Goal: Feedback & Contribution: Leave review/rating

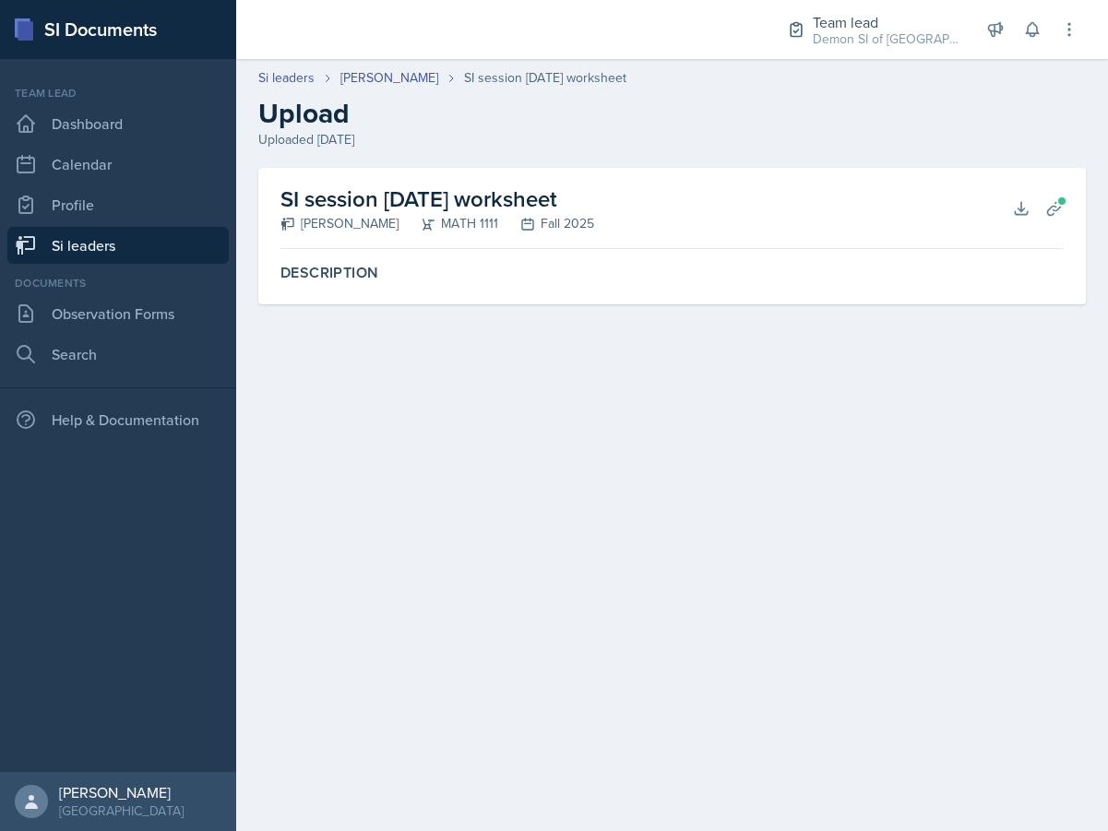
click at [892, 66] on header "Si leaders Elizabeth Yalew SI session Aug 28 worksheet Upload Uploaded Aug 27th…" at bounding box center [672, 109] width 872 height 118
click at [892, 53] on div "Team lead Demon SI of Fleet Street / Fall 2025 Director Team lead Demon SI of F…" at bounding box center [919, 29] width 317 height 59
click at [885, 41] on div "Demon SI of [GEOGRAPHIC_DATA] / Fall 2025" at bounding box center [887, 39] width 148 height 19
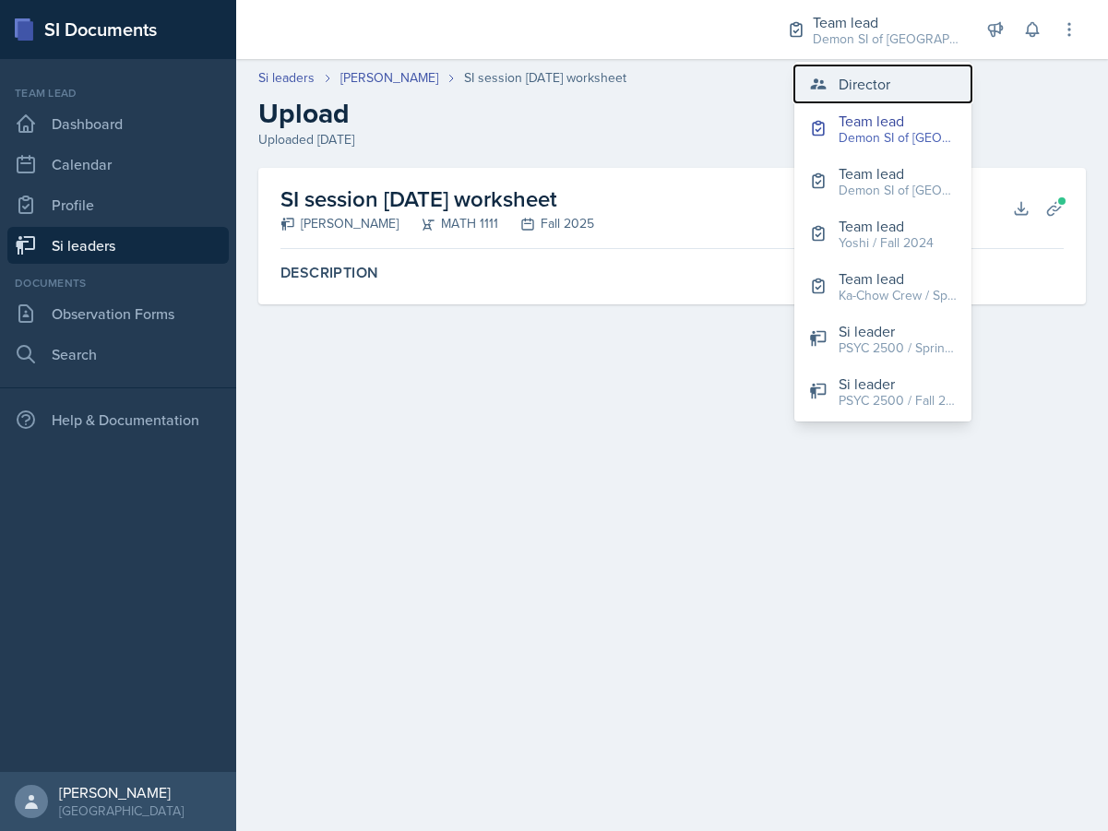
click at [857, 77] on div "Director" at bounding box center [864, 84] width 52 height 22
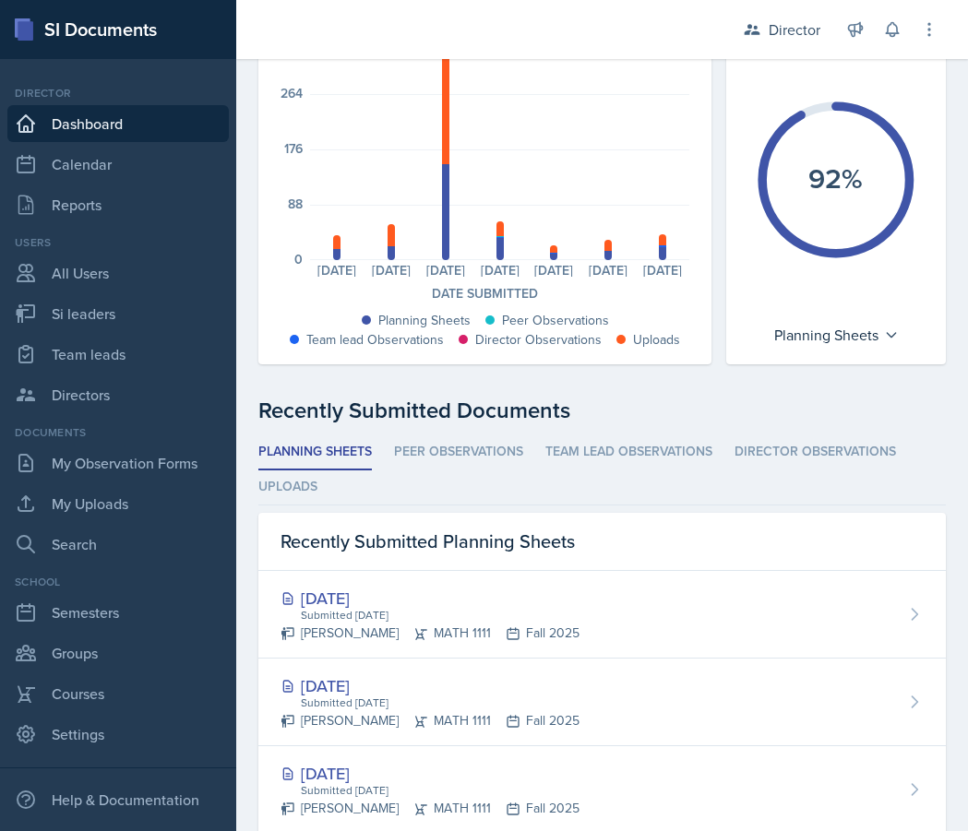
scroll to position [199, 0]
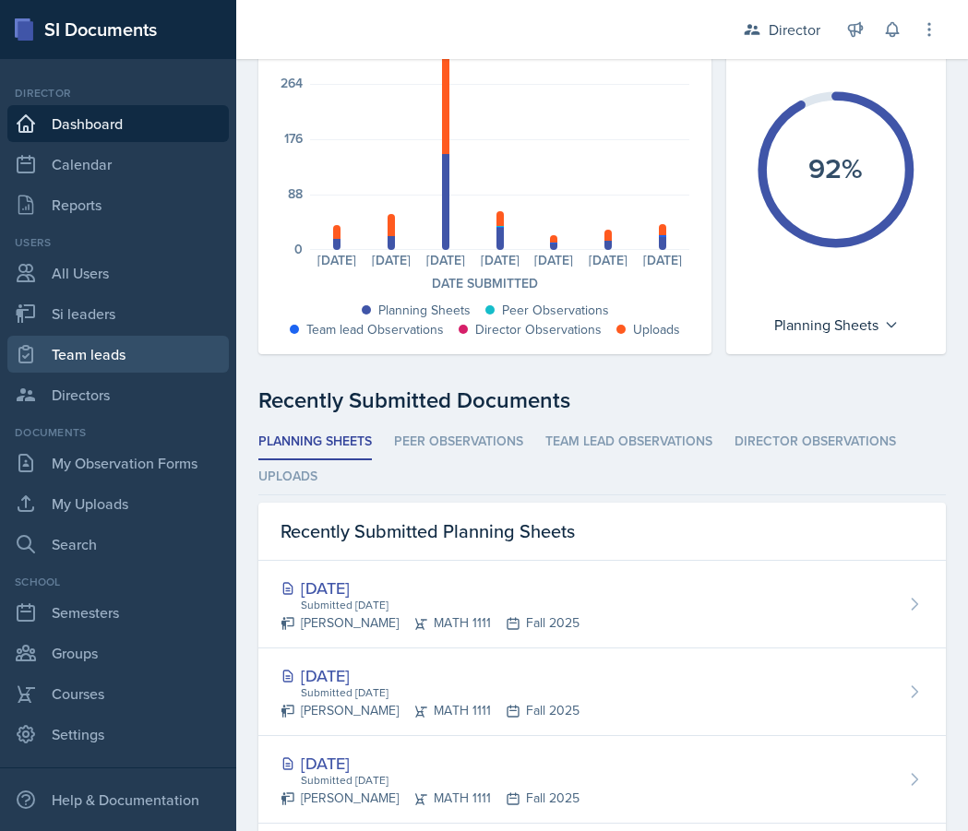
click at [148, 347] on link "Team leads" at bounding box center [117, 354] width 221 height 37
select select "2bed604d-1099-4043-b1bc-2365e8740244"
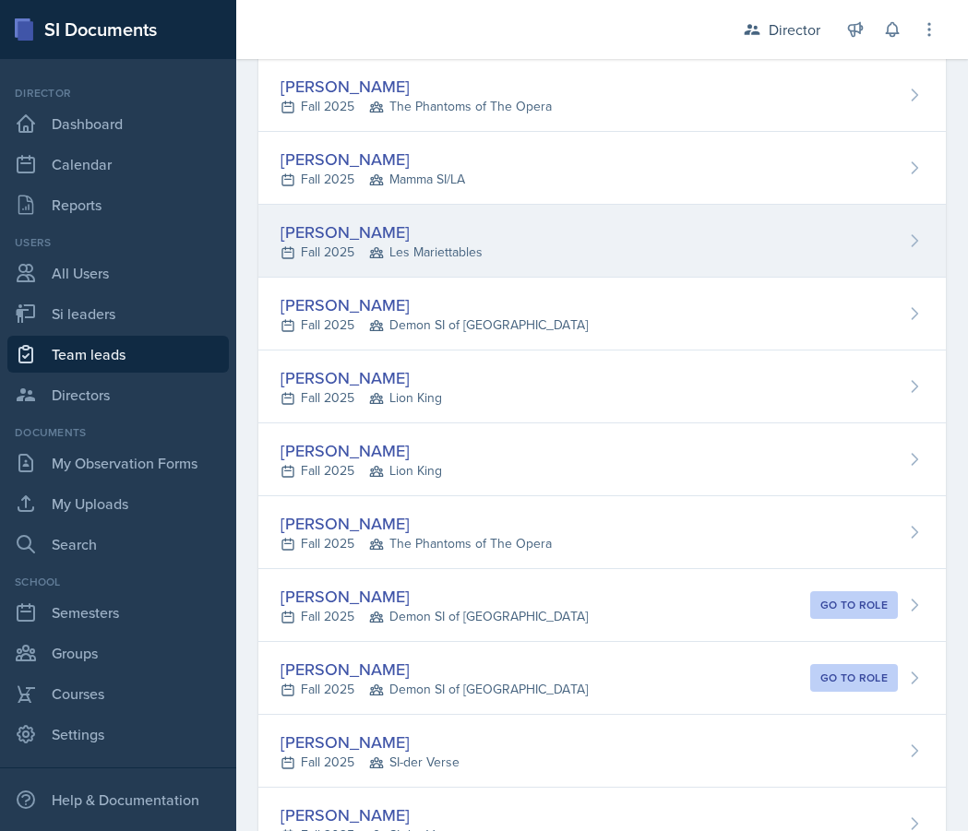
scroll to position [473, 0]
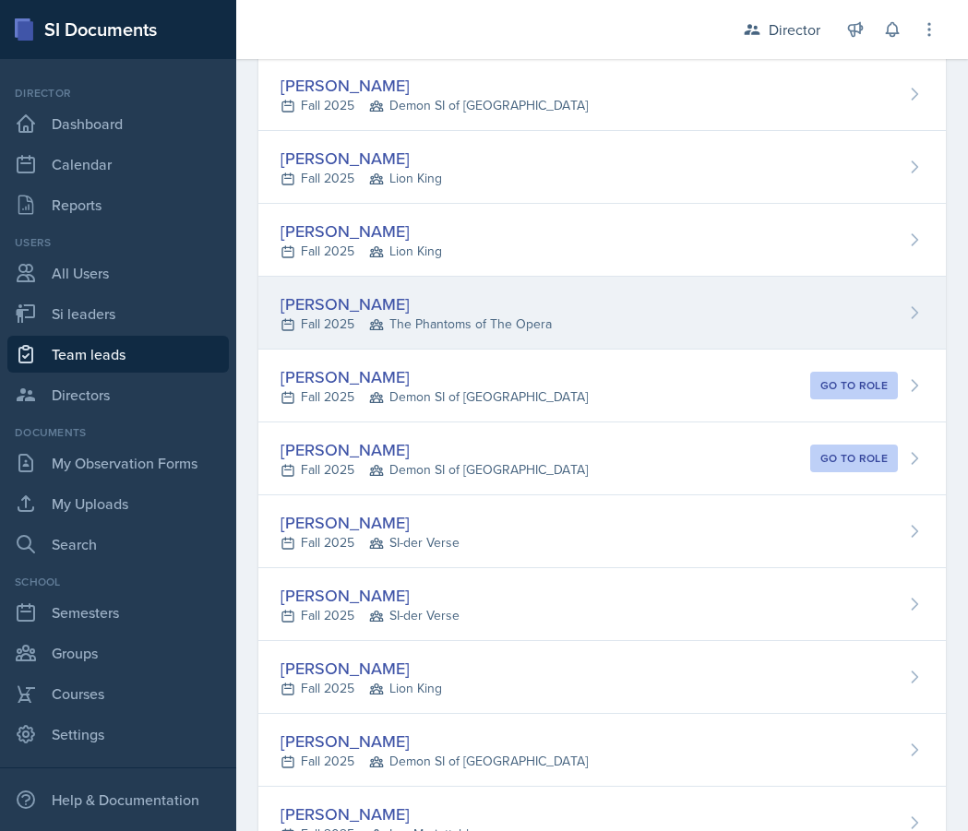
click at [410, 332] on span "The Phantoms of The Opera" at bounding box center [460, 324] width 183 height 19
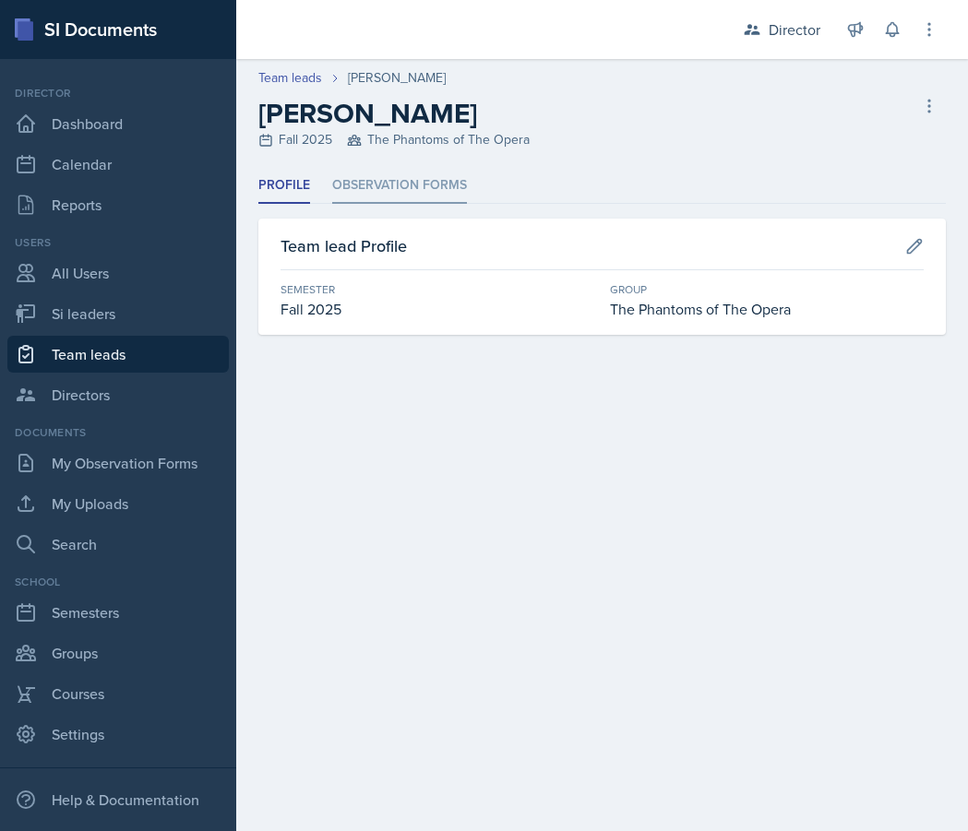
click at [381, 182] on li "Observation Forms" at bounding box center [399, 186] width 135 height 36
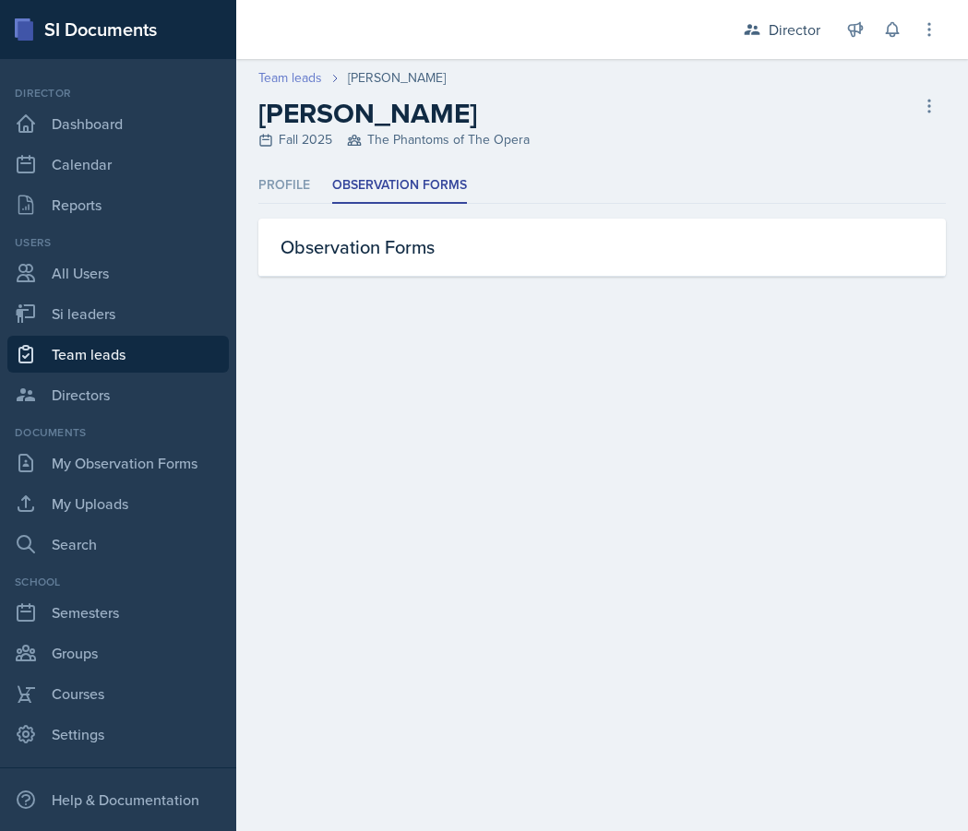
click at [292, 77] on link "Team leads" at bounding box center [290, 77] width 64 height 19
select select "2bed604d-1099-4043-b1bc-2365e8740244"
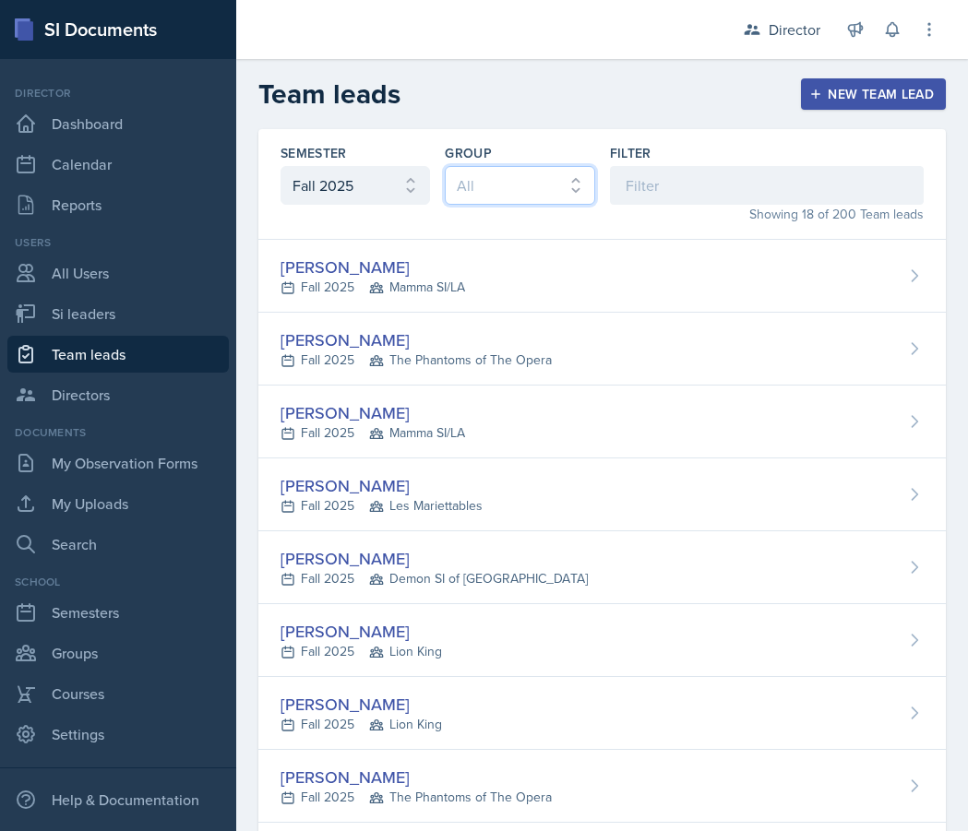
click at [514, 185] on select "All Les Mariettables Lion King Demon SI of Fleet Street Mamma SI/LA SI-der Vers…" at bounding box center [519, 185] width 149 height 39
select select "06a1a81c-2636-47b9-86df-4ce809ccfa8f"
click at [445, 166] on select "All Les Mariettables Lion King Demon SI of Fleet Street Mamma SI/LA SI-der Vers…" at bounding box center [519, 185] width 149 height 39
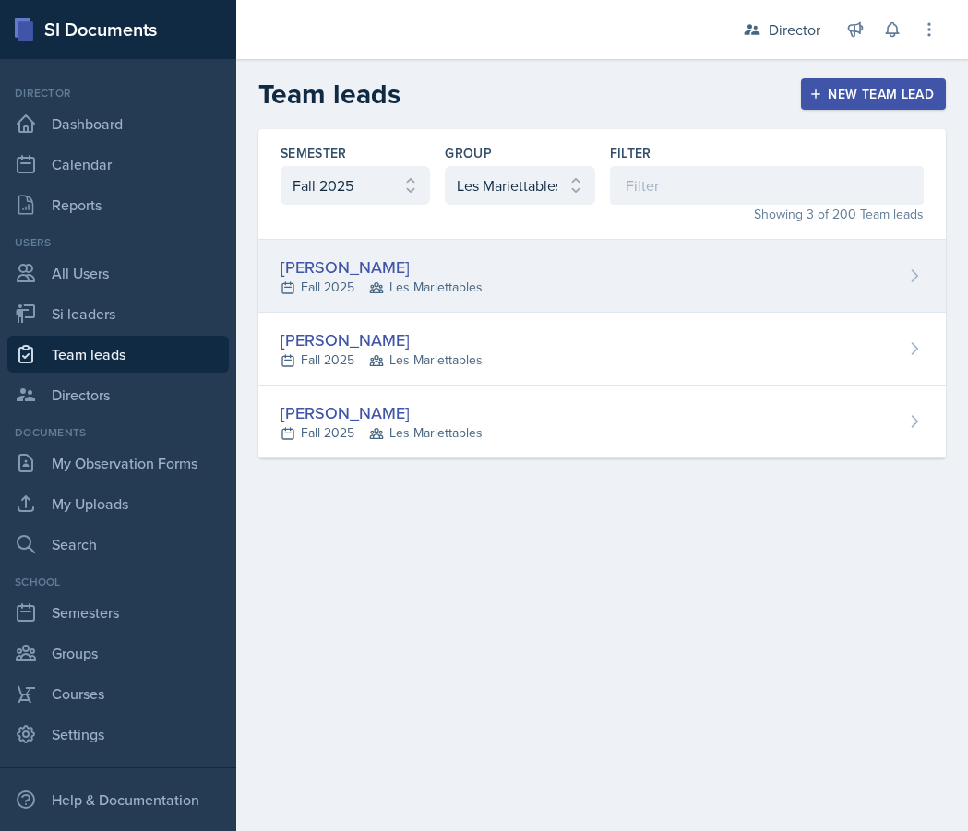
click at [458, 261] on div "[PERSON_NAME]" at bounding box center [381, 267] width 202 height 25
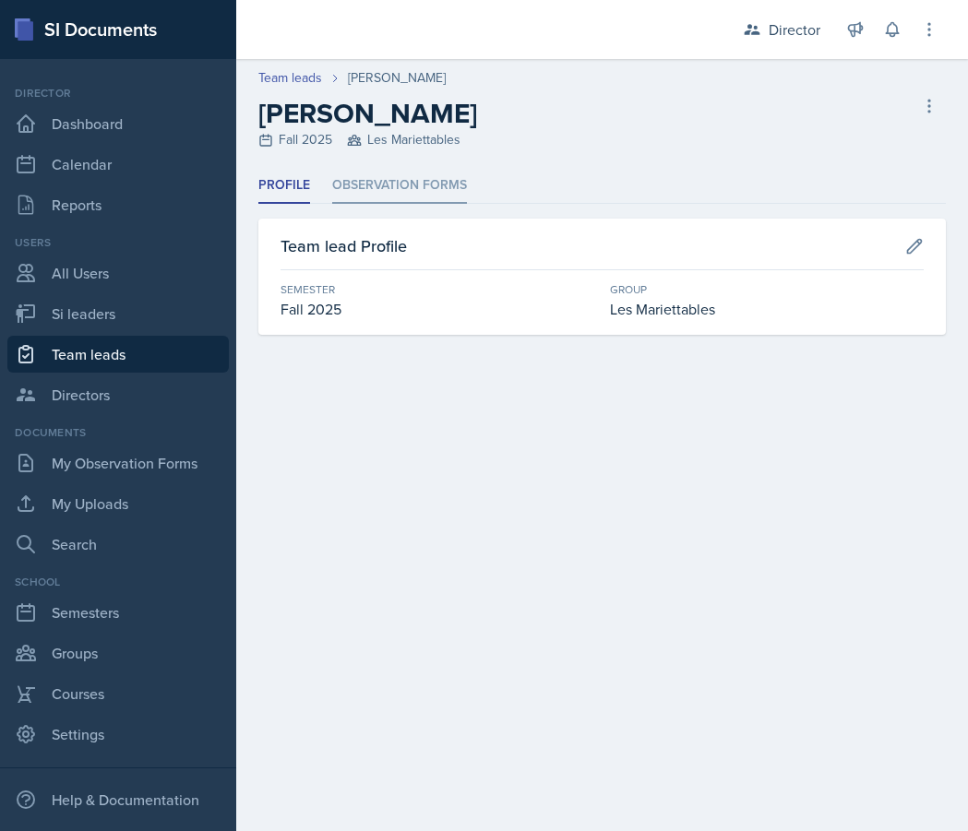
click at [417, 193] on li "Observation Forms" at bounding box center [399, 186] width 135 height 36
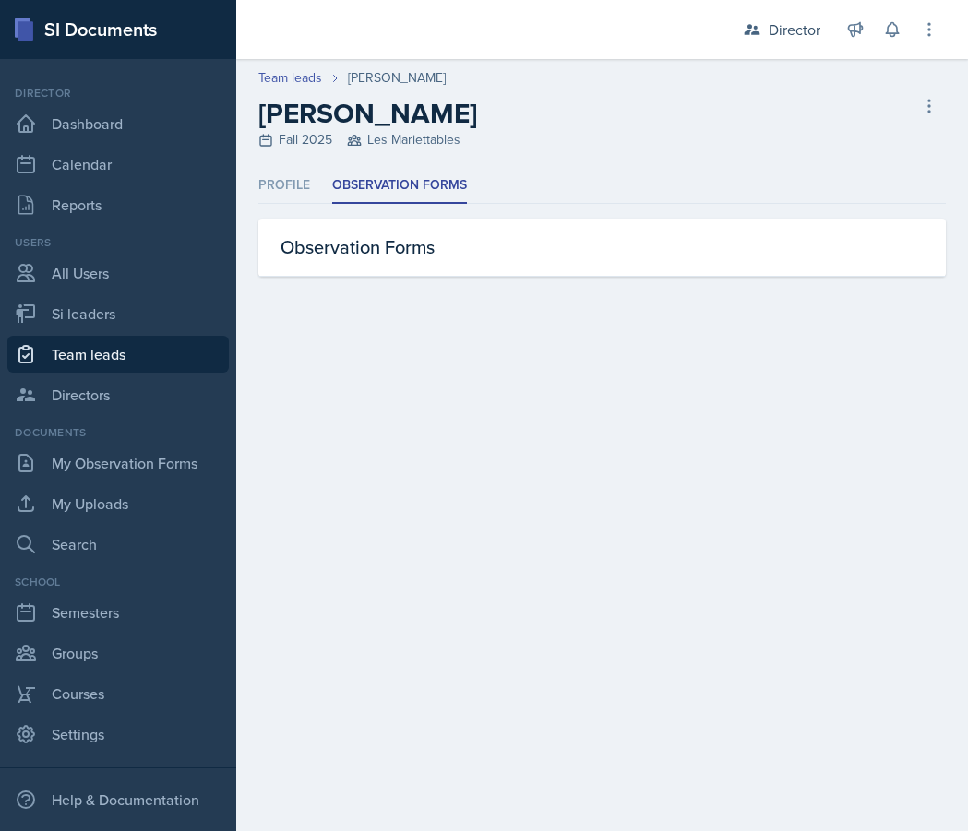
select select "2bed604d-1099-4043-b1bc-2365e8740244"
select select "06a1a81c-2636-47b9-86df-4ce809ccfa8f"
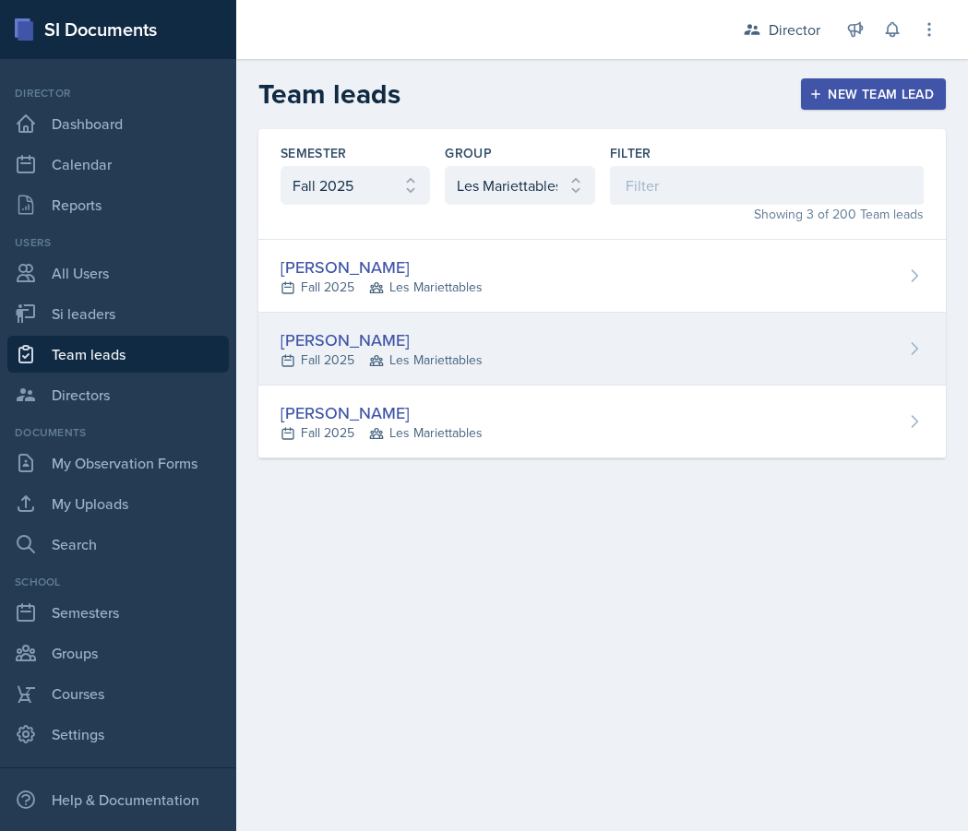
click at [318, 347] on div "[PERSON_NAME]" at bounding box center [381, 339] width 202 height 25
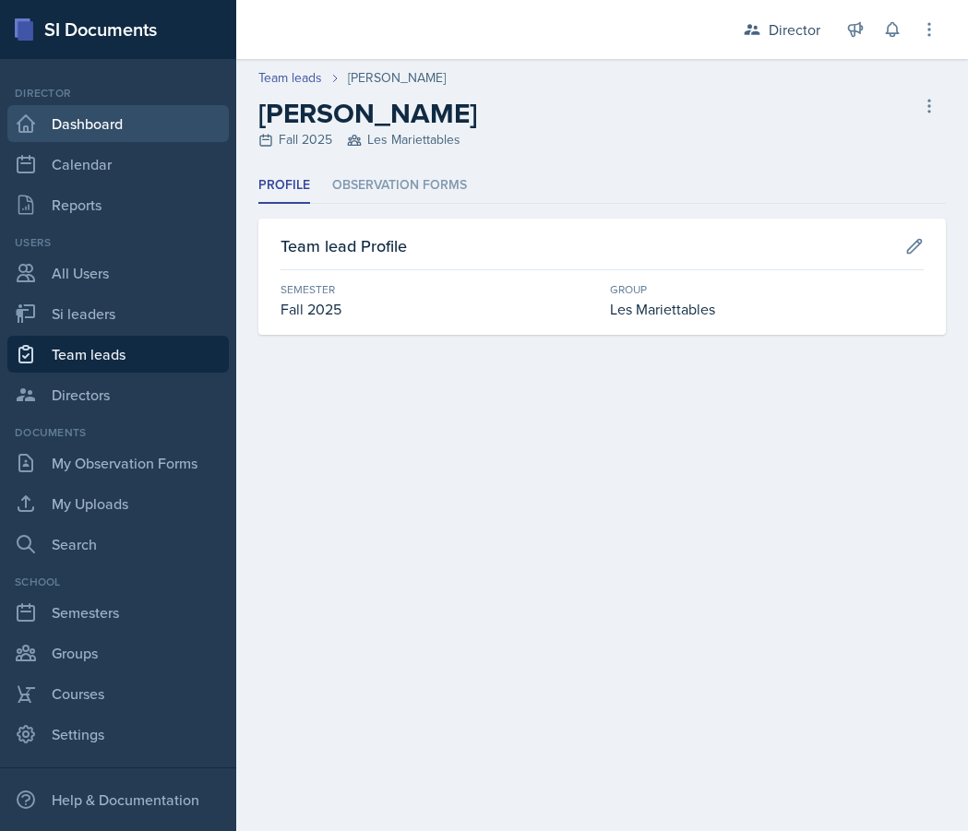
click at [137, 129] on link "Dashboard" at bounding box center [117, 123] width 221 height 37
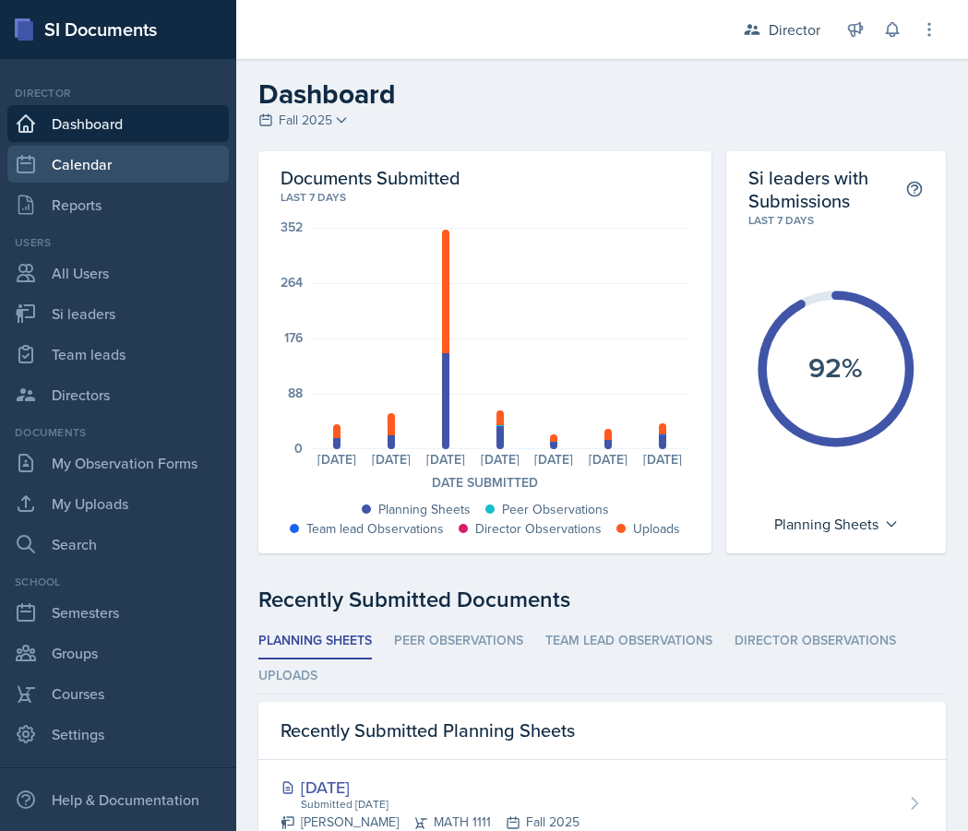
click at [115, 162] on link "Calendar" at bounding box center [117, 164] width 221 height 37
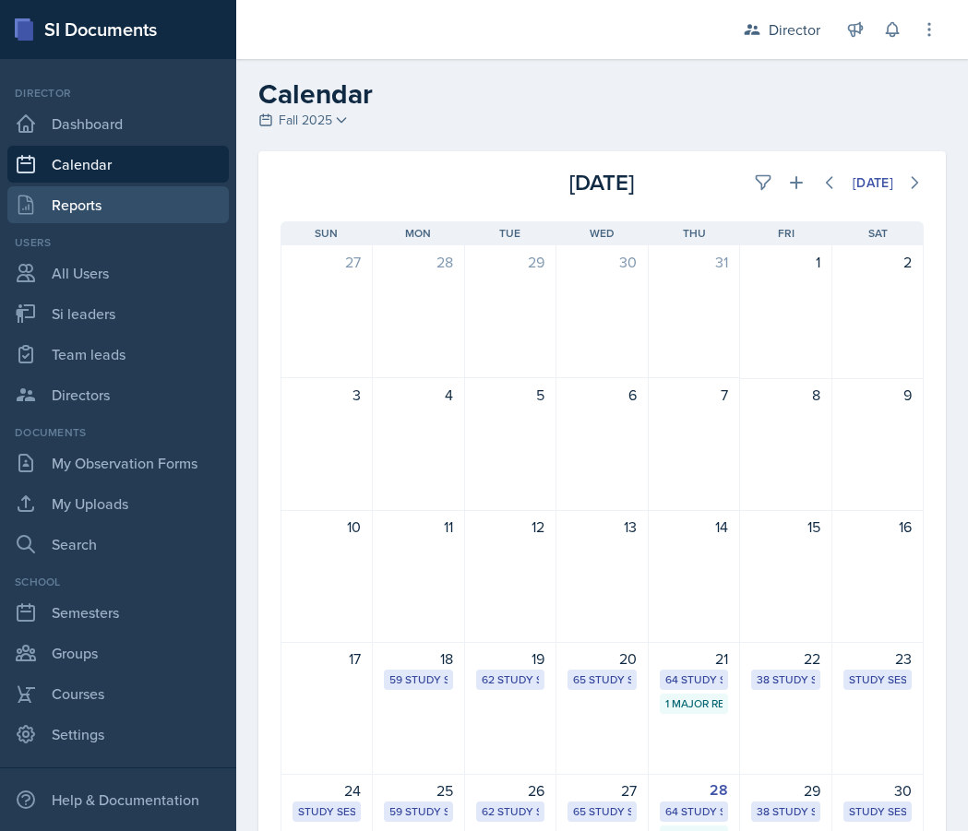
click at [104, 208] on link "Reports" at bounding box center [117, 204] width 221 height 37
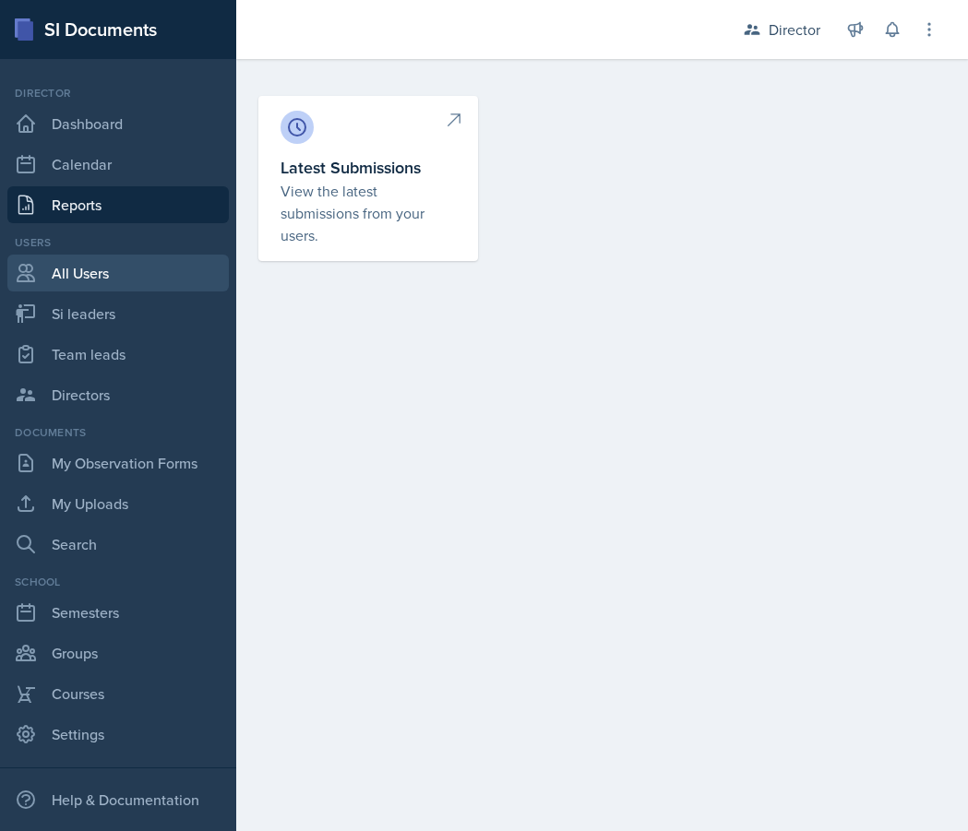
click at [94, 277] on link "All Users" at bounding box center [117, 273] width 221 height 37
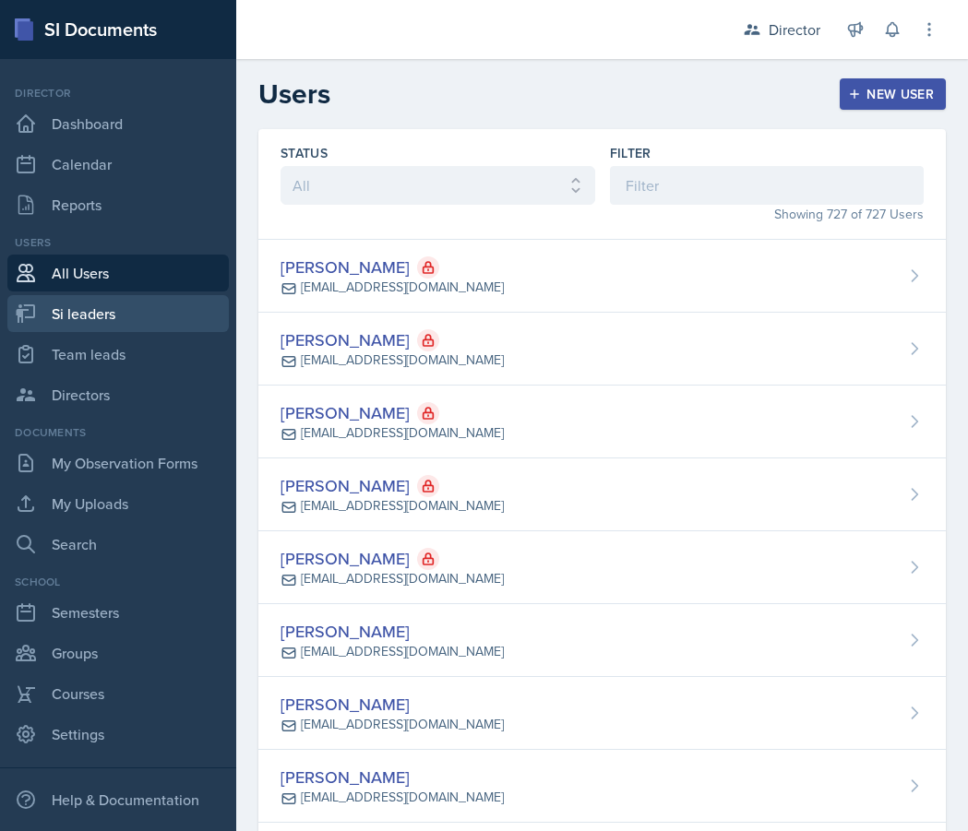
click at [94, 318] on link "Si leaders" at bounding box center [117, 313] width 221 height 37
select select "2bed604d-1099-4043-b1bc-2365e8740244"
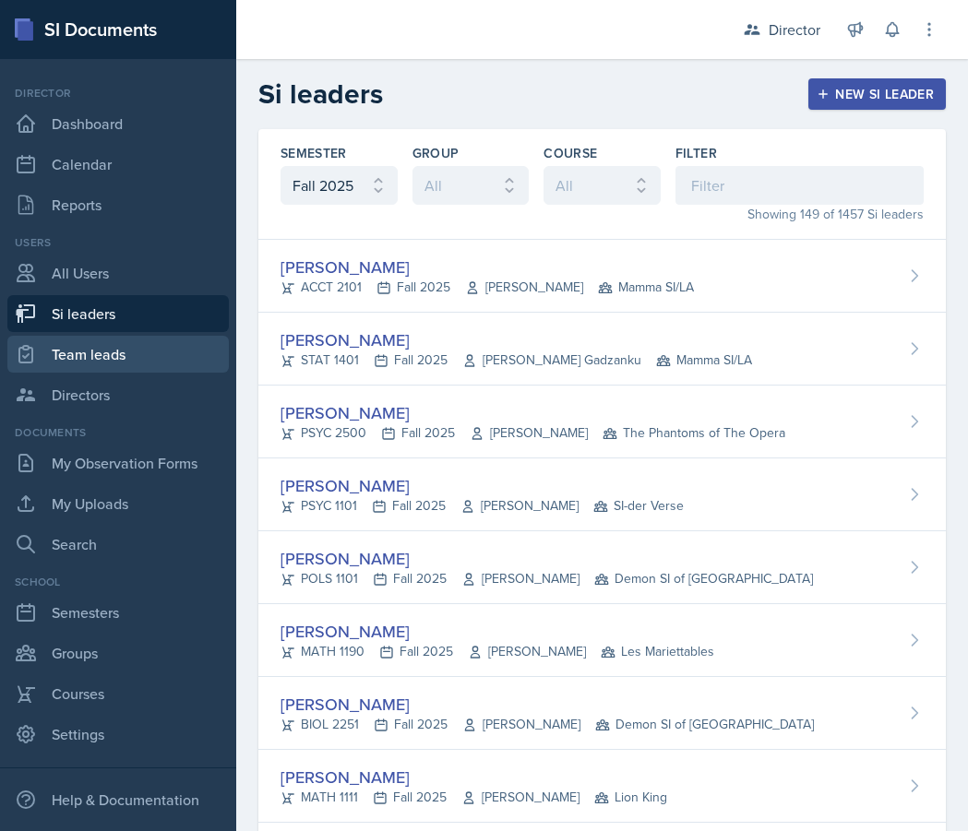
click at [93, 350] on link "Team leads" at bounding box center [117, 354] width 221 height 37
select select "2bed604d-1099-4043-b1bc-2365e8740244"
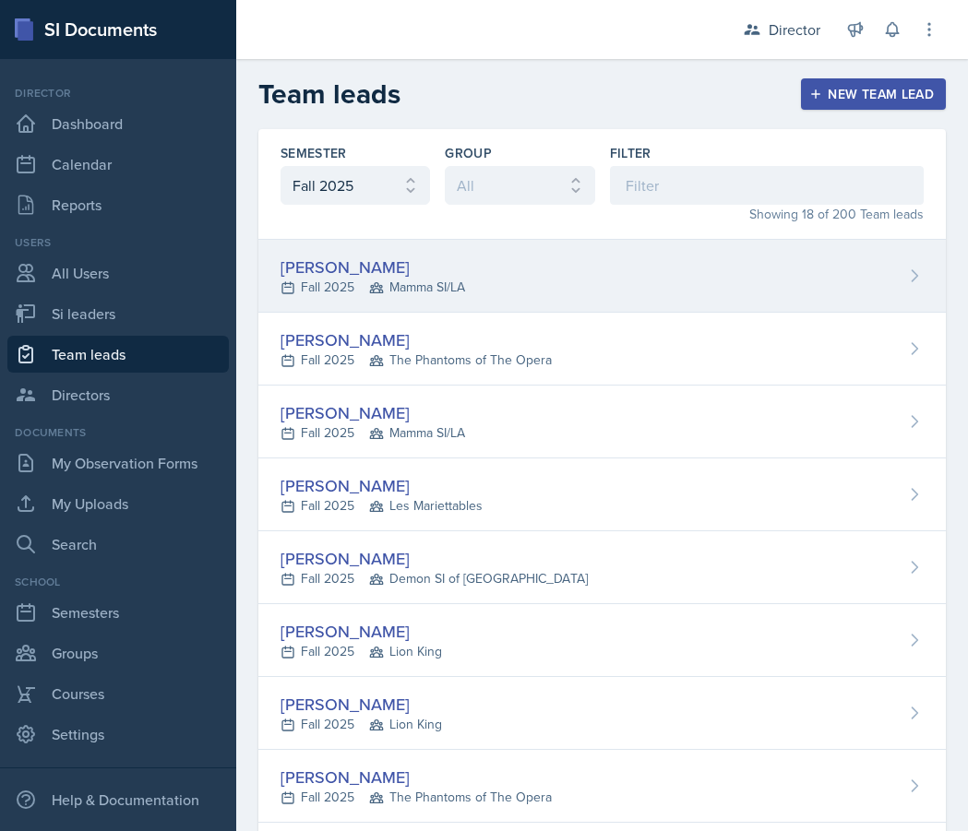
click at [369, 277] on div "[PERSON_NAME]" at bounding box center [372, 267] width 184 height 25
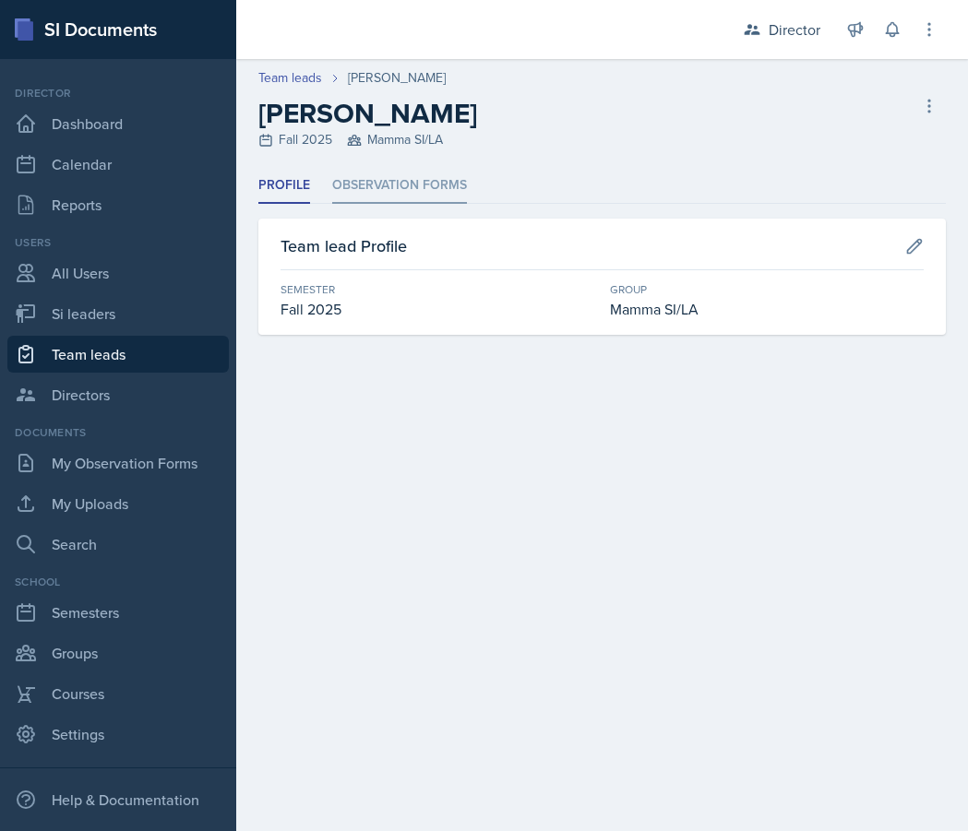
click at [404, 196] on li "Observation Forms" at bounding box center [399, 186] width 135 height 36
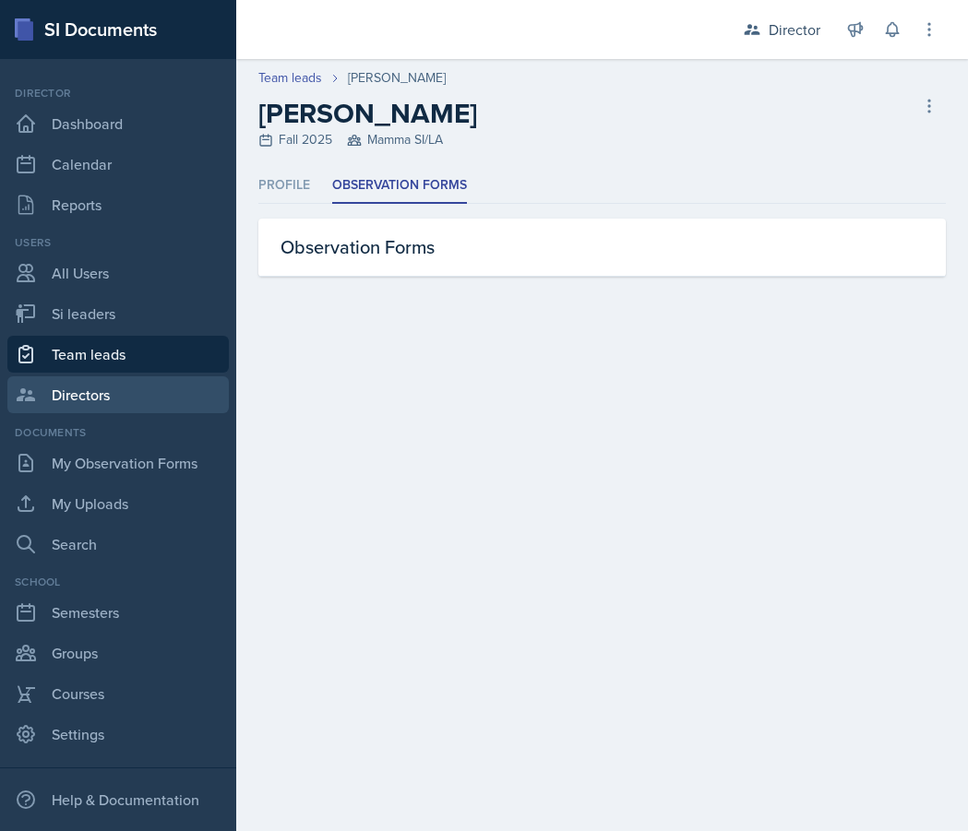
click at [131, 381] on link "Directors" at bounding box center [117, 394] width 221 height 37
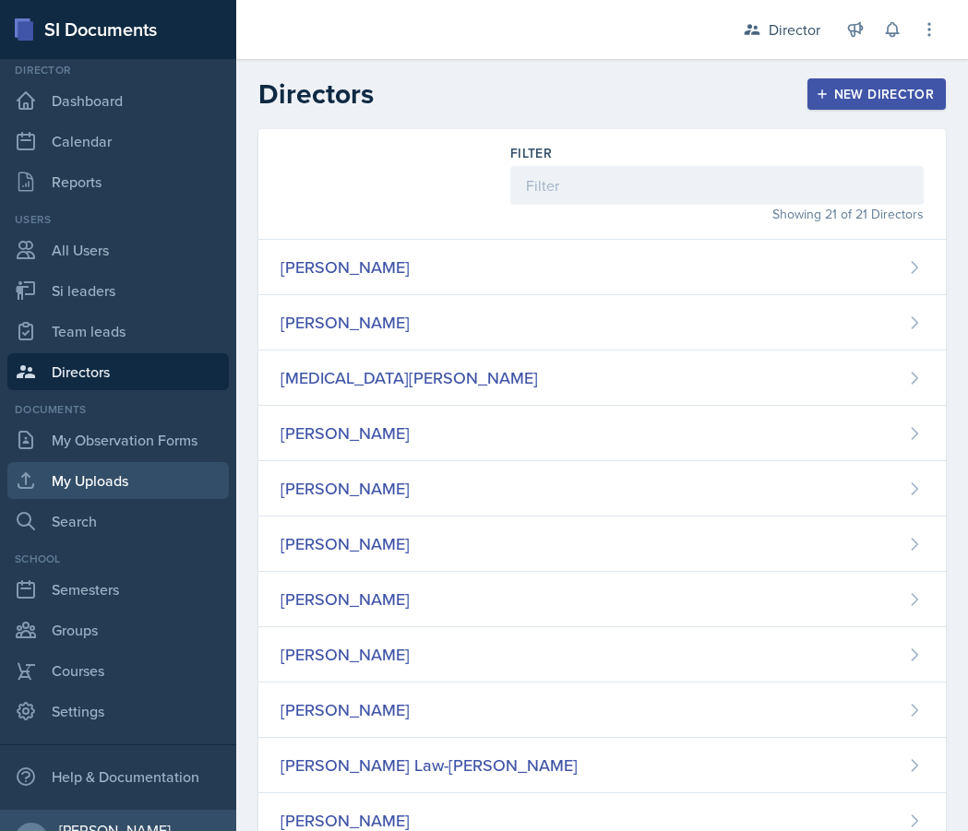
scroll to position [27, 0]
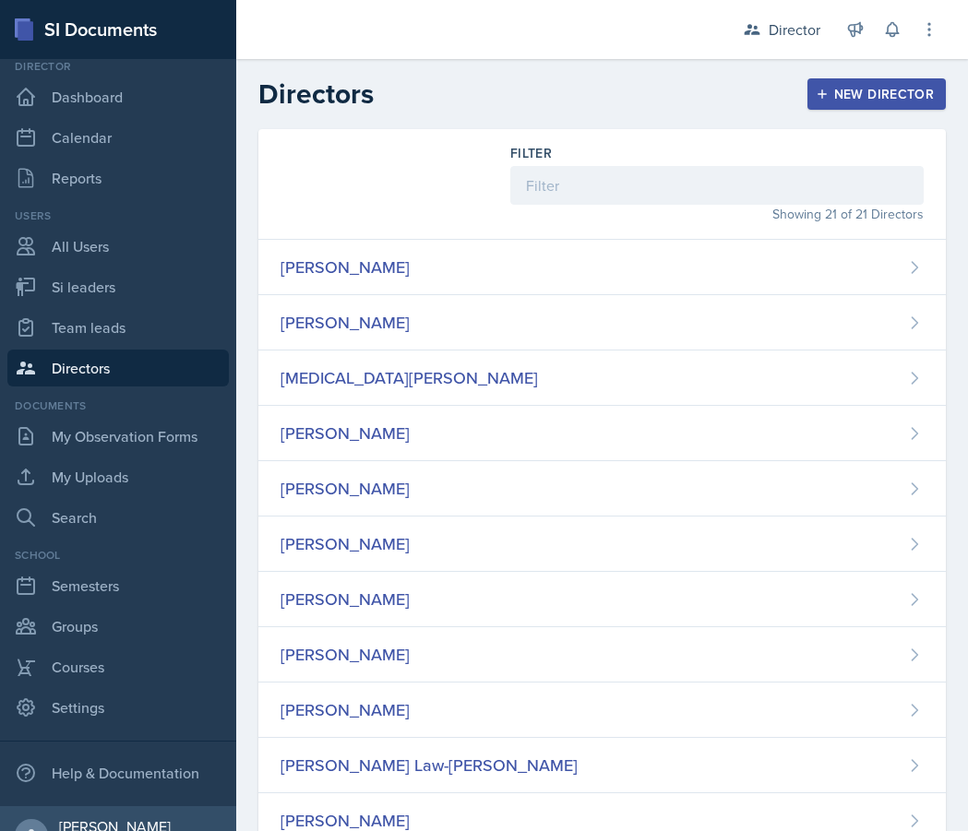
click at [107, 604] on div "School Semesters Groups Courses Settings" at bounding box center [117, 636] width 221 height 179
click at [108, 635] on link "Groups" at bounding box center [117, 626] width 221 height 37
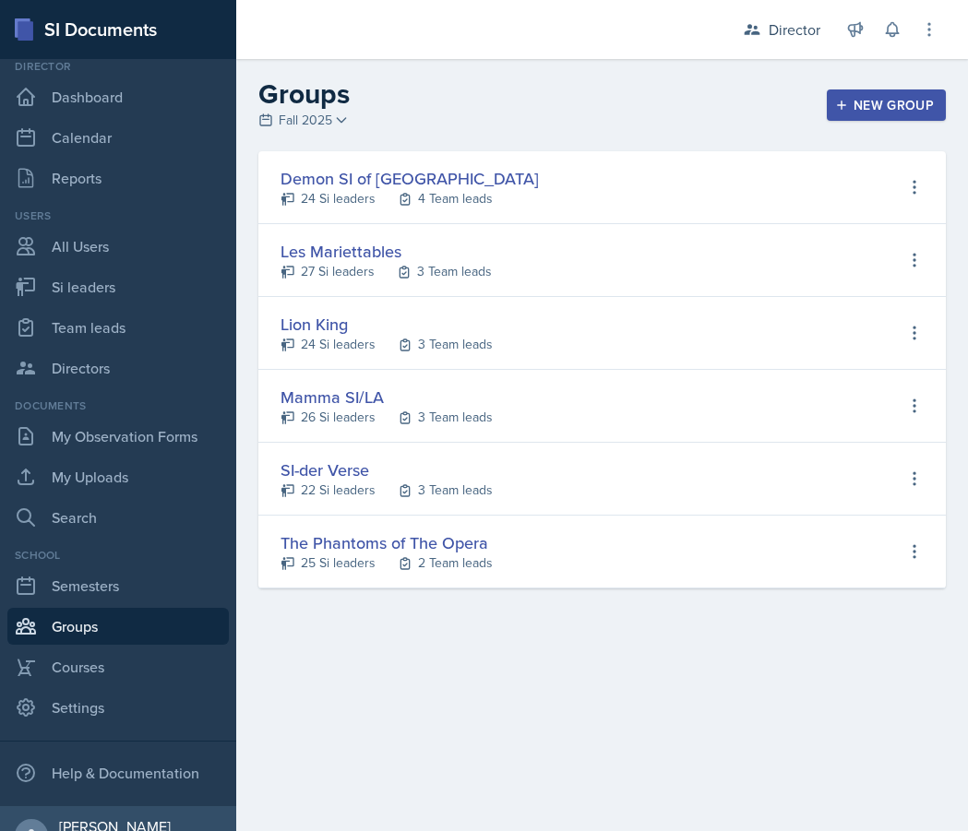
click at [559, 244] on div "Les Mariettables 27 Si leaders 3 Team leads View Si leaders View Team leads Edi…" at bounding box center [601, 260] width 687 height 73
click at [329, 253] on div "Les Mariettables" at bounding box center [385, 251] width 211 height 25
click at [329, 473] on div "SI-der Verse" at bounding box center [386, 469] width 212 height 25
click at [327, 273] on div "27 Si leaders" at bounding box center [338, 271] width 74 height 19
select select "2bed604d-1099-4043-b1bc-2365e8740244"
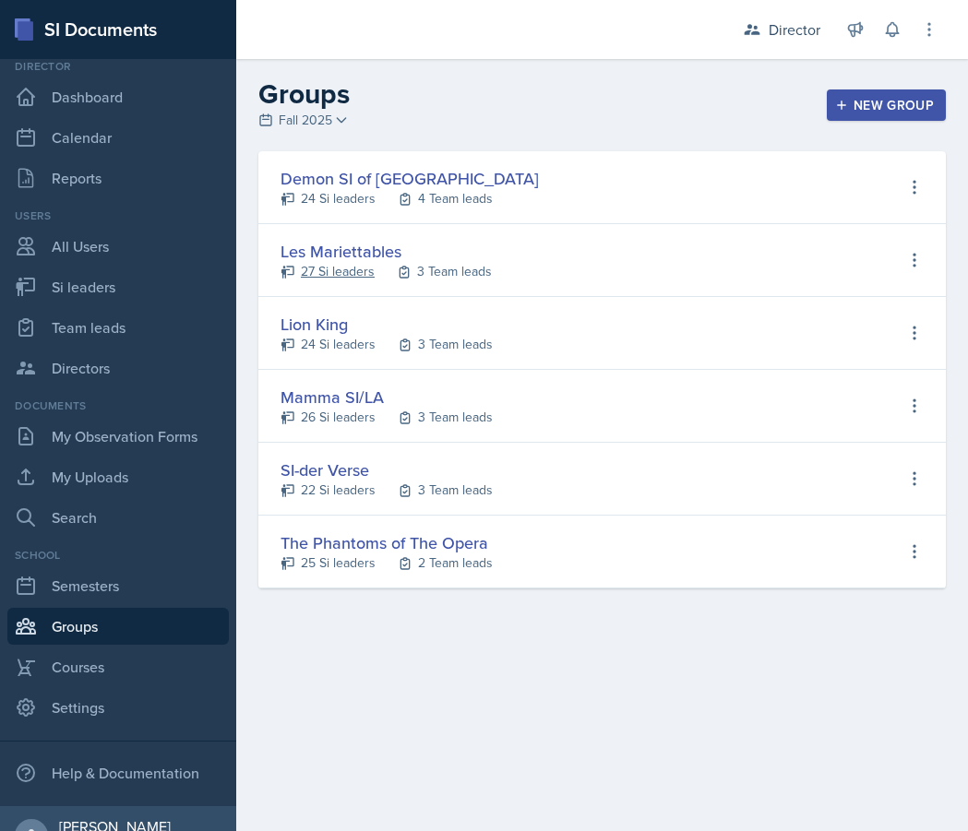
select select "06a1a81c-2636-47b9-86df-4ce809ccfa8f"
click at [334, 259] on div "Les Mariettables" at bounding box center [385, 251] width 211 height 25
click at [333, 279] on div "27 Si leaders" at bounding box center [338, 271] width 74 height 19
select select "2bed604d-1099-4043-b1bc-2365e8740244"
select select "06a1a81c-2636-47b9-86df-4ce809ccfa8f"
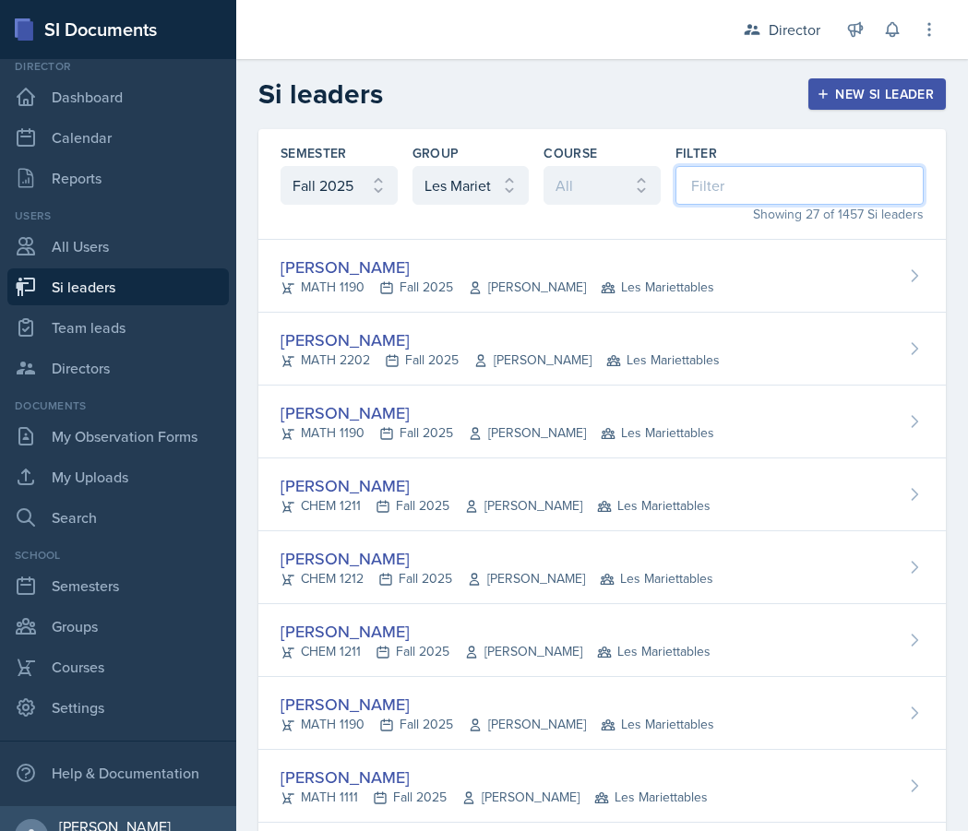
click at [739, 178] on input at bounding box center [799, 185] width 248 height 39
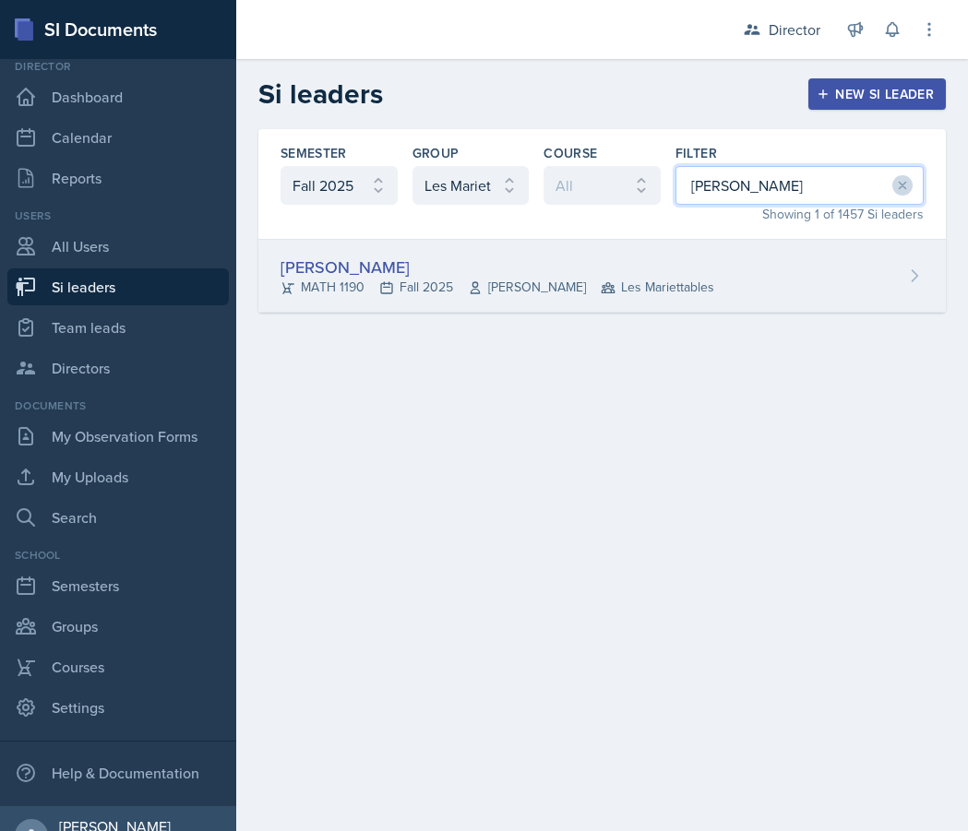
type input "kris"
click at [442, 255] on div "[PERSON_NAME]" at bounding box center [497, 267] width 434 height 25
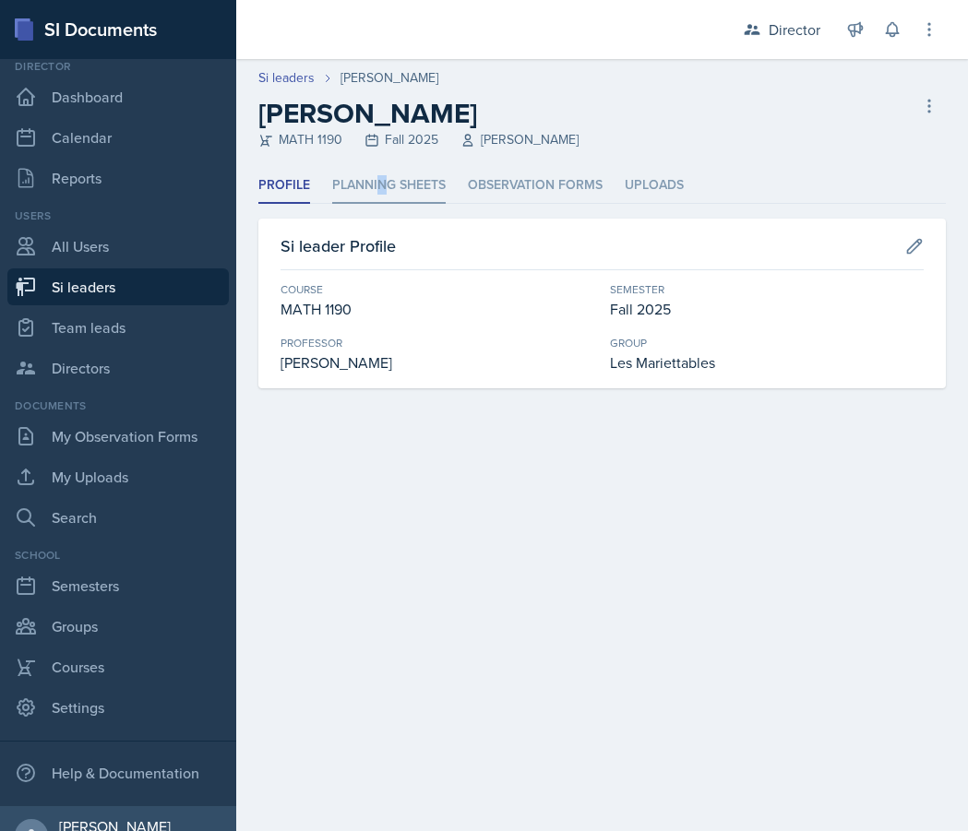
click at [380, 184] on li "Planning Sheets" at bounding box center [388, 186] width 113 height 36
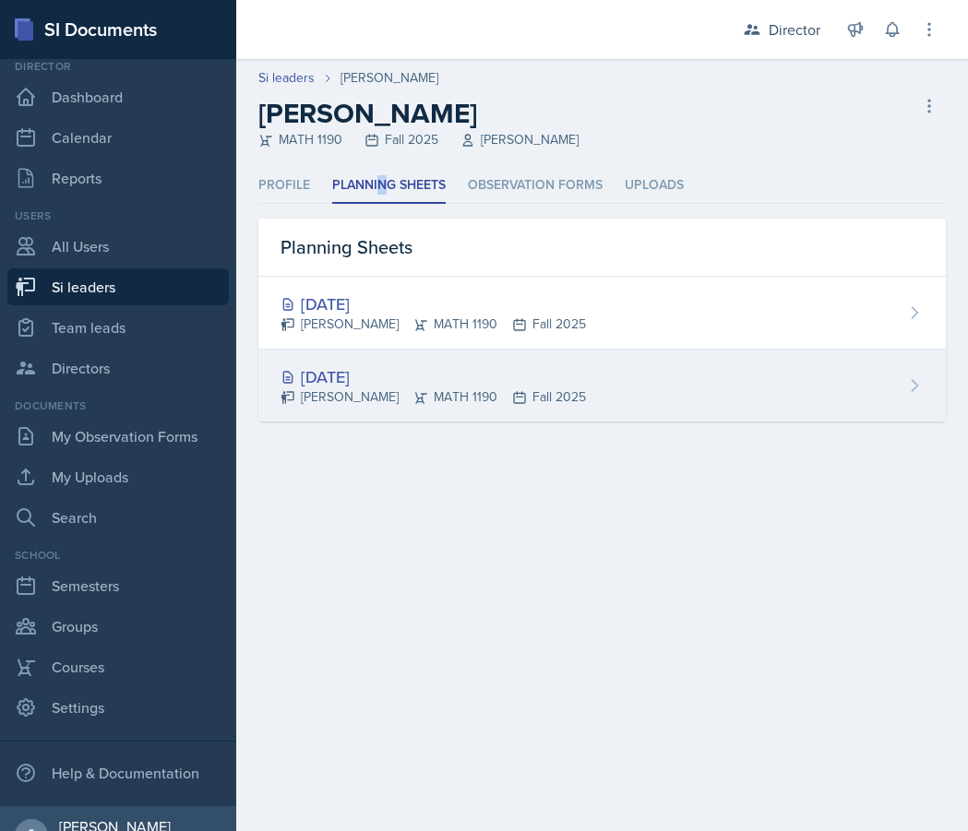
click at [421, 402] on div "Kris Prasad MATH 1190 Fall 2025" at bounding box center [432, 396] width 305 height 19
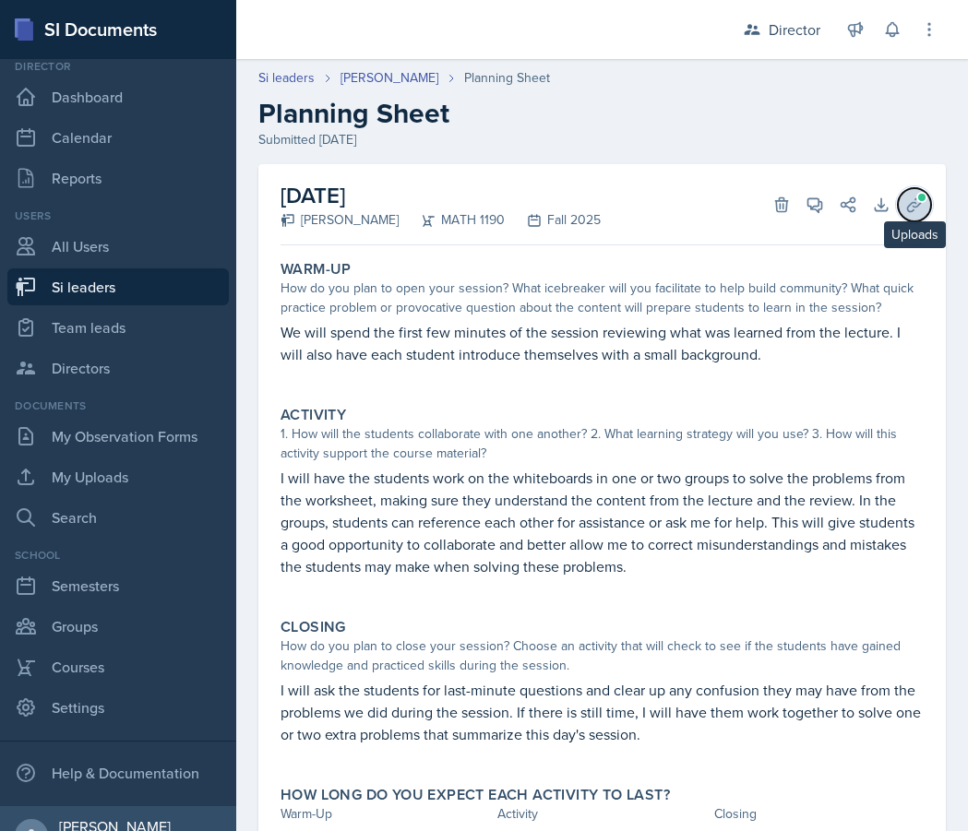
click at [921, 201] on span at bounding box center [921, 197] width 11 height 11
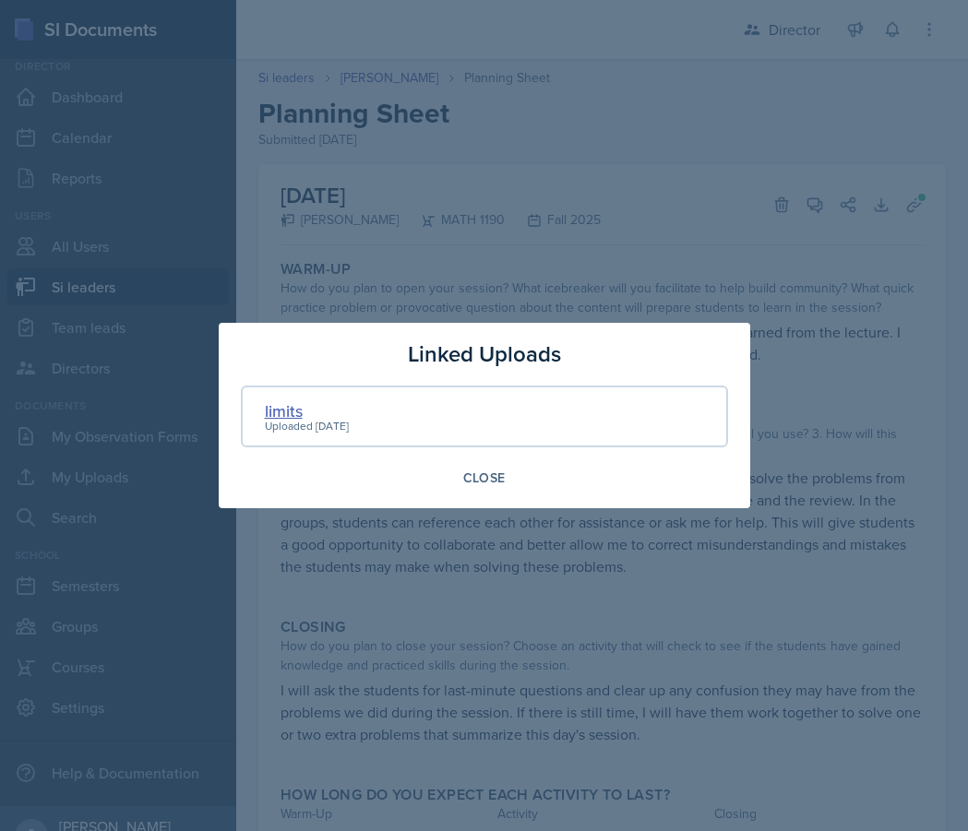
click at [287, 411] on div "limits" at bounding box center [307, 410] width 84 height 25
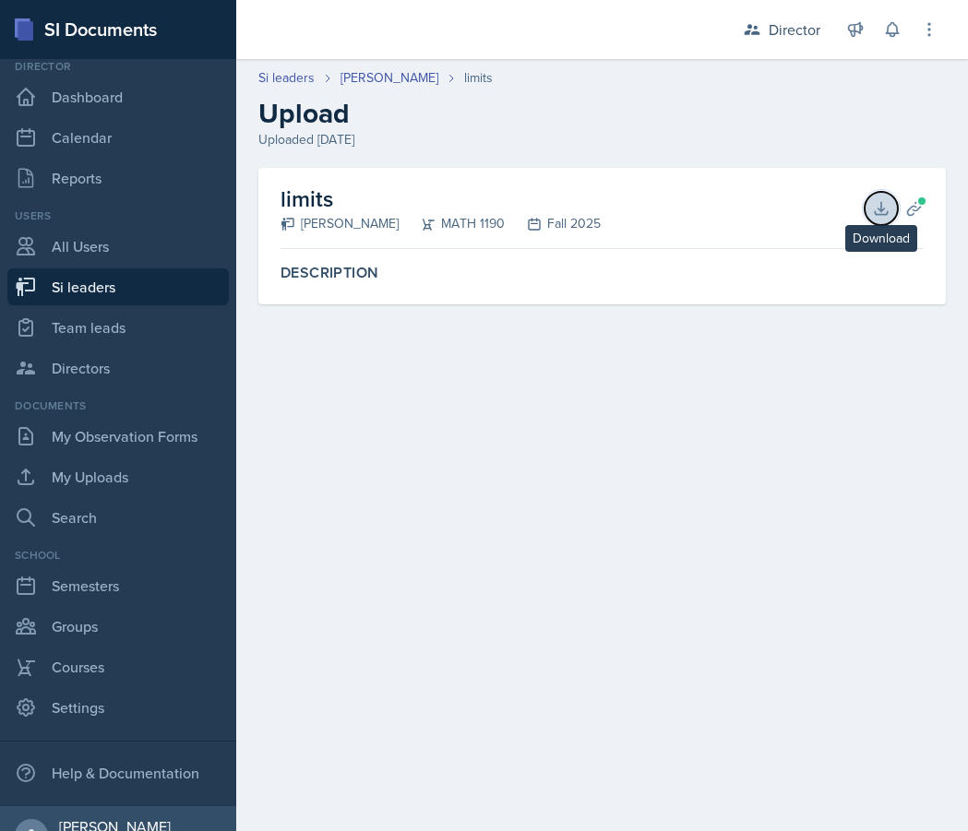
click at [873, 194] on button "Download" at bounding box center [880, 208] width 33 height 33
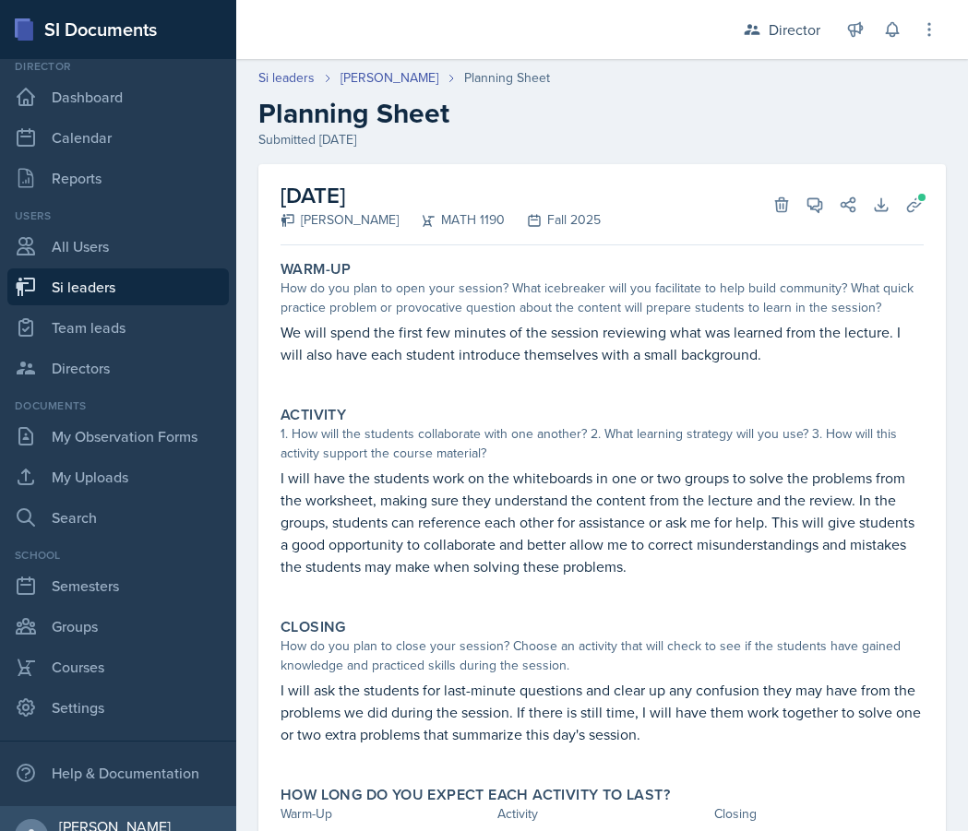
scroll to position [6, 0]
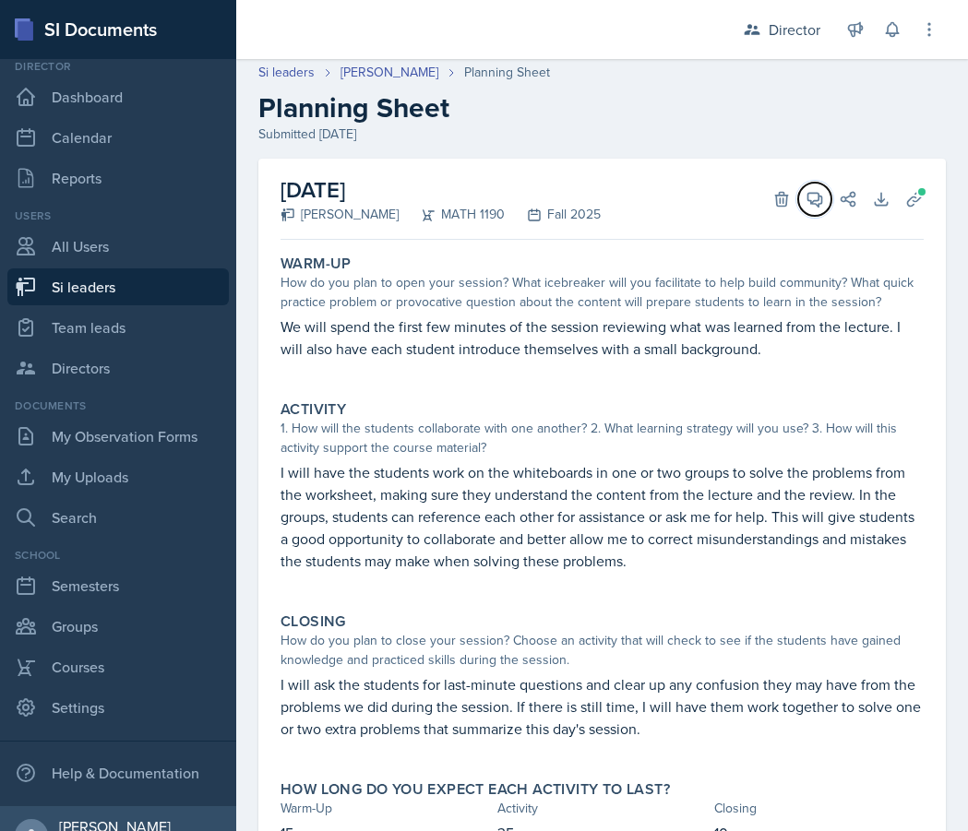
click at [821, 196] on span at bounding box center [820, 192] width 9 height 9
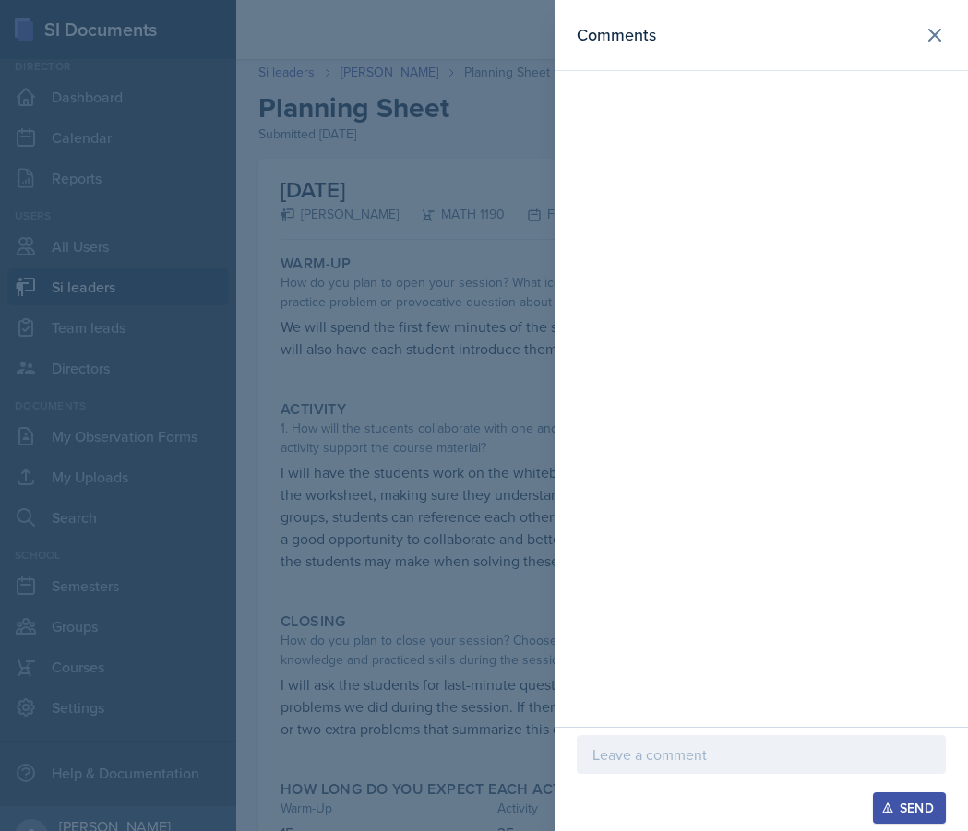
click at [821, 196] on section "Comments Send" at bounding box center [760, 415] width 413 height 831
click at [628, 731] on div "Send" at bounding box center [760, 779] width 413 height 104
click at [635, 748] on p at bounding box center [761, 754] width 338 height 22
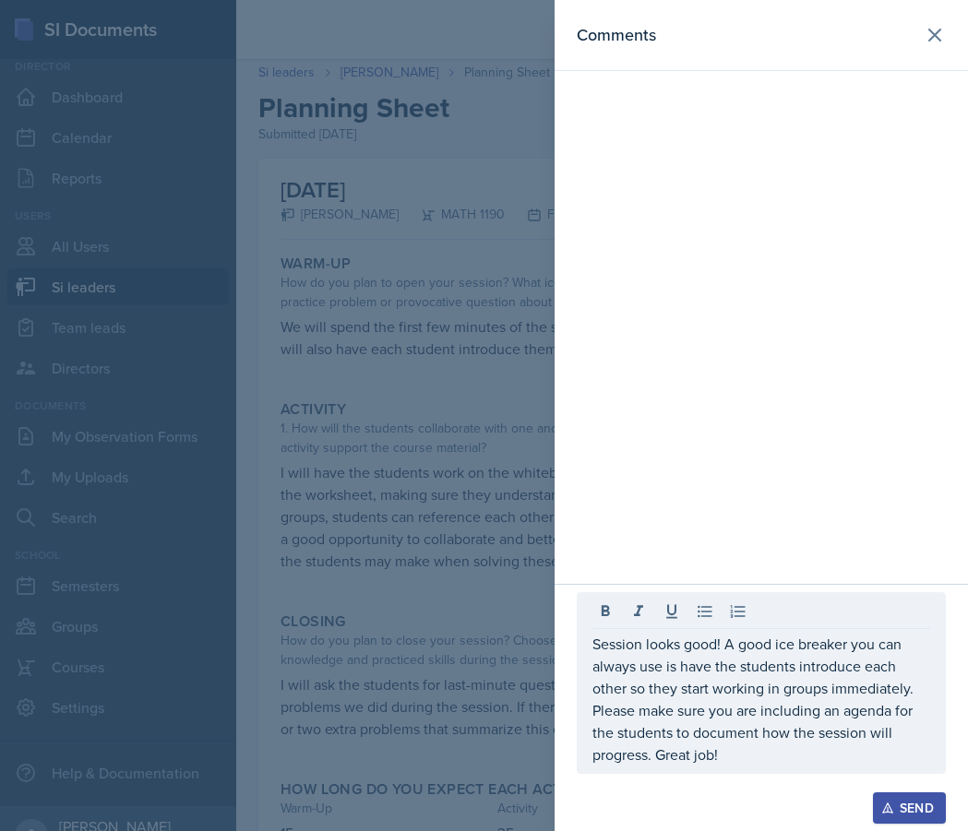
click at [436, 564] on div at bounding box center [484, 415] width 968 height 831
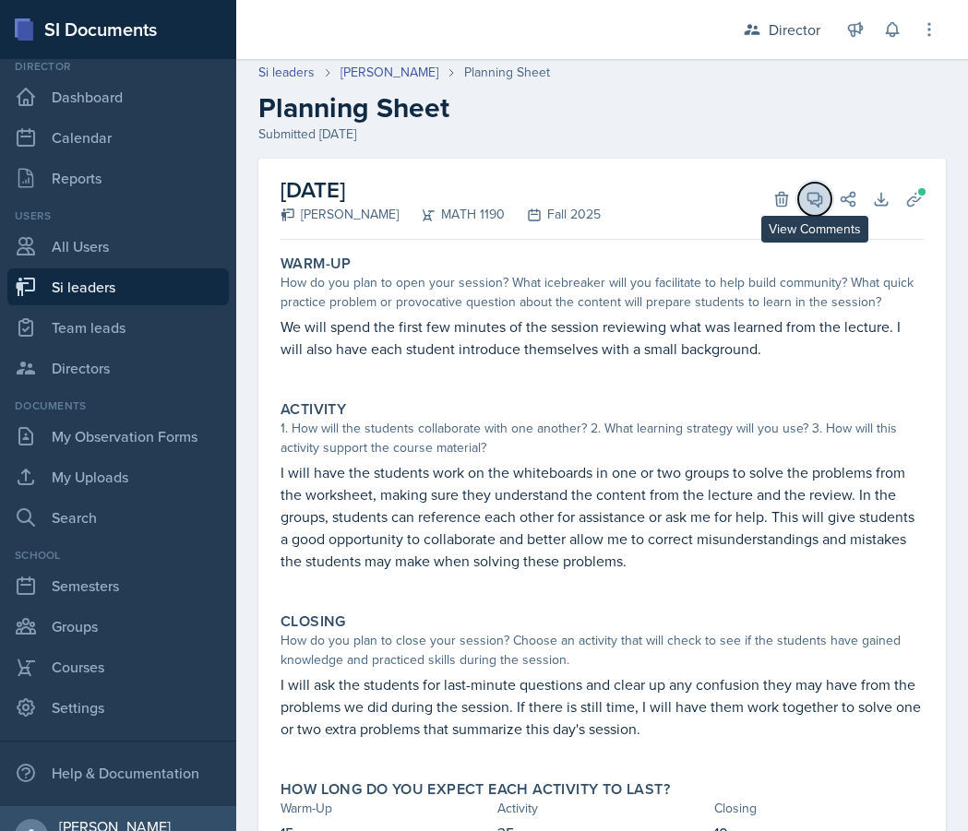
click at [811, 209] on button "View Comments" at bounding box center [814, 199] width 33 height 33
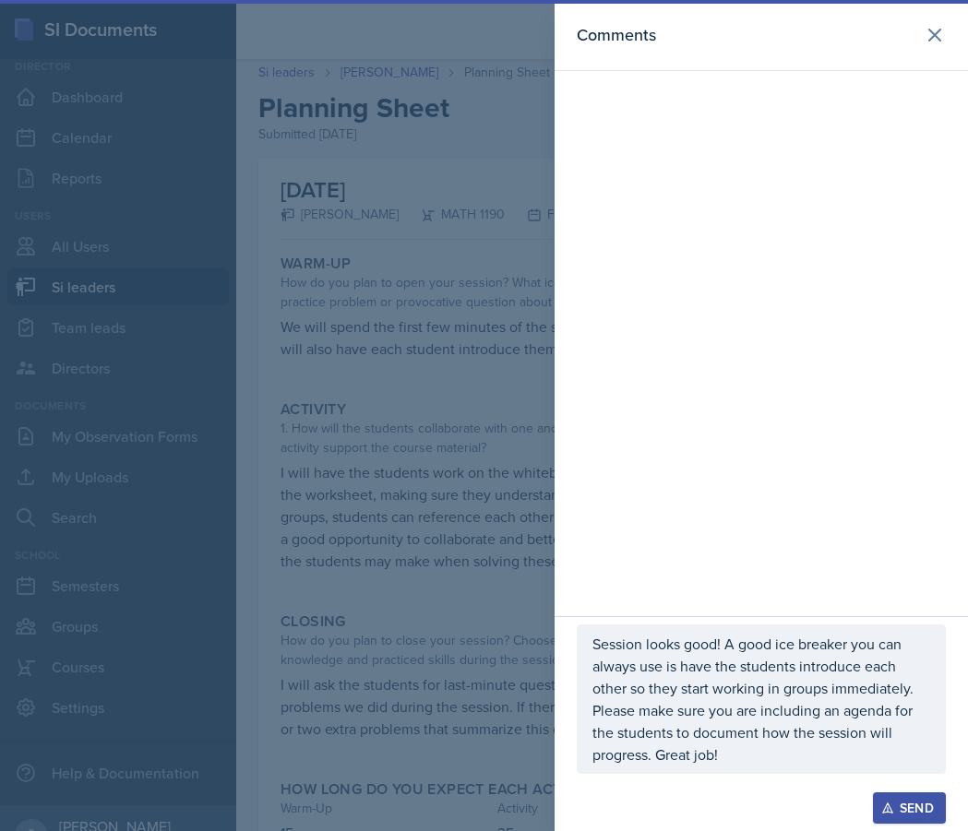
click at [666, 746] on p "Session looks good! A good ice breaker you can always use is have the students …" at bounding box center [761, 699] width 338 height 133
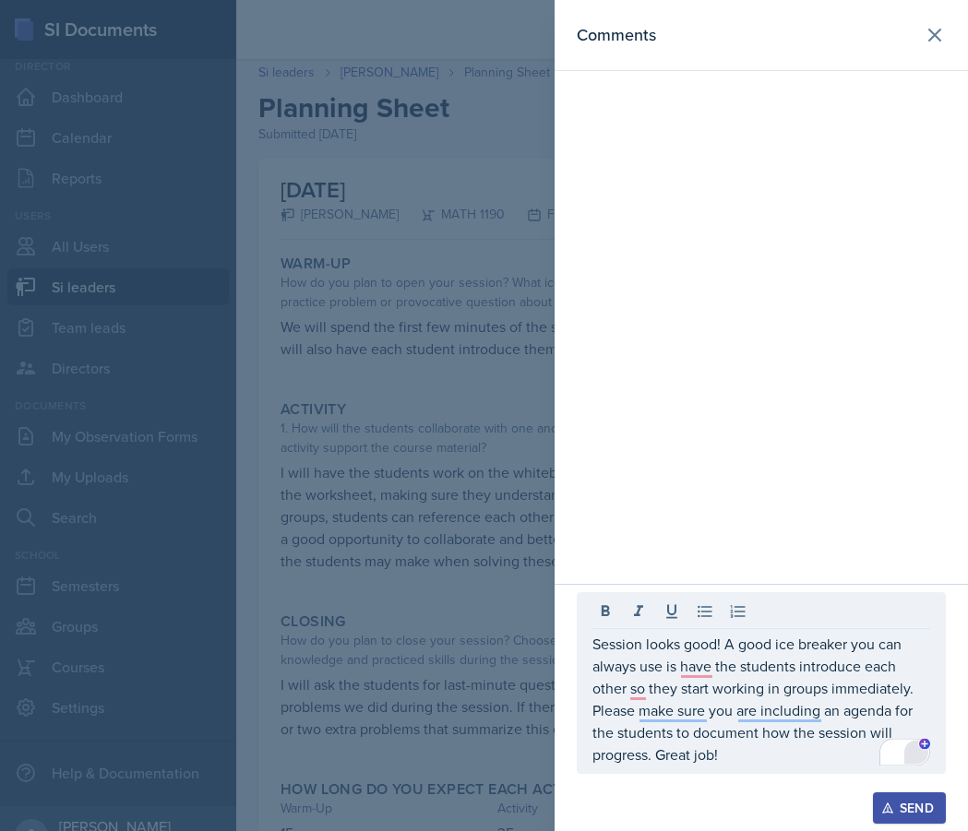
click at [915, 754] on html "SI Documents Director Dashboard Calendar Reports Users All Users Si leaders Tea…" at bounding box center [484, 415] width 968 height 831
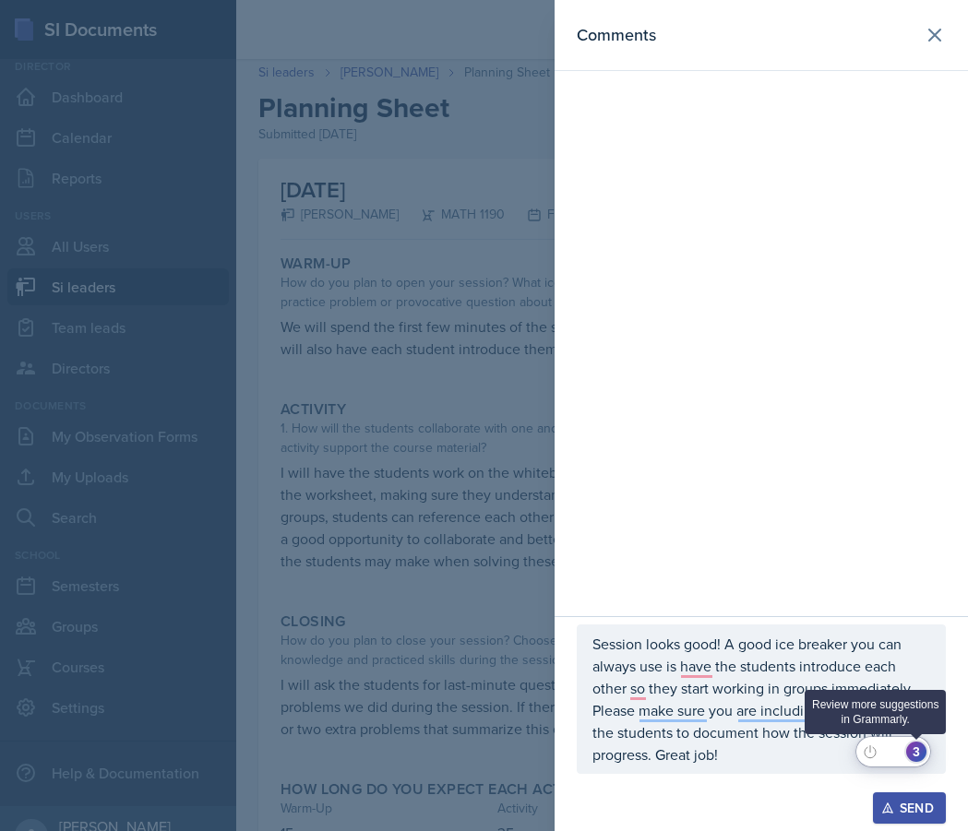
click at [917, 754] on div "3" at bounding box center [916, 752] width 20 height 20
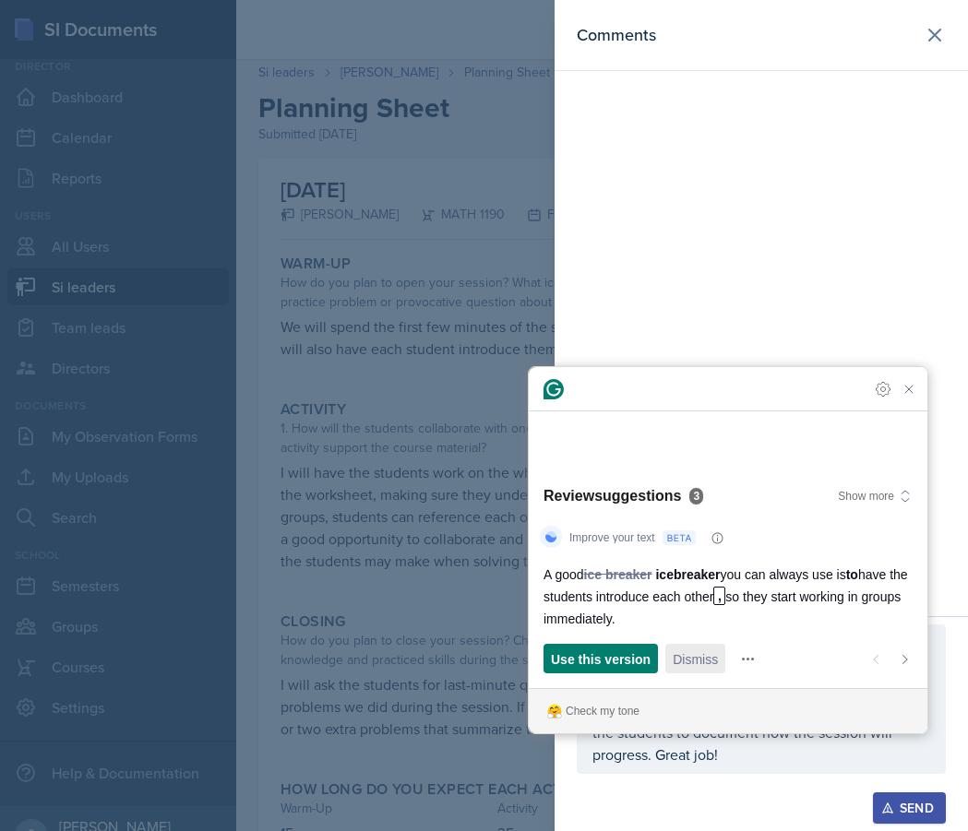
click at [685, 663] on span "Dismiss" at bounding box center [694, 658] width 45 height 19
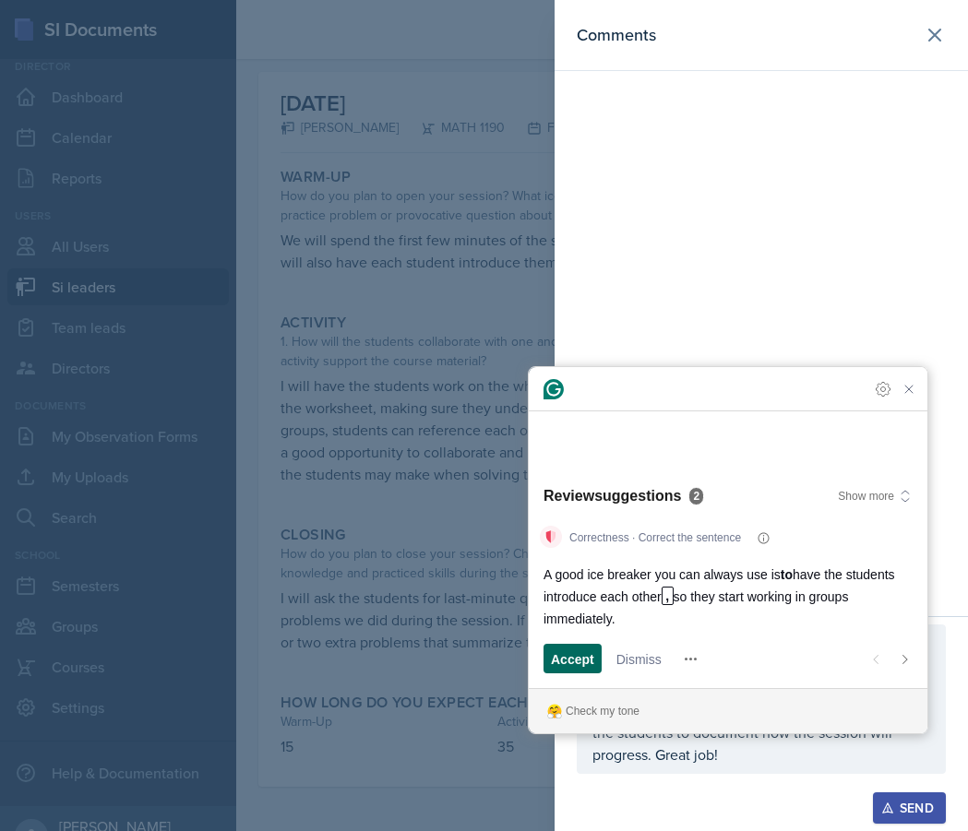
click at [556, 660] on span "Accept" at bounding box center [572, 658] width 43 height 19
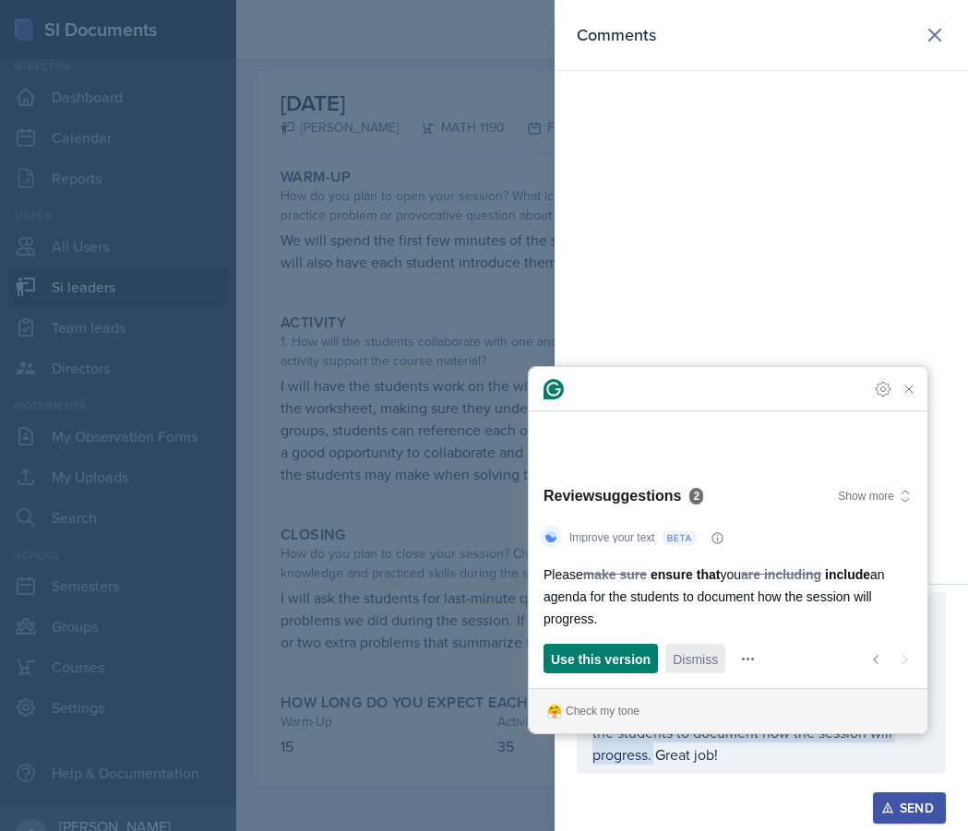
click at [702, 662] on span "Dismiss" at bounding box center [694, 658] width 45 height 19
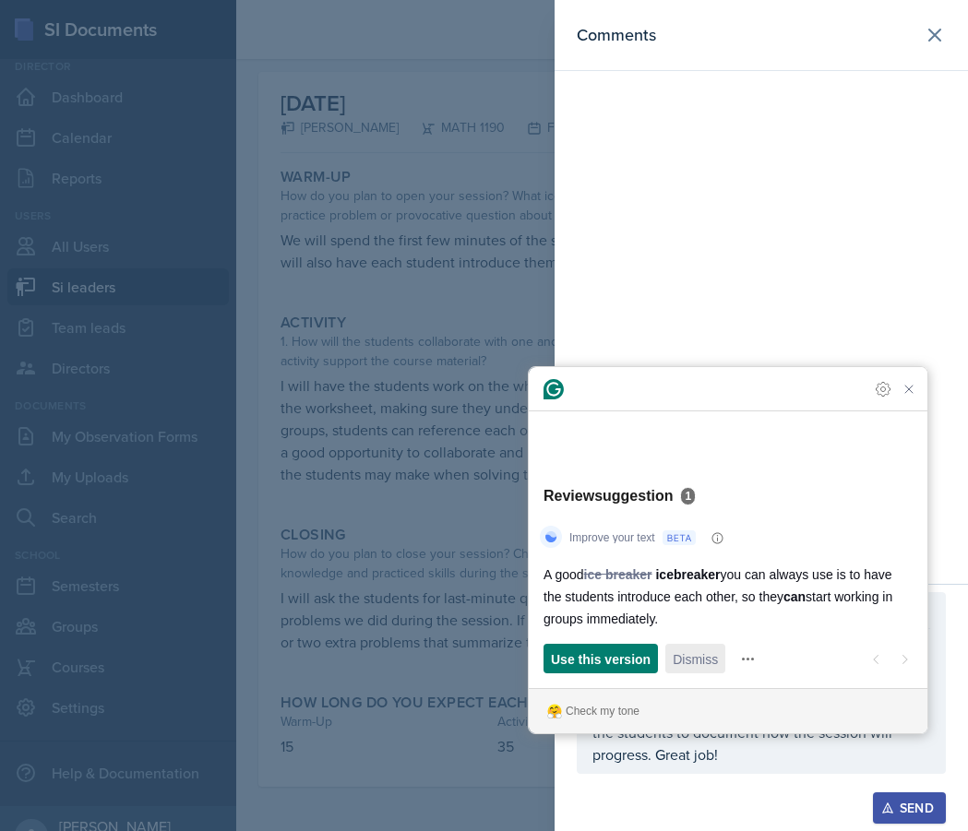
click at [695, 662] on span "Dismiss" at bounding box center [694, 658] width 45 height 19
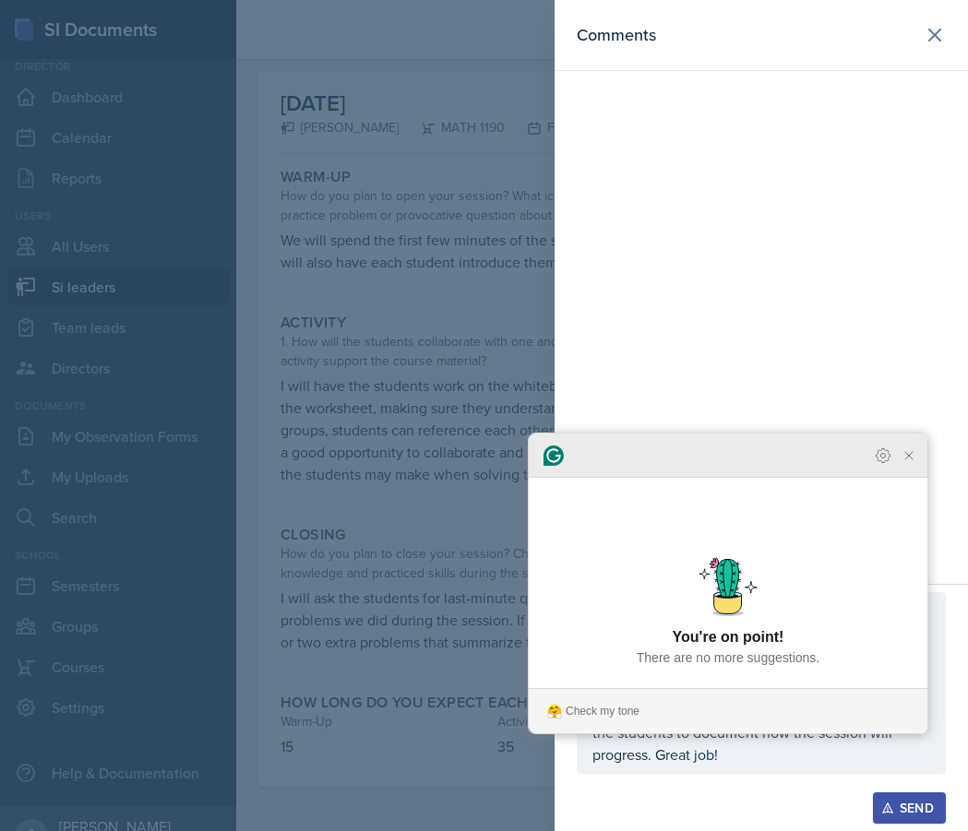
click at [906, 463] on icon "Close Grammarly Assistant" at bounding box center [908, 455] width 15 height 15
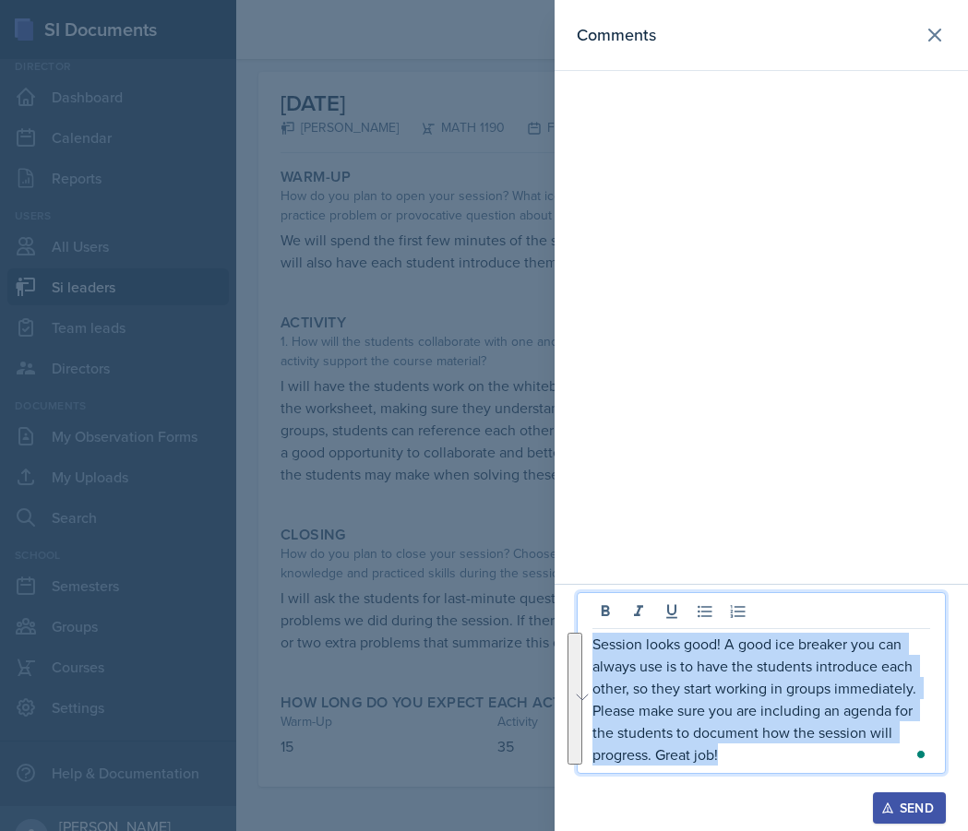
drag, startPoint x: 742, startPoint y: 750, endPoint x: 492, endPoint y: 519, distance: 340.8
click at [492, 519] on div "Comments Session looks good! A good ice breaker you can always use is to have t…" at bounding box center [484, 415] width 968 height 831
copy p "Session looks good! A good ice breaker you can always use is to have the studen…"
click at [904, 801] on div "Send" at bounding box center [909, 808] width 49 height 15
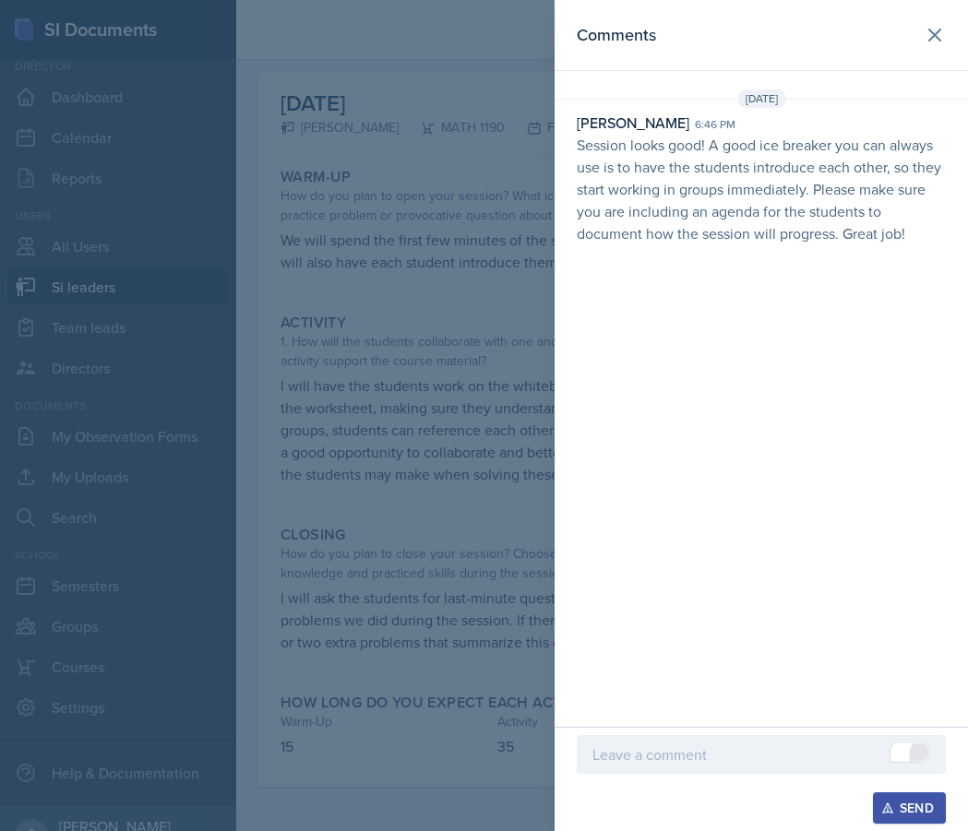
click at [423, 362] on div at bounding box center [484, 415] width 968 height 831
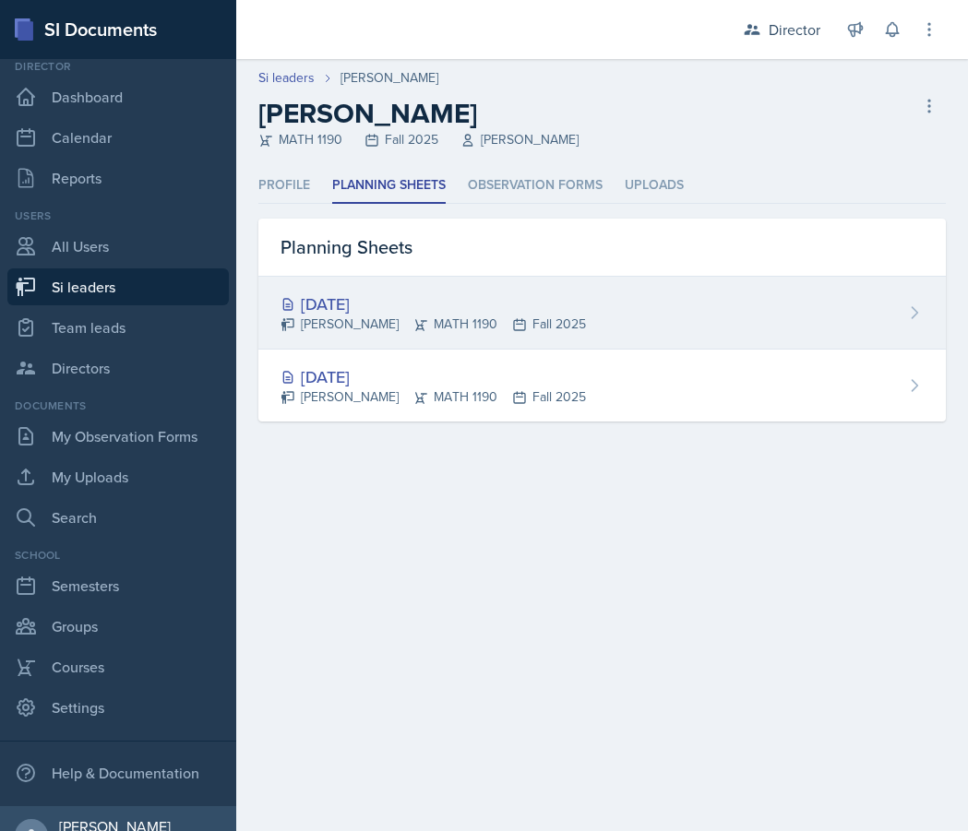
click at [433, 343] on div "Aug 29th, 2025 Kris Prasad MATH 1190 Fall 2025" at bounding box center [601, 313] width 687 height 73
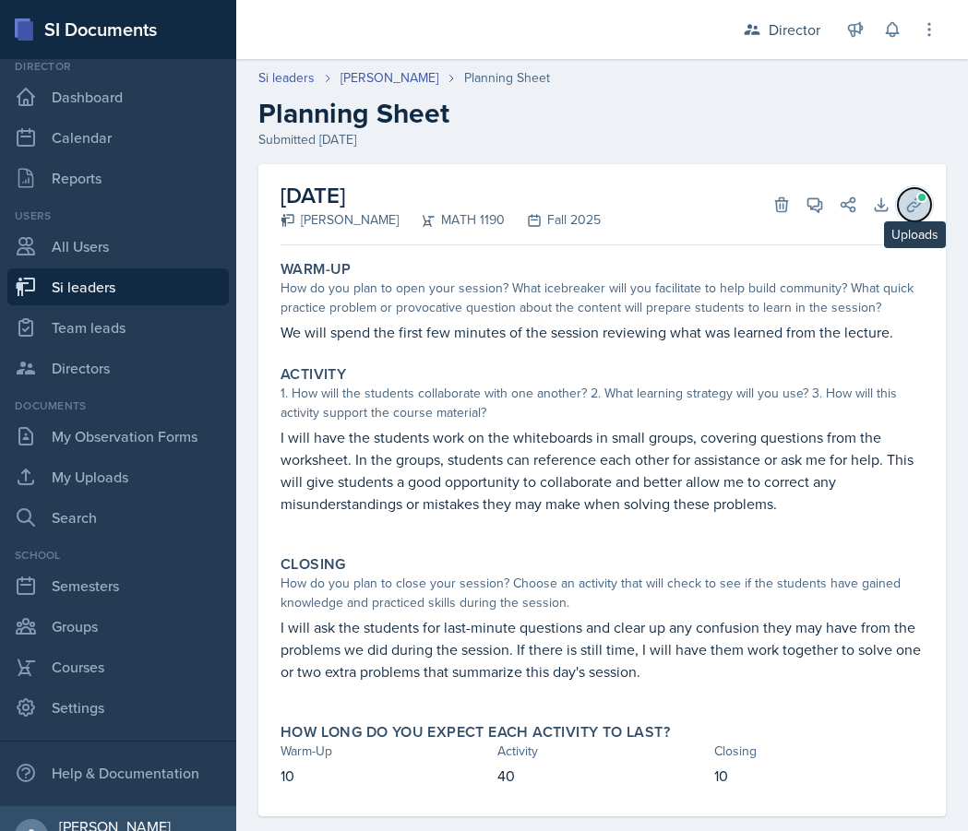
click at [913, 203] on icon at bounding box center [914, 205] width 18 height 18
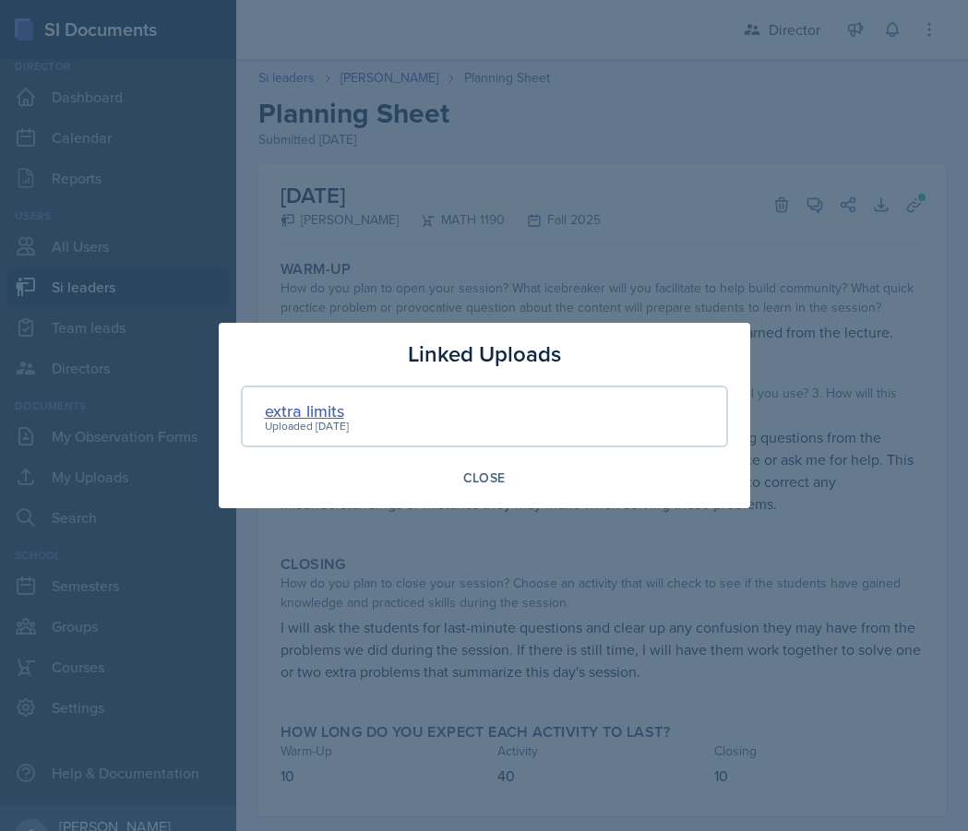
click at [294, 412] on div "extra limits" at bounding box center [307, 410] width 84 height 25
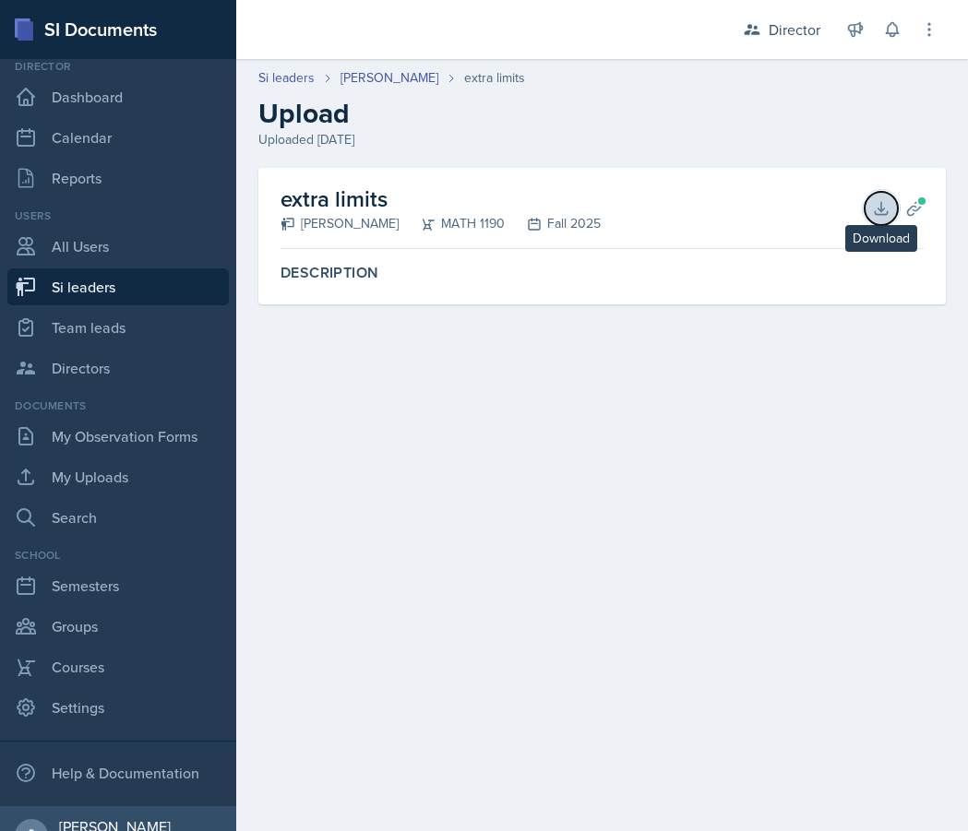
click at [874, 205] on icon at bounding box center [881, 208] width 18 height 18
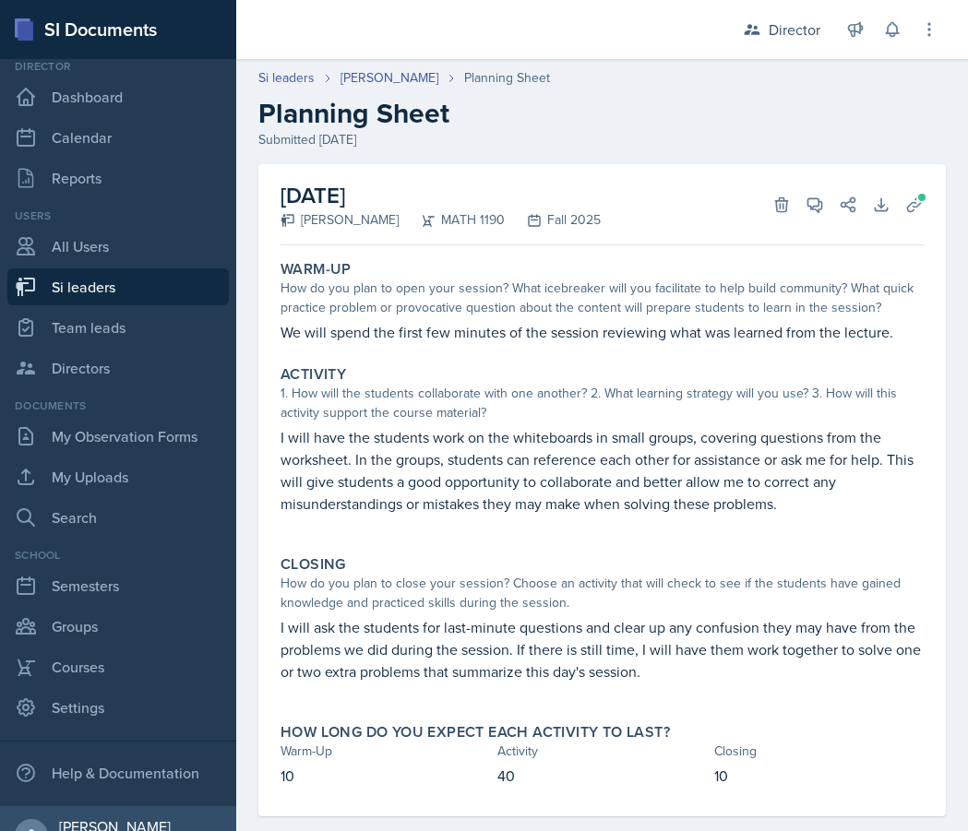
scroll to position [30, 0]
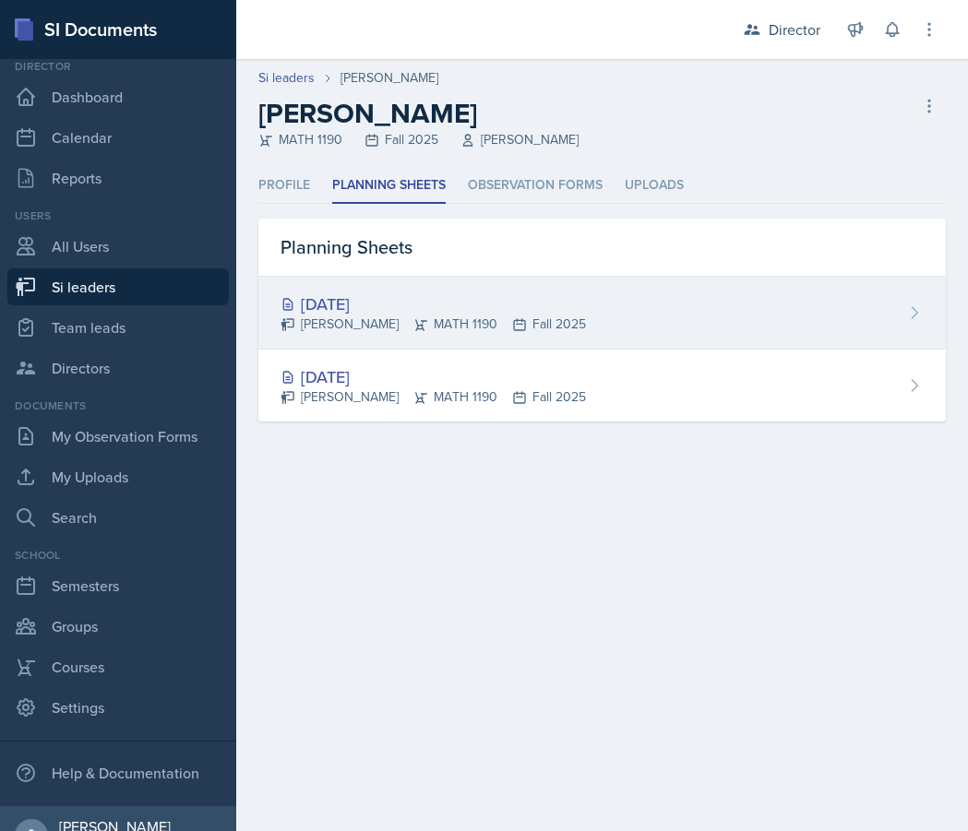
click at [413, 317] on icon at bounding box center [420, 324] width 15 height 15
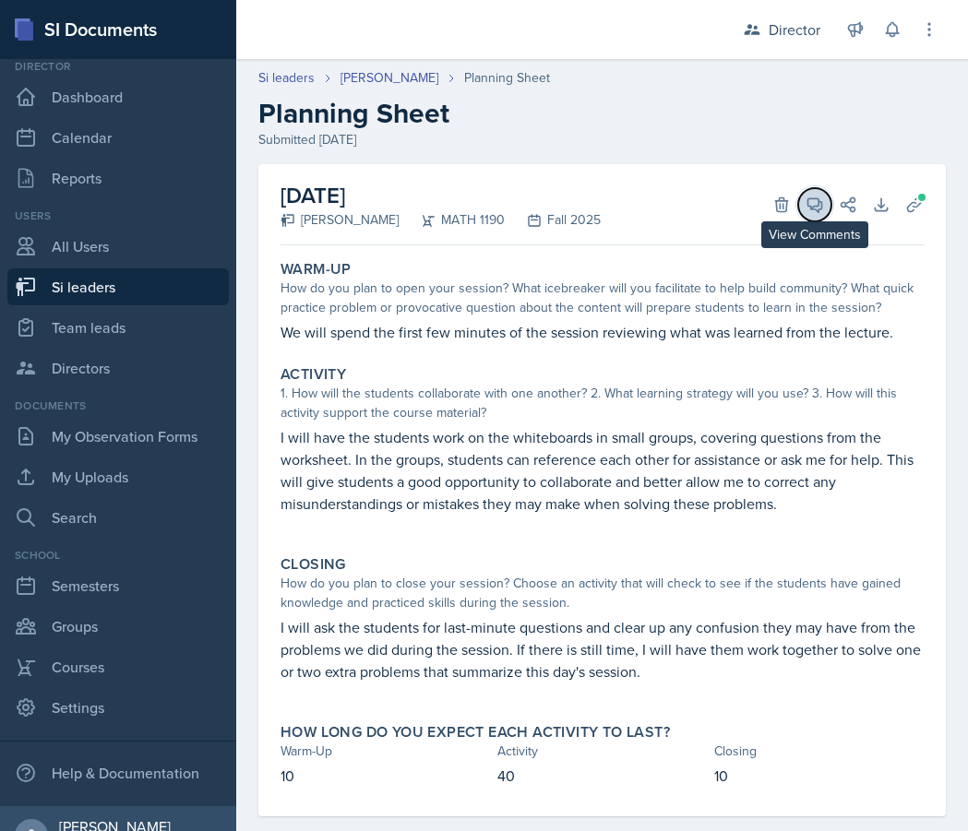
click at [816, 205] on icon at bounding box center [814, 205] width 18 height 18
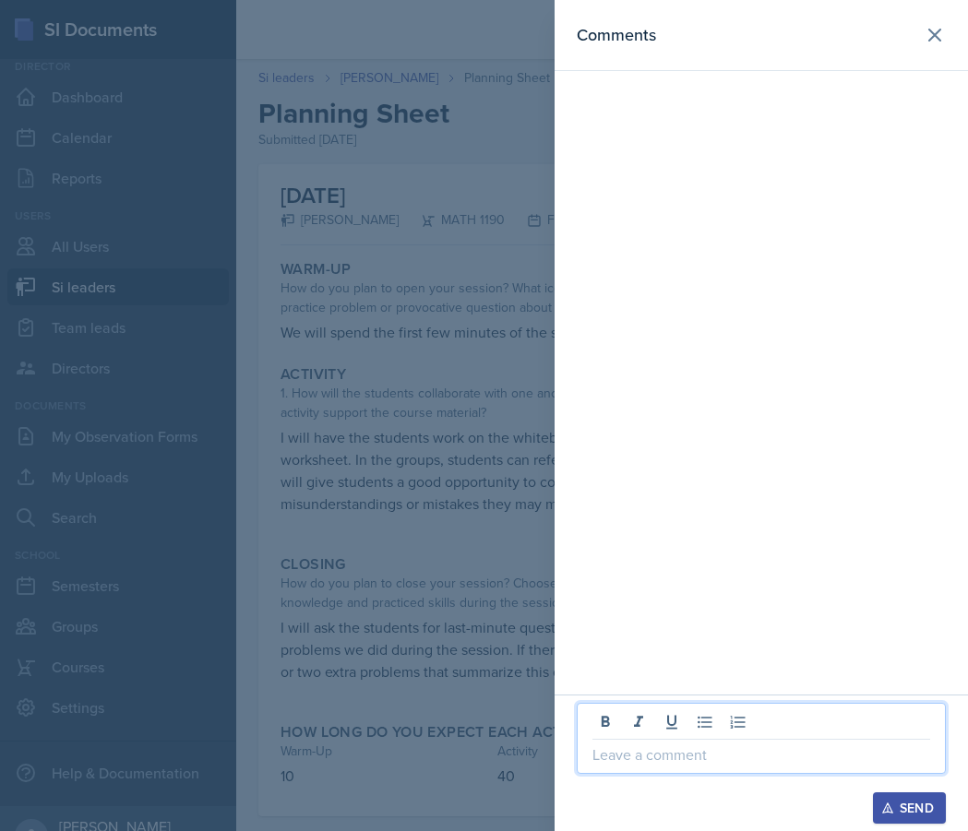
click at [617, 750] on p at bounding box center [761, 754] width 338 height 22
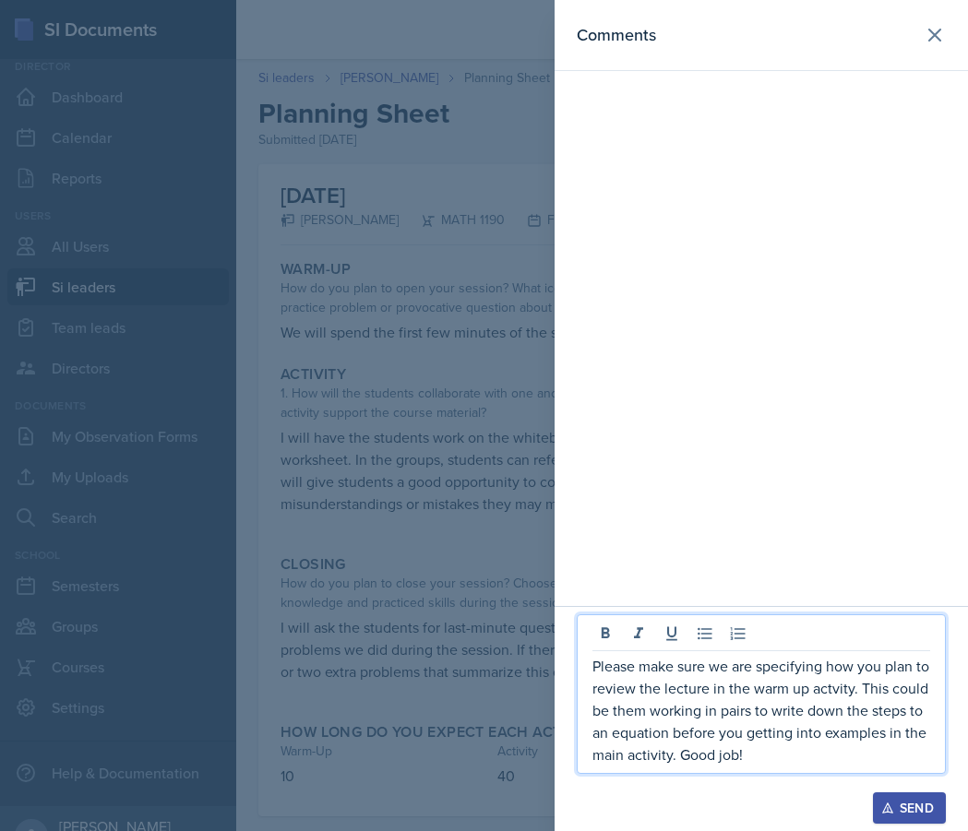
click at [405, 575] on div at bounding box center [484, 415] width 968 height 831
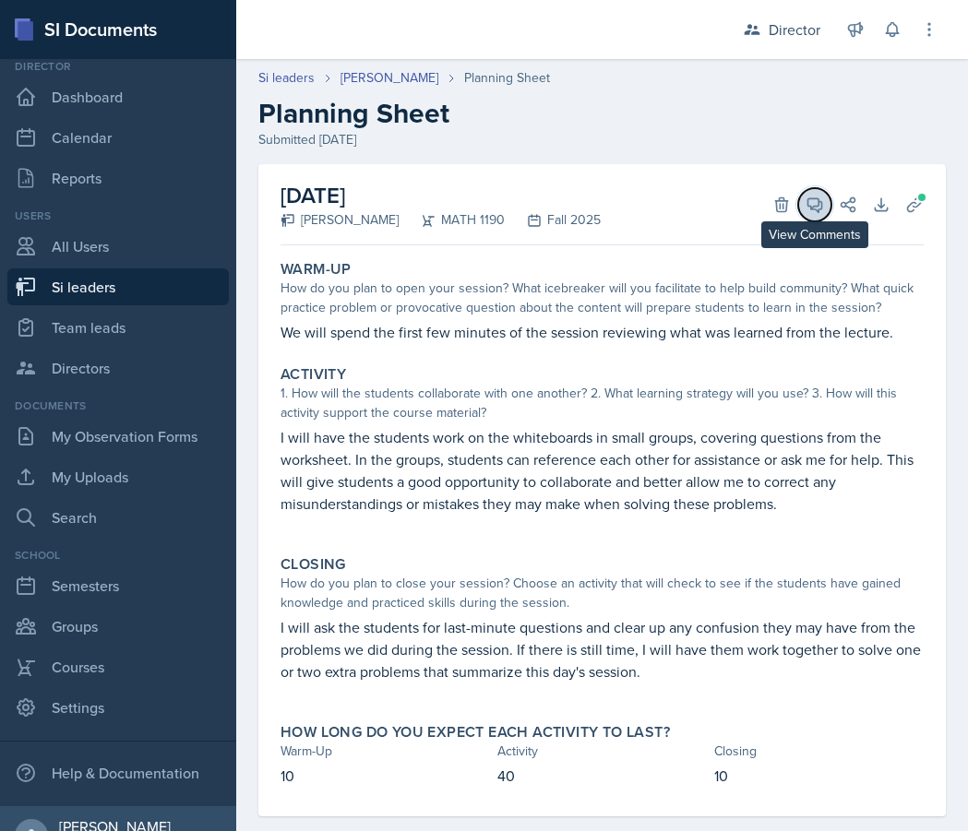
click at [814, 210] on icon at bounding box center [814, 205] width 18 height 18
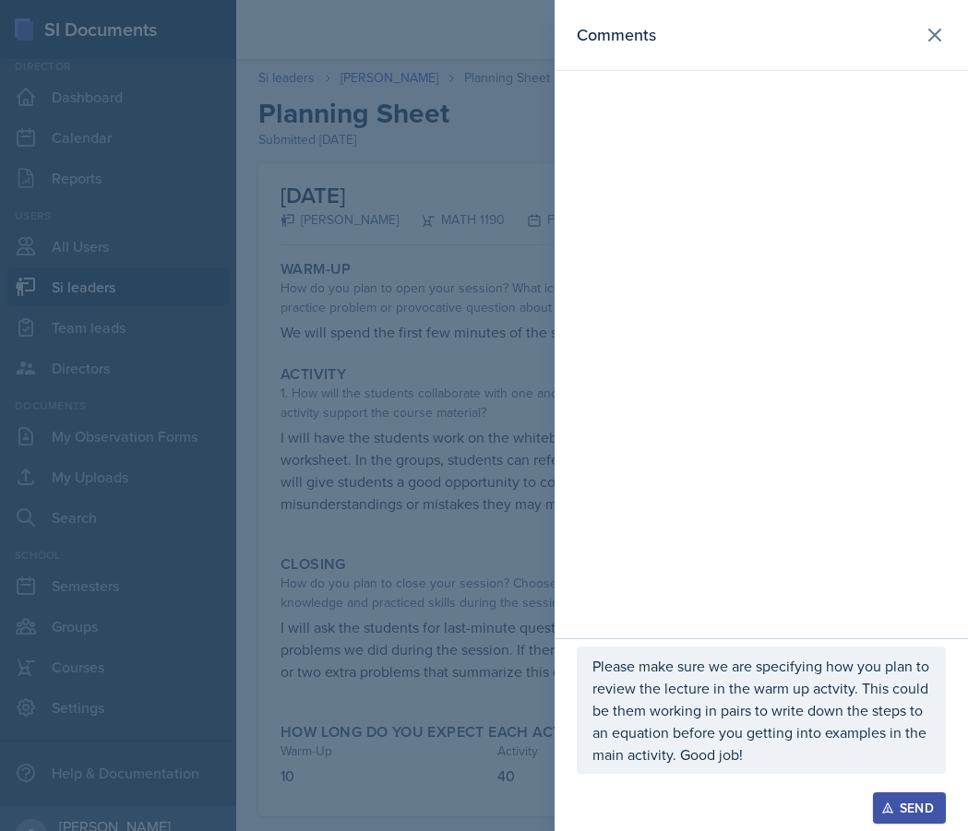
click at [729, 726] on p "Please make sure we are specifying how you plan to review the lecture in the wa…" at bounding box center [761, 710] width 338 height 111
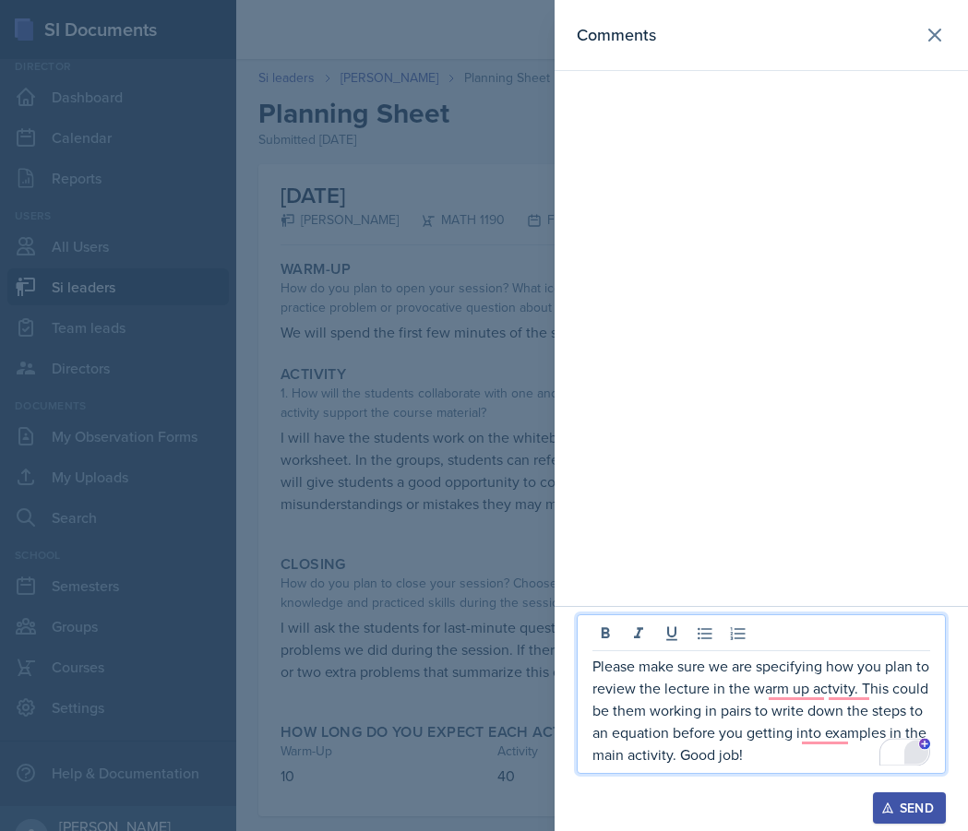
click at [919, 756] on html "SI Documents Director Dashboard Calendar Reports Users All Users Si leaders Tea…" at bounding box center [484, 415] width 968 height 831
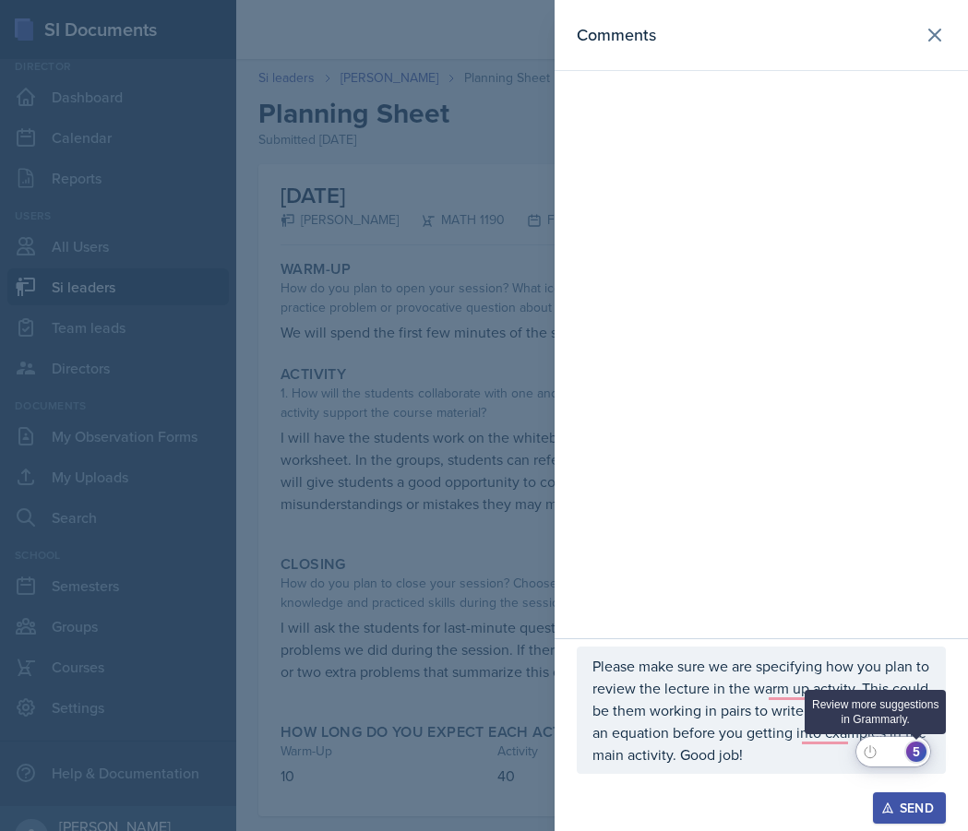
click at [915, 759] on div "5" at bounding box center [916, 752] width 20 height 20
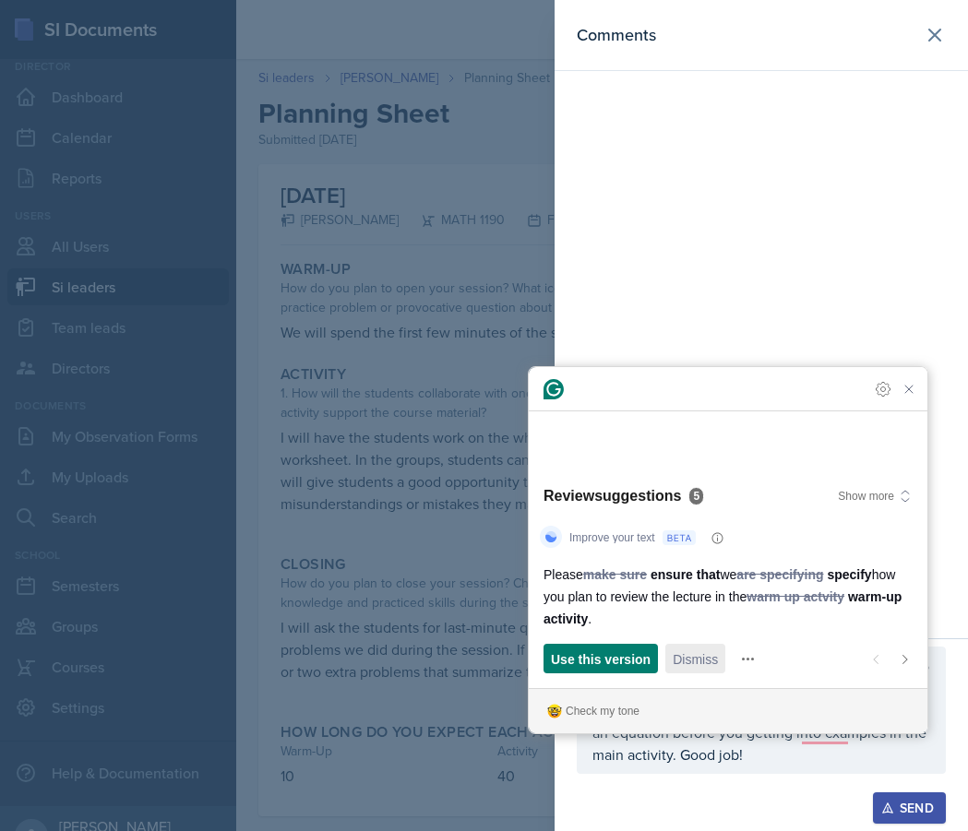
click at [707, 665] on span "Dismiss" at bounding box center [694, 658] width 45 height 19
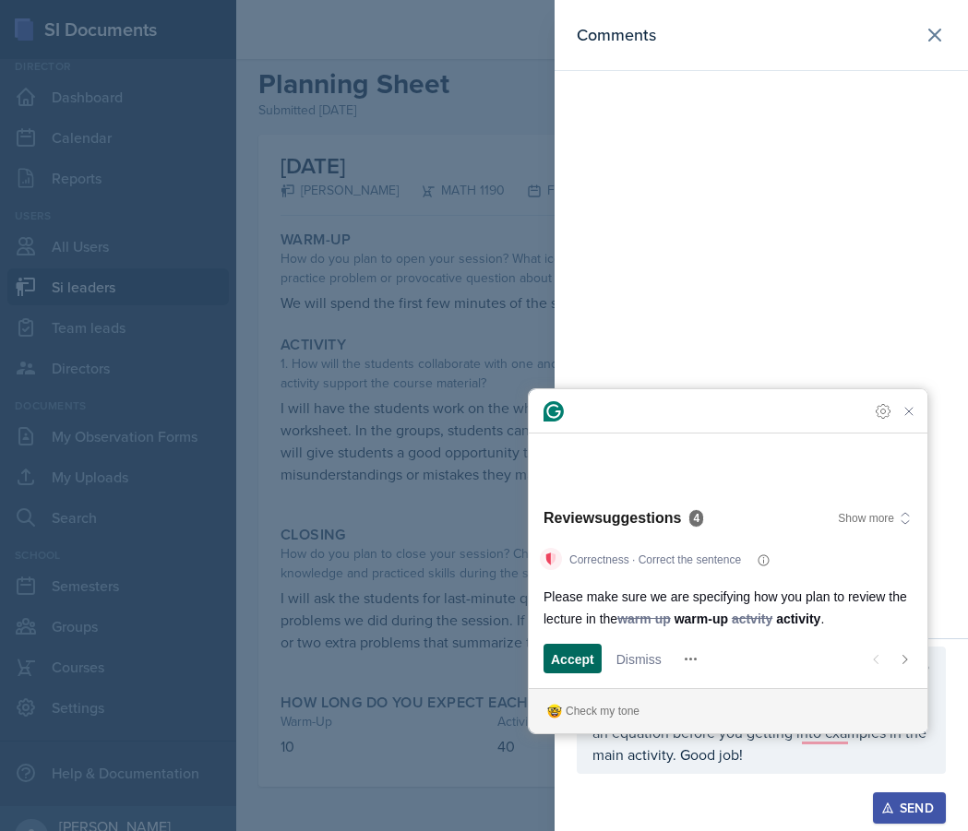
click at [588, 658] on span "Accept" at bounding box center [572, 658] width 43 height 19
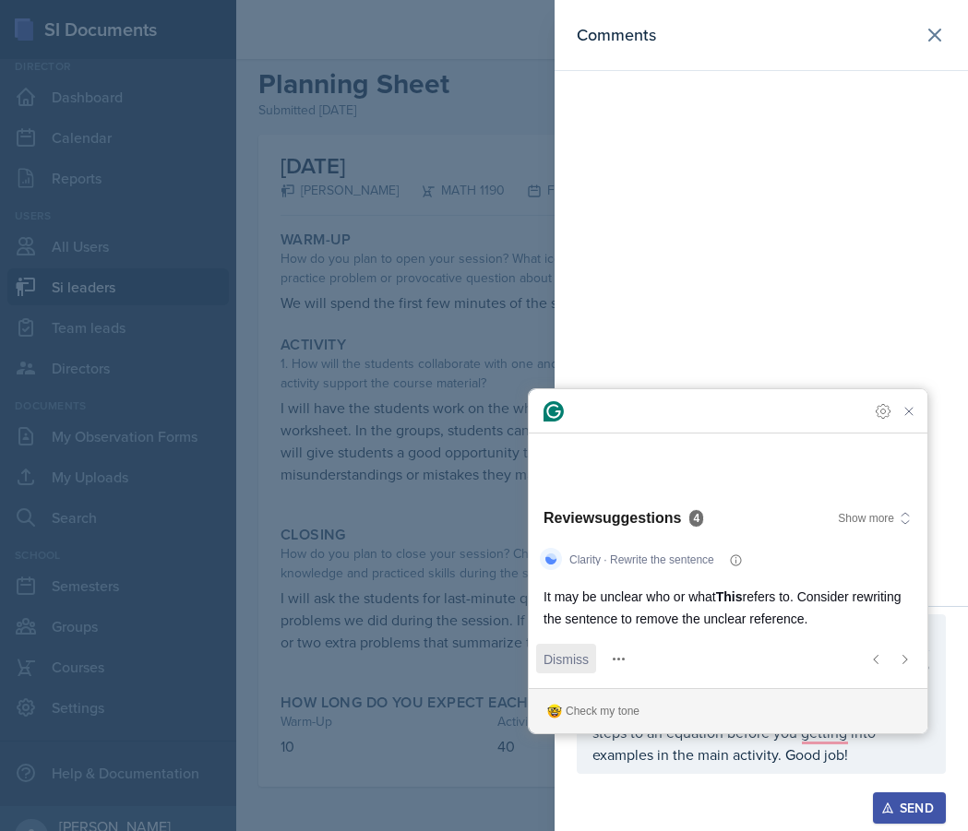
click at [567, 651] on span "Dismiss" at bounding box center [565, 658] width 45 height 19
click at [574, 654] on span "Dismiss" at bounding box center [565, 658] width 45 height 19
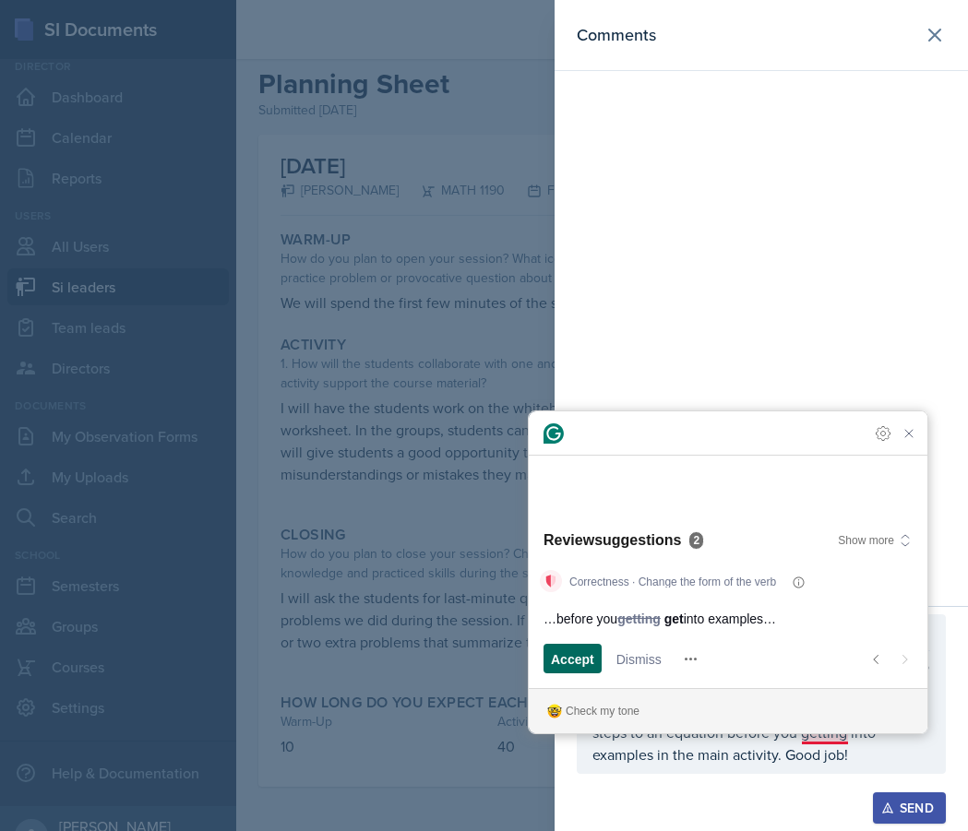
click at [559, 658] on span "Accept" at bounding box center [572, 658] width 43 height 19
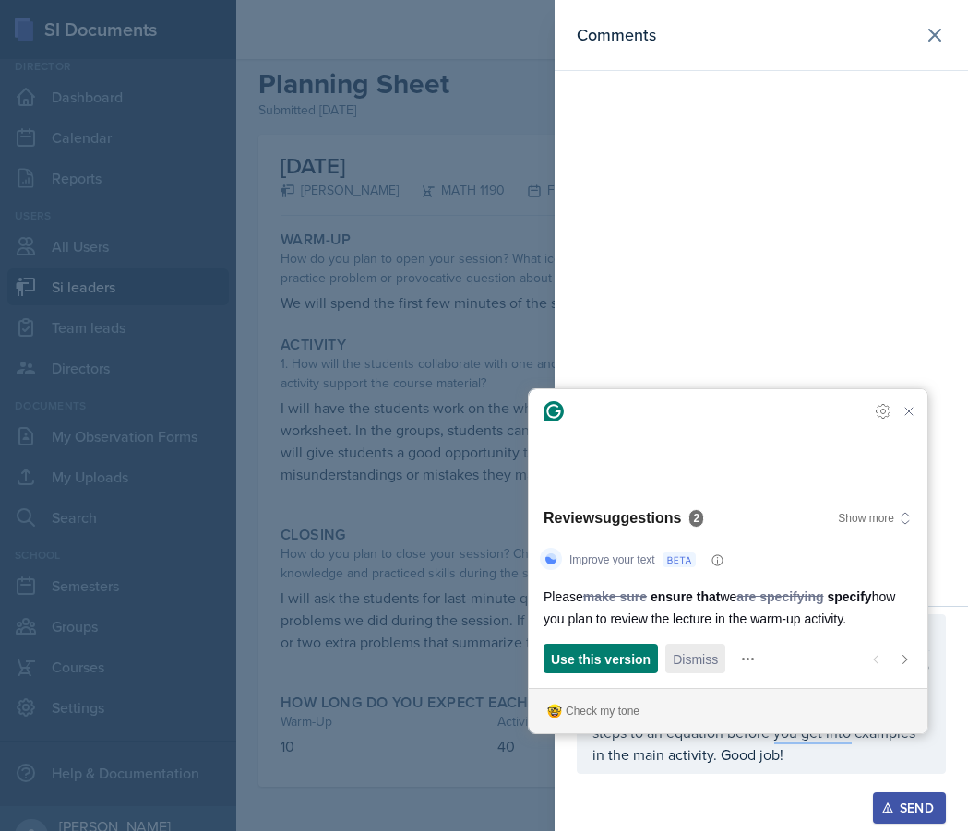
click at [679, 666] on span "Dismiss" at bounding box center [694, 658] width 45 height 19
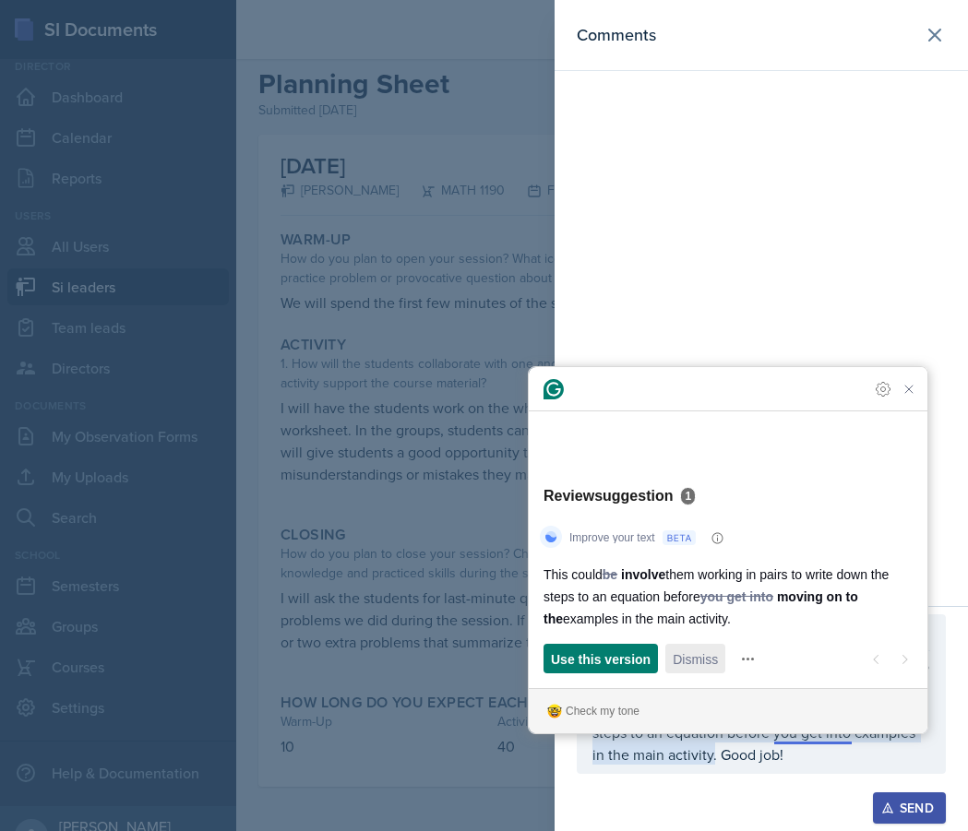
click at [692, 658] on span "Dismiss" at bounding box center [694, 658] width 45 height 19
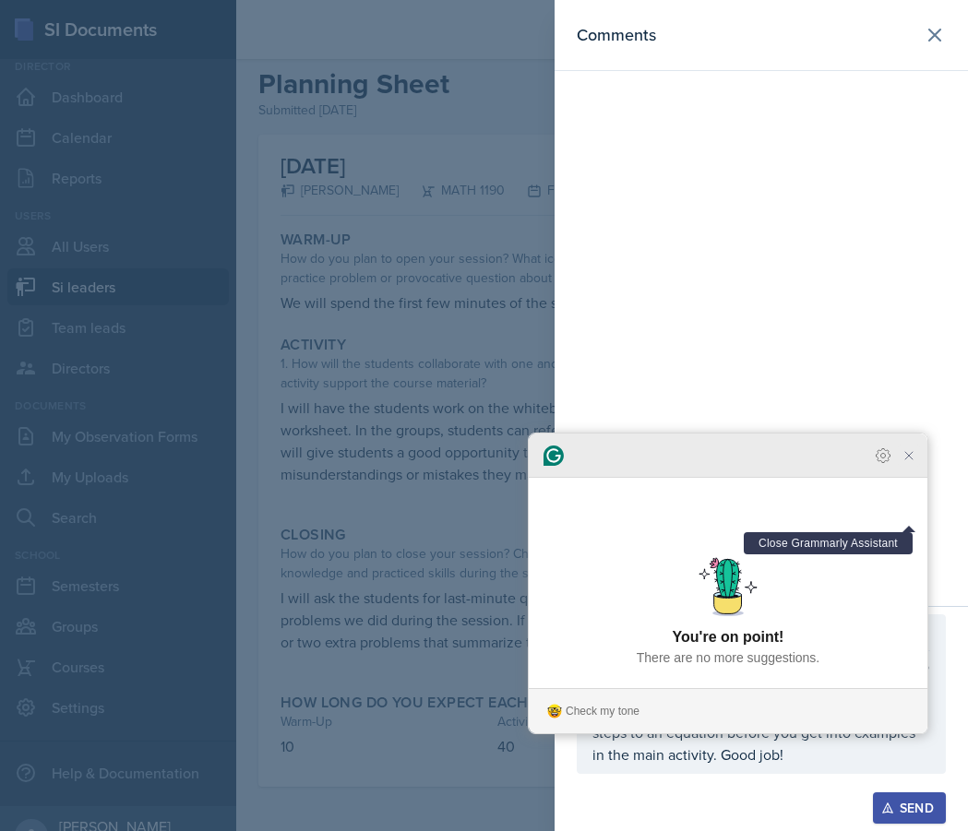
click at [917, 467] on icon "Close Grammarly Assistant" at bounding box center [908, 456] width 22 height 22
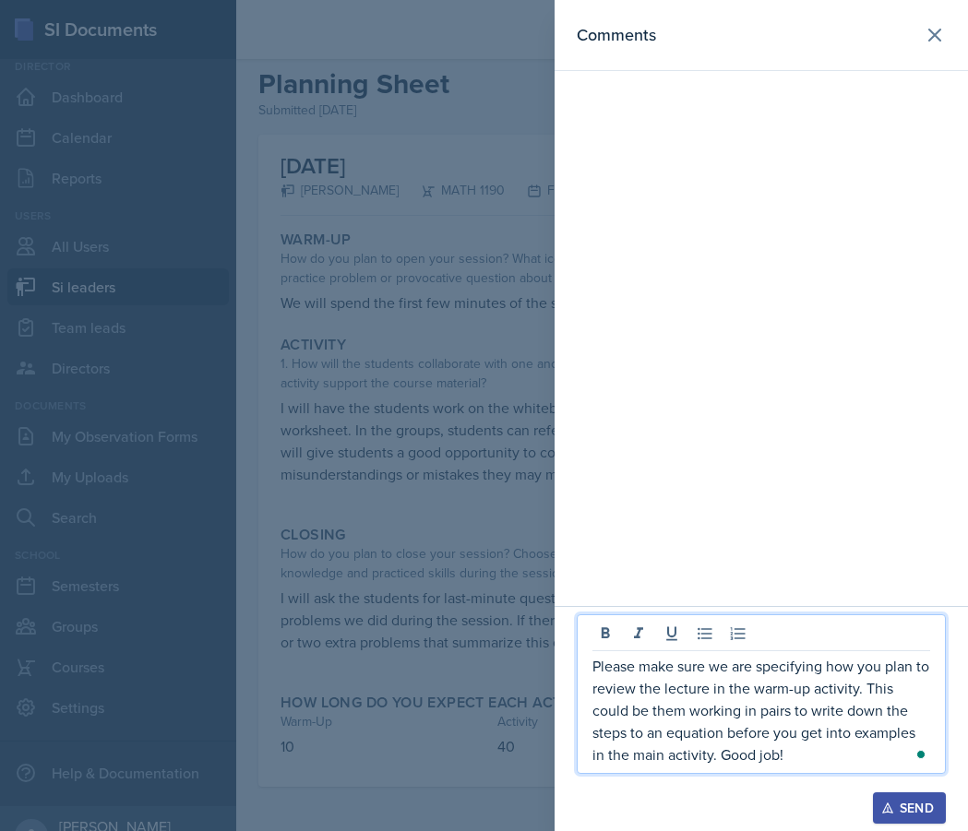
click at [788, 758] on p "Please make sure we are specifying how you plan to review the lecture in the wa…" at bounding box center [761, 710] width 338 height 111
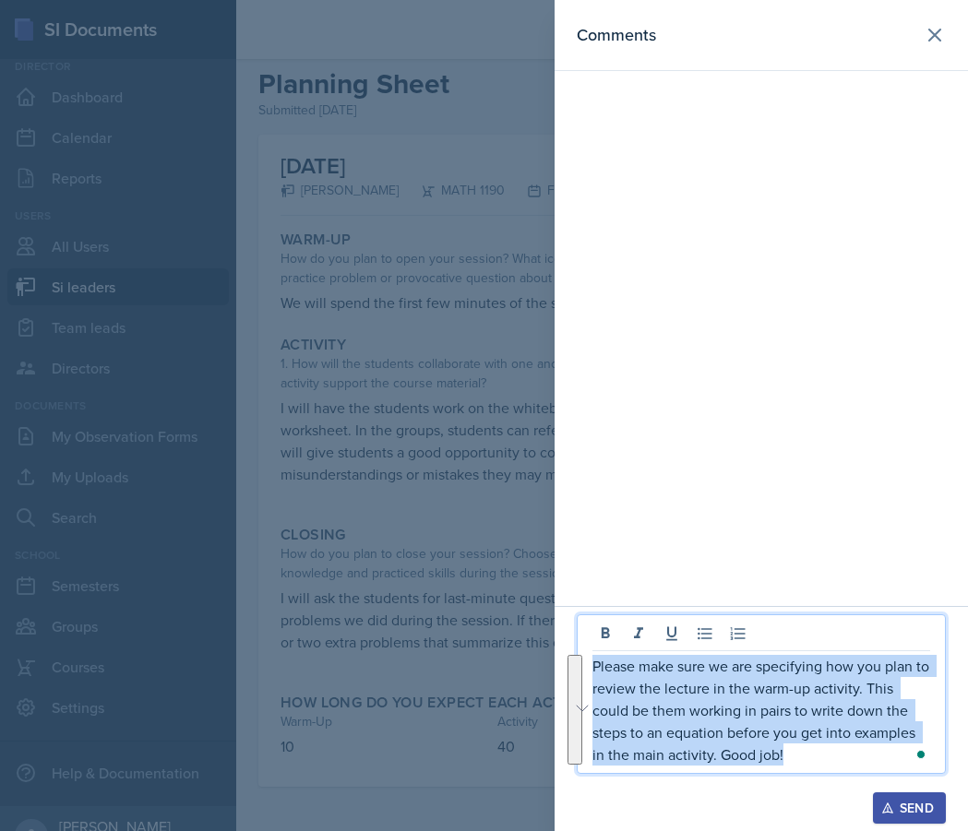
drag, startPoint x: 830, startPoint y: 759, endPoint x: 532, endPoint y: 574, distance: 350.9
click at [532, 574] on div "Comments Please make sure we are specifying how you plan to review the lecture …" at bounding box center [484, 415] width 968 height 831
copy p "Please make sure we are specifying how you plan to review the lecture in the wa…"
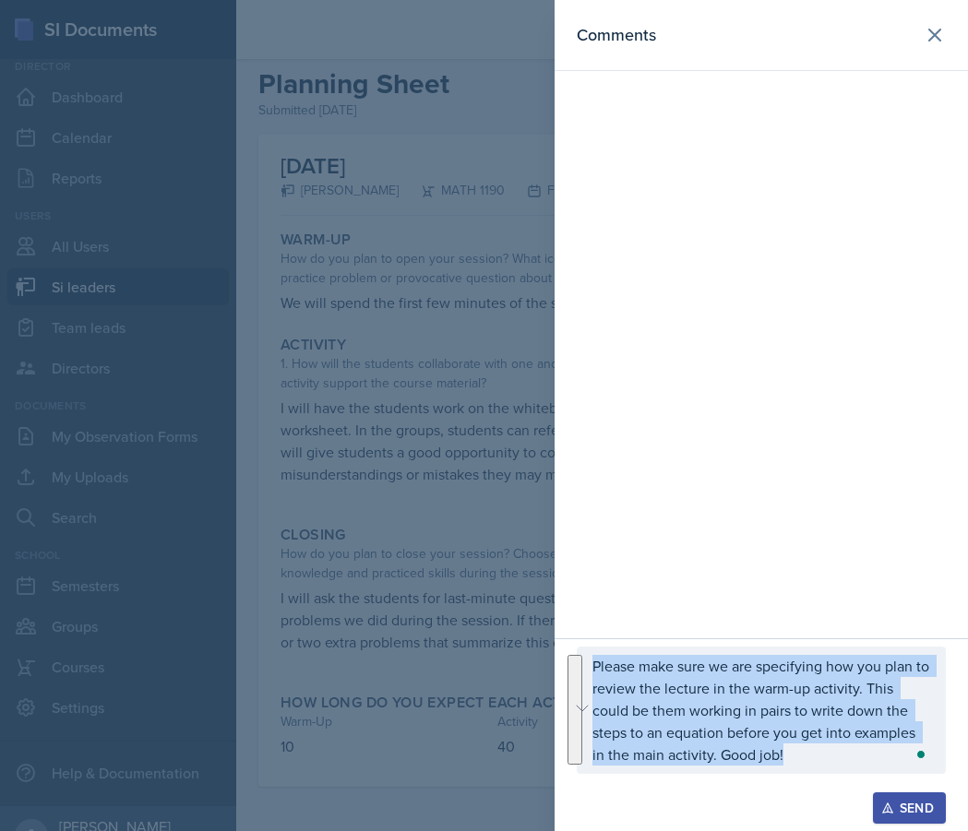
click at [917, 805] on div "Send" at bounding box center [909, 808] width 49 height 15
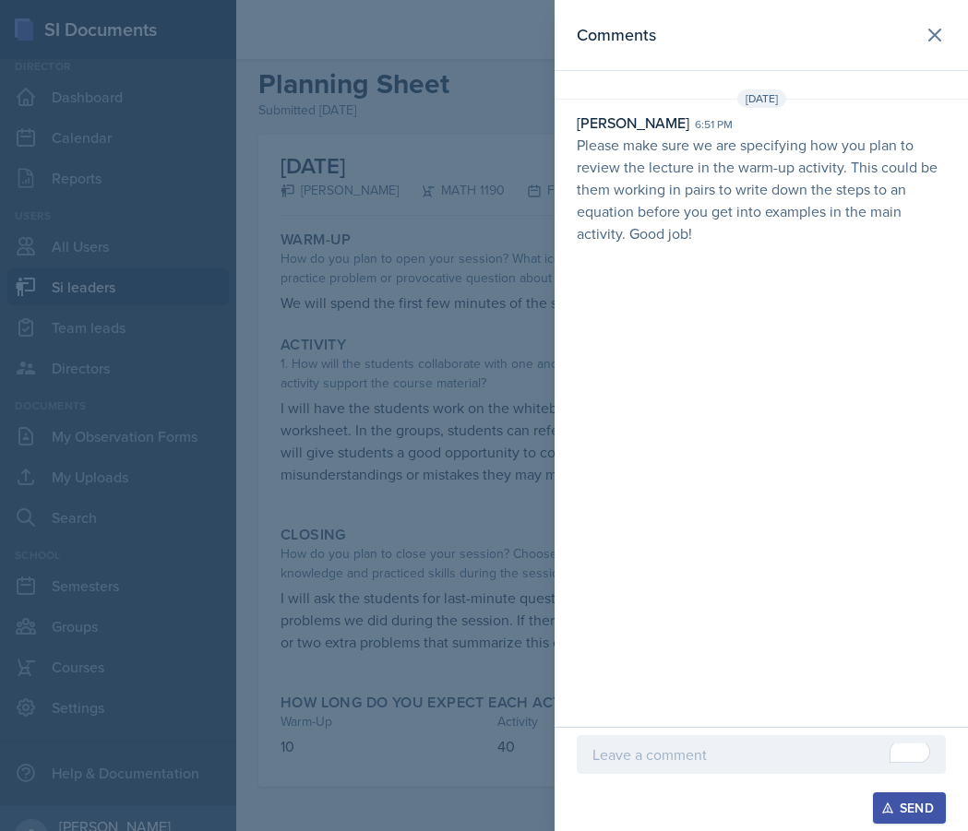
click at [330, 380] on div at bounding box center [484, 415] width 968 height 831
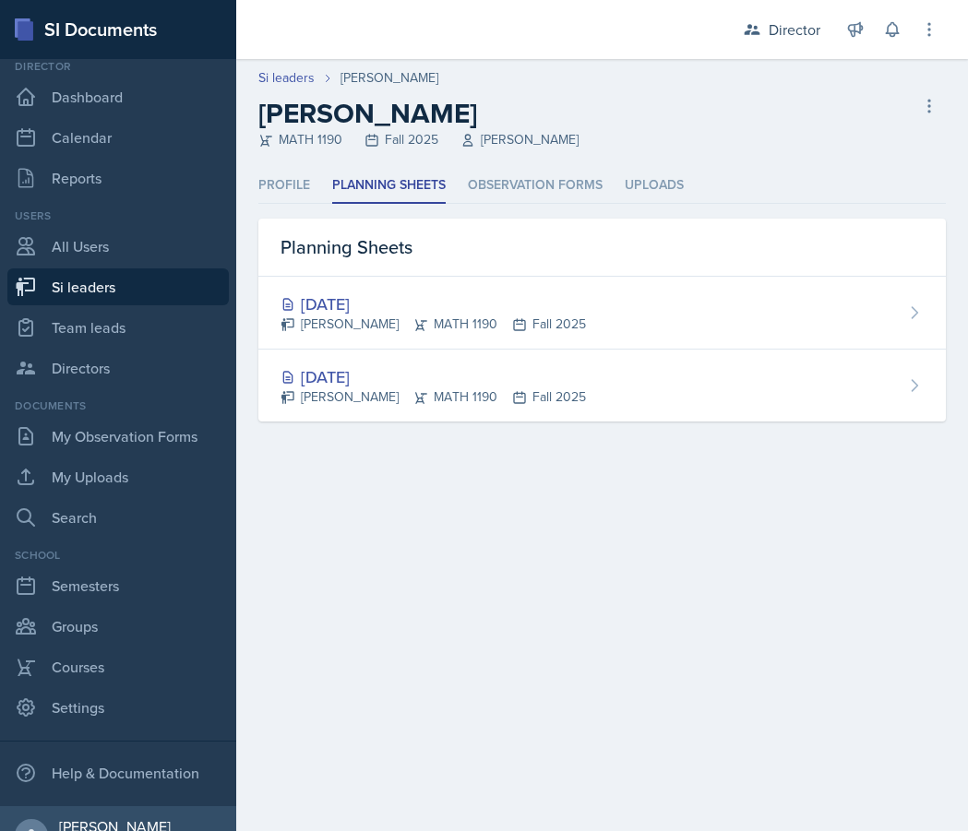
select select "2bed604d-1099-4043-b1bc-2365e8740244"
select select "06a1a81c-2636-47b9-86df-4ce809ccfa8f"
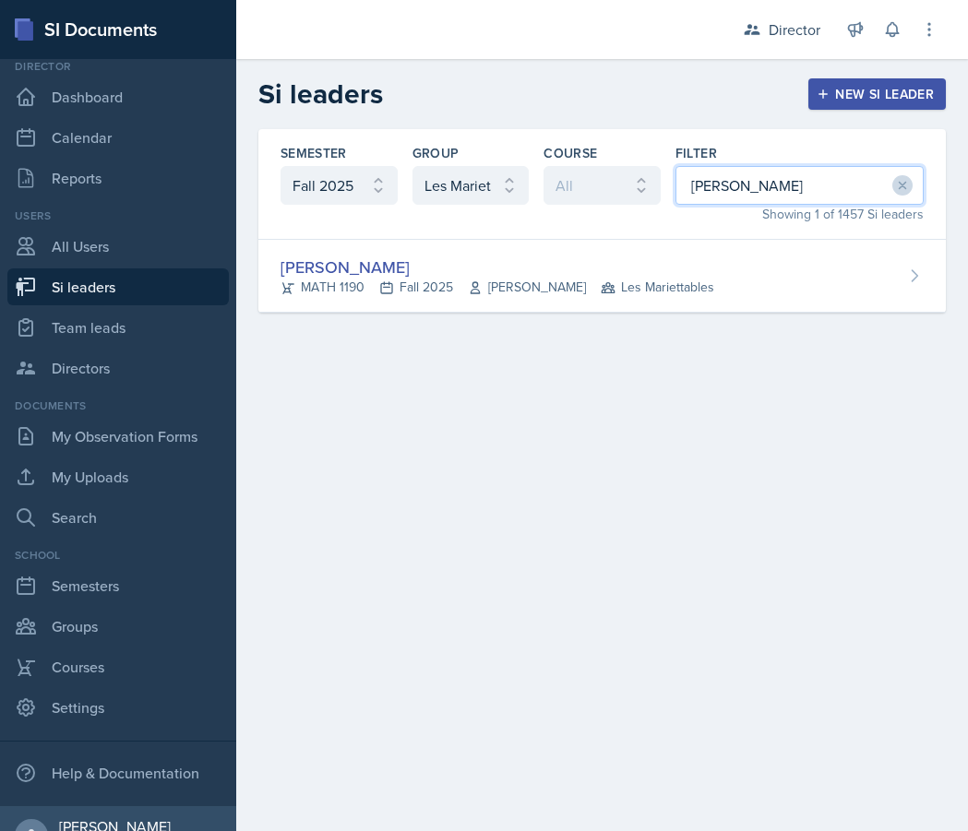
click at [915, 185] on input "kris" at bounding box center [799, 185] width 248 height 39
click at [907, 186] on icon at bounding box center [902, 185] width 13 height 13
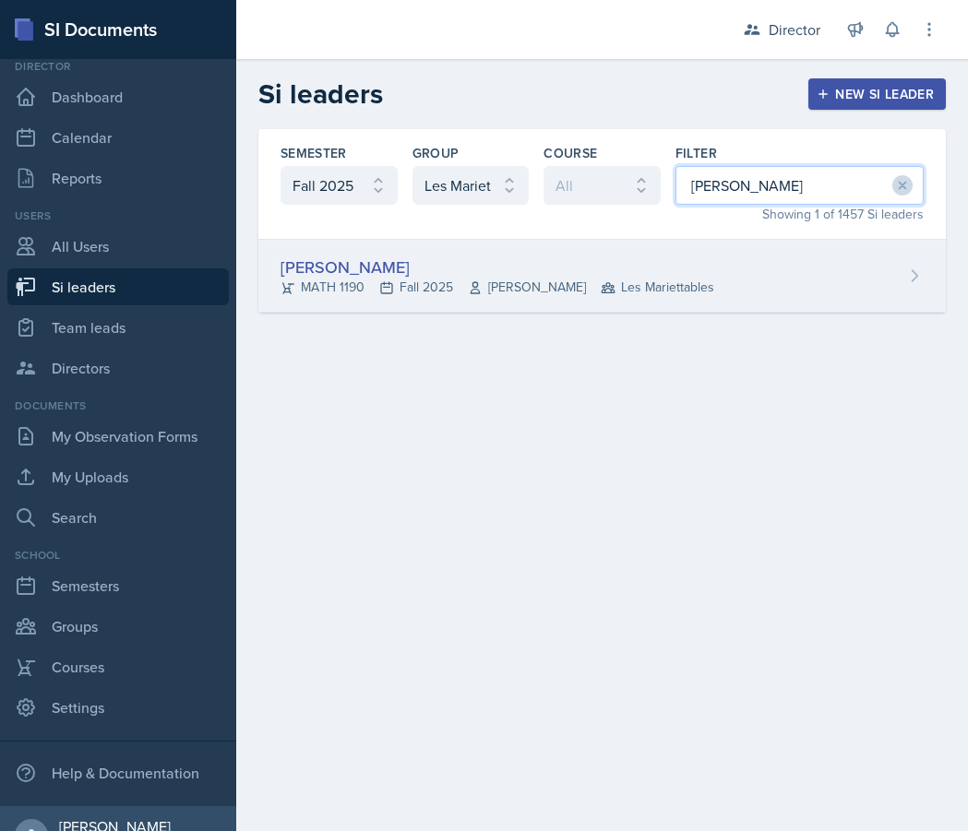
type input "etha"
click at [449, 302] on div "Ethan Macdonald MATH 1190 Fall 2025 Rebecca Shi Les Mariettables" at bounding box center [601, 276] width 687 height 73
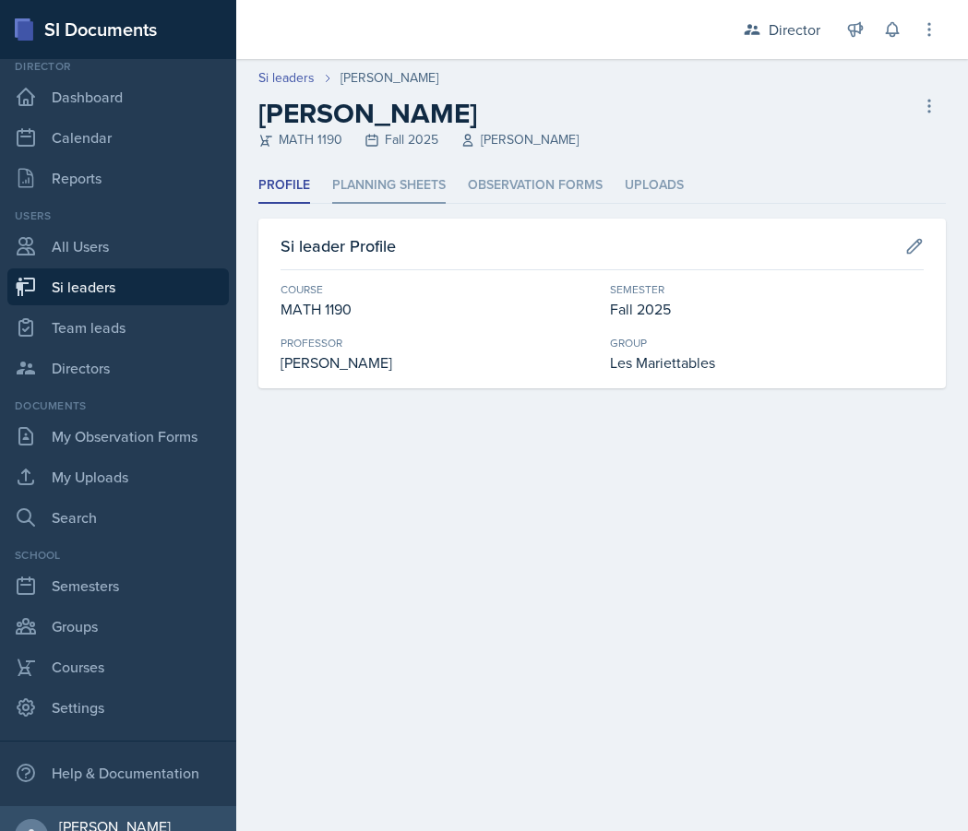
click at [384, 187] on li "Planning Sheets" at bounding box center [388, 186] width 113 height 36
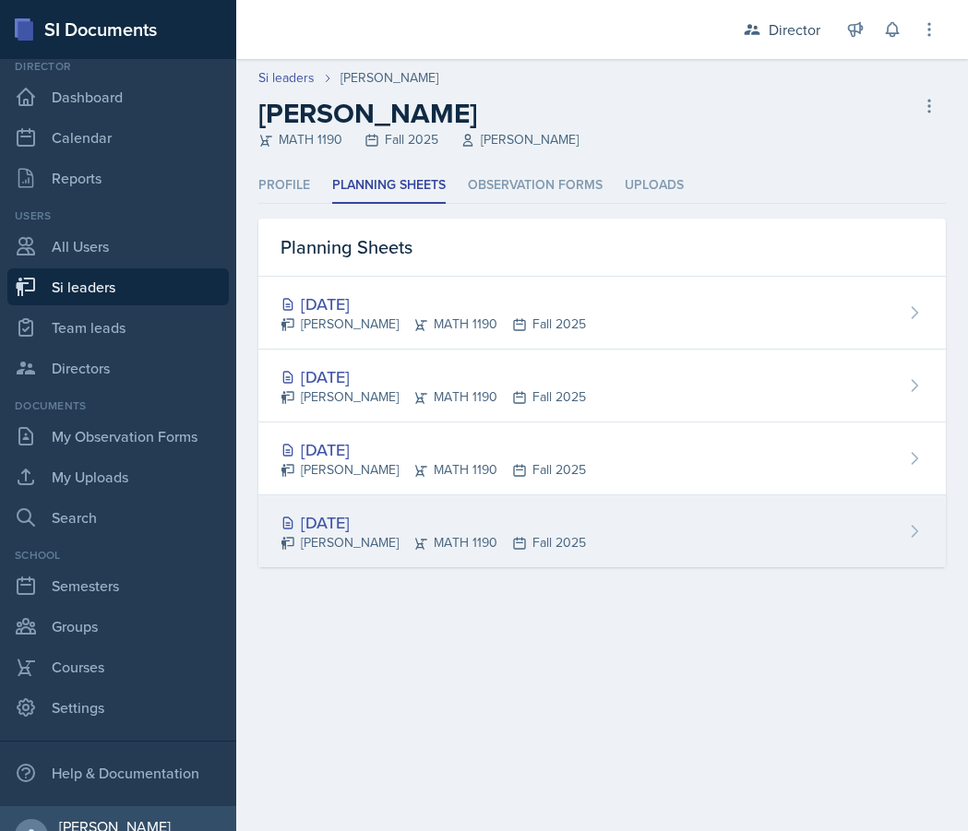
click at [320, 521] on div "[DATE]" at bounding box center [432, 522] width 305 height 25
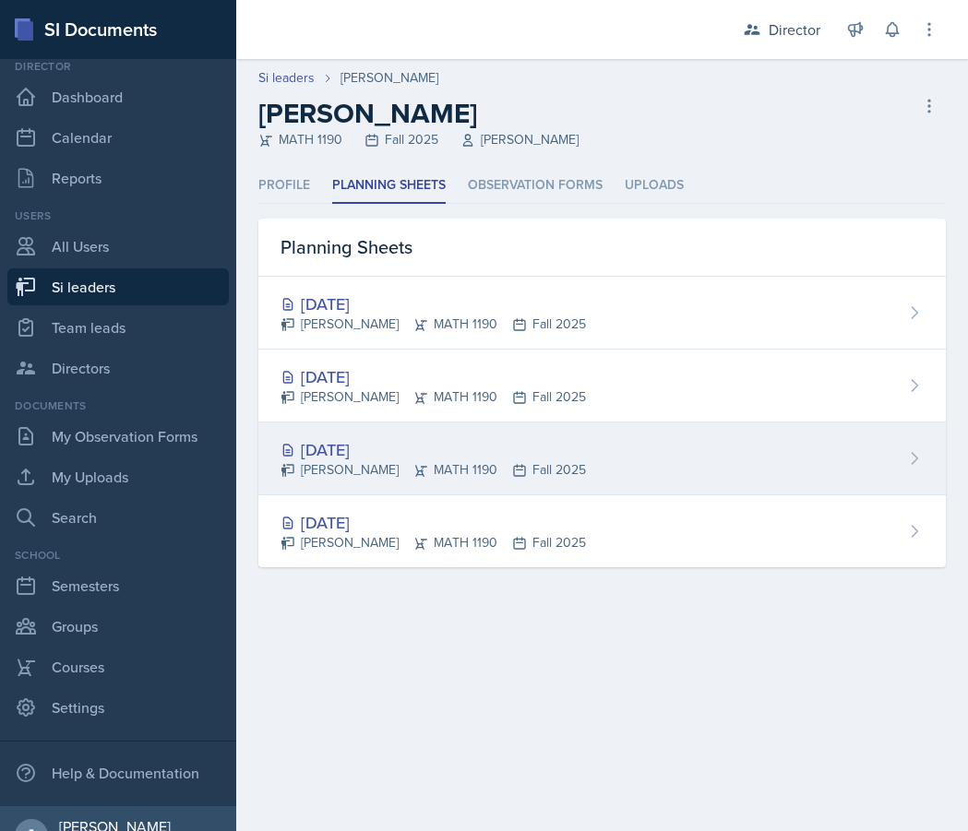
click at [381, 449] on div "[DATE]" at bounding box center [432, 449] width 305 height 25
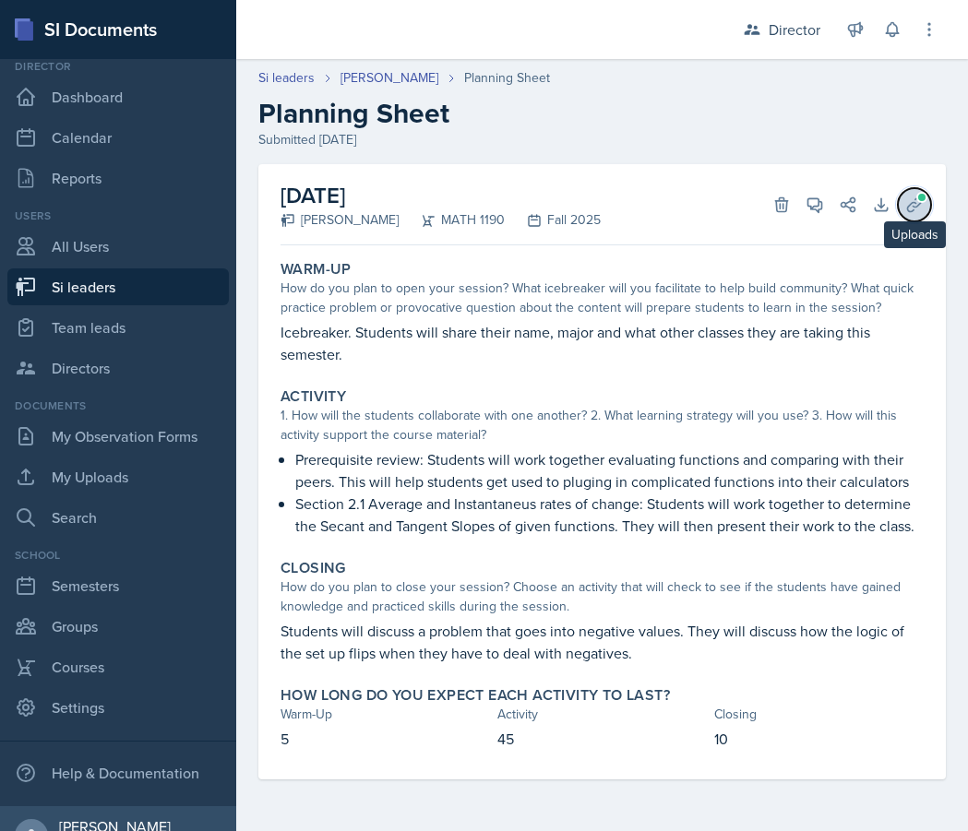
click at [923, 194] on span at bounding box center [921, 197] width 11 height 11
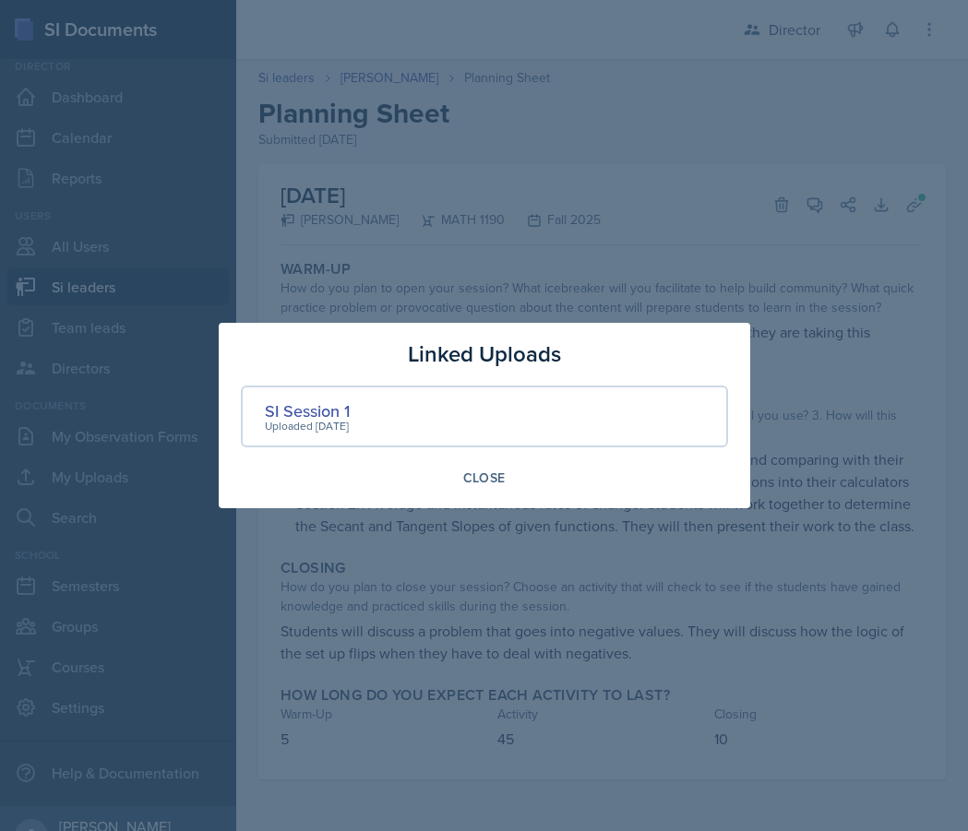
click at [303, 421] on div "Uploaded [DATE]" at bounding box center [307, 426] width 85 height 17
click at [314, 419] on div "Uploaded [DATE]" at bounding box center [307, 426] width 85 height 17
click at [315, 412] on div "SI Session 1" at bounding box center [307, 410] width 85 height 25
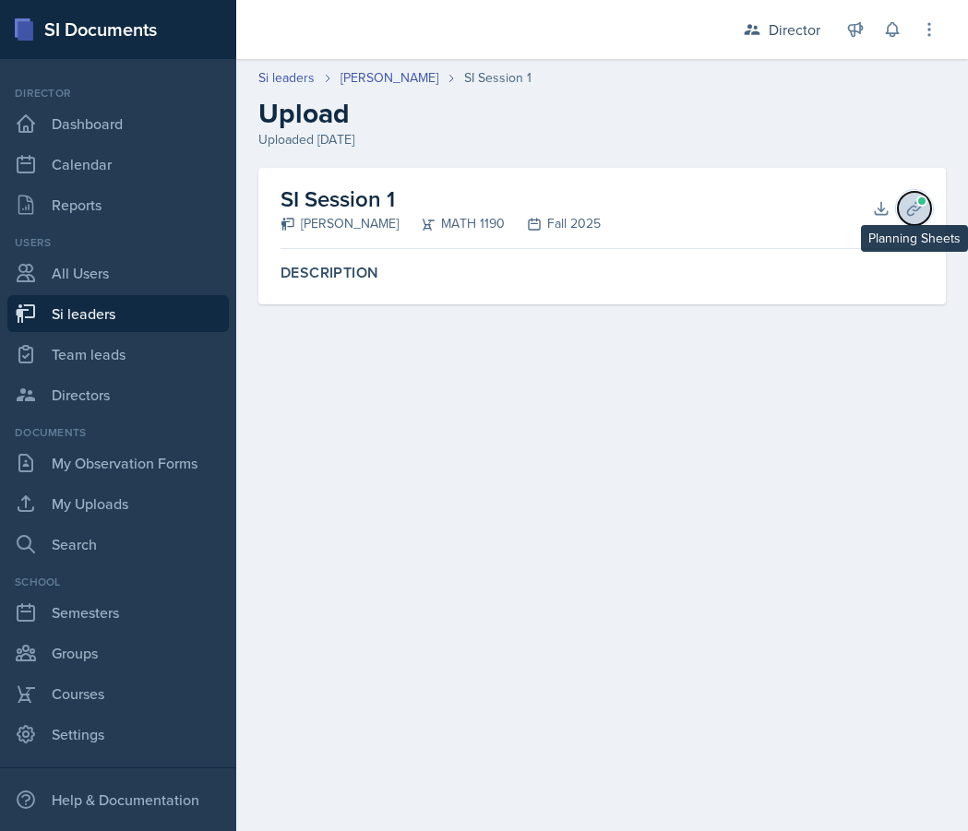
click at [910, 205] on icon at bounding box center [914, 208] width 18 height 18
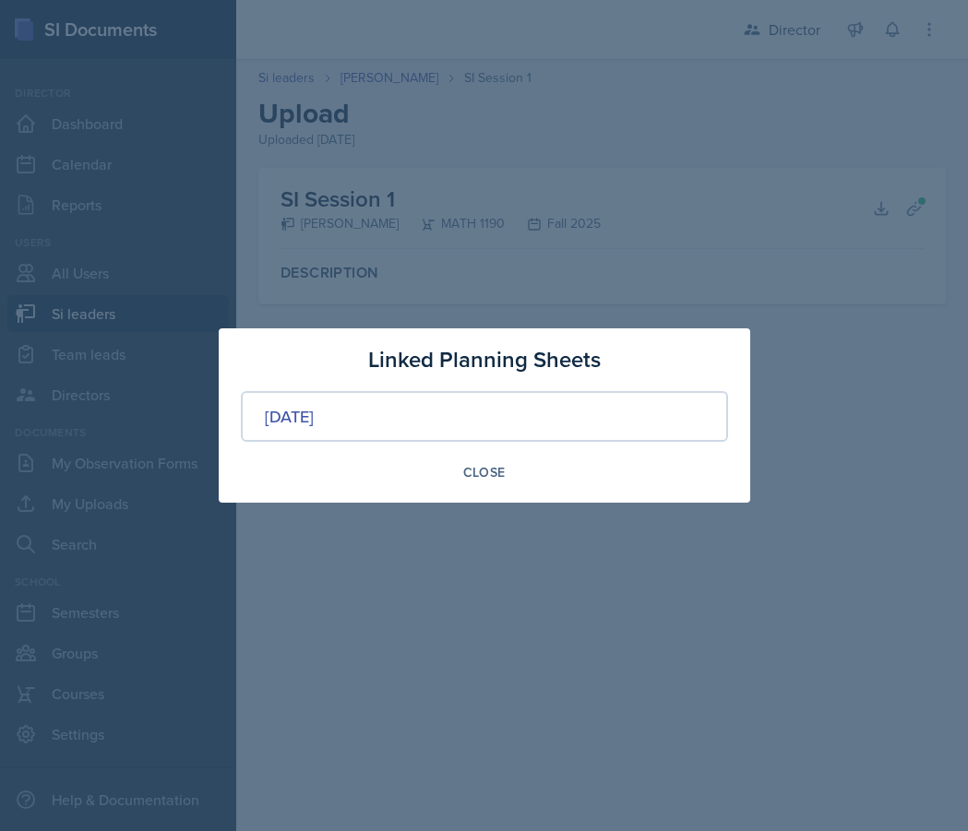
click at [407, 273] on div at bounding box center [484, 415] width 968 height 831
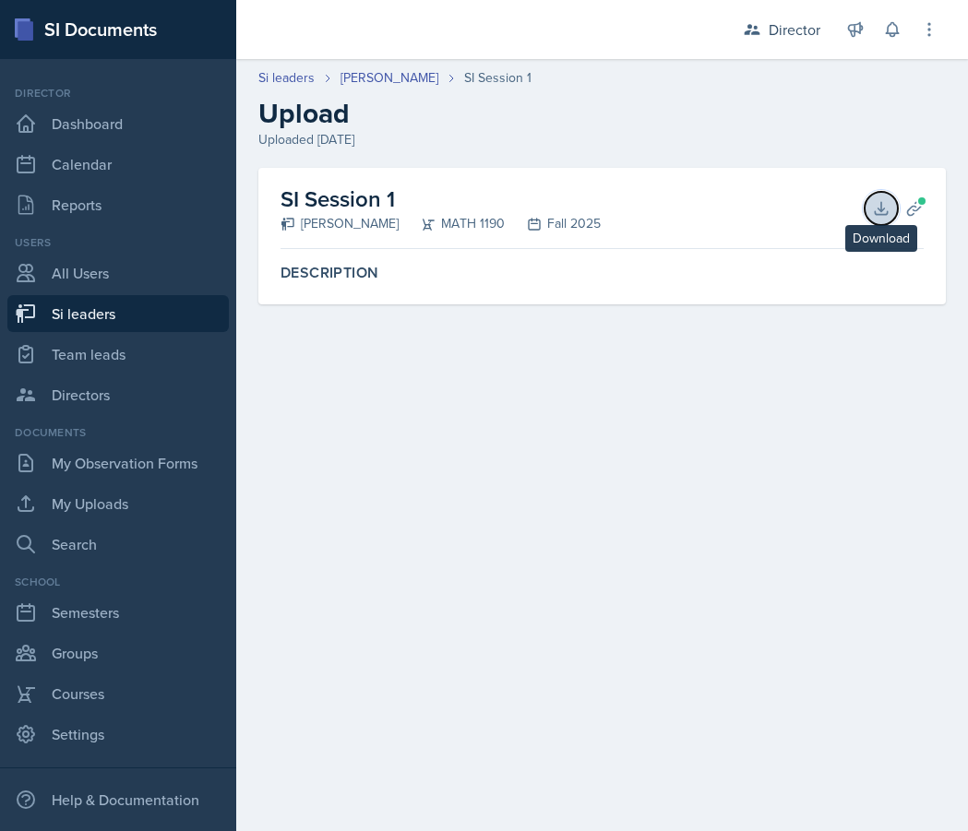
click at [869, 196] on button "Download" at bounding box center [880, 208] width 33 height 33
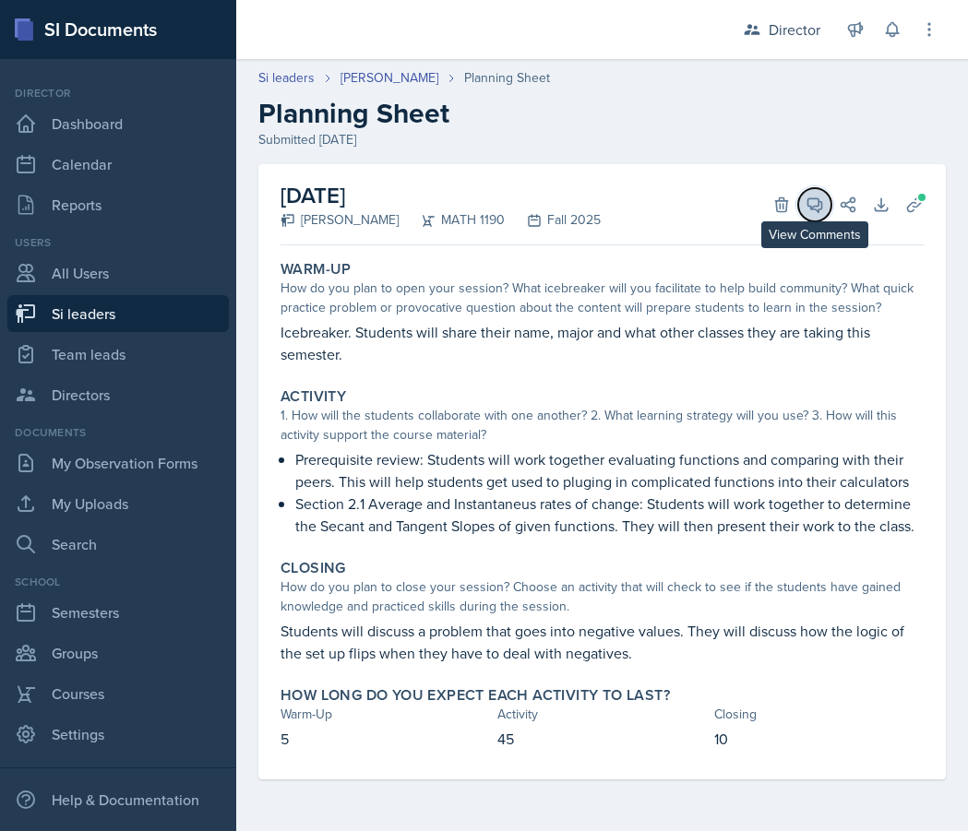
click at [814, 207] on icon at bounding box center [814, 205] width 18 height 18
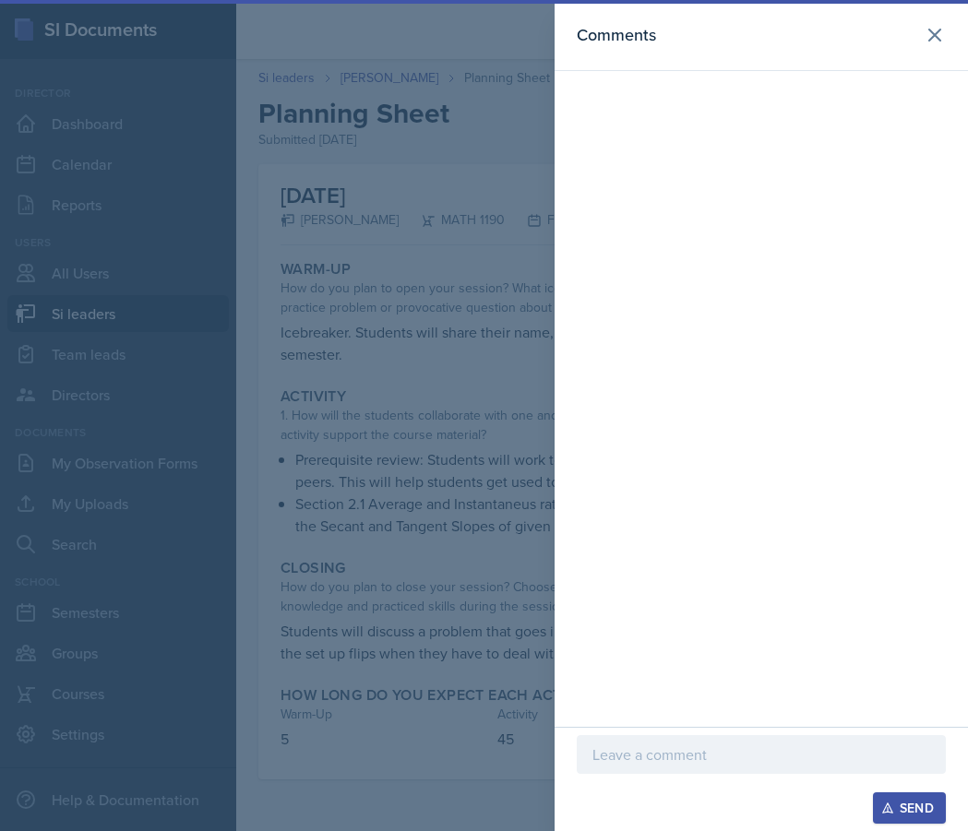
click at [648, 755] on p at bounding box center [761, 754] width 338 height 22
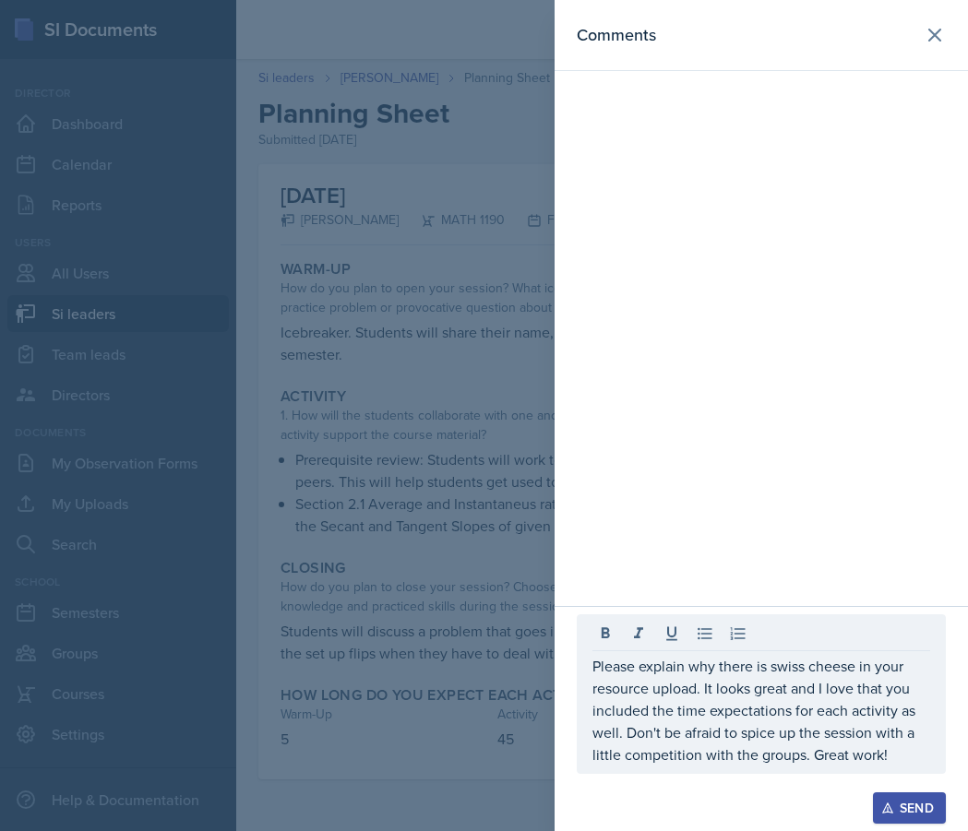
click at [470, 517] on div at bounding box center [484, 415] width 968 height 831
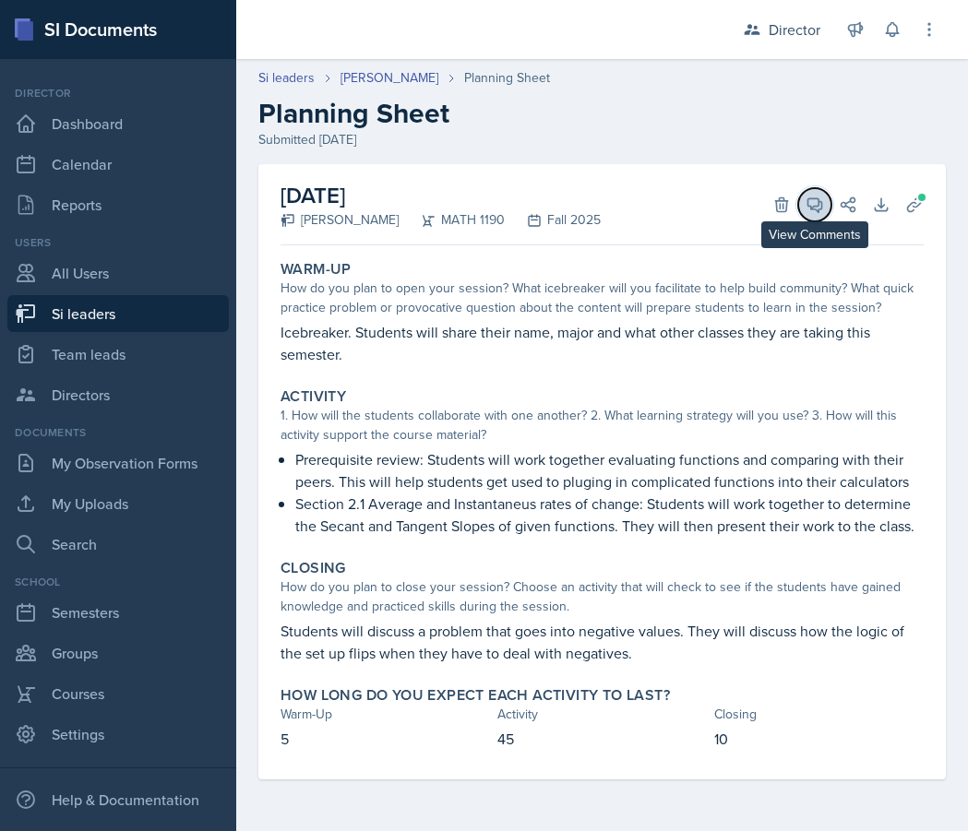
click at [812, 203] on icon at bounding box center [814, 205] width 18 height 18
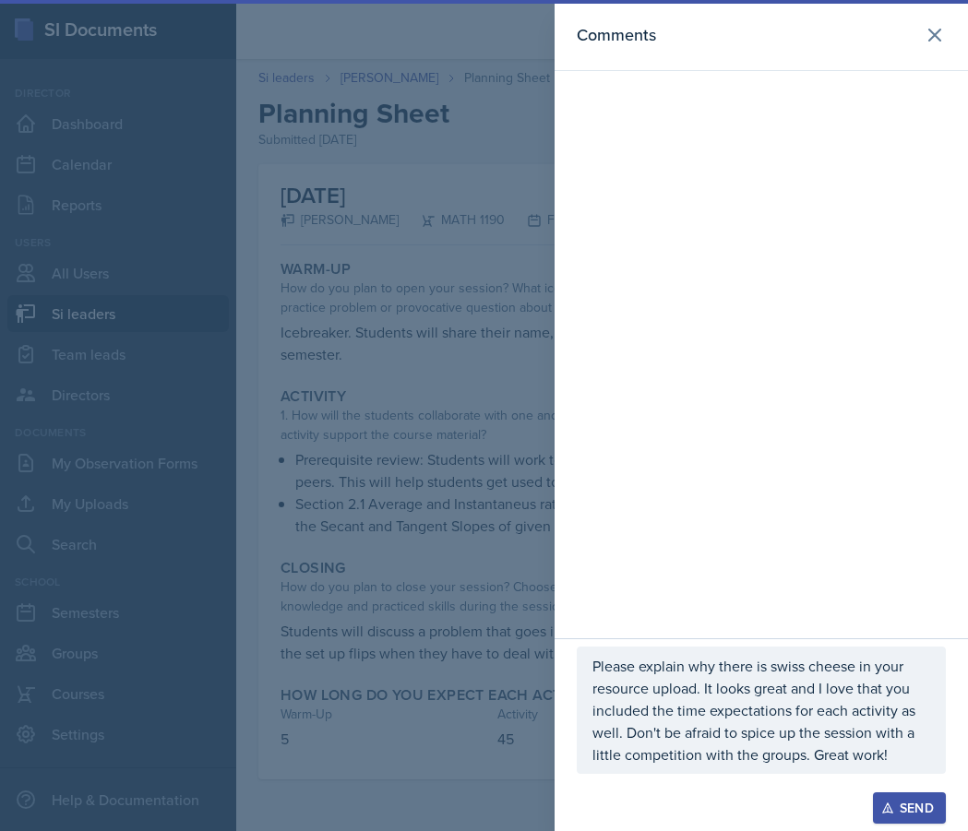
click at [683, 712] on p "Please explain why there is swiss cheese in your resource upload. It looks grea…" at bounding box center [761, 710] width 338 height 111
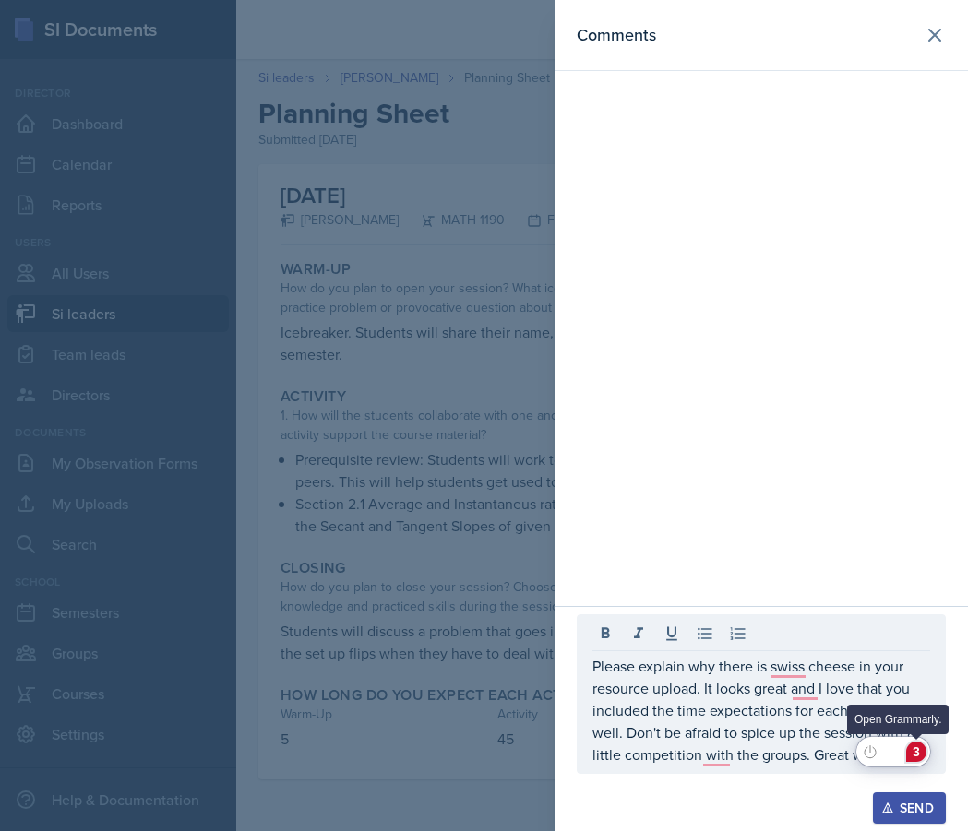
click at [927, 752] on button "3" at bounding box center [916, 752] width 24 height 24
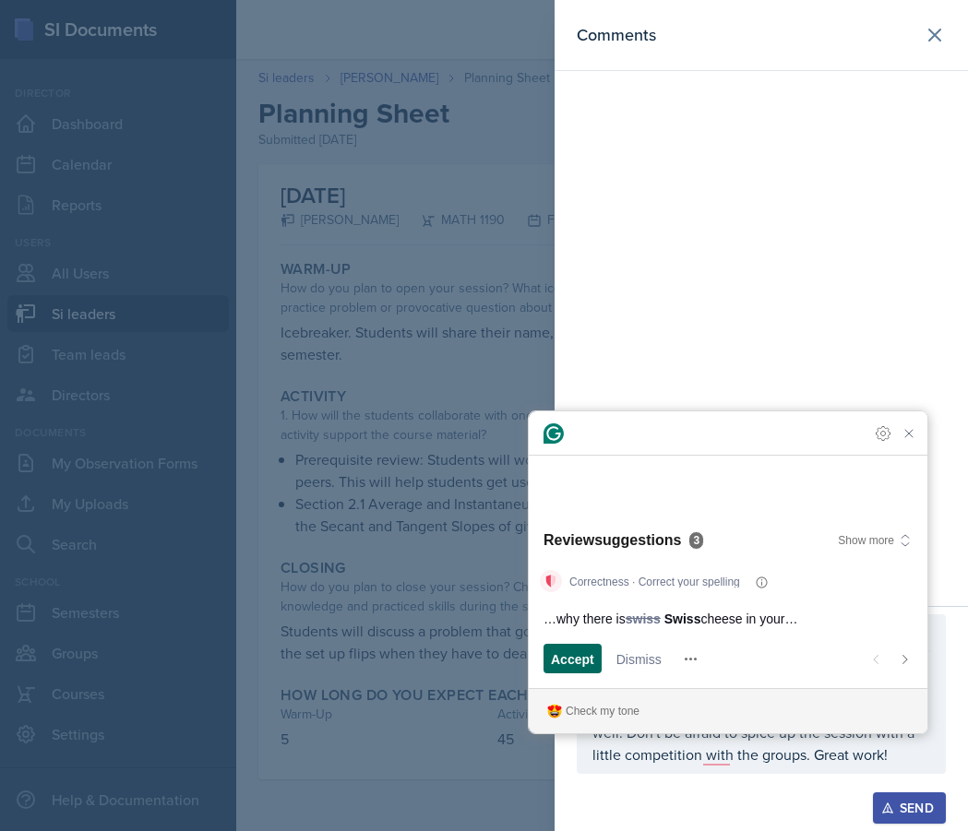
click at [561, 658] on span "Accept" at bounding box center [572, 658] width 43 height 19
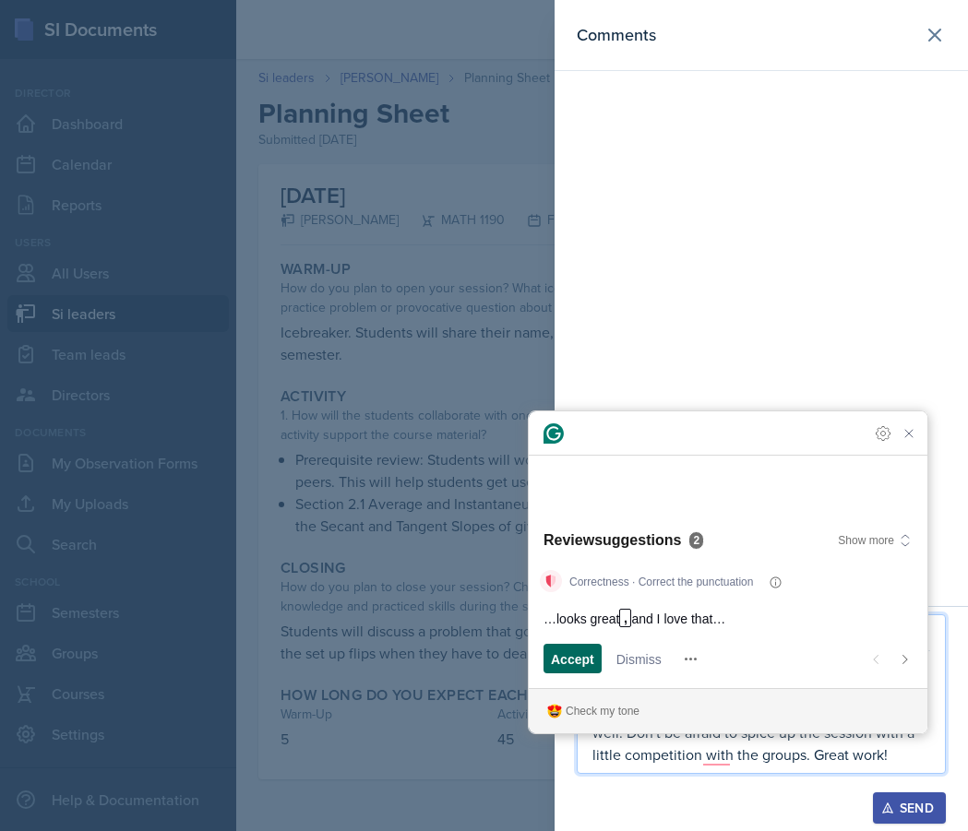
click at [561, 658] on span "Accept" at bounding box center [572, 658] width 43 height 19
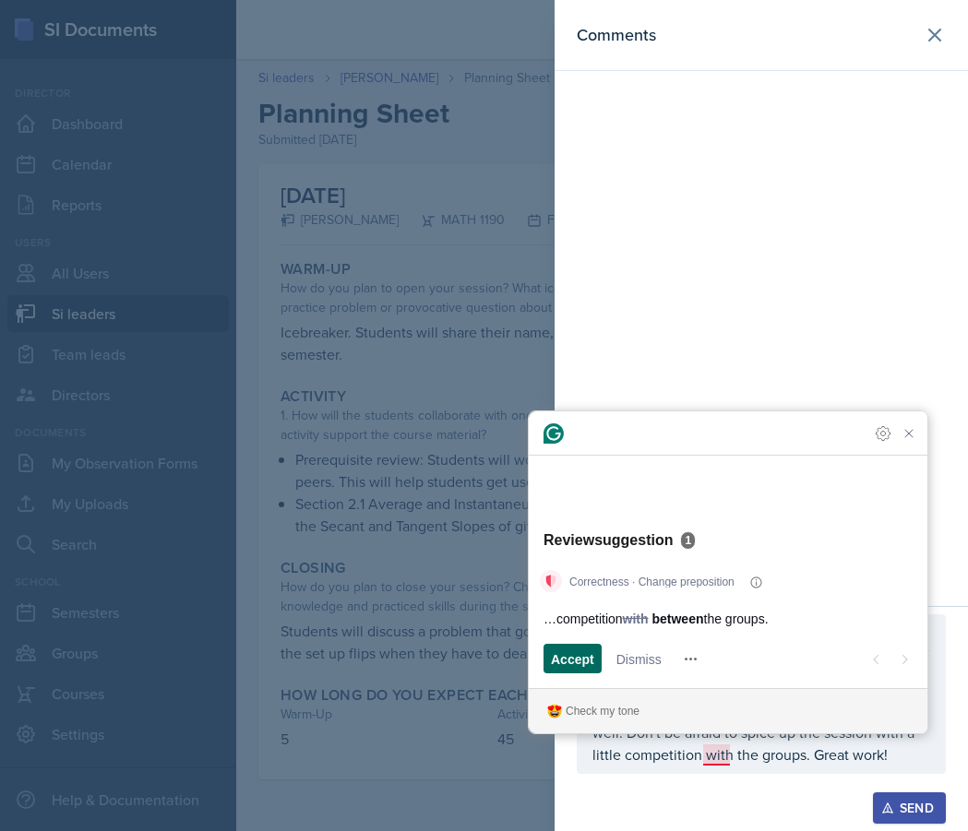
click at [561, 658] on span "Accept" at bounding box center [572, 658] width 43 height 19
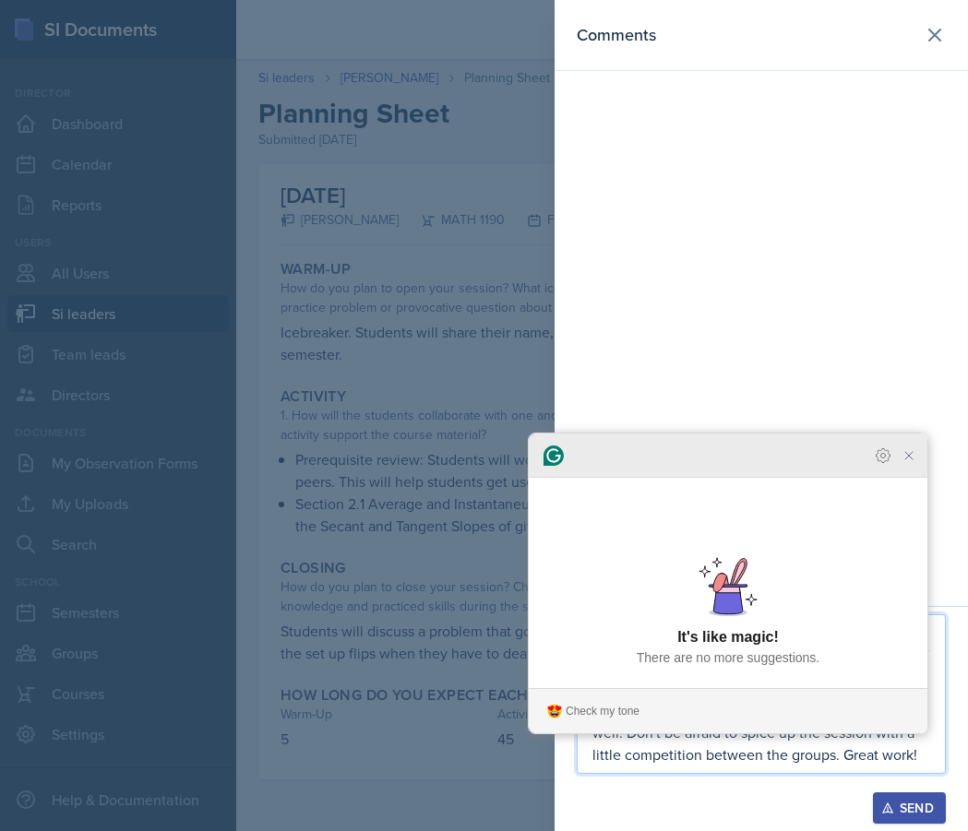
click at [907, 463] on icon "Close Grammarly Assistant" at bounding box center [908, 455] width 15 height 15
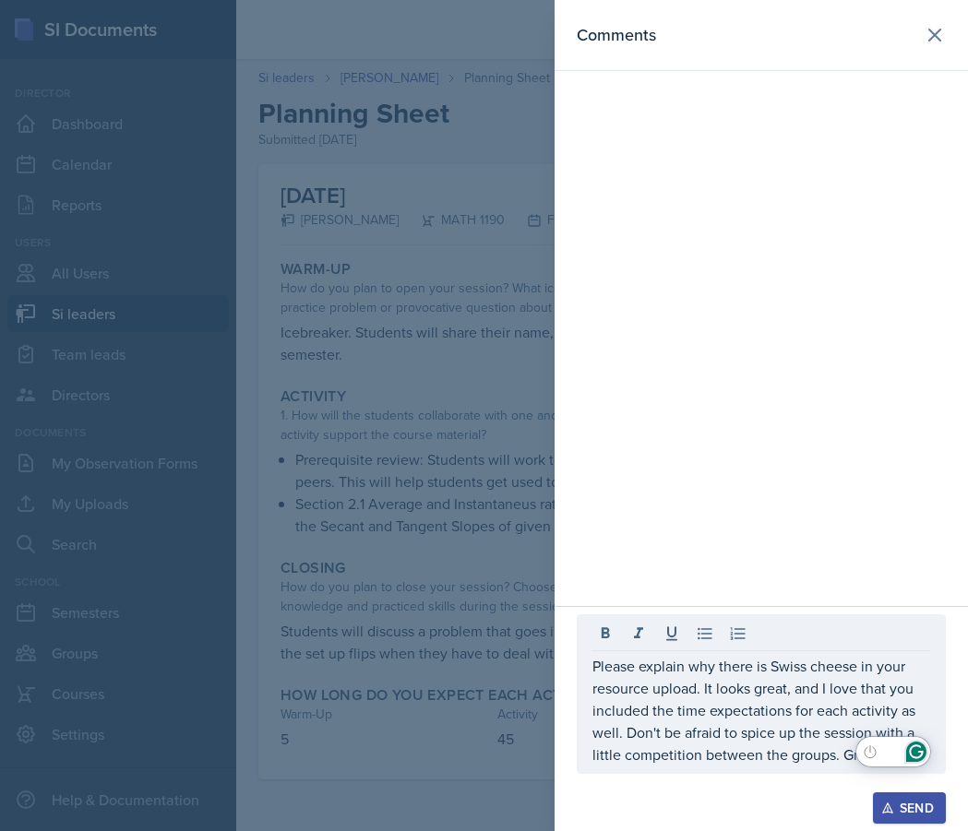
click at [924, 752] on icon "Open Grammarly. 0 Suggestions." at bounding box center [916, 752] width 20 height 20
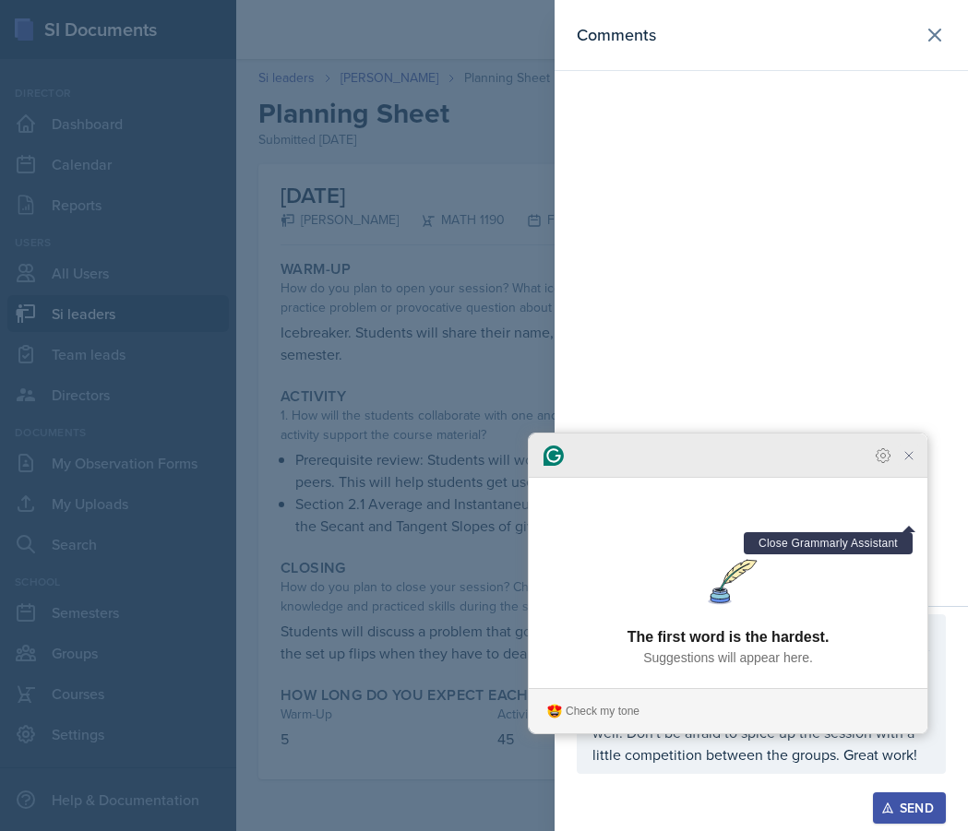
click at [907, 463] on icon "Close Grammarly Assistant" at bounding box center [908, 455] width 15 height 15
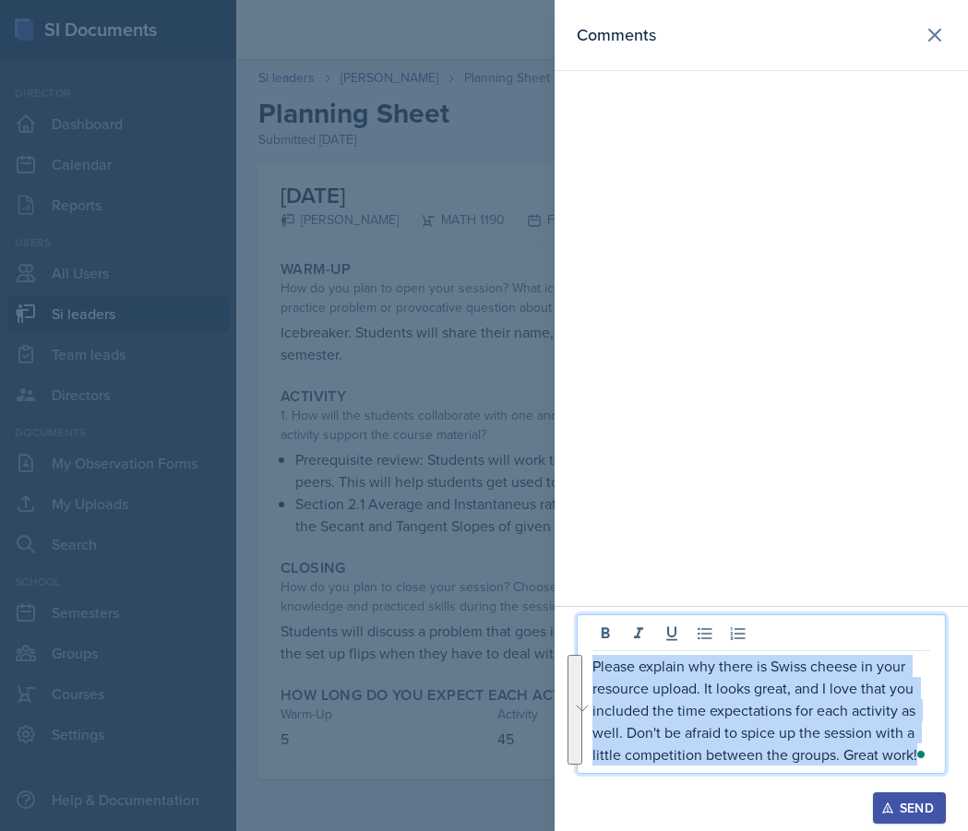
drag, startPoint x: 592, startPoint y: 671, endPoint x: 840, endPoint y: 850, distance: 306.4
click at [840, 830] on html "SI Documents Director Dashboard Calendar Reports Users All Users Si leaders Tea…" at bounding box center [484, 415] width 968 height 831
copy p "Please explain why there is Swiss cheese in your resource upload. It looks grea…"
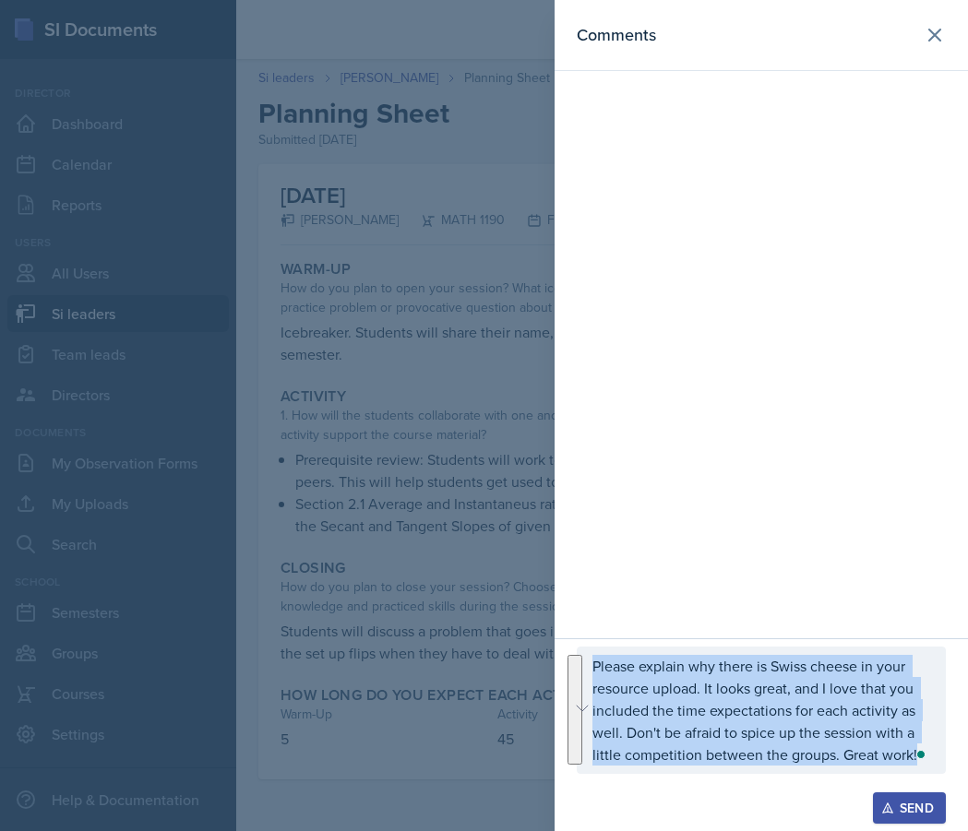
click at [920, 805] on div "Send" at bounding box center [909, 808] width 49 height 15
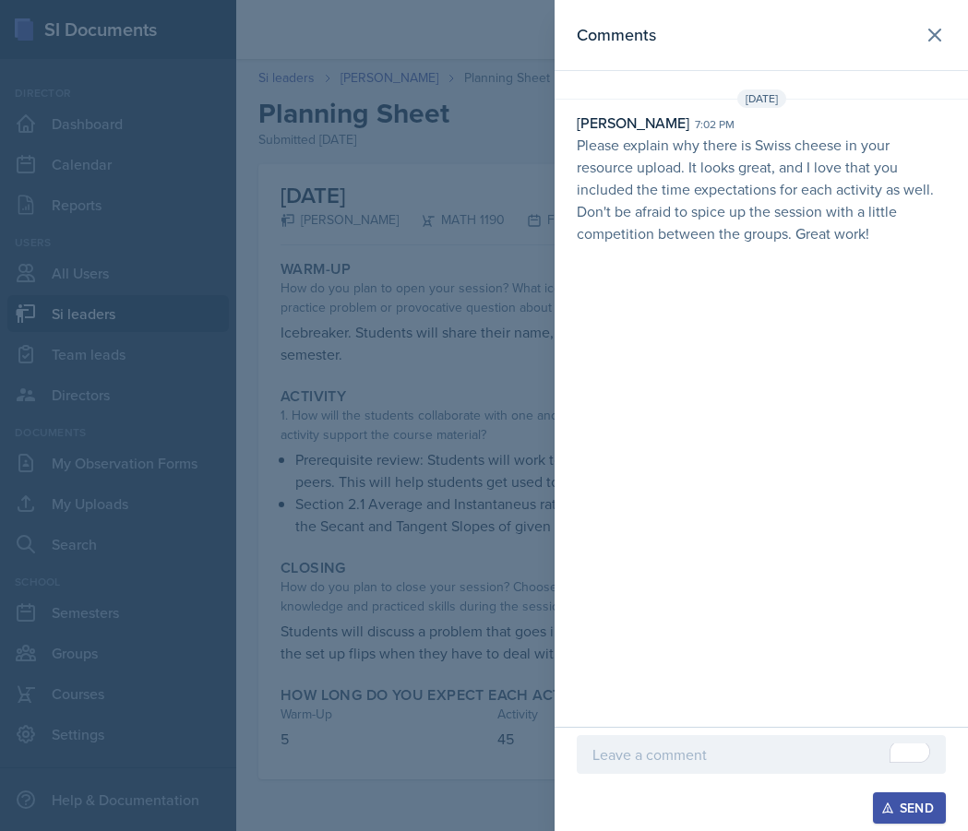
click at [472, 373] on div at bounding box center [484, 415] width 968 height 831
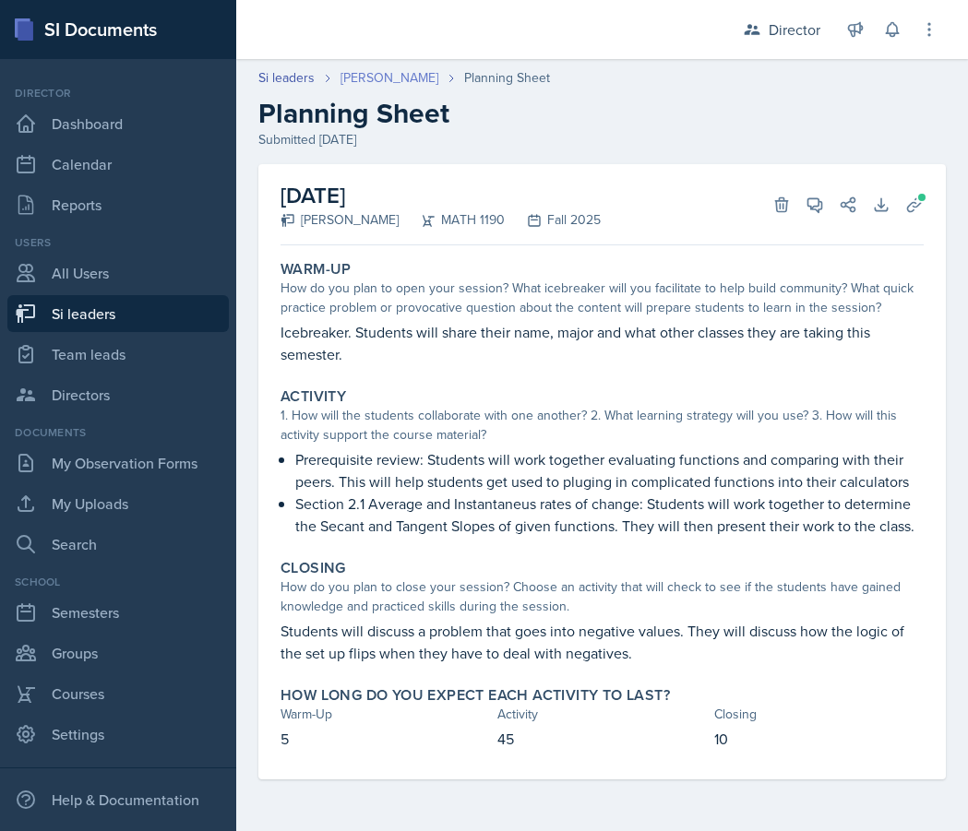
click at [374, 70] on link "[PERSON_NAME]" at bounding box center [389, 77] width 98 height 19
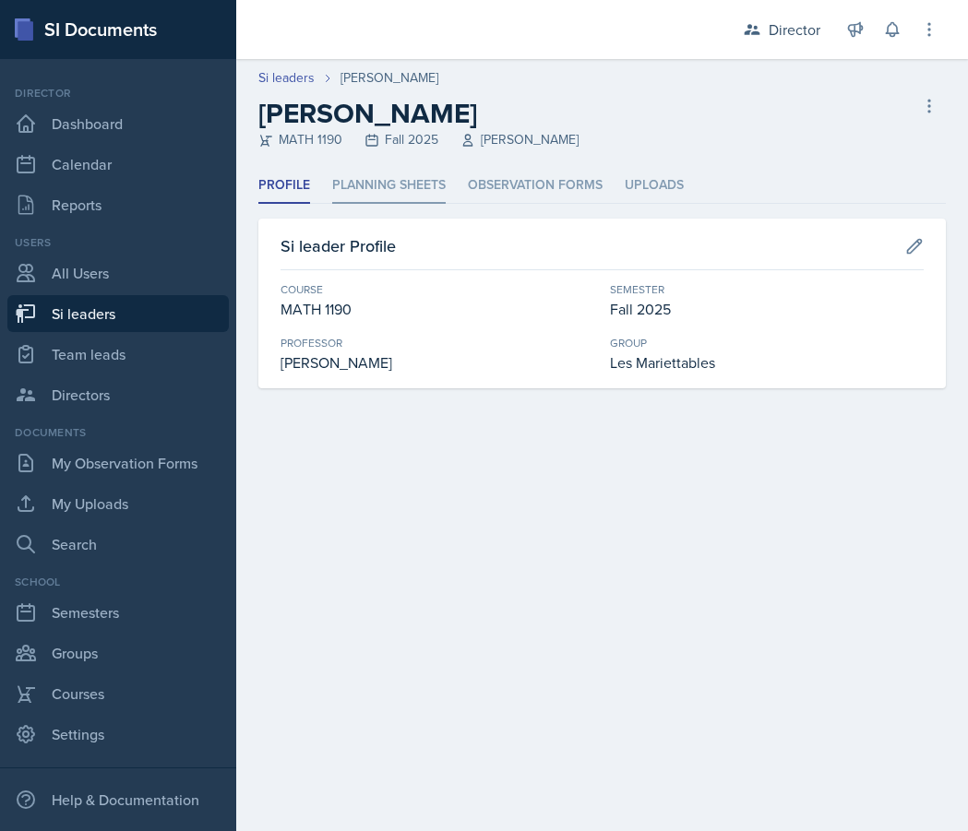
click at [374, 194] on li "Planning Sheets" at bounding box center [388, 186] width 113 height 36
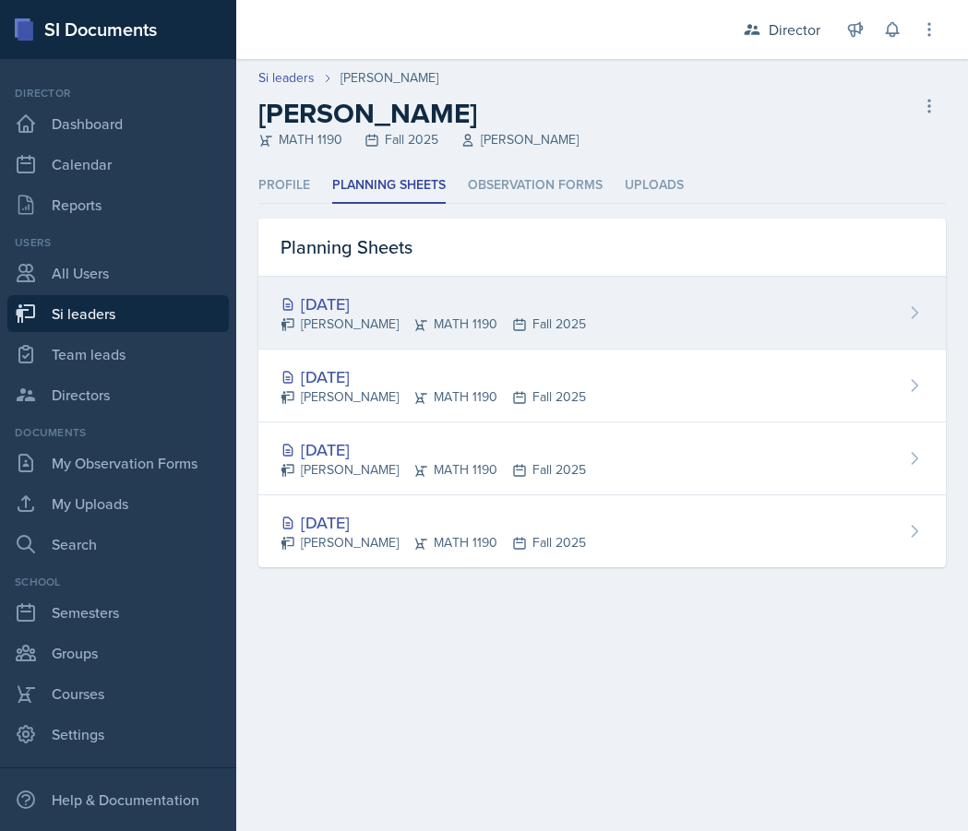
click at [368, 291] on div "[DATE] [PERSON_NAME] MATH 1190 Fall 2025" at bounding box center [601, 313] width 687 height 73
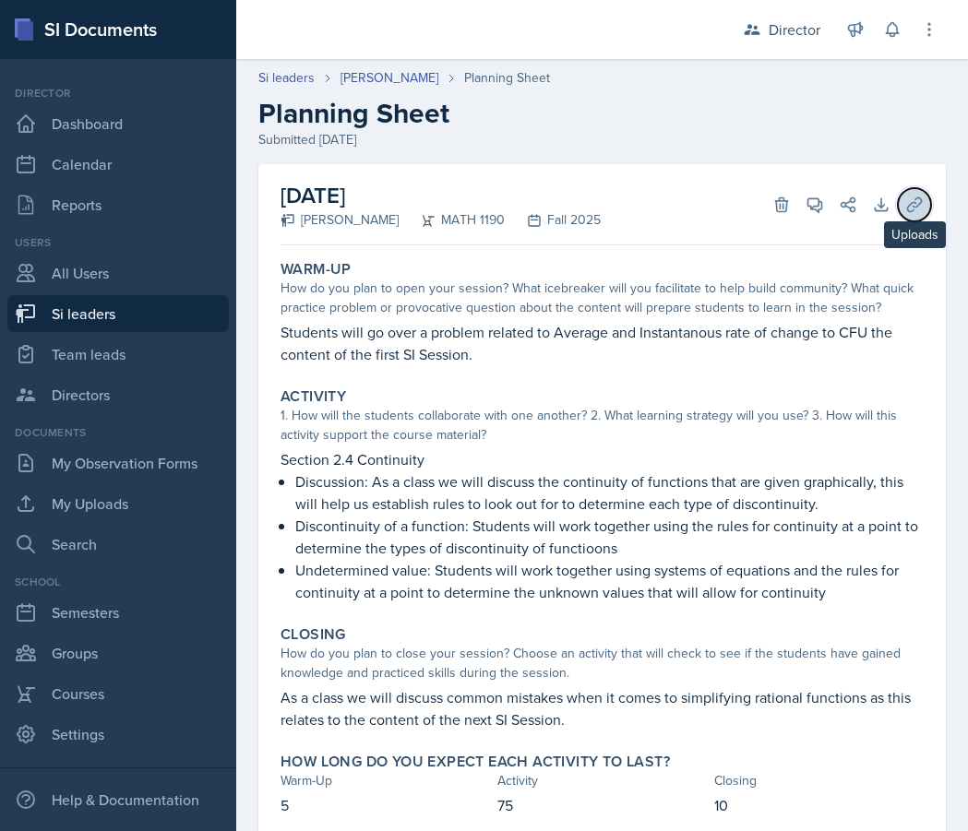
click at [898, 198] on button "Uploads" at bounding box center [913, 204] width 33 height 33
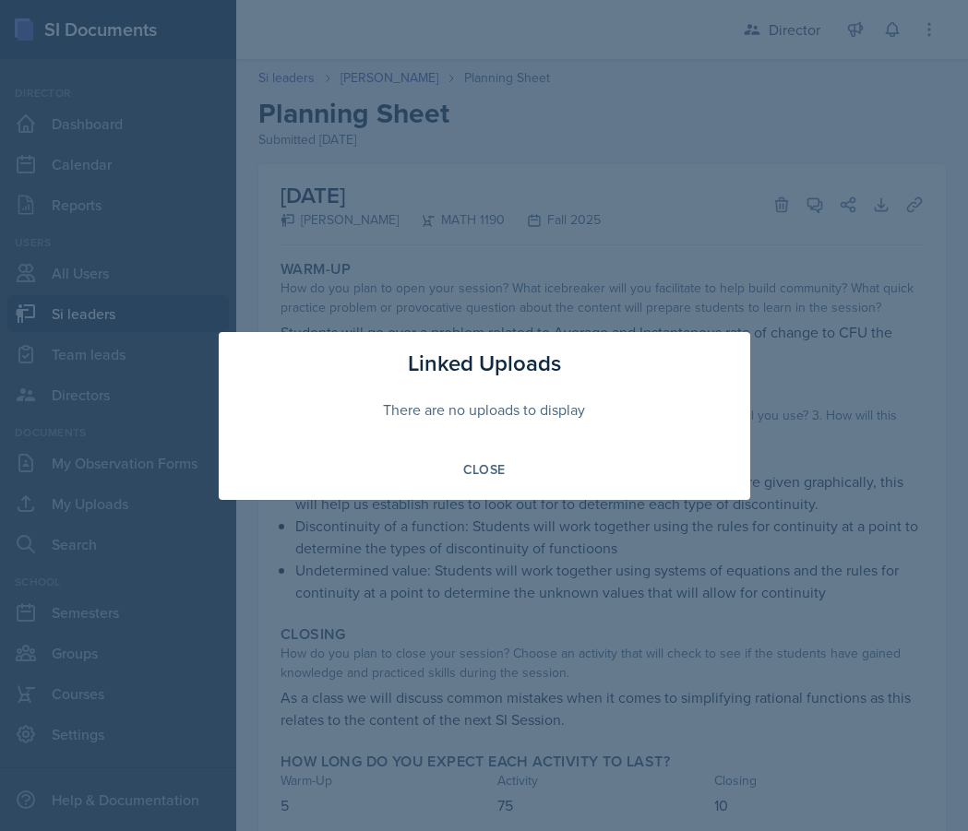
click at [728, 227] on div at bounding box center [484, 415] width 968 height 831
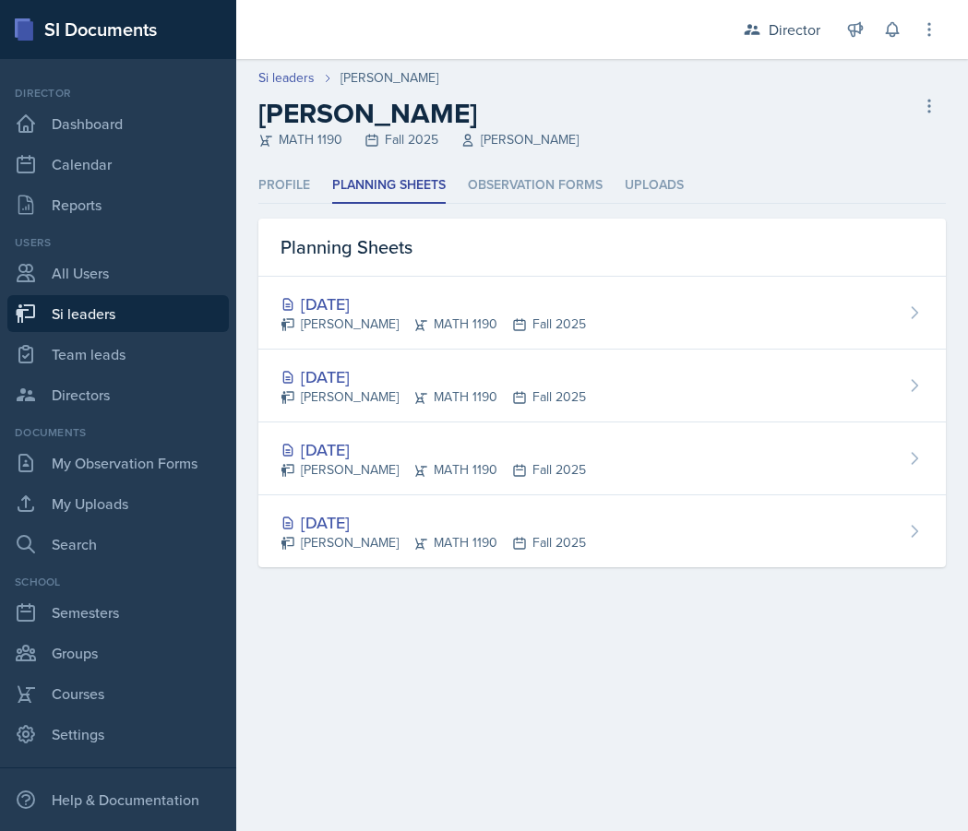
click at [618, 180] on ul "Profile Planning Sheets Observation Forms Uploads" at bounding box center [601, 186] width 687 height 36
click at [646, 185] on li "Uploads" at bounding box center [653, 186] width 59 height 36
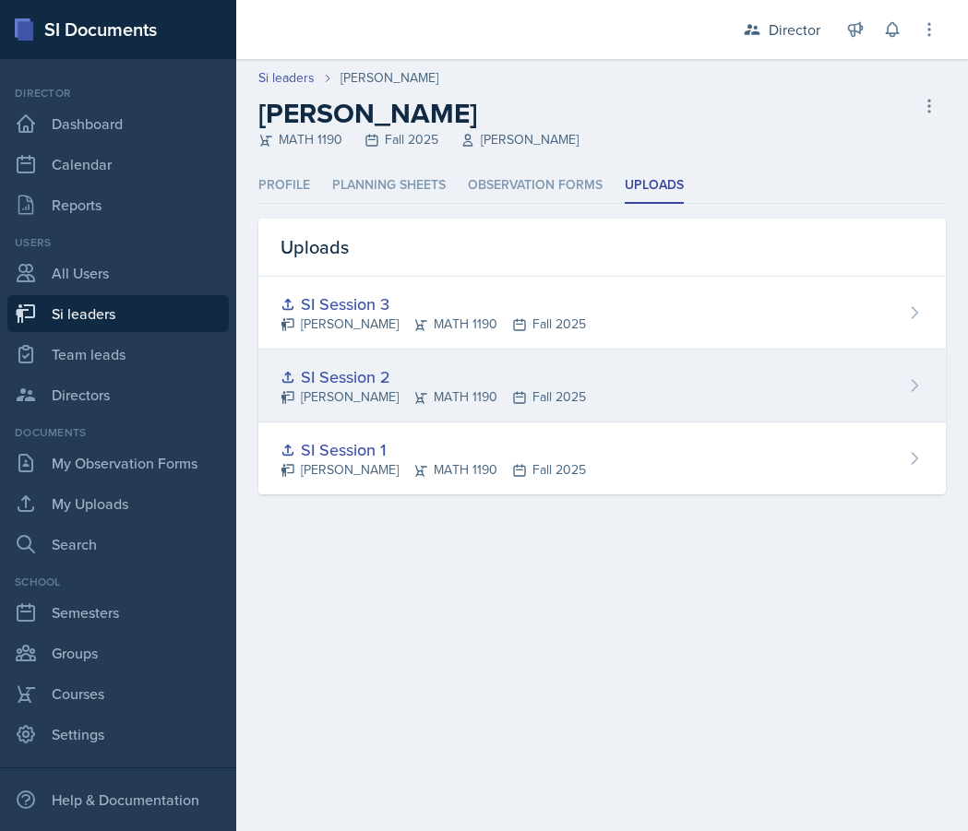
click at [368, 368] on div "SI Session 2" at bounding box center [432, 376] width 305 height 25
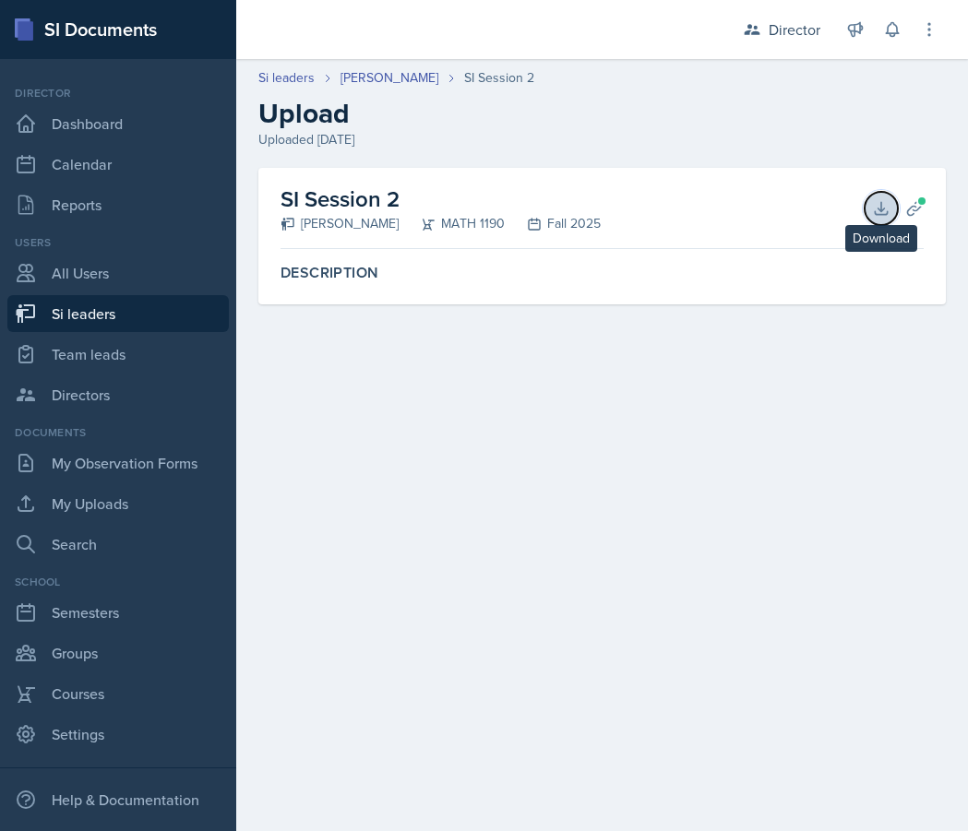
click at [883, 215] on icon at bounding box center [881, 208] width 18 height 18
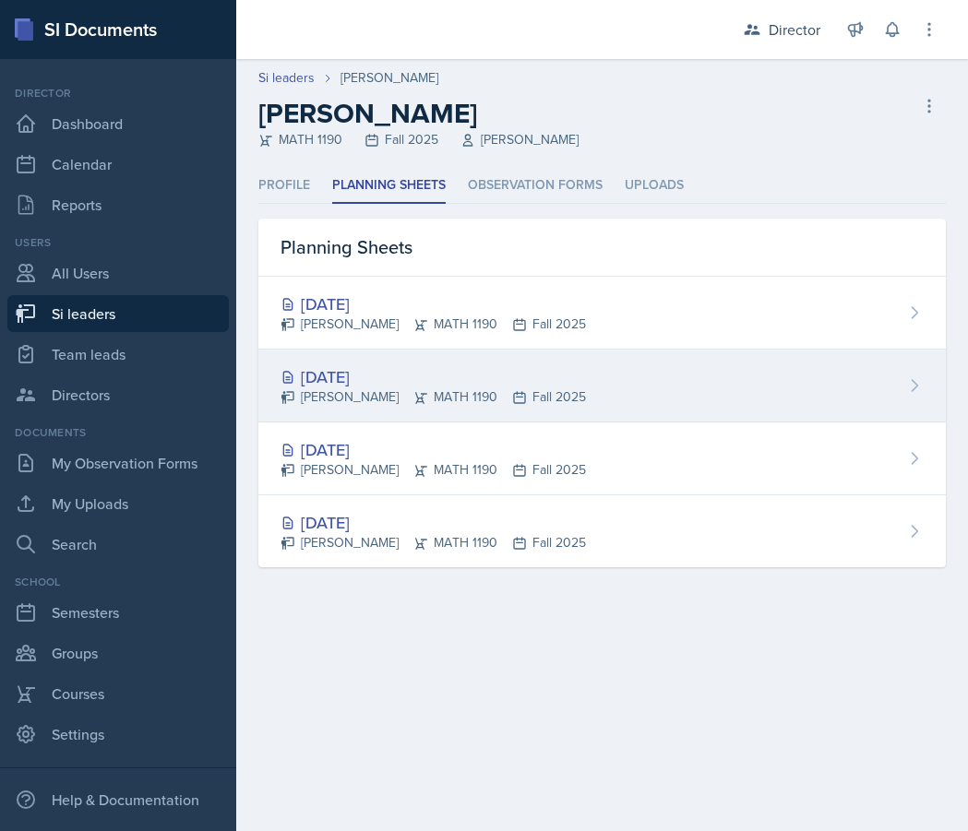
click at [382, 394] on div "[PERSON_NAME] MATH 1190 Fall 2025" at bounding box center [432, 396] width 305 height 19
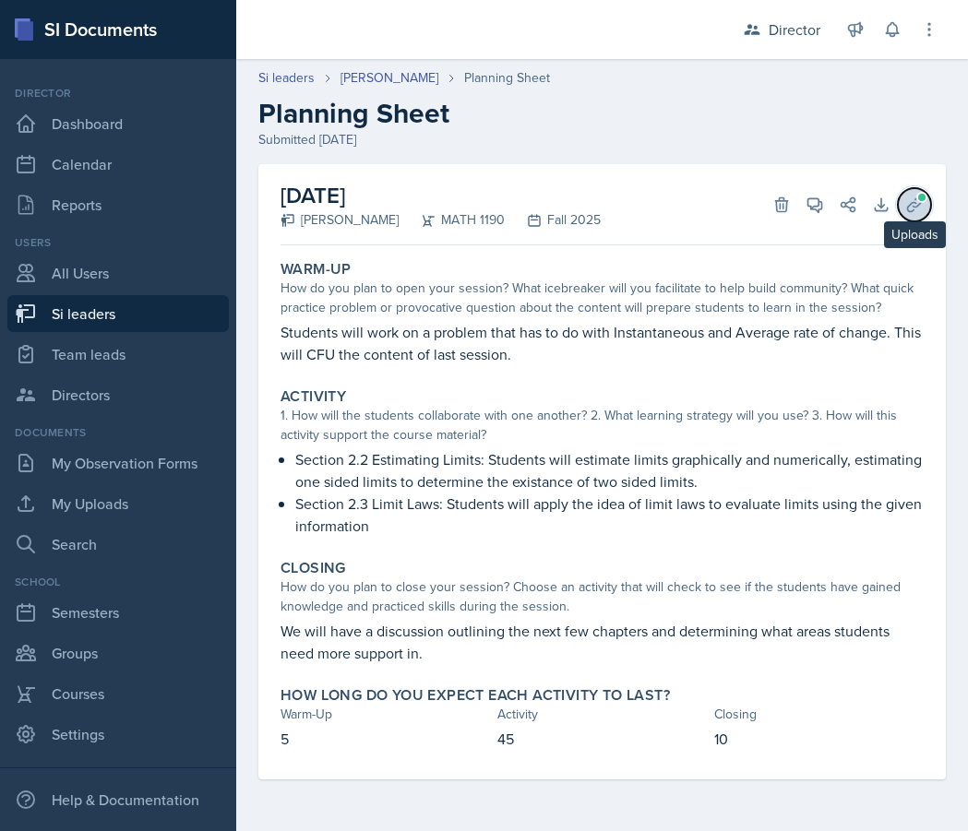
click at [913, 202] on icon at bounding box center [914, 204] width 14 height 14
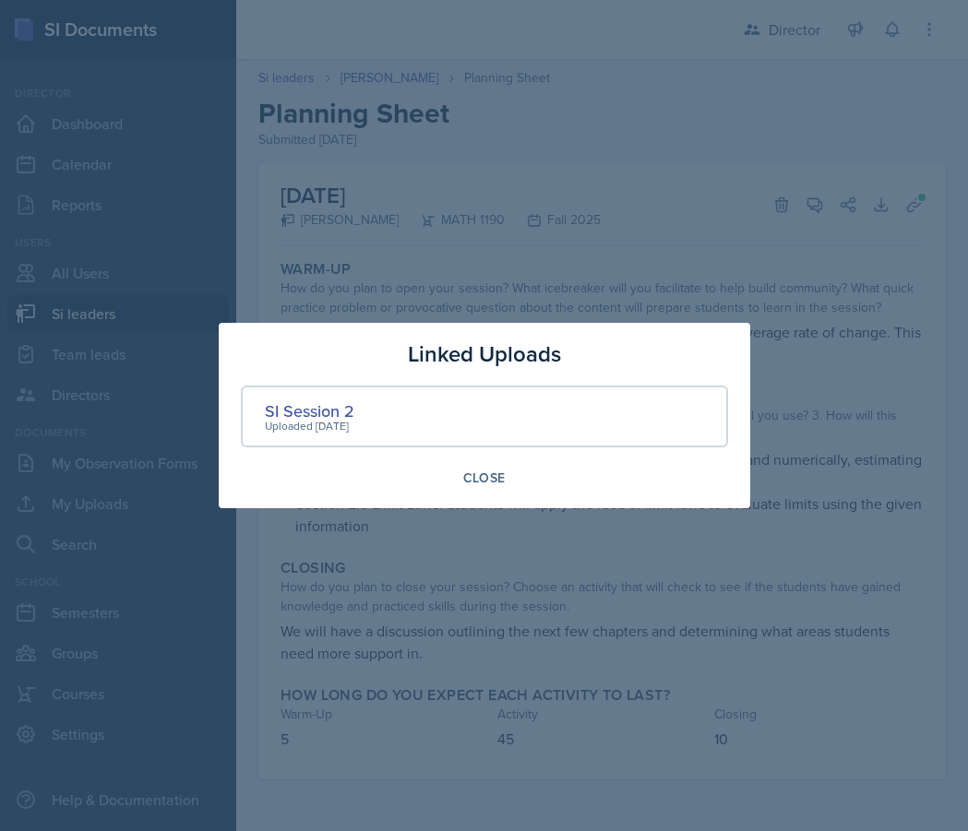
click at [550, 197] on div at bounding box center [484, 415] width 968 height 831
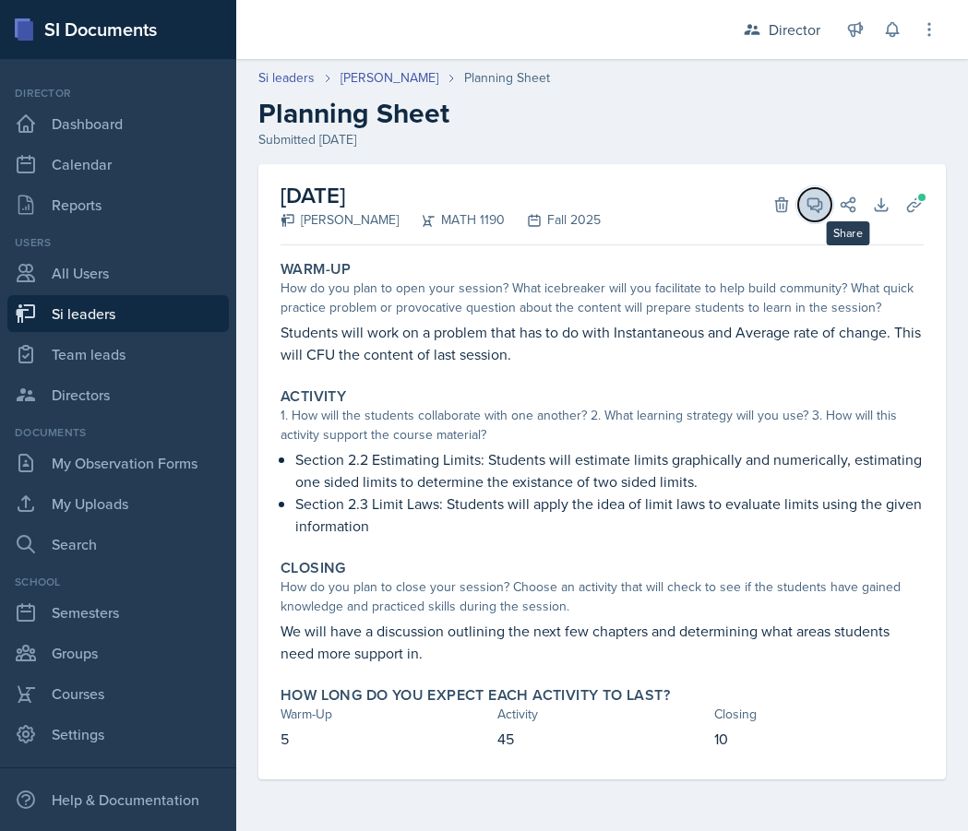
click at [821, 199] on span at bounding box center [820, 198] width 9 height 9
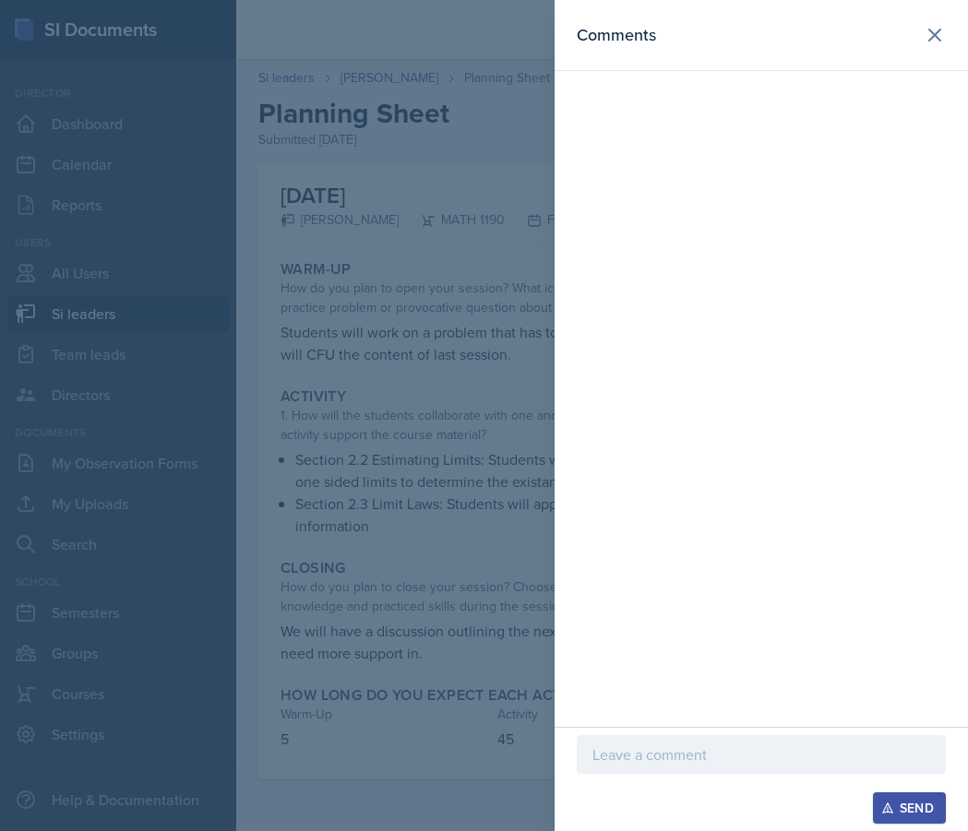
click at [622, 758] on p at bounding box center [761, 754] width 338 height 22
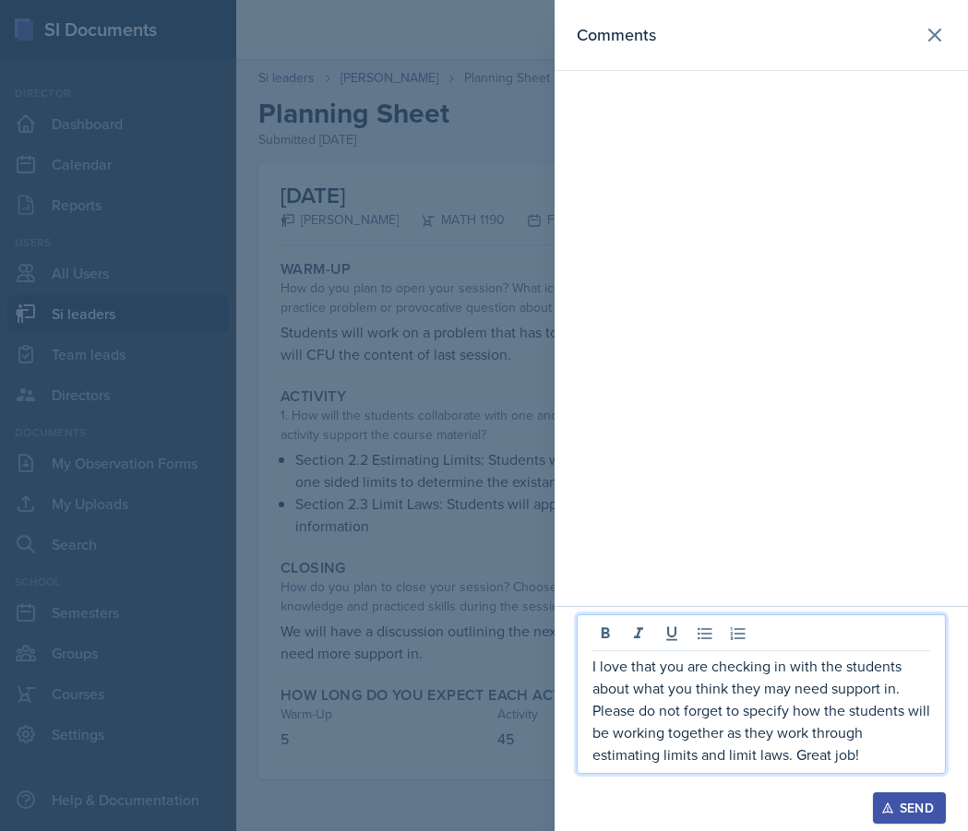
click at [299, 601] on div at bounding box center [484, 415] width 968 height 831
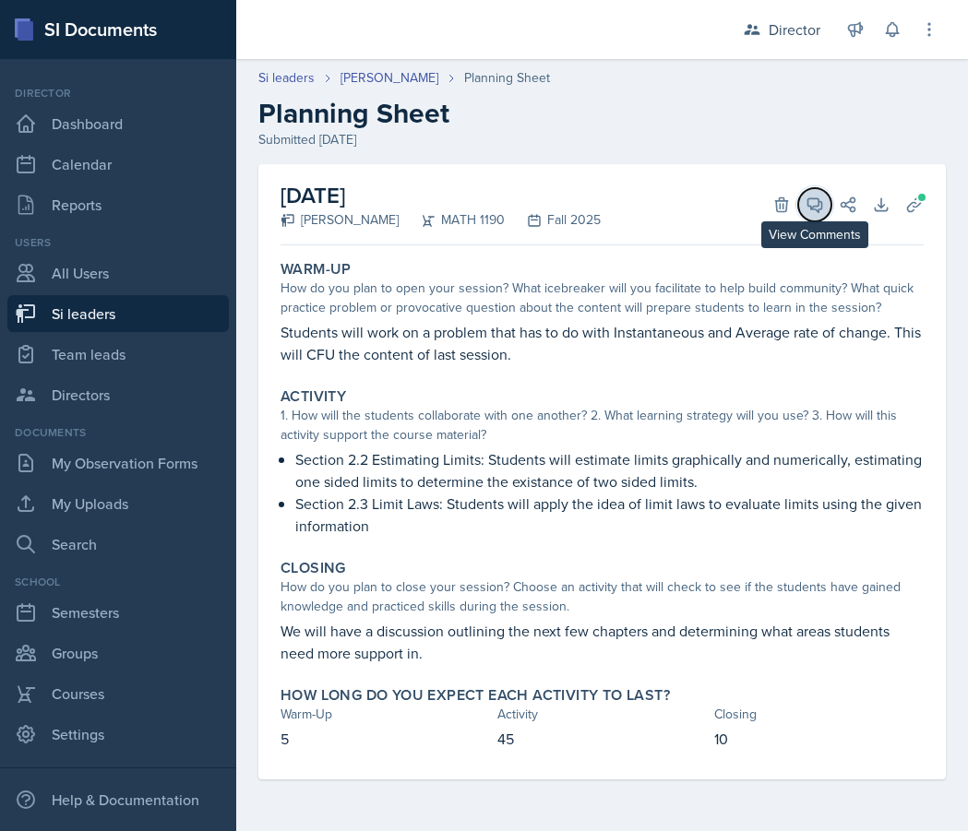
click at [818, 205] on icon at bounding box center [815, 205] width 14 height 14
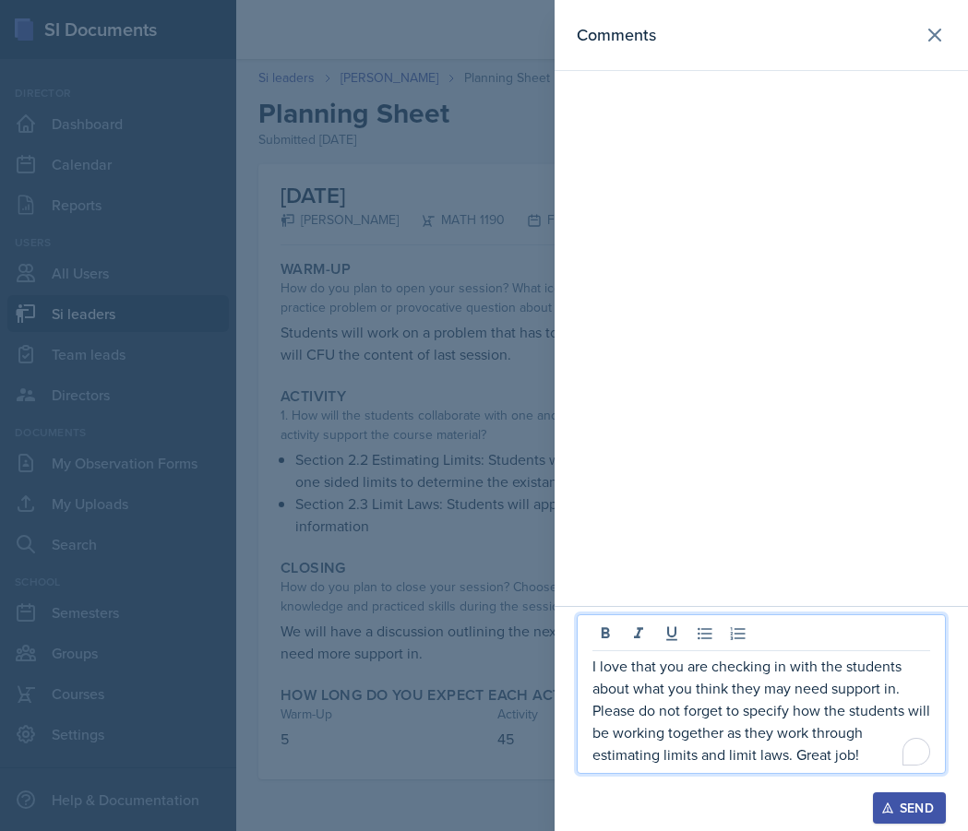
click at [743, 761] on p "I love that you are checking in with the students about what you think they may…" at bounding box center [761, 710] width 338 height 111
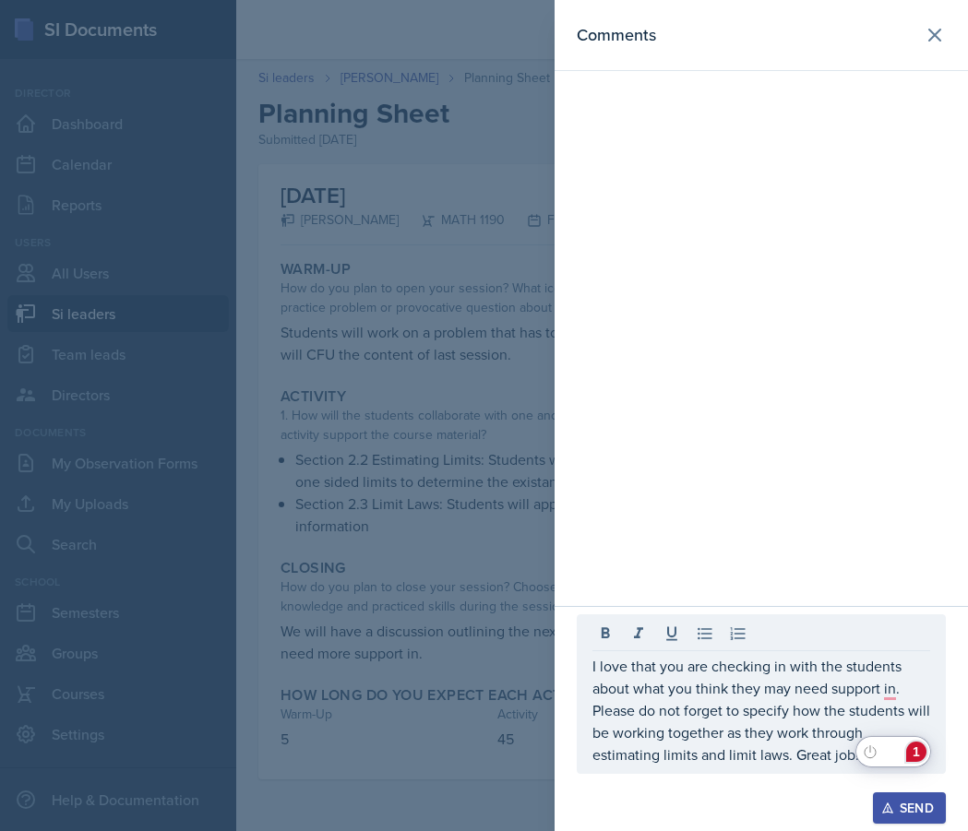
click at [917, 752] on div "1" at bounding box center [916, 752] width 20 height 20
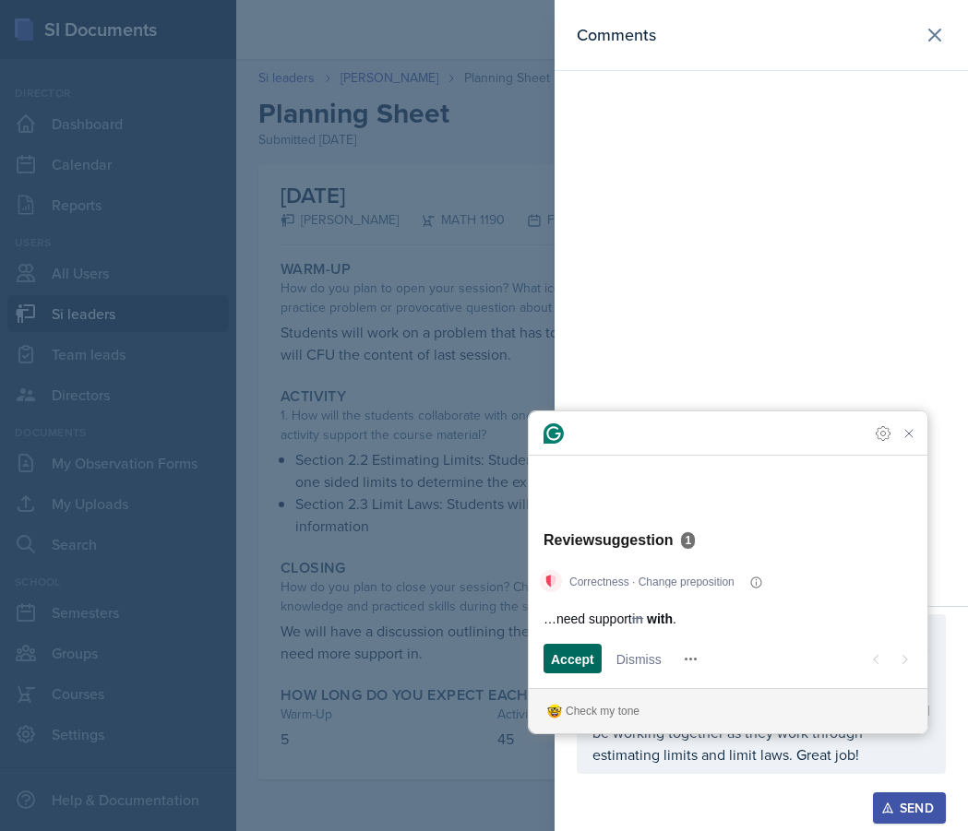
click at [572, 670] on div "Accept" at bounding box center [572, 659] width 43 height 30
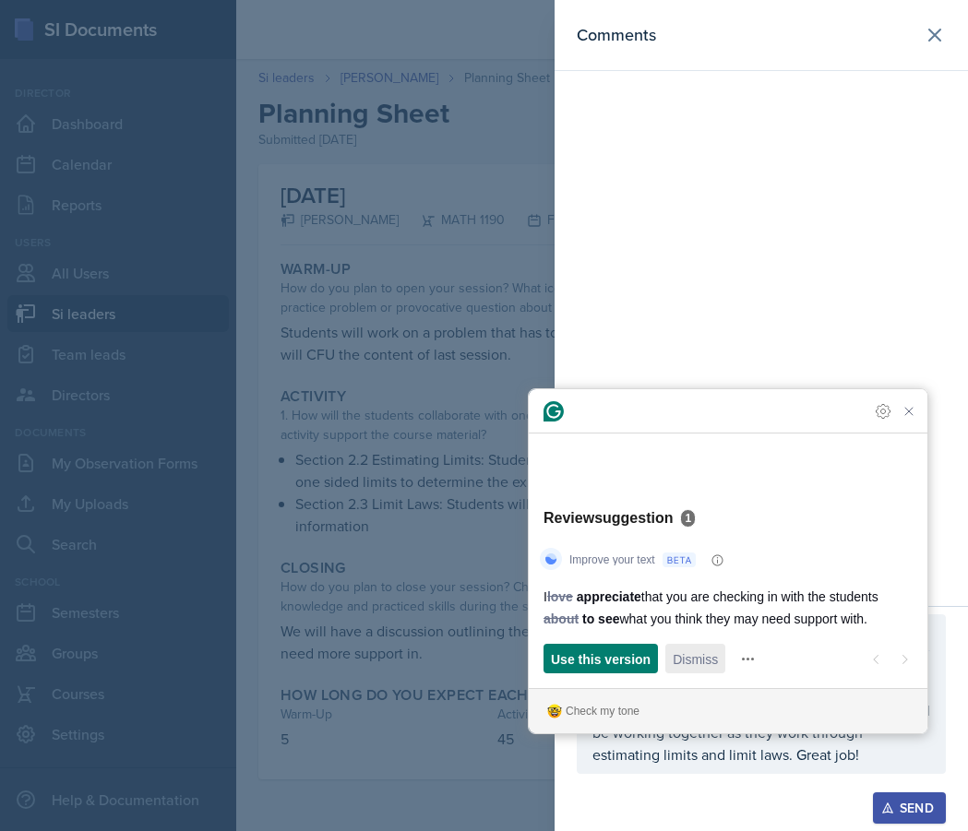
click at [691, 654] on span "Dismiss" at bounding box center [694, 658] width 45 height 19
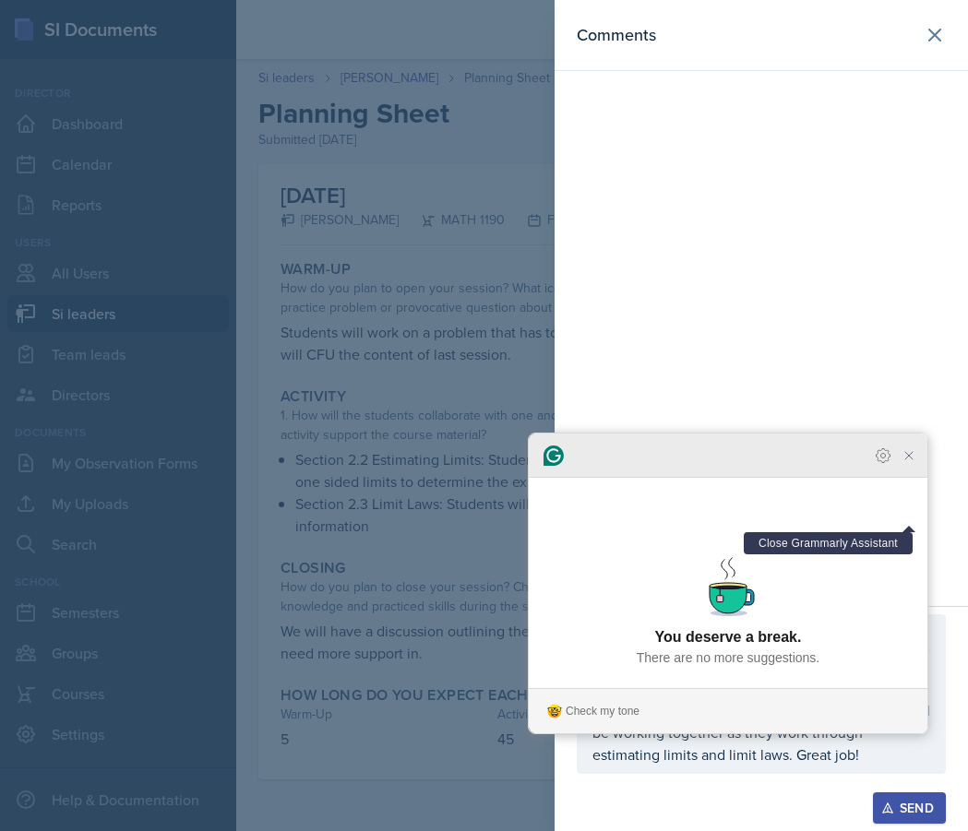
click at [911, 459] on icon "Close Grammarly Assistant" at bounding box center [908, 455] width 7 height 7
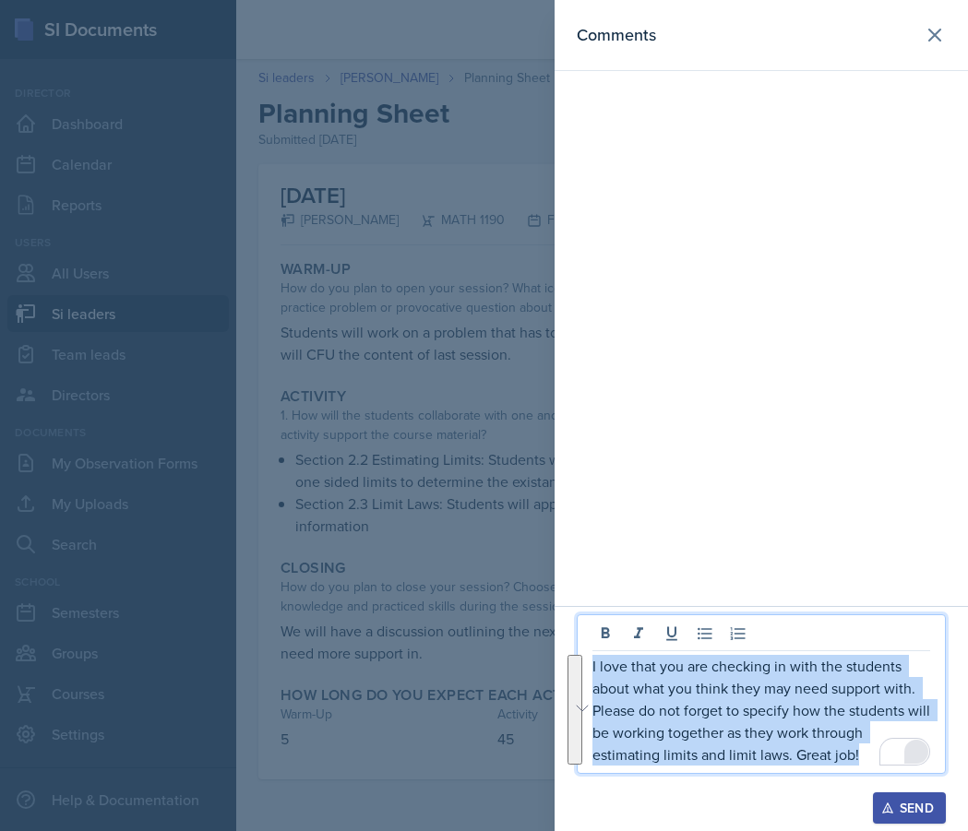
drag, startPoint x: 862, startPoint y: 749, endPoint x: 438, endPoint y: 646, distance: 436.7
click at [438, 646] on div "Comments I love that you are checking in with the students about what you think…" at bounding box center [484, 415] width 968 height 831
copy p "I love that you are checking in with the students about what you think they may…"
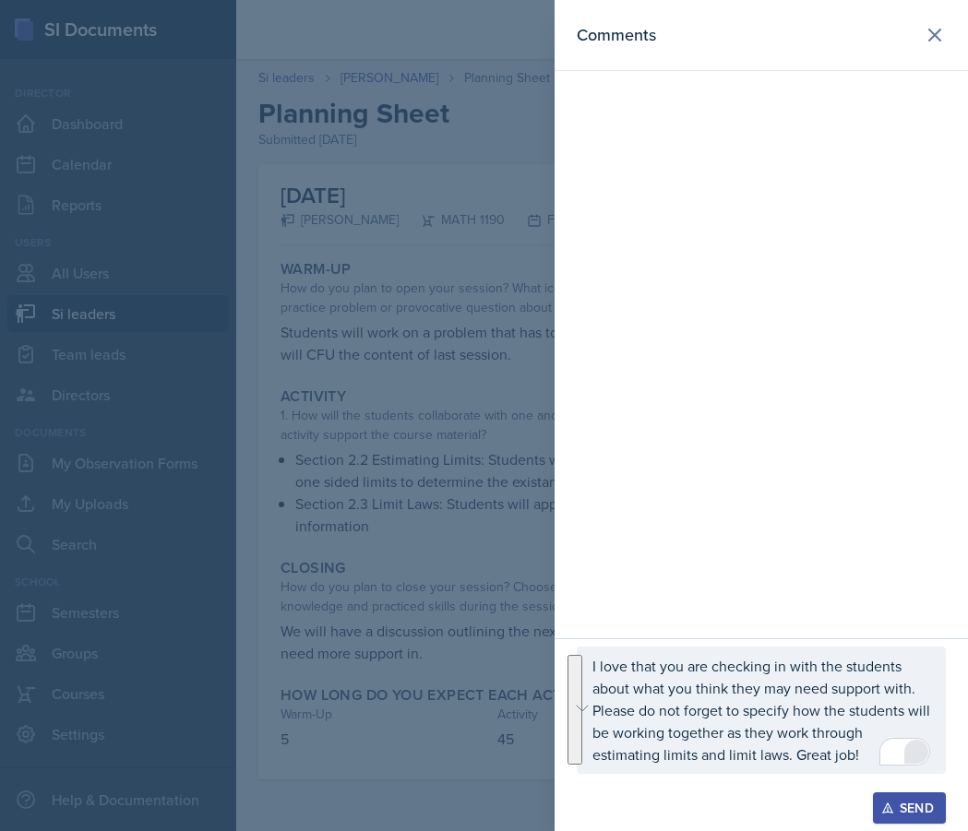
click at [373, 678] on div at bounding box center [484, 415] width 968 height 831
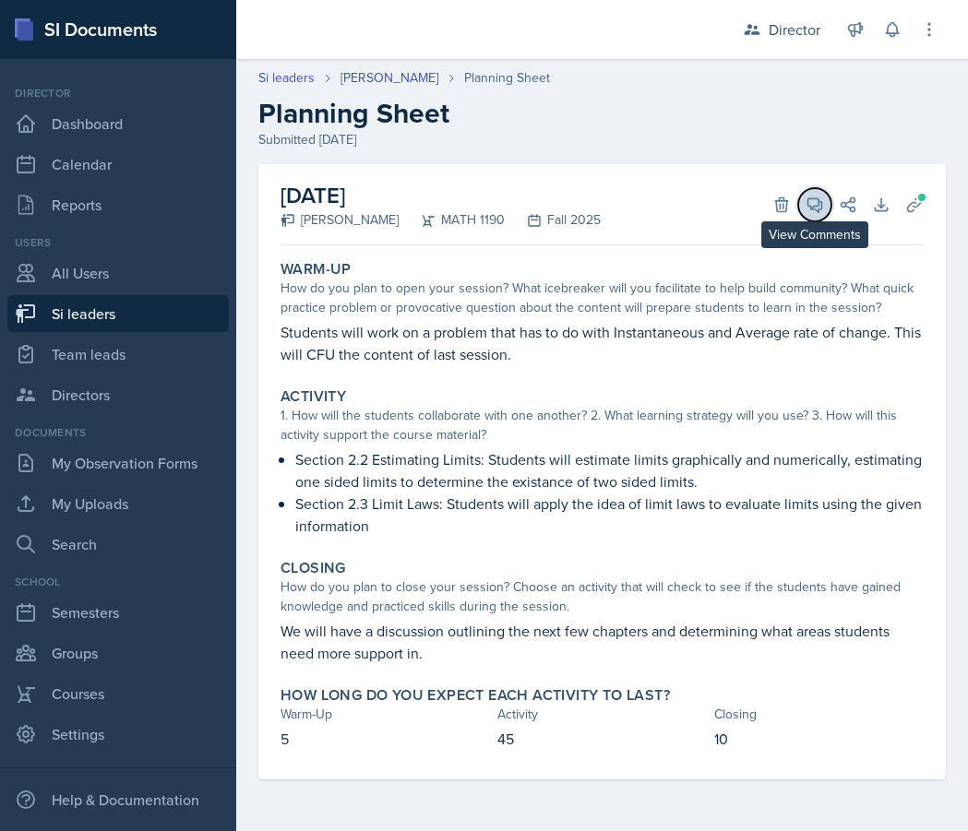
click at [817, 212] on icon at bounding box center [815, 205] width 14 height 14
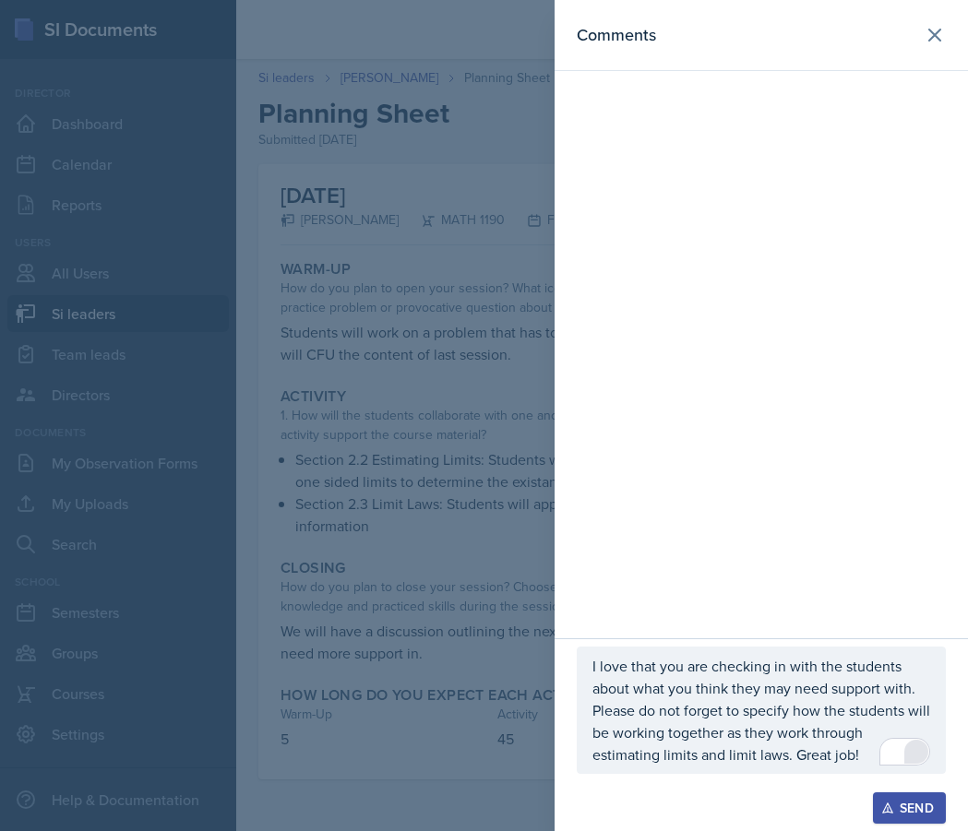
click at [893, 806] on div "Send" at bounding box center [909, 808] width 49 height 15
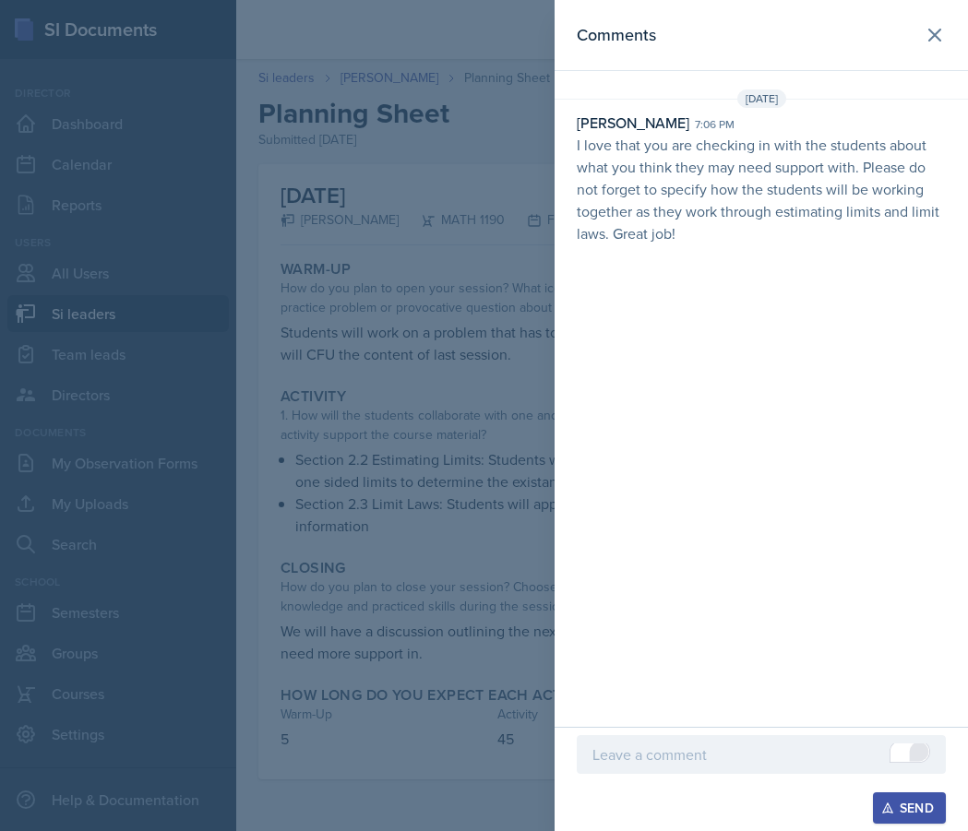
click at [240, 235] on div at bounding box center [484, 415] width 968 height 831
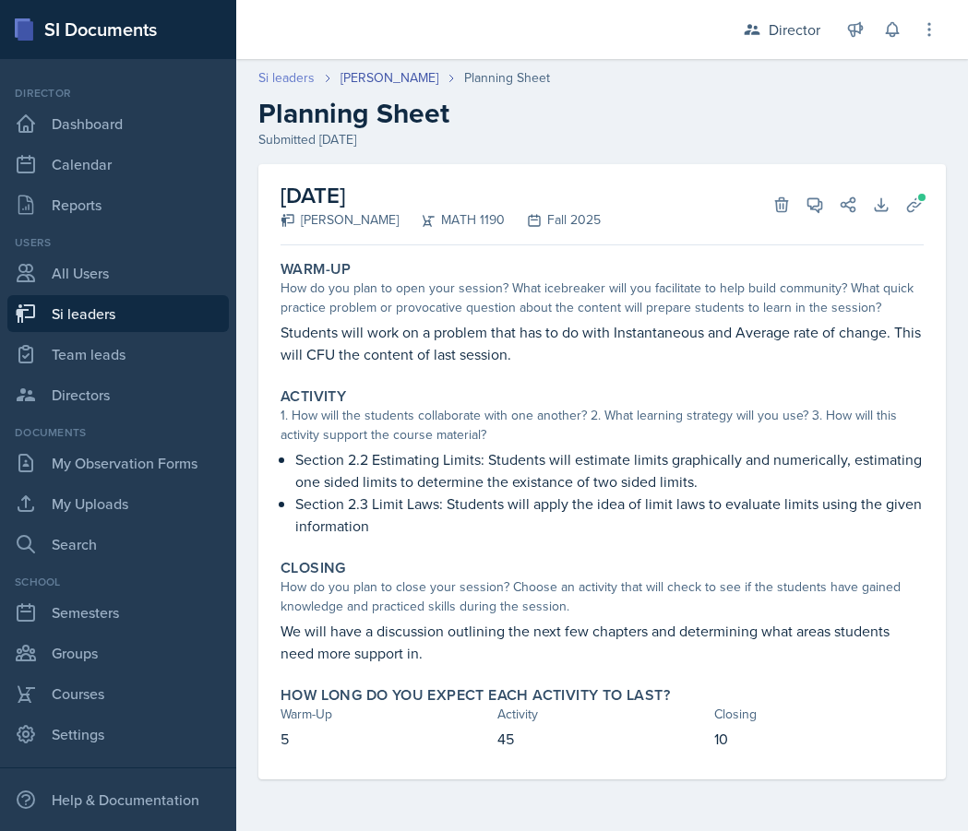
click at [282, 75] on link "Si leaders" at bounding box center [286, 77] width 56 height 19
select select "2bed604d-1099-4043-b1bc-2365e8740244"
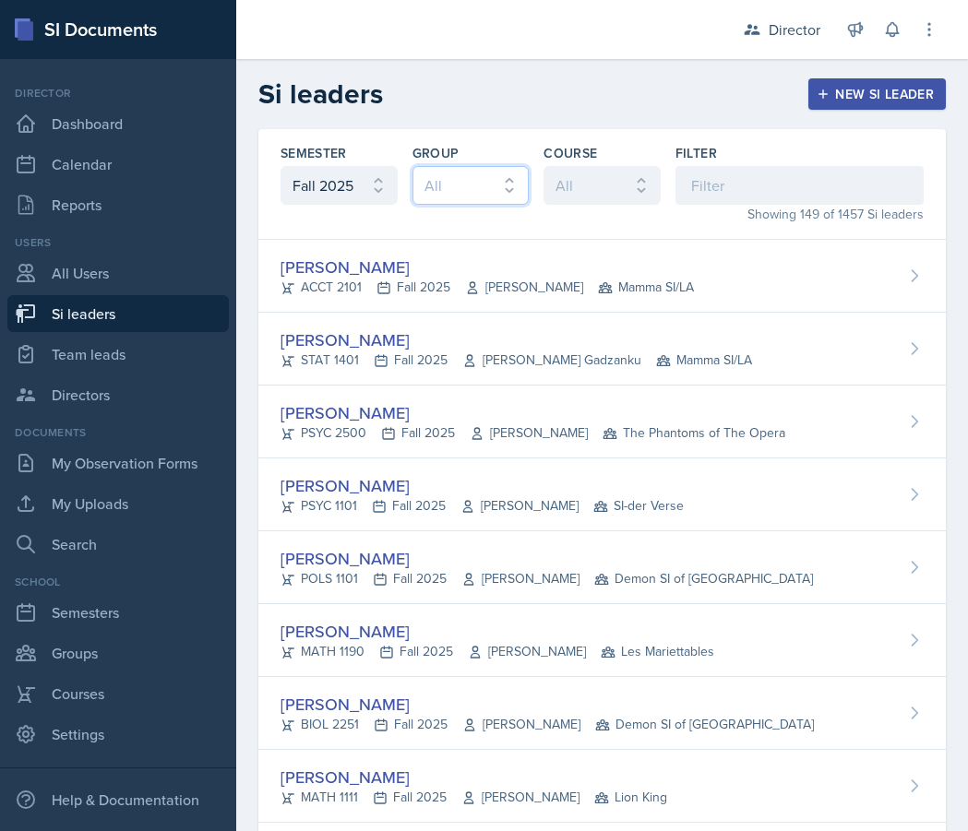
click at [489, 194] on select "All Les Mariettables Lion King Demon SI of Fleet Street Mamma SI/LA SI-der Vers…" at bounding box center [470, 185] width 117 height 39
select select "03df2469-1098-498a-a2e2-8023a988d861"
click at [412, 166] on select "All Les Mariettables Lion King Demon SI of Fleet Street Mamma SI/LA SI-der Vers…" at bounding box center [470, 185] width 117 height 39
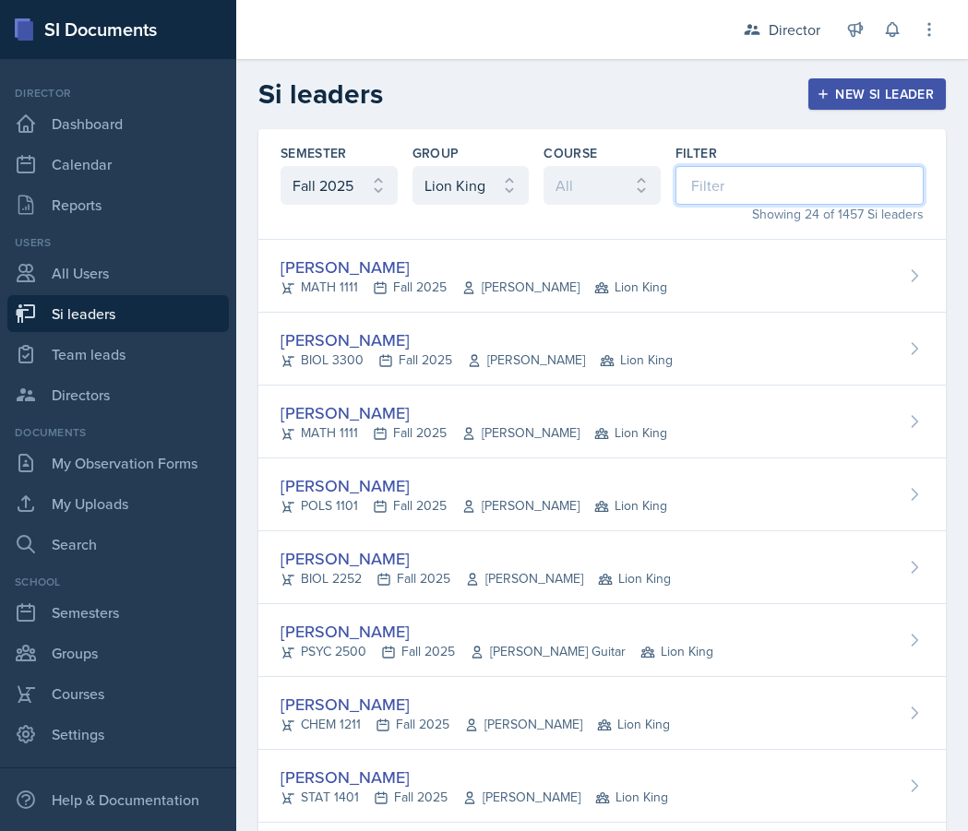
click at [743, 184] on input at bounding box center [799, 185] width 248 height 39
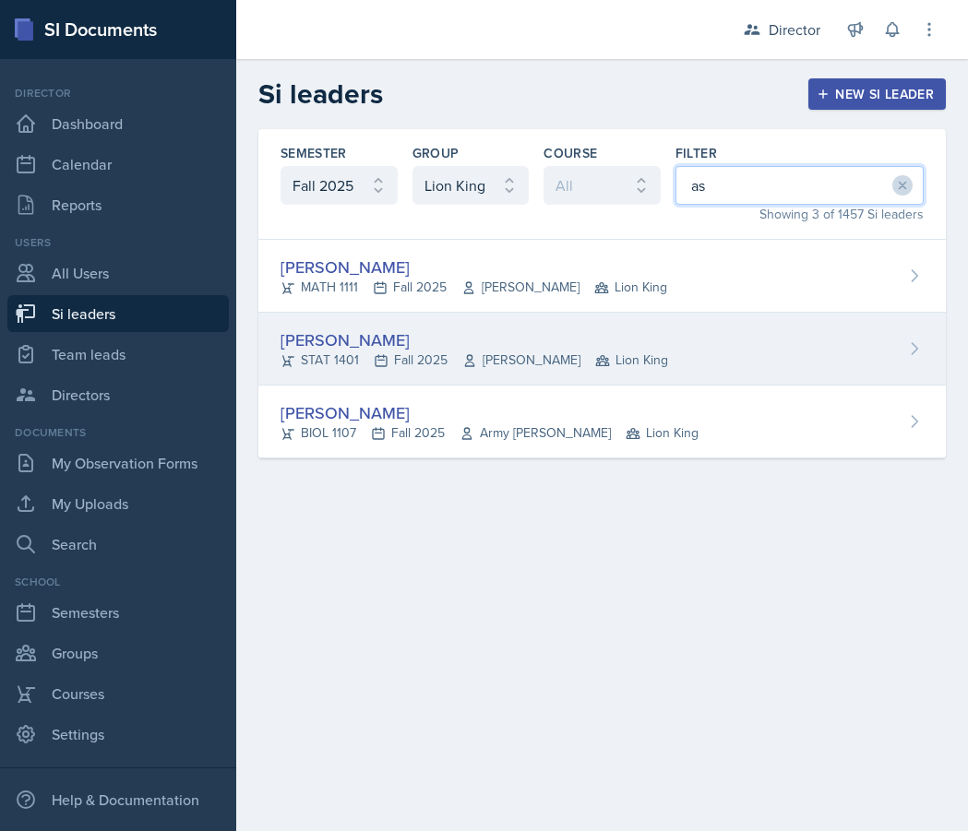
type input "as"
click at [561, 347] on div "[PERSON_NAME]" at bounding box center [473, 339] width 387 height 25
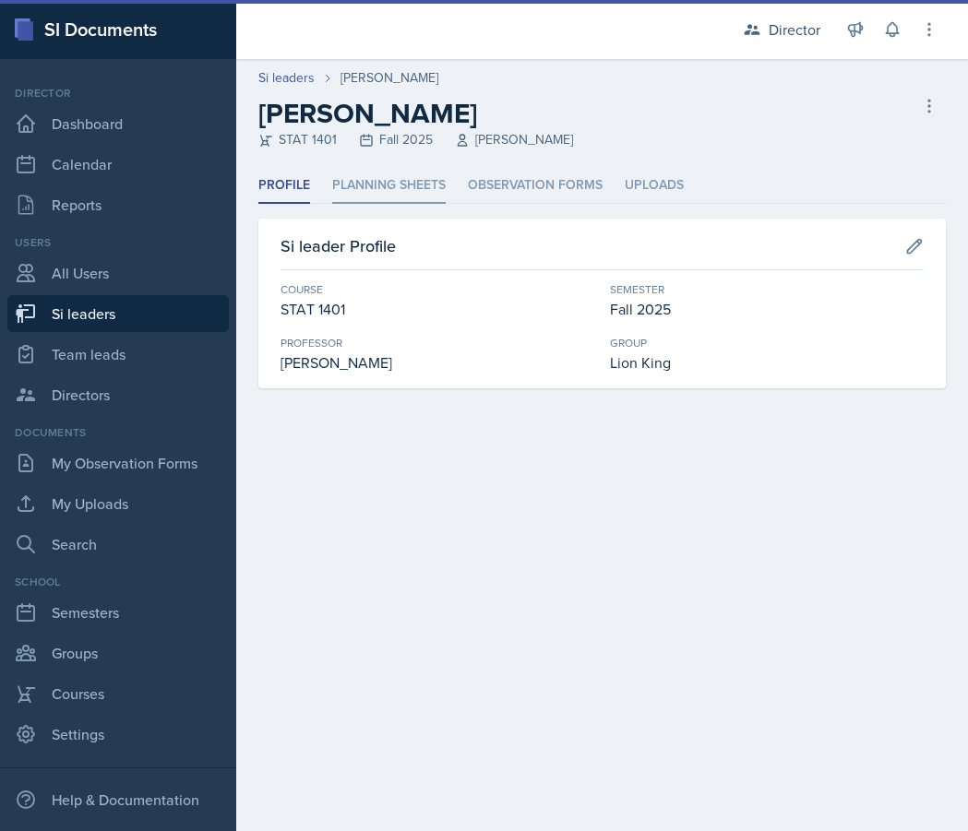
click at [402, 193] on li "Planning Sheets" at bounding box center [388, 186] width 113 height 36
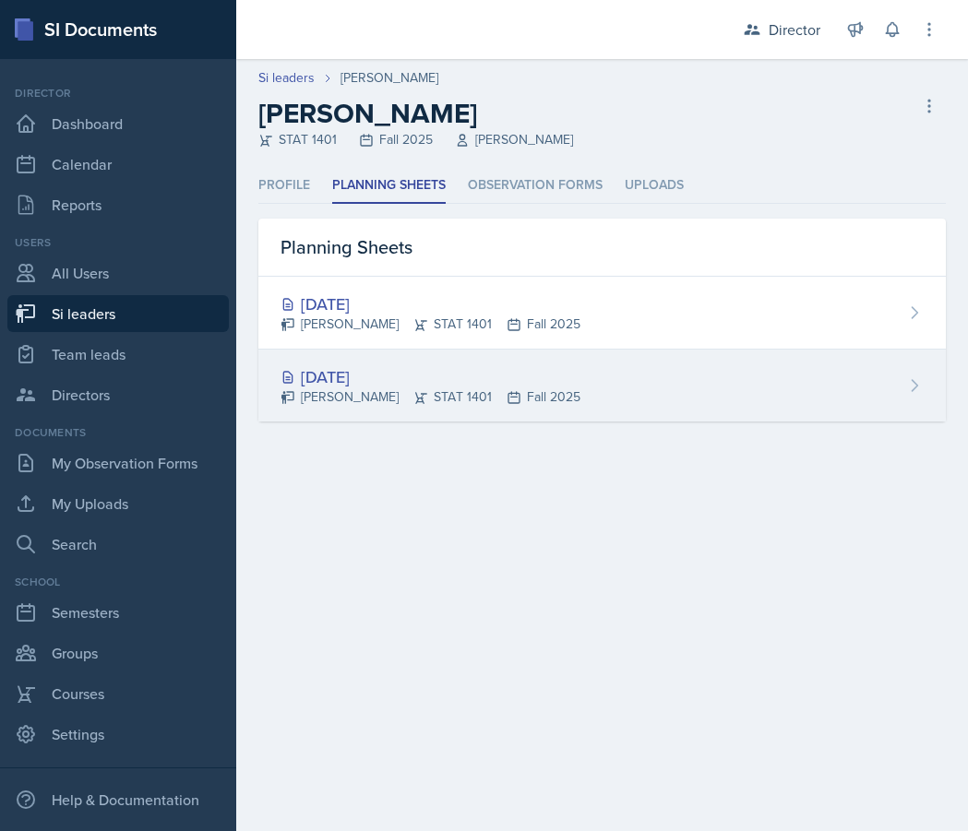
click at [410, 362] on div "[DATE] [PERSON_NAME] STAT 1401 Fall 2025" at bounding box center [601, 386] width 687 height 72
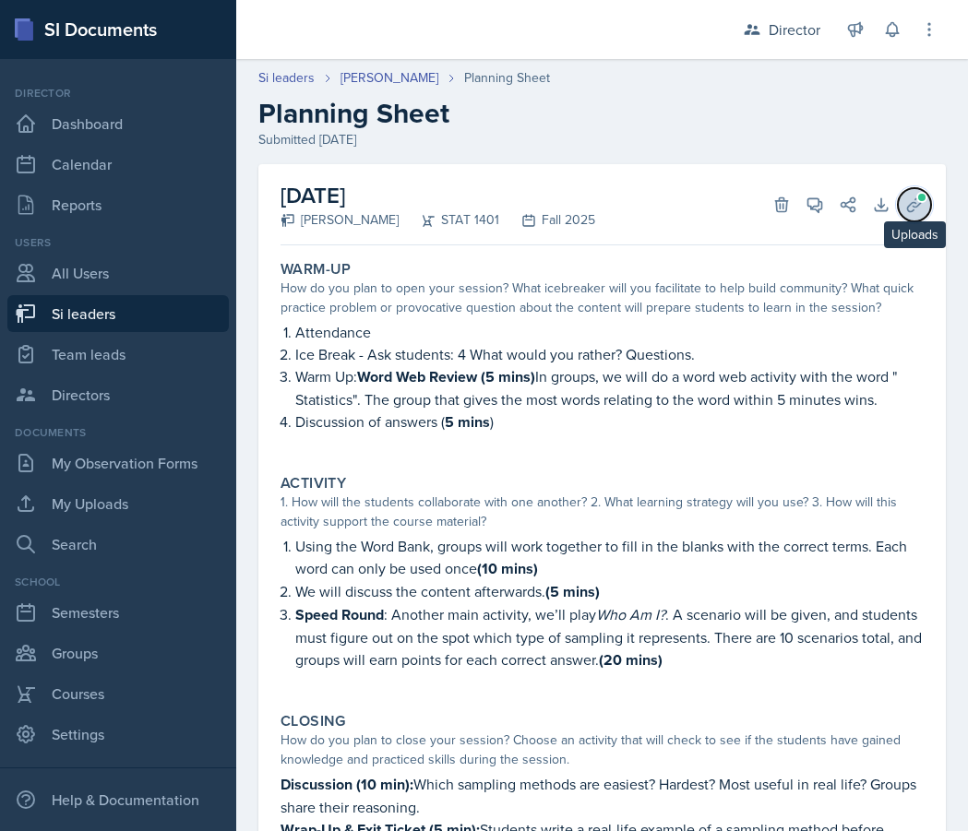
click at [908, 204] on icon at bounding box center [914, 205] width 18 height 18
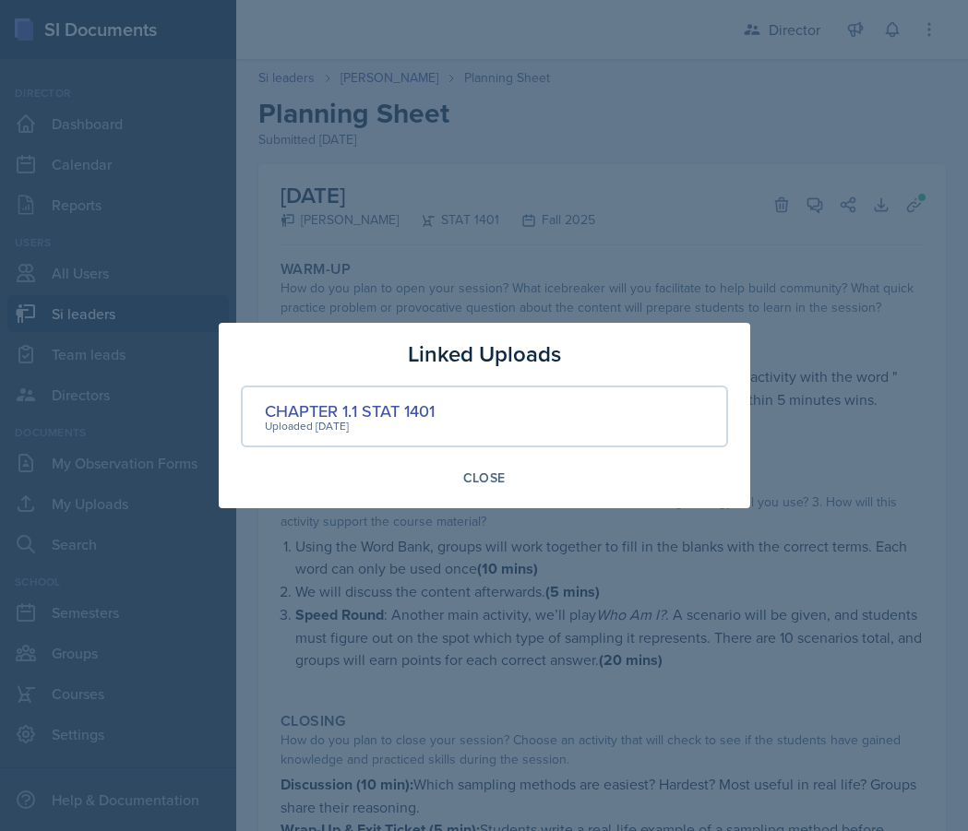
click at [349, 418] on div "Uploaded [DATE]" at bounding box center [350, 426] width 170 height 17
click at [403, 407] on div "CHAPTER 1.1 STAT 1401" at bounding box center [350, 410] width 170 height 25
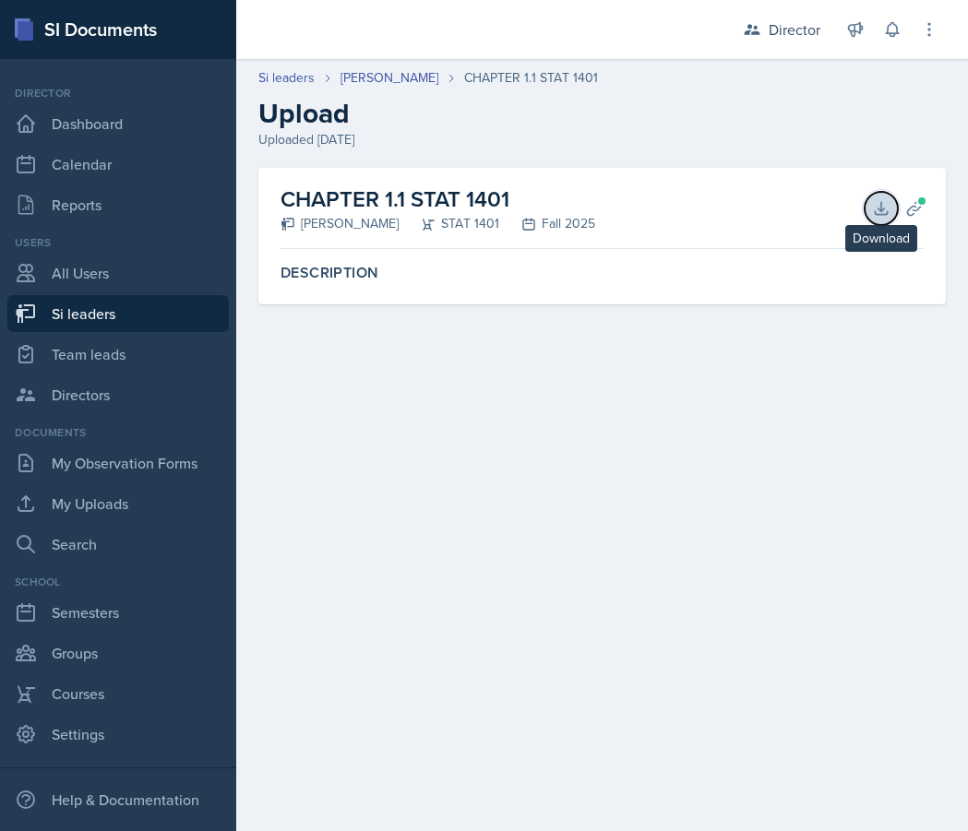
click at [885, 205] on icon at bounding box center [881, 208] width 18 height 18
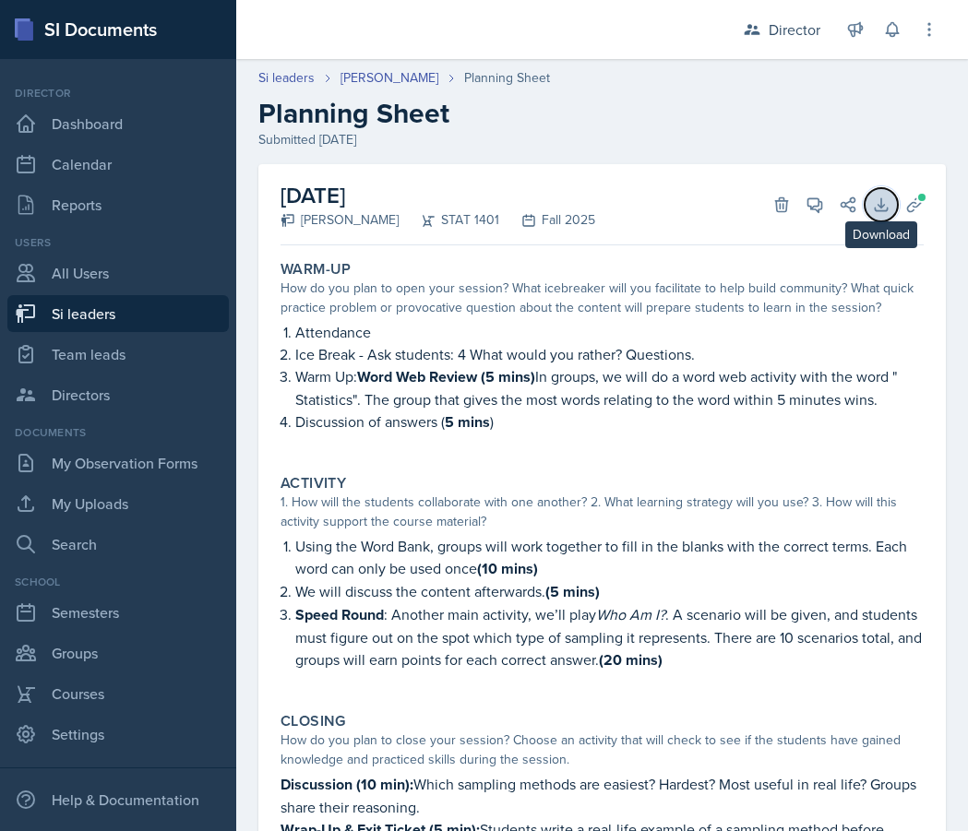
click at [885, 202] on icon at bounding box center [881, 205] width 18 height 18
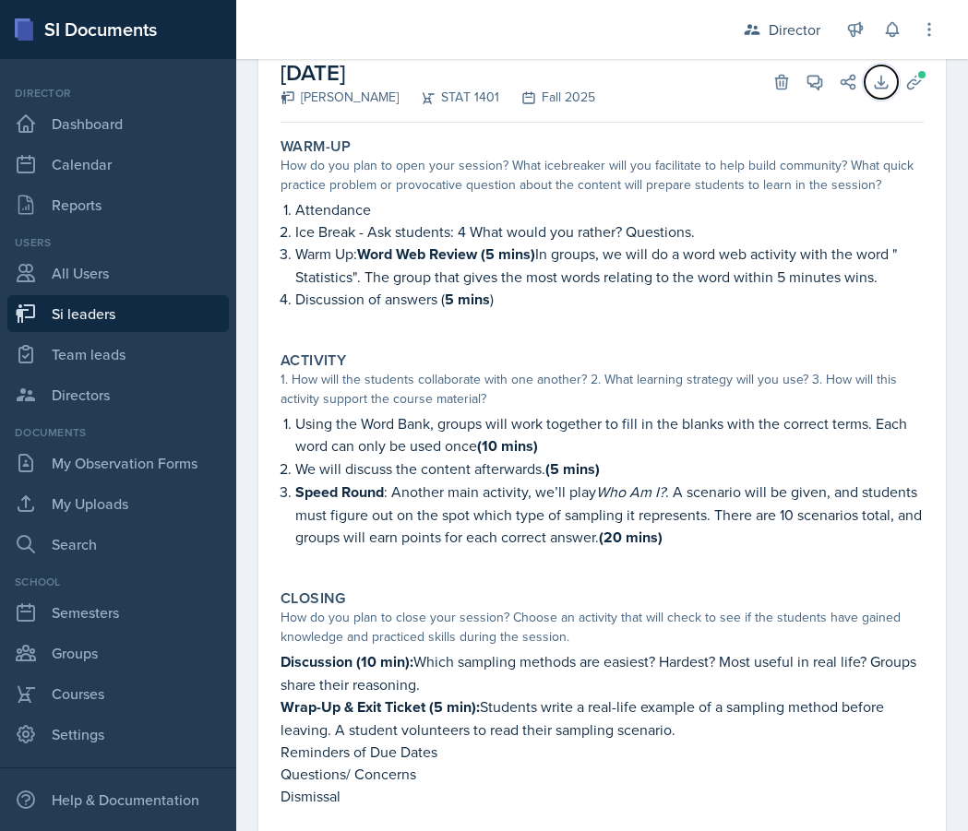
scroll to position [126, 0]
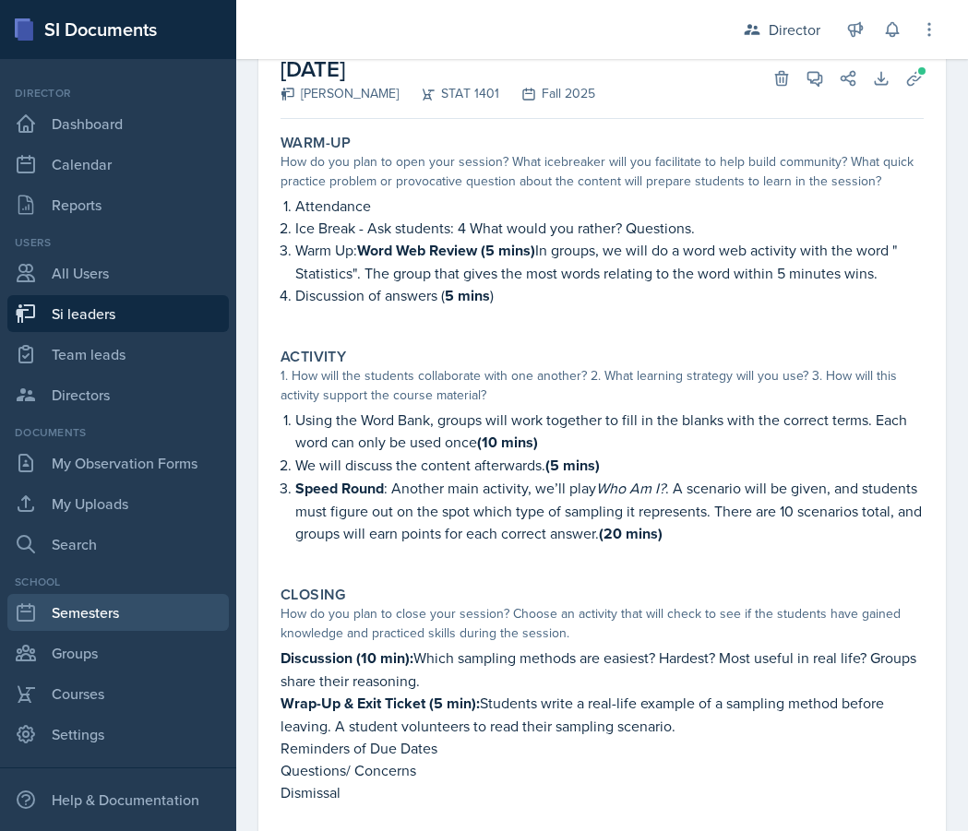
click at [18, 612] on icon at bounding box center [26, 612] width 17 height 17
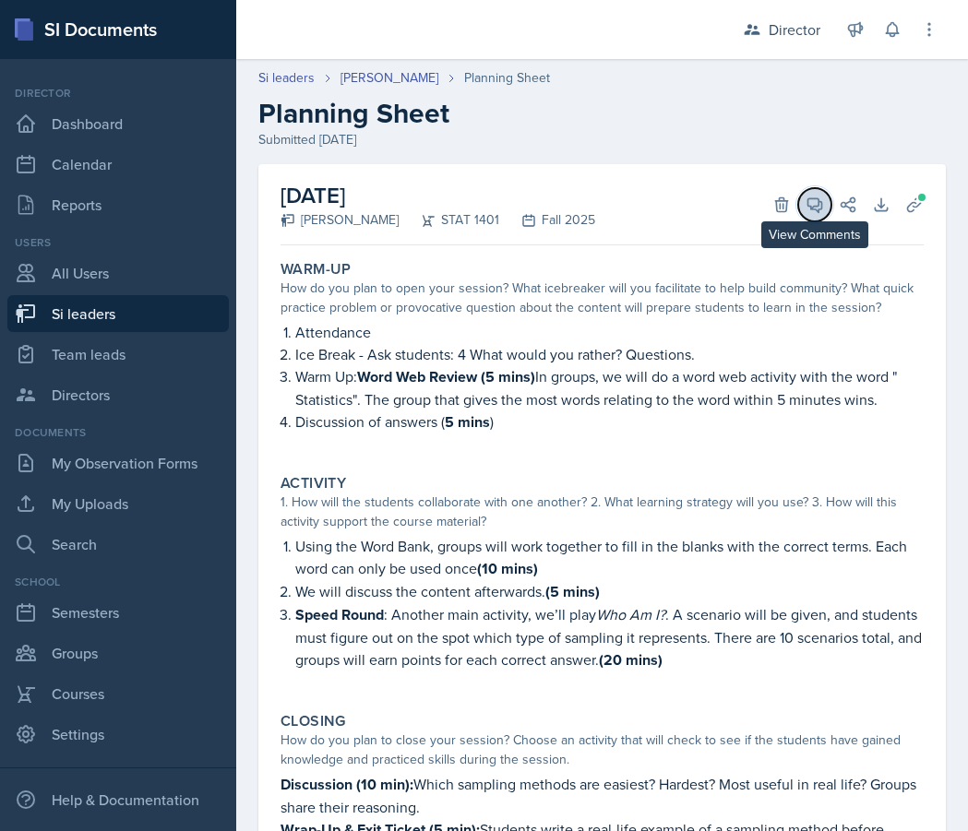
click at [807, 215] on button "View Comments" at bounding box center [814, 204] width 33 height 33
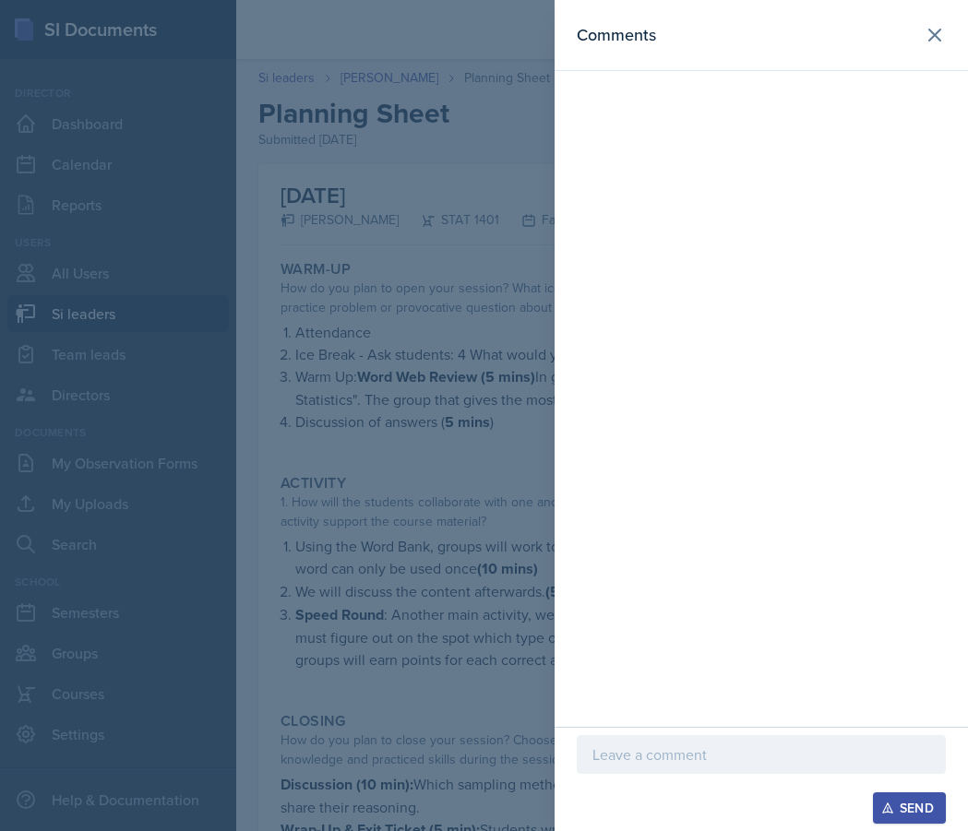
click at [635, 758] on p at bounding box center [761, 754] width 338 height 22
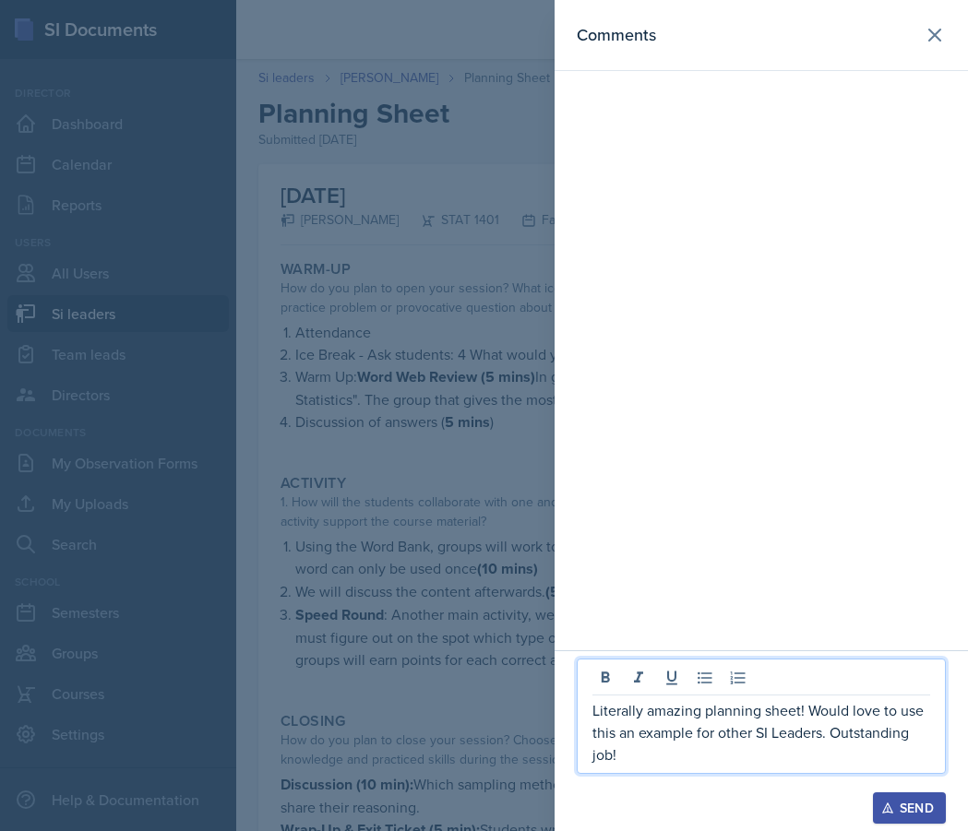
click at [898, 805] on div "Send" at bounding box center [909, 808] width 49 height 15
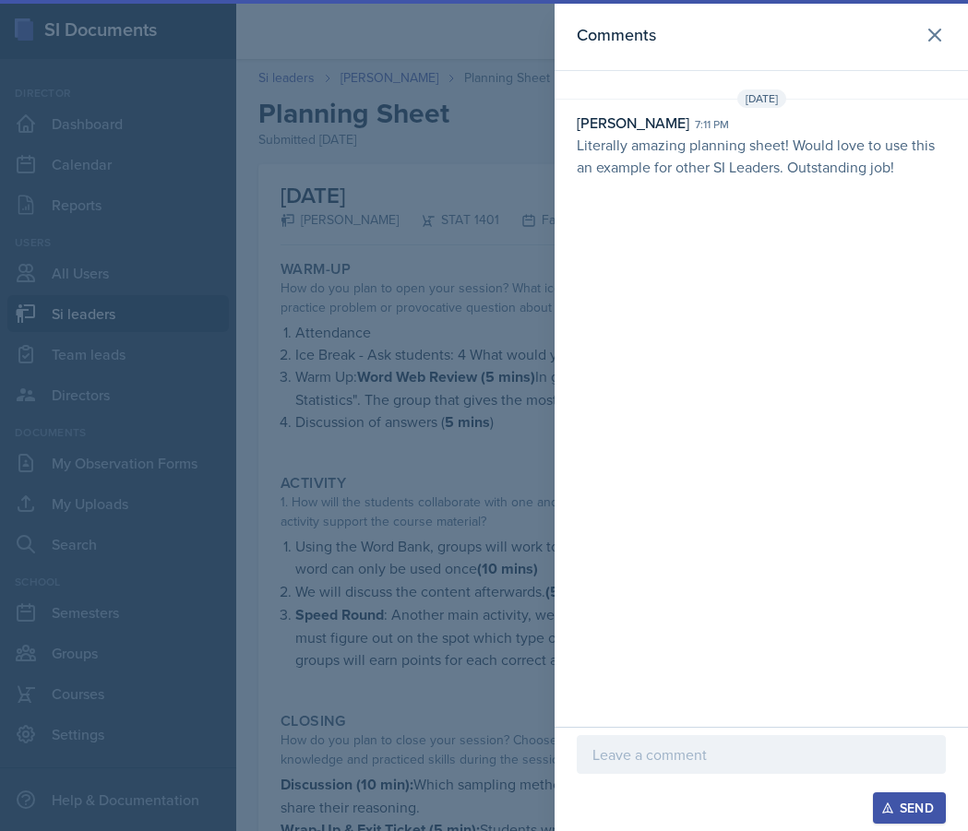
click at [427, 519] on div at bounding box center [484, 415] width 968 height 831
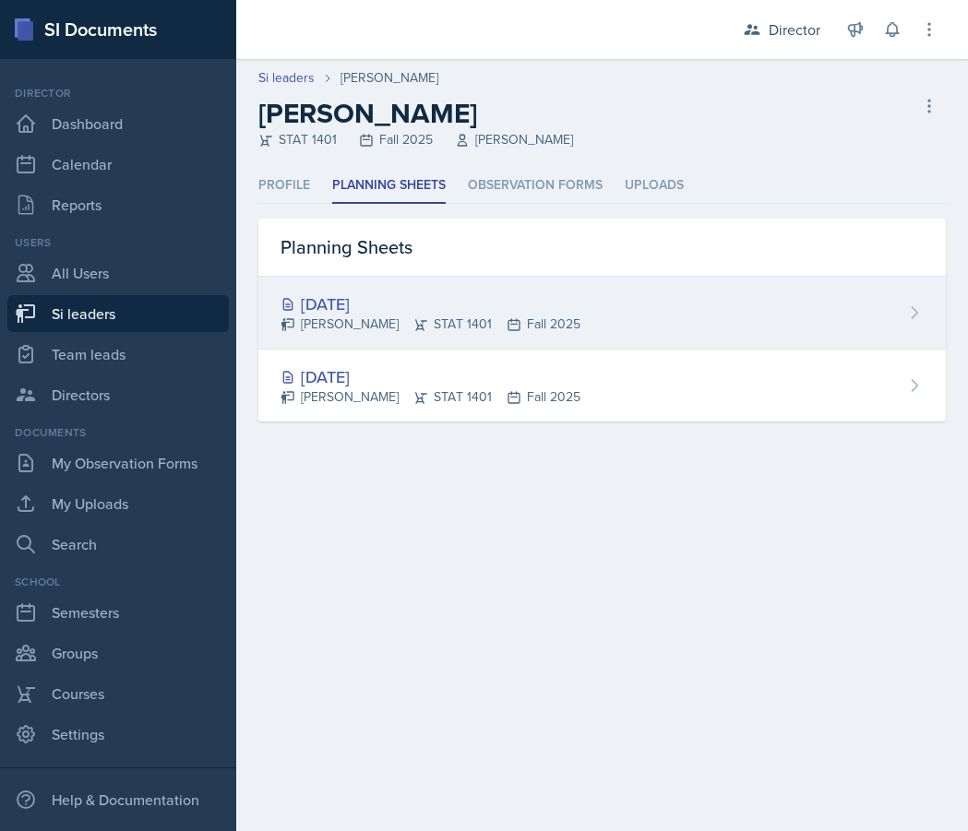
click at [405, 293] on div "[DATE]" at bounding box center [430, 303] width 300 height 25
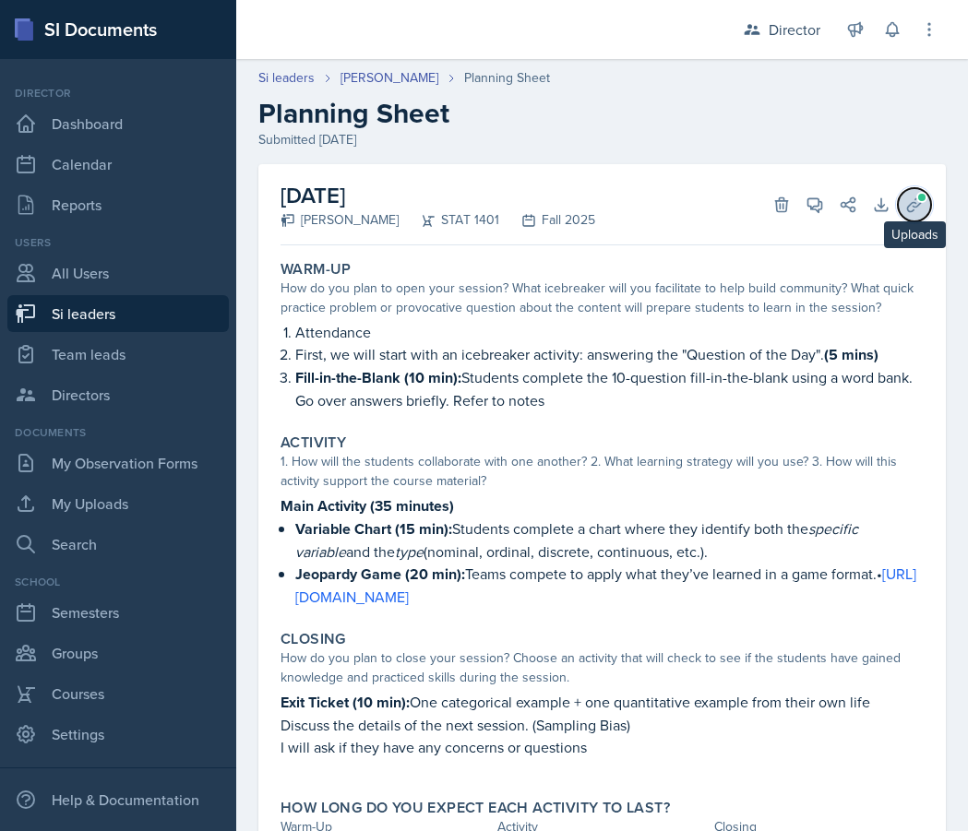
click at [916, 193] on button "Uploads" at bounding box center [913, 204] width 33 height 33
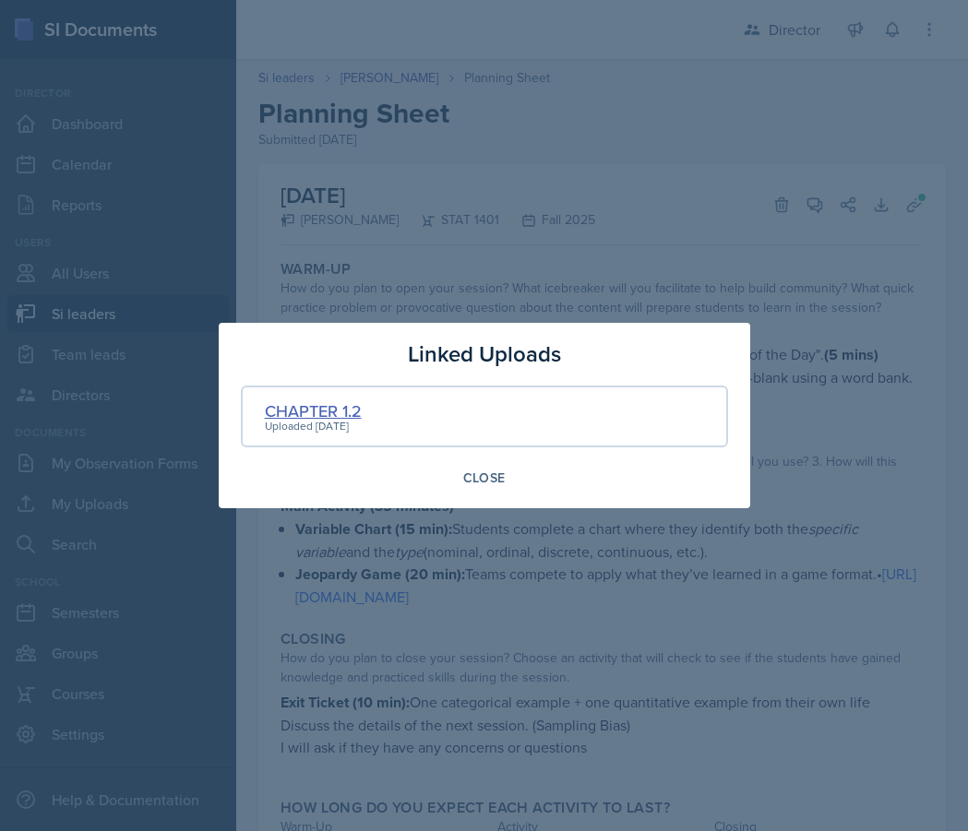
click at [288, 410] on div "CHAPTER 1.2" at bounding box center [313, 410] width 97 height 25
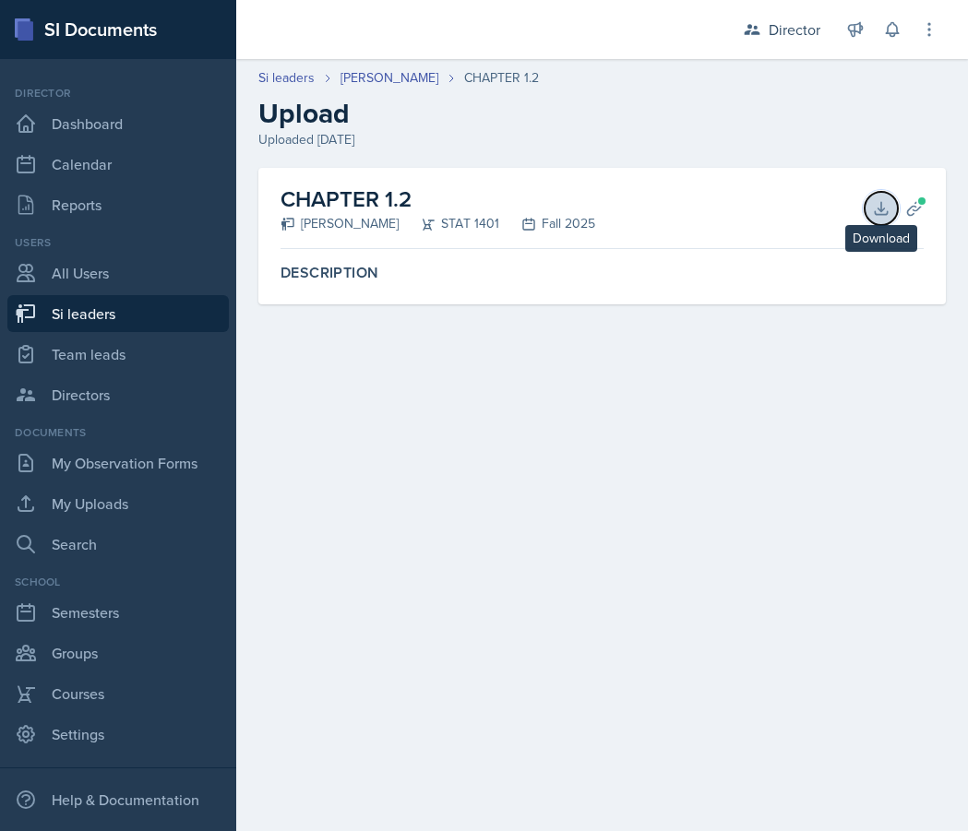
click at [874, 213] on icon at bounding box center [880, 208] width 12 height 12
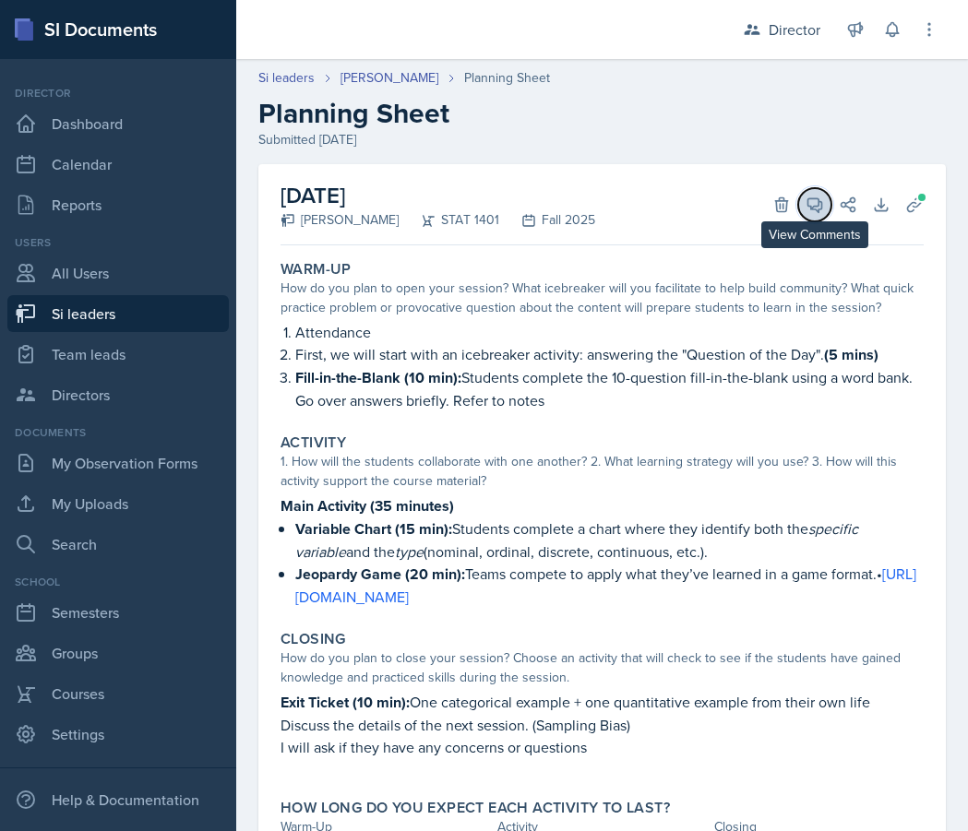
click at [813, 196] on icon at bounding box center [814, 205] width 18 height 18
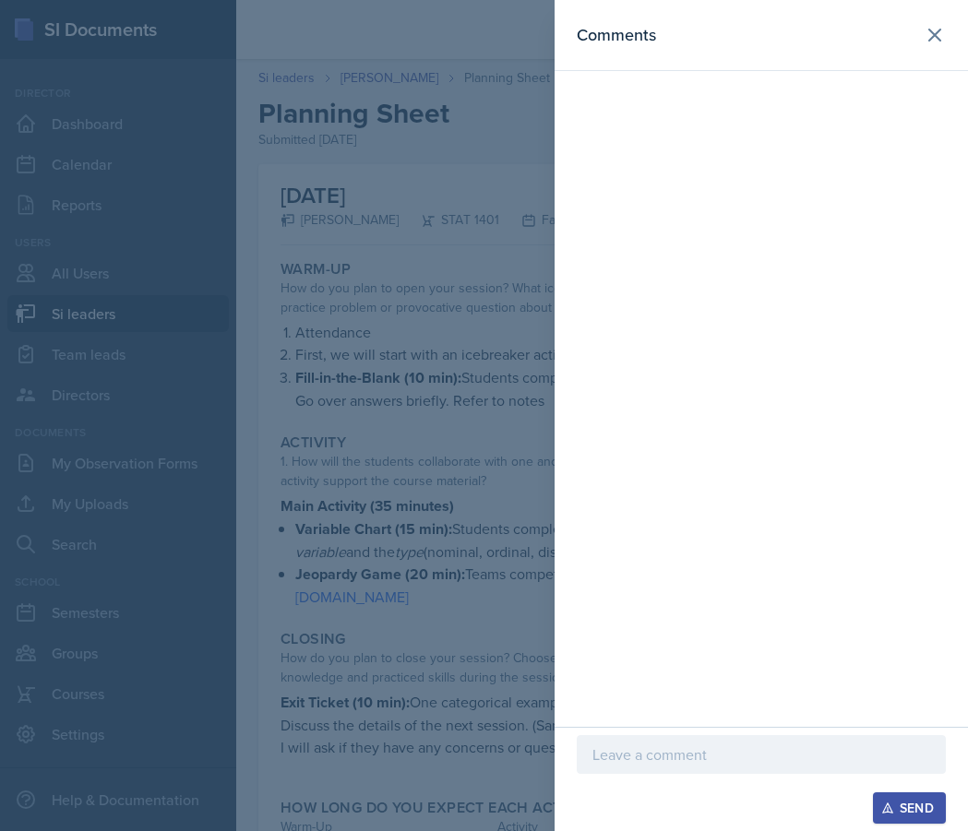
click at [580, 760] on div at bounding box center [760, 754] width 369 height 39
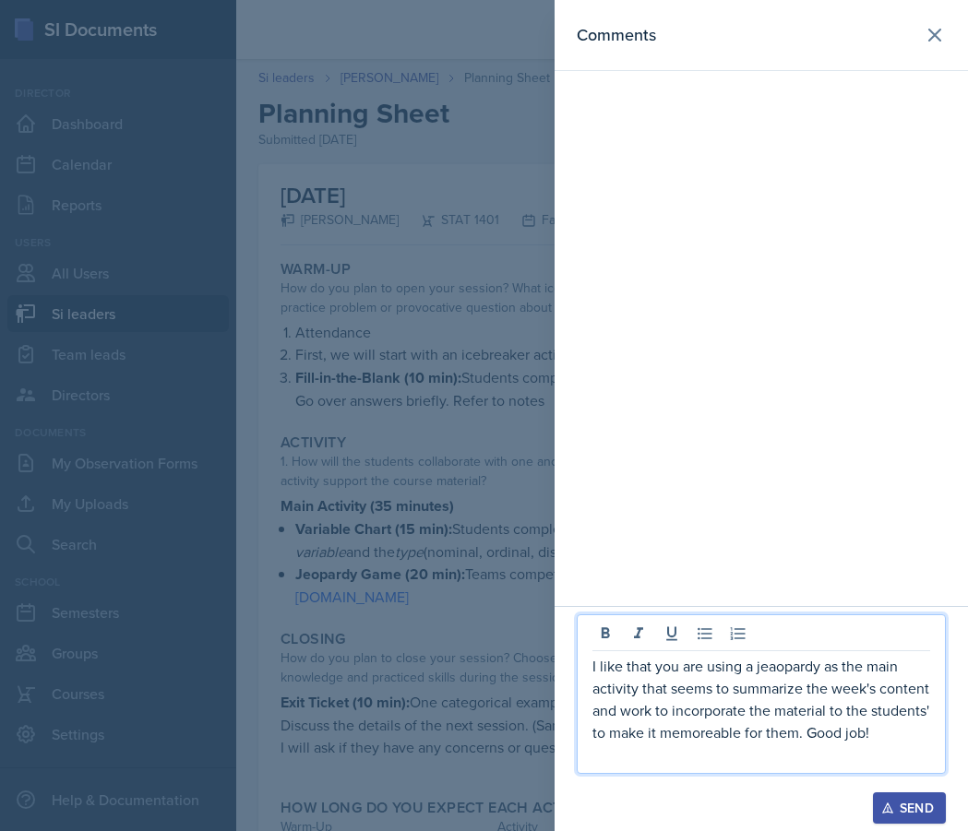
click at [457, 630] on div at bounding box center [484, 415] width 968 height 831
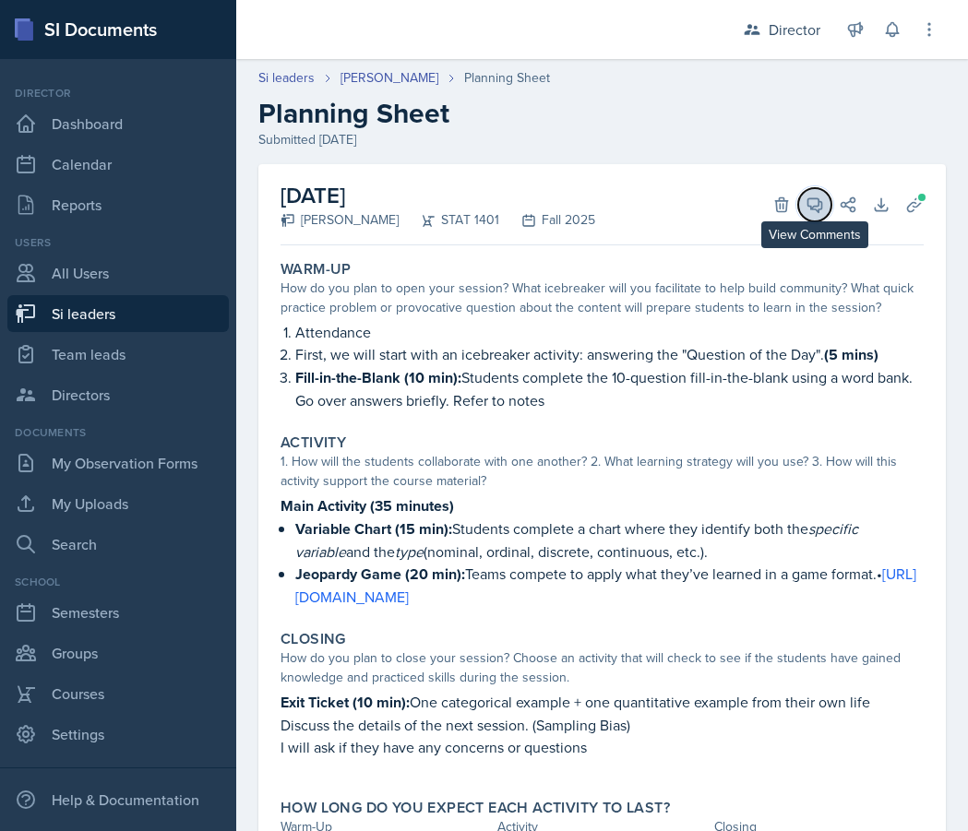
click at [826, 198] on button "View Comments" at bounding box center [814, 204] width 33 height 33
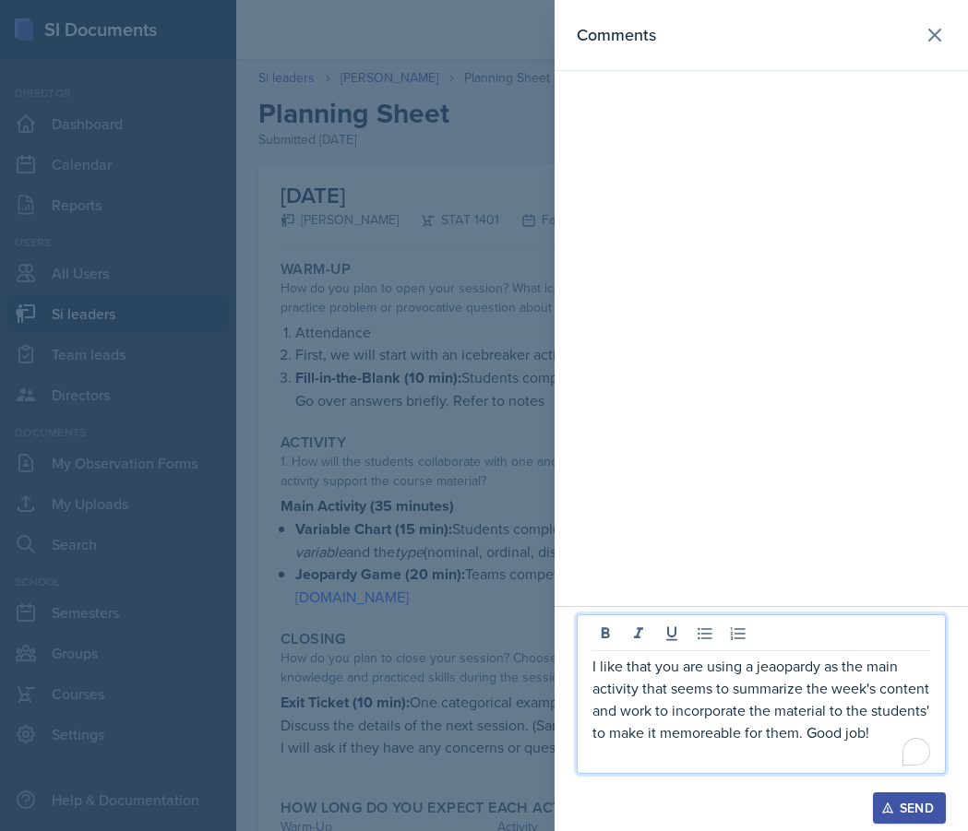
click at [672, 736] on p "I like that you are using a jeaopardy as the main activity that seems to summar…" at bounding box center [761, 699] width 338 height 89
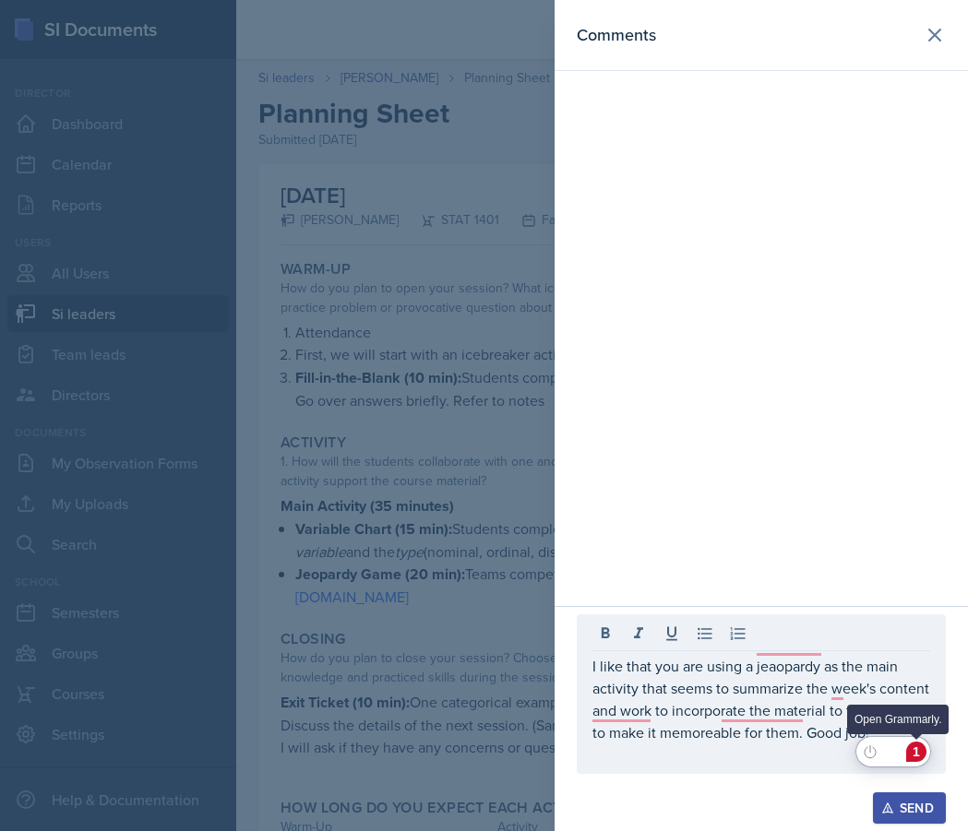
click at [911, 763] on html "SI Documents Director Dashboard Calendar Reports Users All Users Si leaders Tea…" at bounding box center [484, 415] width 968 height 831
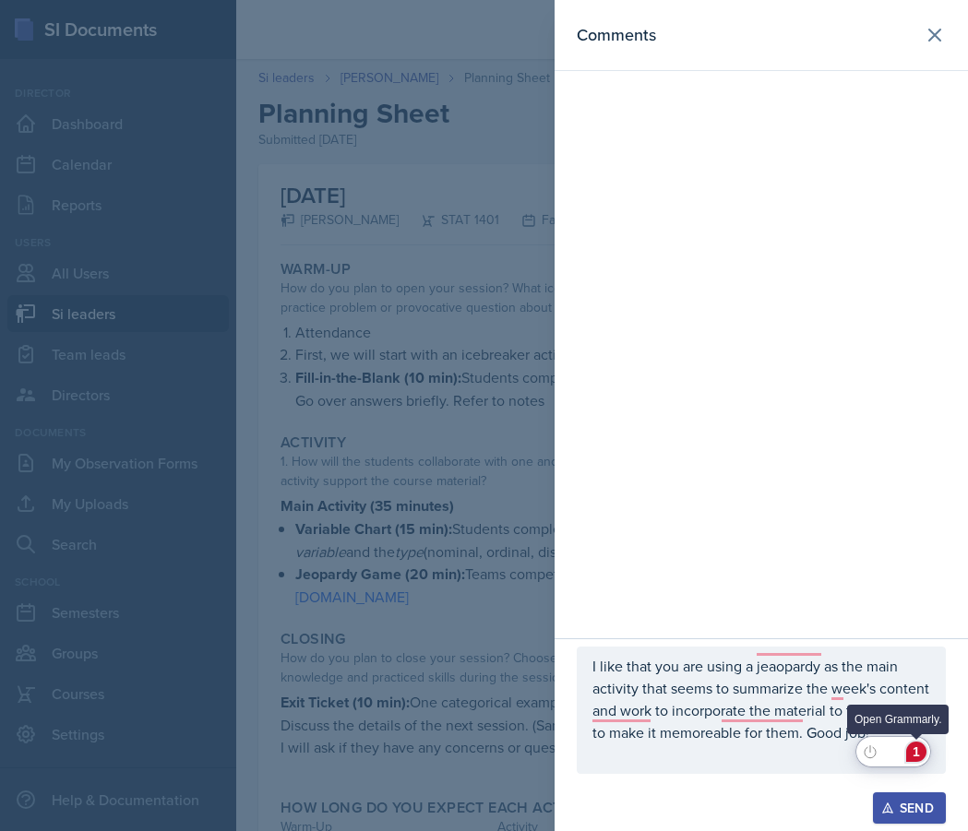
click at [911, 756] on div "1" at bounding box center [916, 752] width 20 height 20
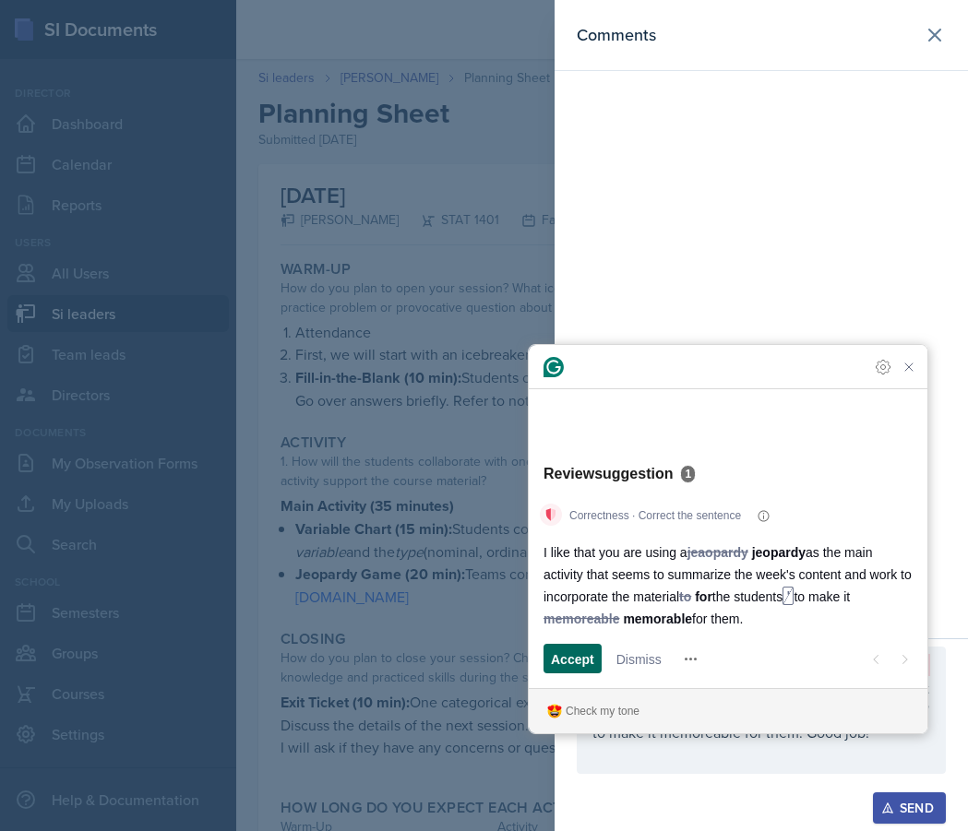
click at [587, 652] on span "Accept" at bounding box center [572, 658] width 43 height 19
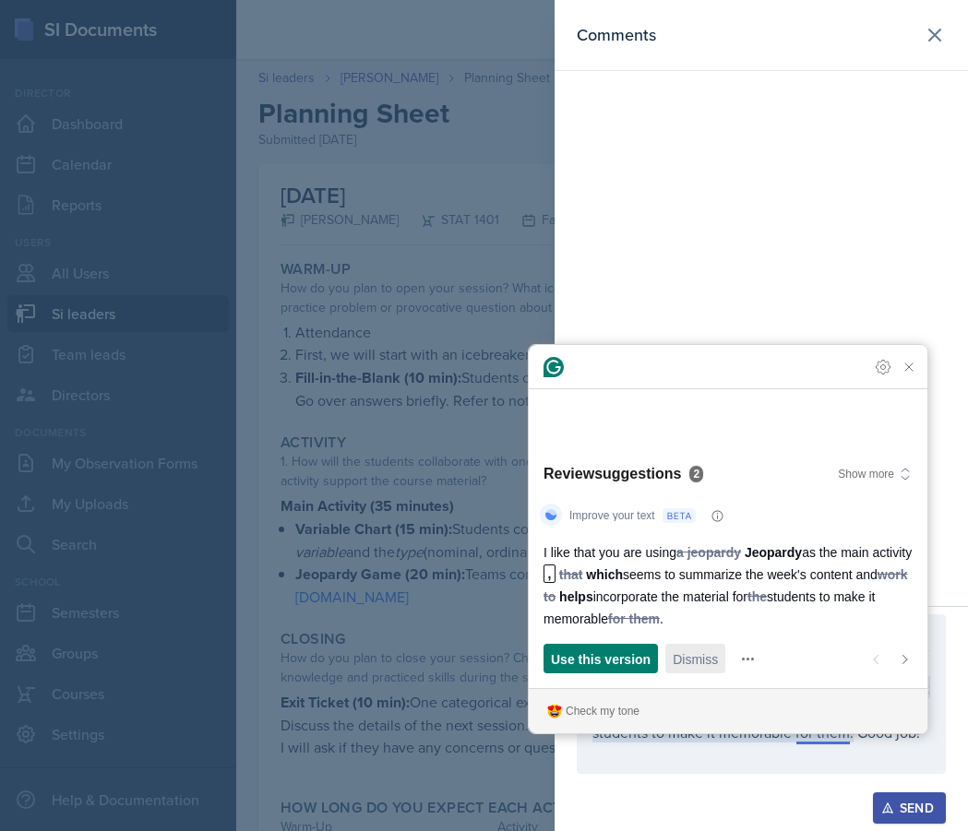
click at [703, 652] on span "Dismiss" at bounding box center [694, 658] width 45 height 19
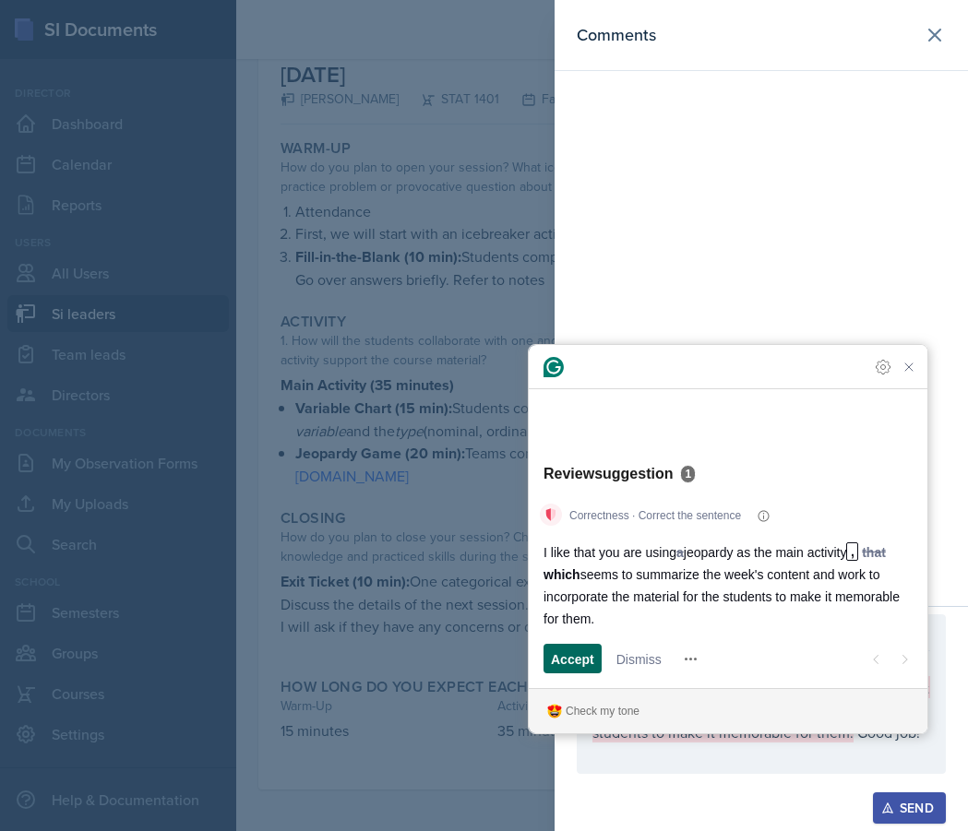
click at [563, 660] on span "Accept" at bounding box center [572, 658] width 43 height 19
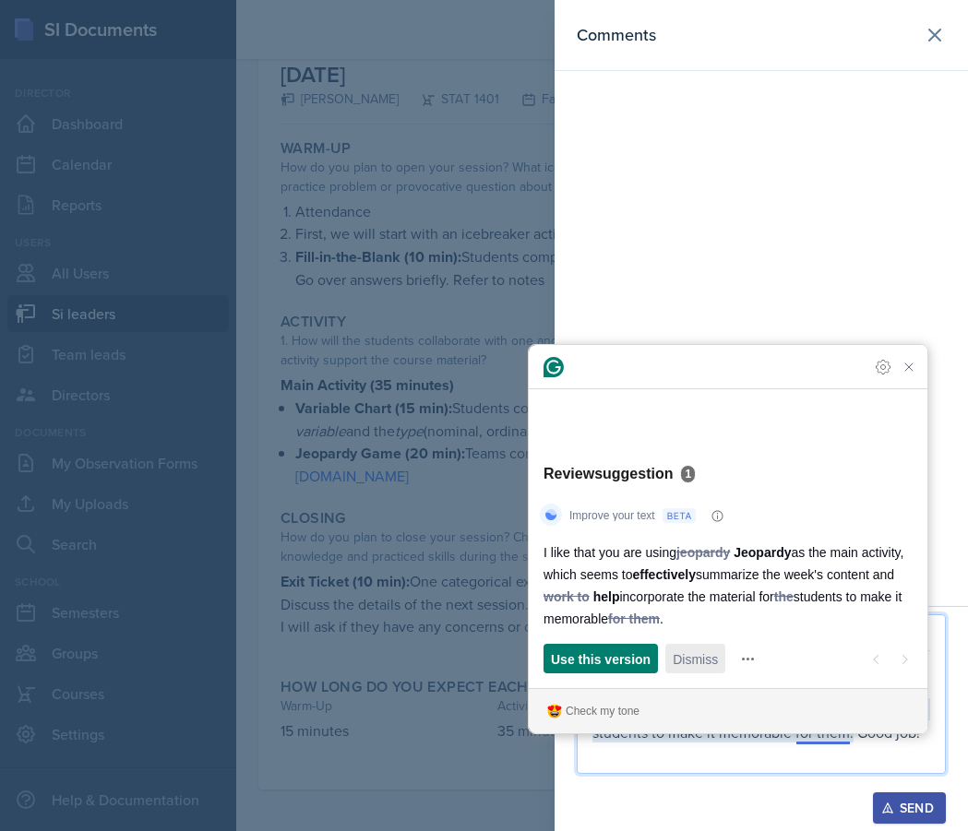
click at [698, 659] on span "Dismiss" at bounding box center [694, 658] width 45 height 19
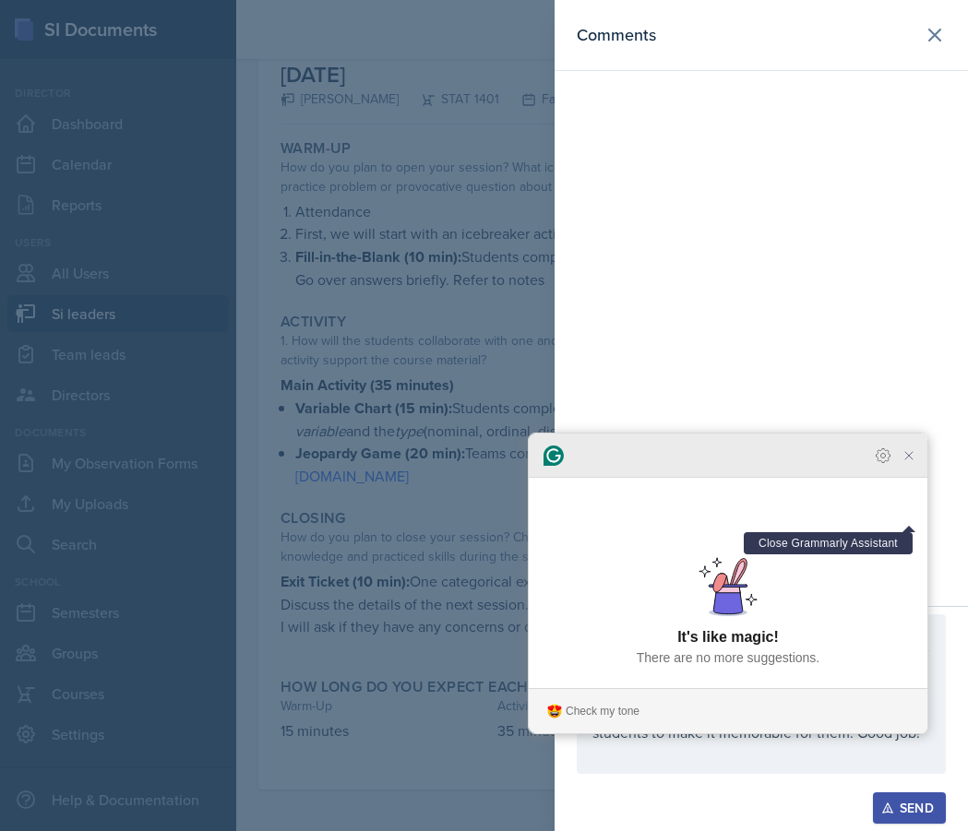
click at [903, 463] on icon "Close Grammarly Assistant" at bounding box center [908, 455] width 15 height 15
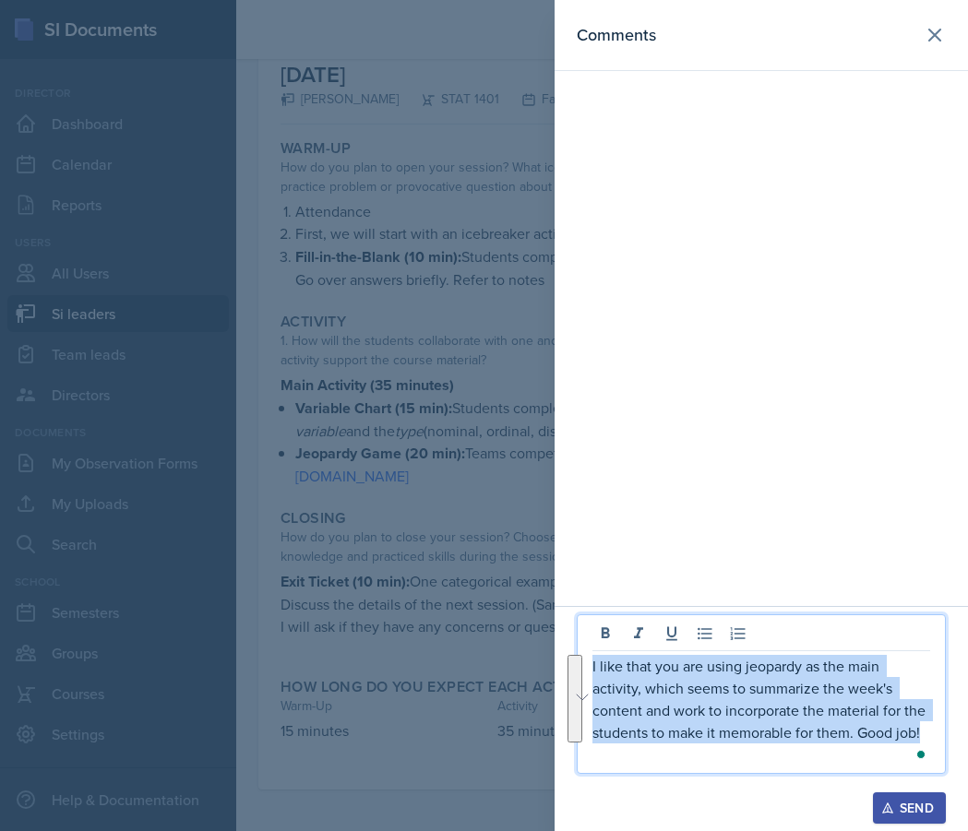
drag, startPoint x: 925, startPoint y: 741, endPoint x: 381, endPoint y: 637, distance: 553.9
click at [381, 637] on div "Comments I like that you are using jeopardy as the main activity, which seems t…" at bounding box center [484, 415] width 968 height 831
copy p "I like that you are using jeopardy as the main activity, which seems to summari…"
click at [898, 808] on div "Send" at bounding box center [909, 808] width 49 height 15
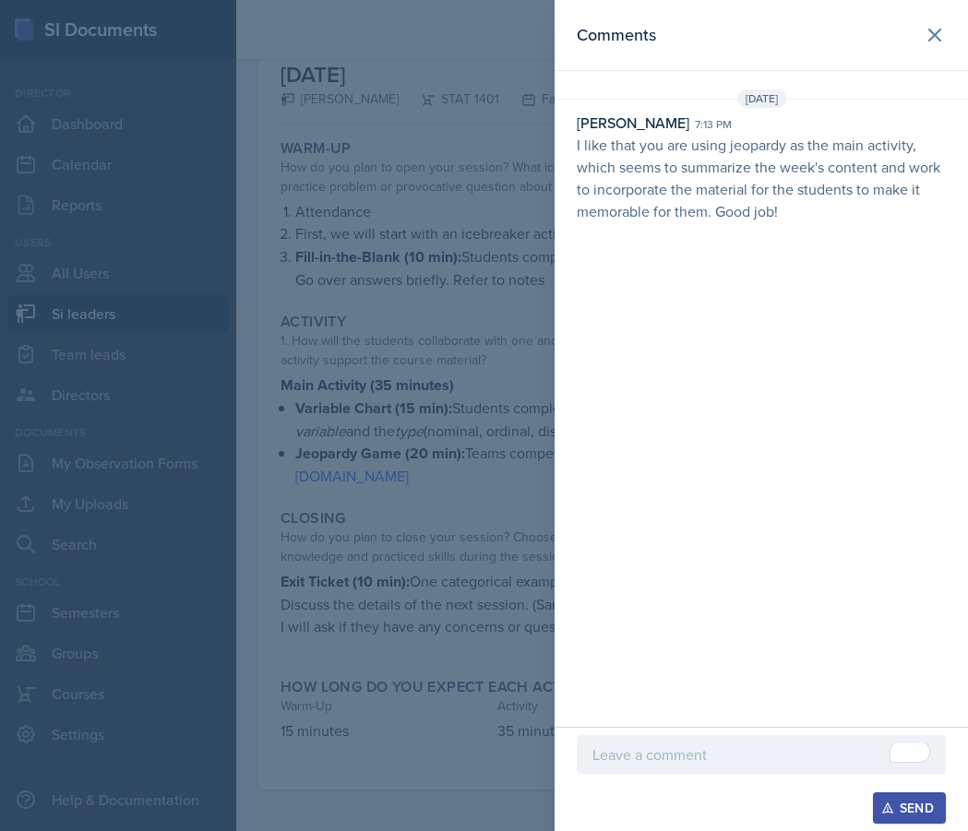
click at [410, 335] on div at bounding box center [484, 415] width 968 height 831
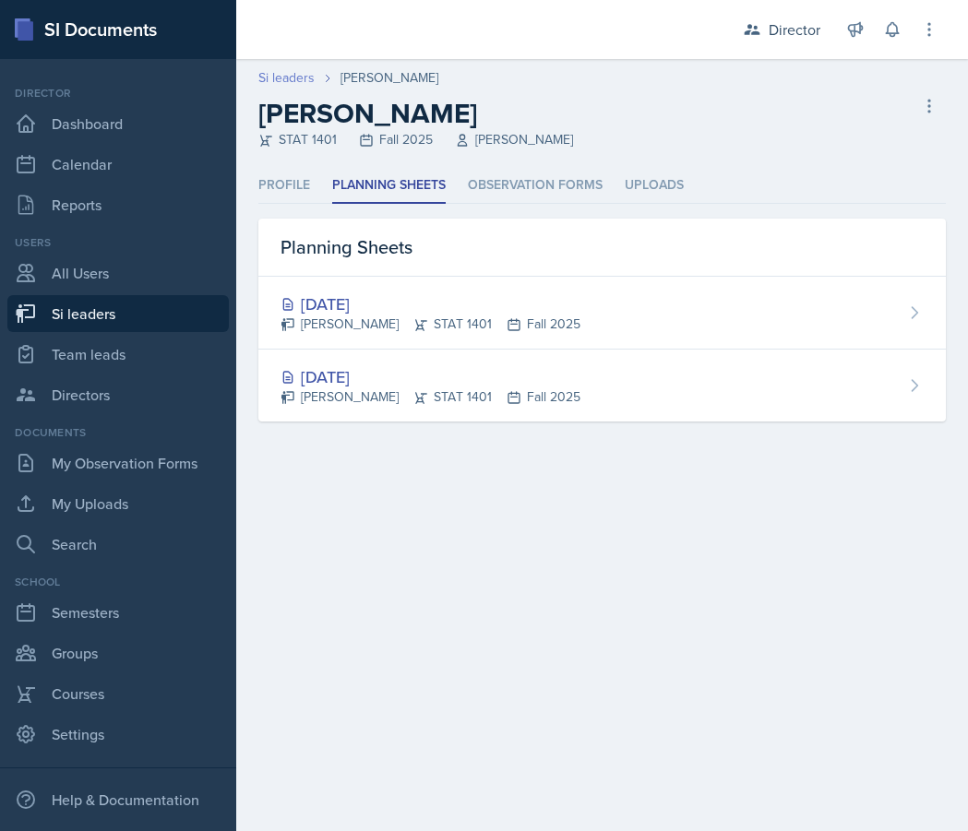
click at [288, 75] on link "Si leaders" at bounding box center [286, 77] width 56 height 19
select select "2bed604d-1099-4043-b1bc-2365e8740244"
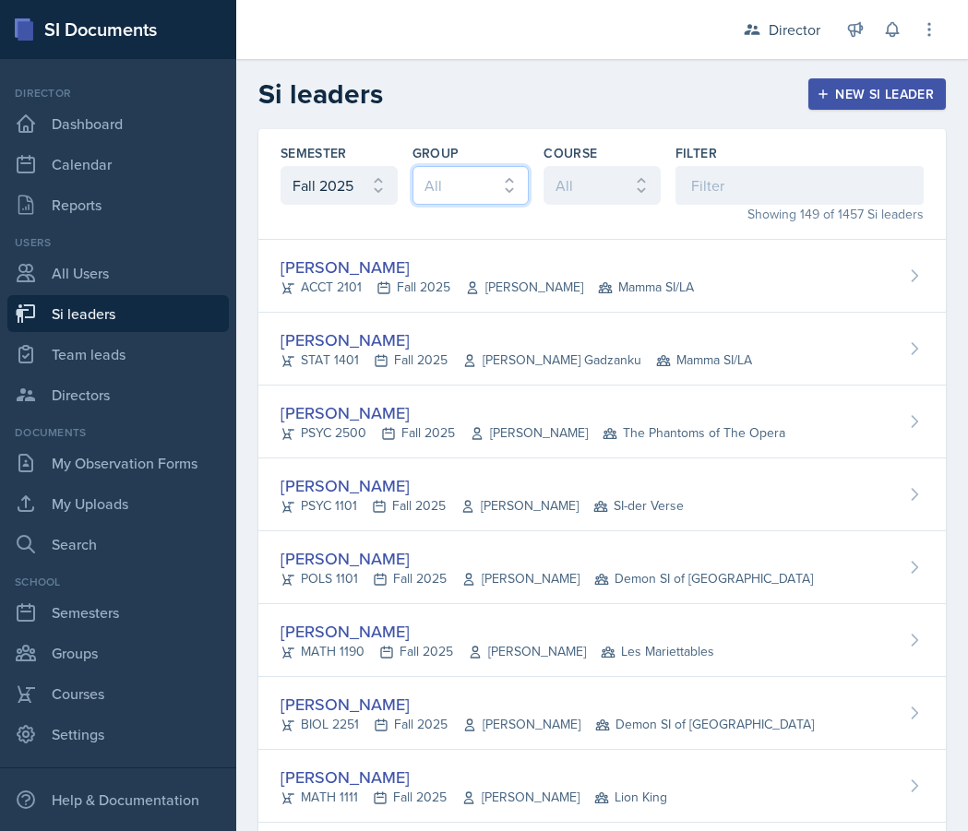
click at [461, 191] on select "All Les Mariettables Lion King Demon SI of Fleet Street Mamma SI/LA SI-der Vers…" at bounding box center [470, 185] width 117 height 39
select select "8f83532f-1719-4fe6-95c5-07f4aad66979"
click at [412, 166] on select "All Les Mariettables Lion King Demon SI of Fleet Street Mamma SI/LA SI-der Vers…" at bounding box center [470, 185] width 117 height 39
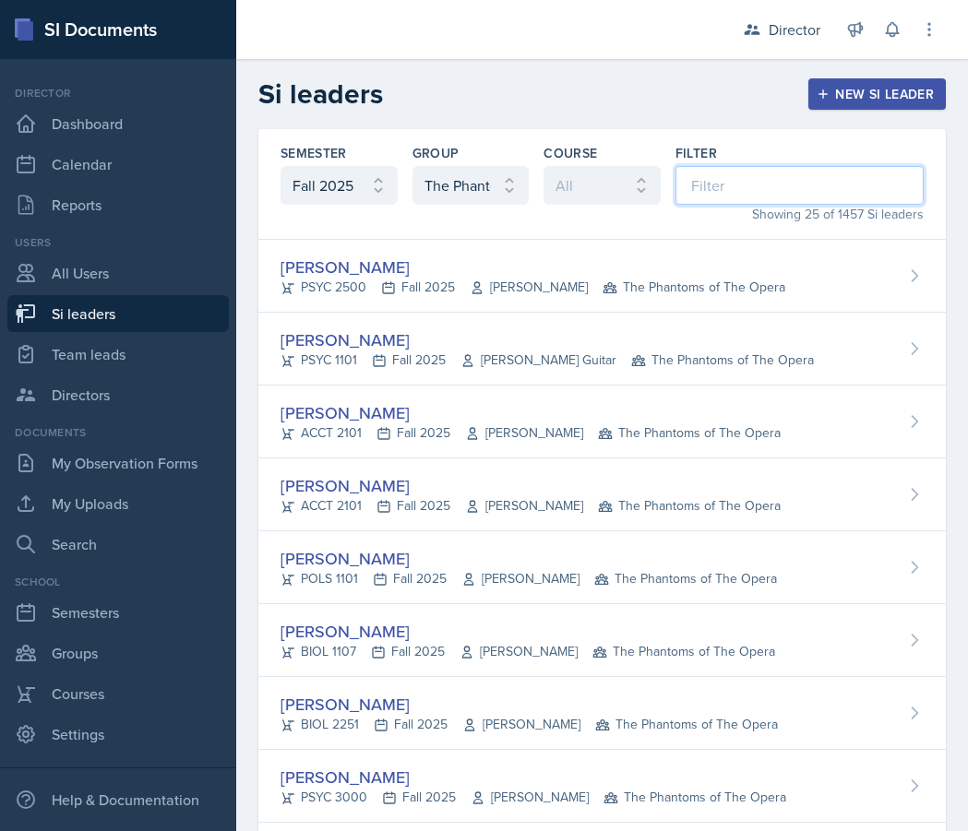
click at [708, 194] on input at bounding box center [799, 185] width 248 height 39
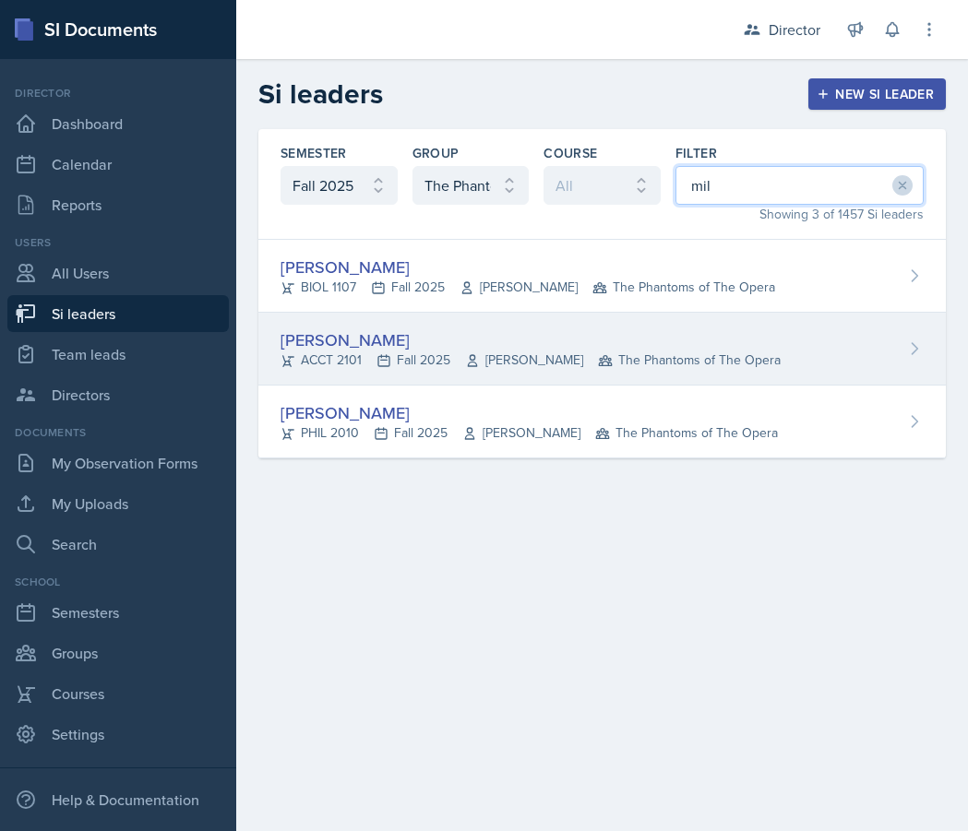
type input "mil"
click at [455, 348] on div "[PERSON_NAME]" at bounding box center [530, 339] width 500 height 25
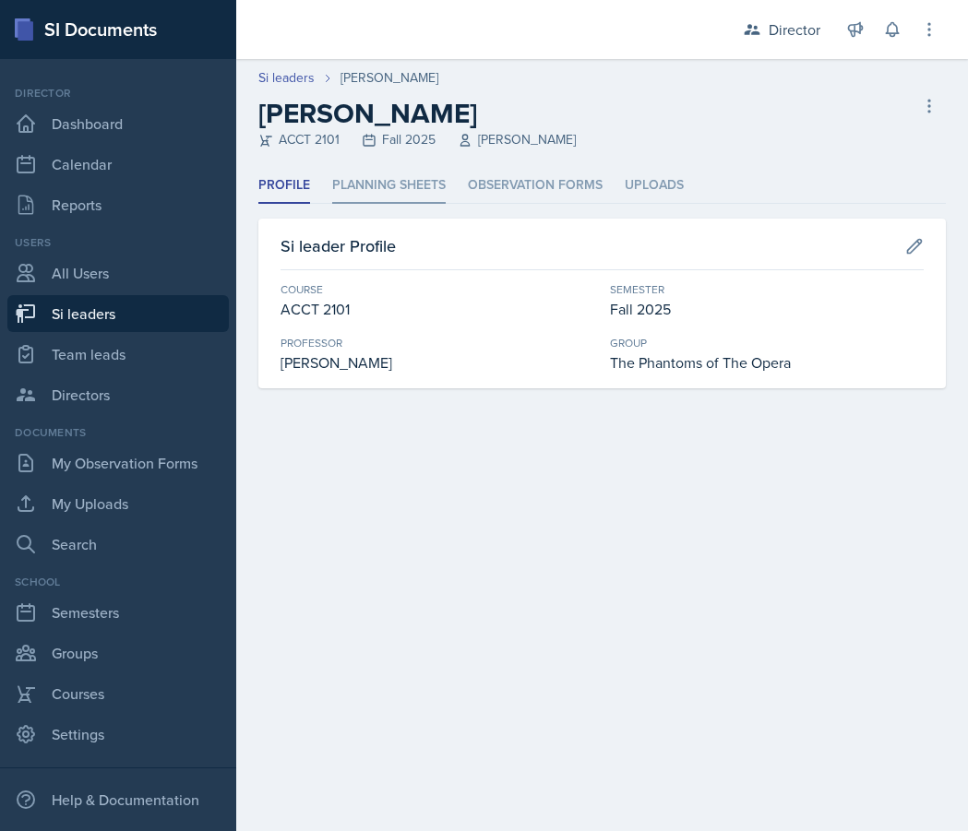
click at [355, 199] on li "Planning Sheets" at bounding box center [388, 186] width 113 height 36
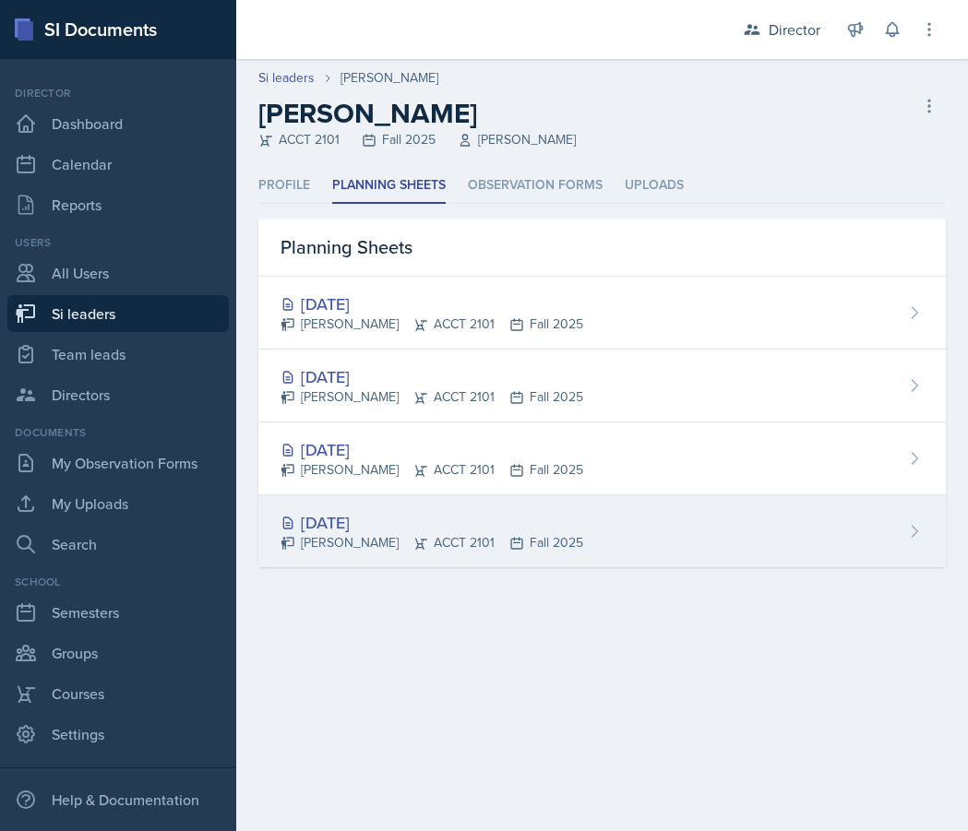
click at [395, 504] on div "[DATE] [PERSON_NAME] ACCT 2101 Fall 2025" at bounding box center [601, 531] width 687 height 72
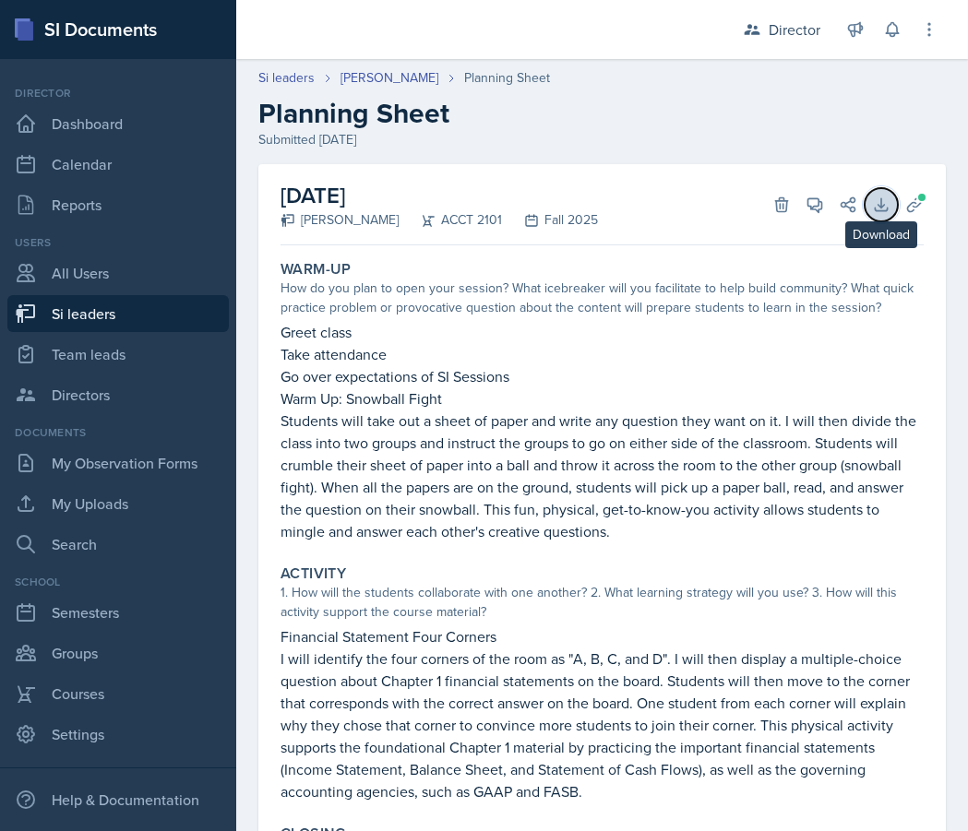
click at [878, 205] on icon at bounding box center [880, 204] width 12 height 12
click at [917, 199] on span at bounding box center [921, 197] width 11 height 11
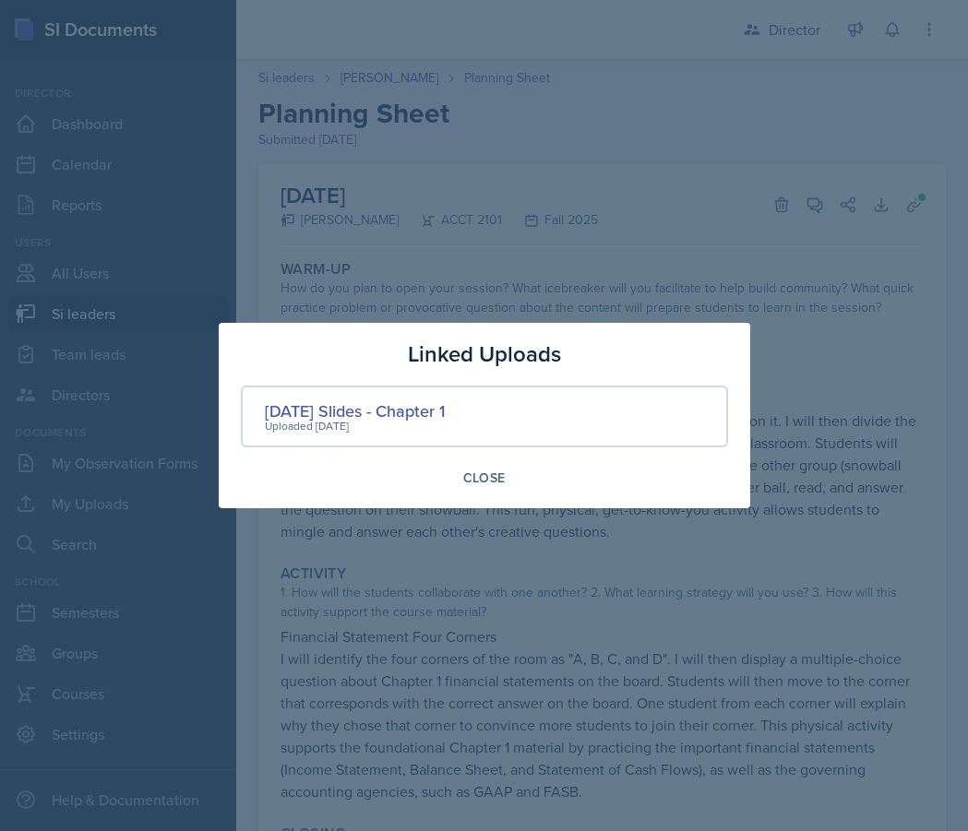
click at [314, 420] on div "Uploaded [DATE]" at bounding box center [355, 426] width 180 height 17
click at [316, 410] on div "[DATE] Slides - Chapter 1" at bounding box center [355, 410] width 180 height 25
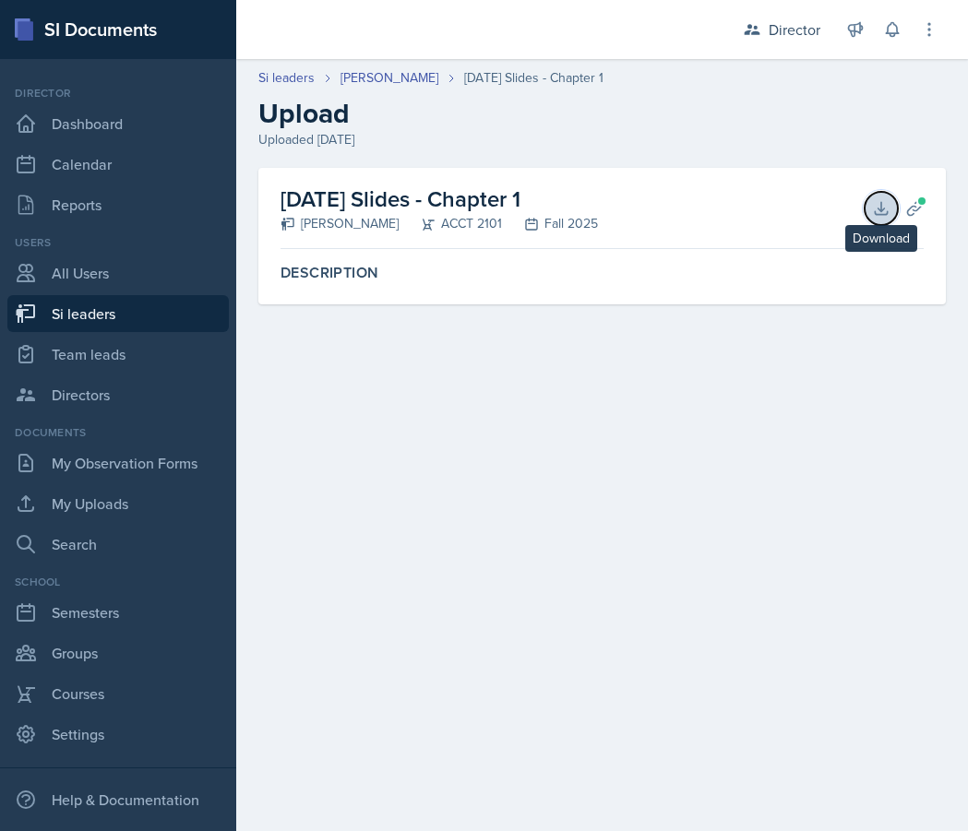
click at [880, 204] on icon at bounding box center [880, 208] width 12 height 12
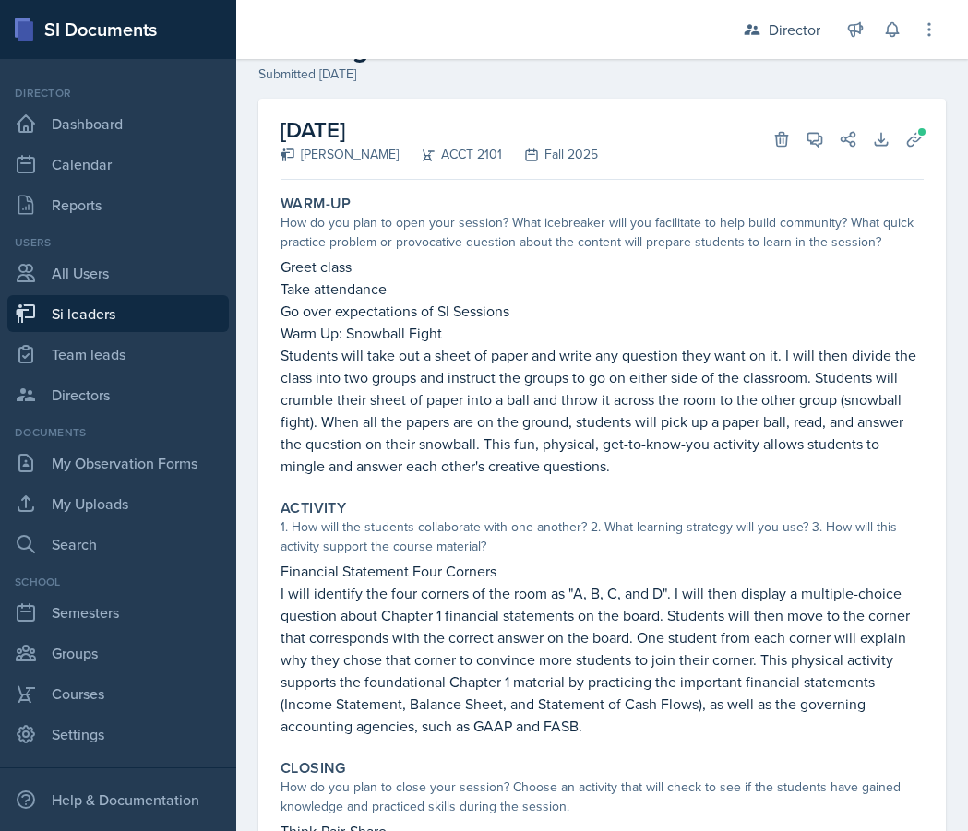
scroll to position [68, 0]
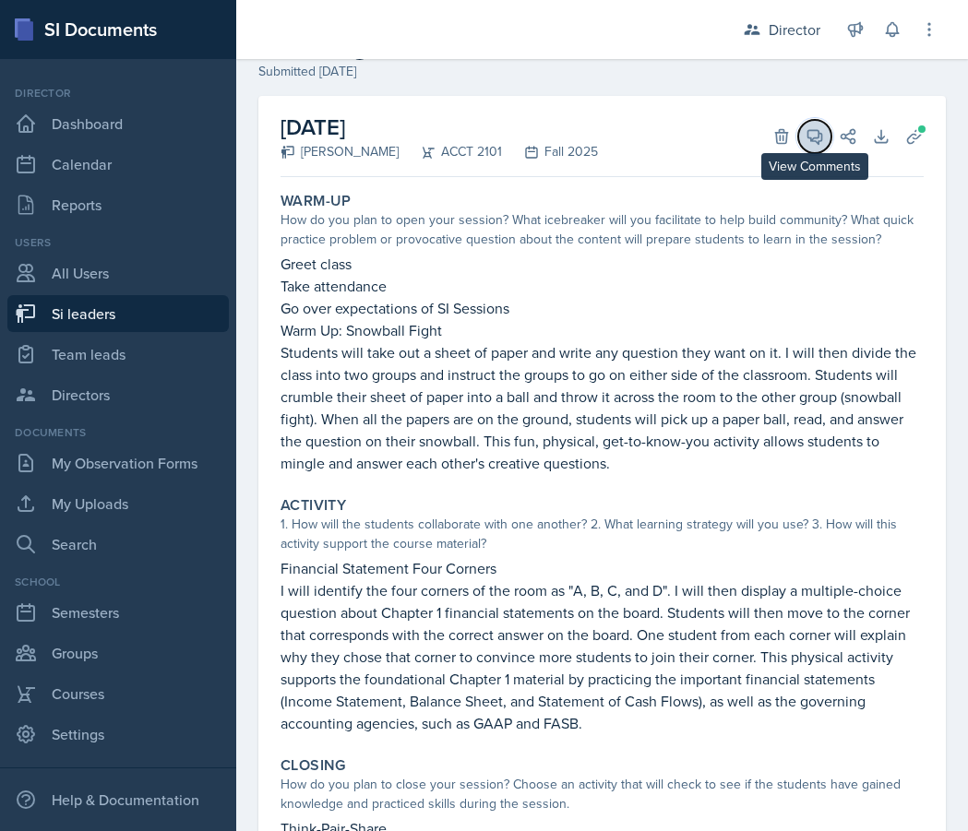
click at [820, 126] on span at bounding box center [820, 129] width 9 height 9
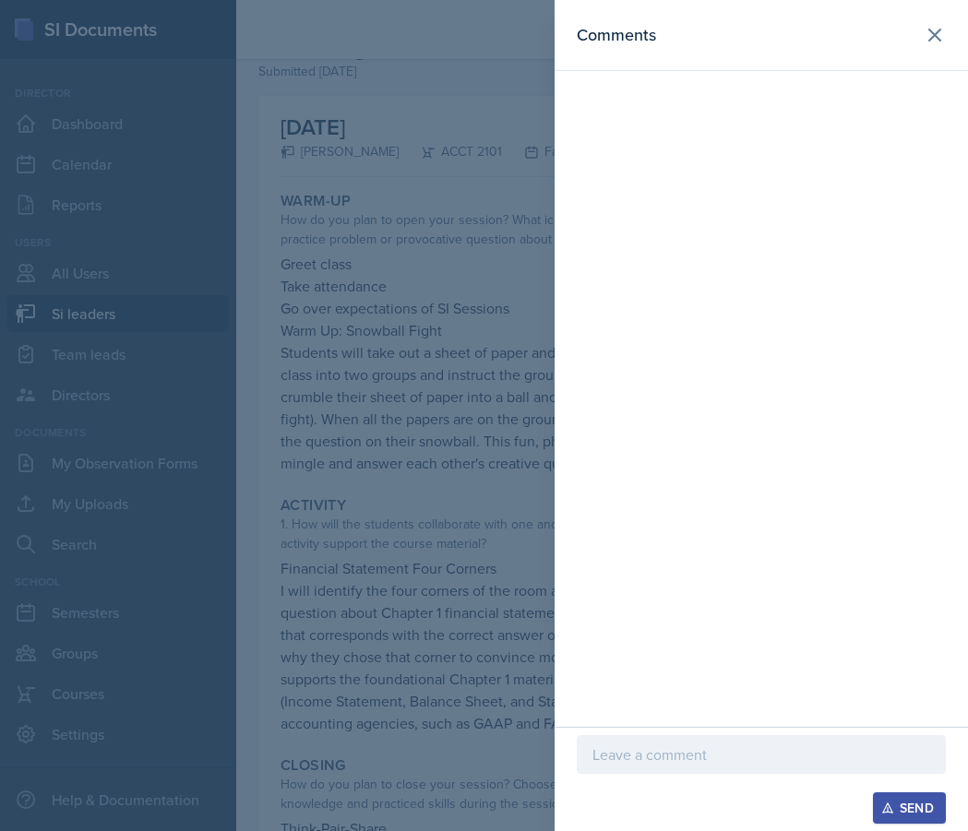
click at [593, 768] on div at bounding box center [760, 754] width 369 height 39
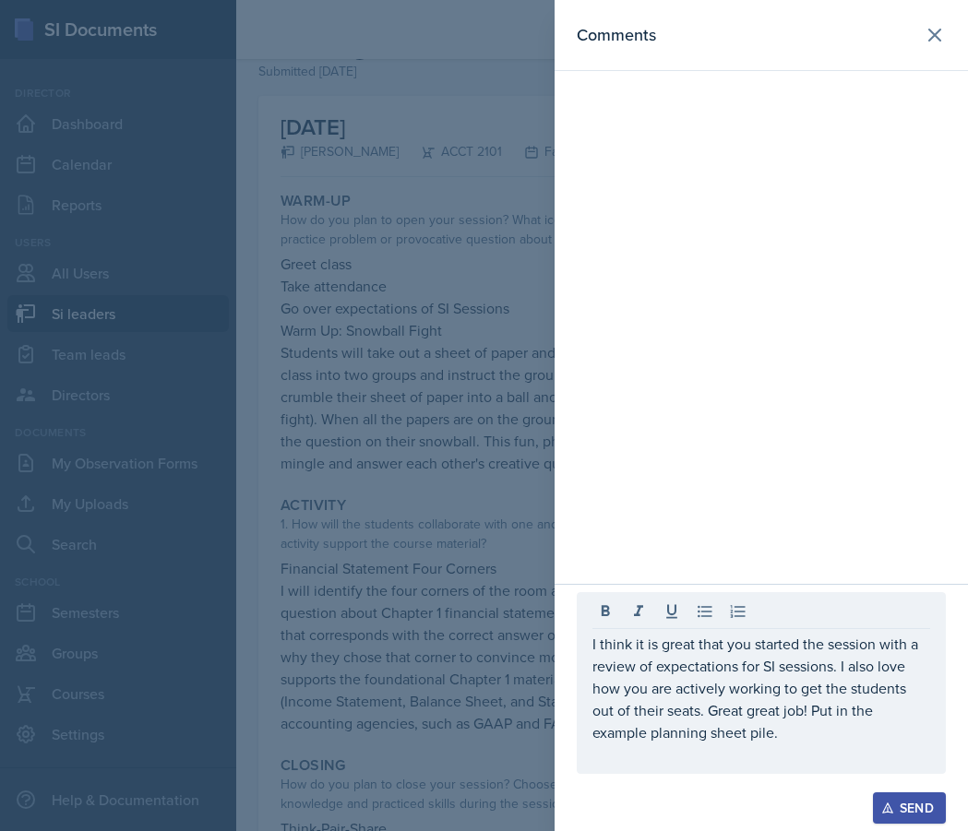
click at [399, 592] on div at bounding box center [484, 415] width 968 height 831
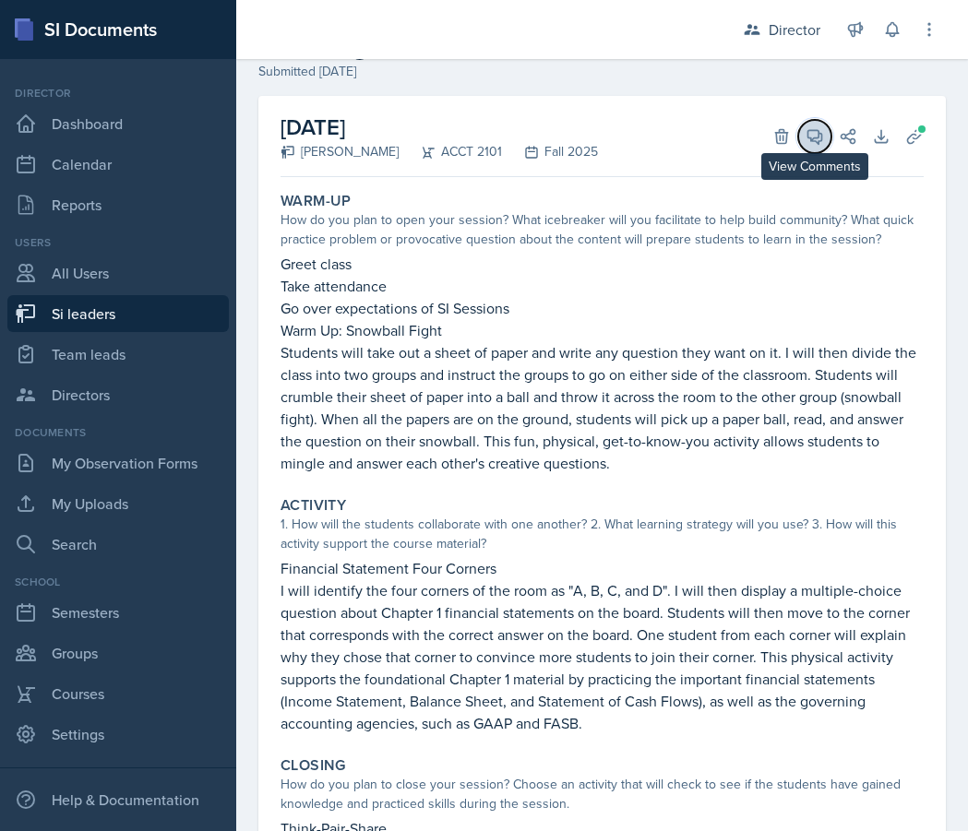
click at [821, 137] on icon at bounding box center [815, 137] width 14 height 14
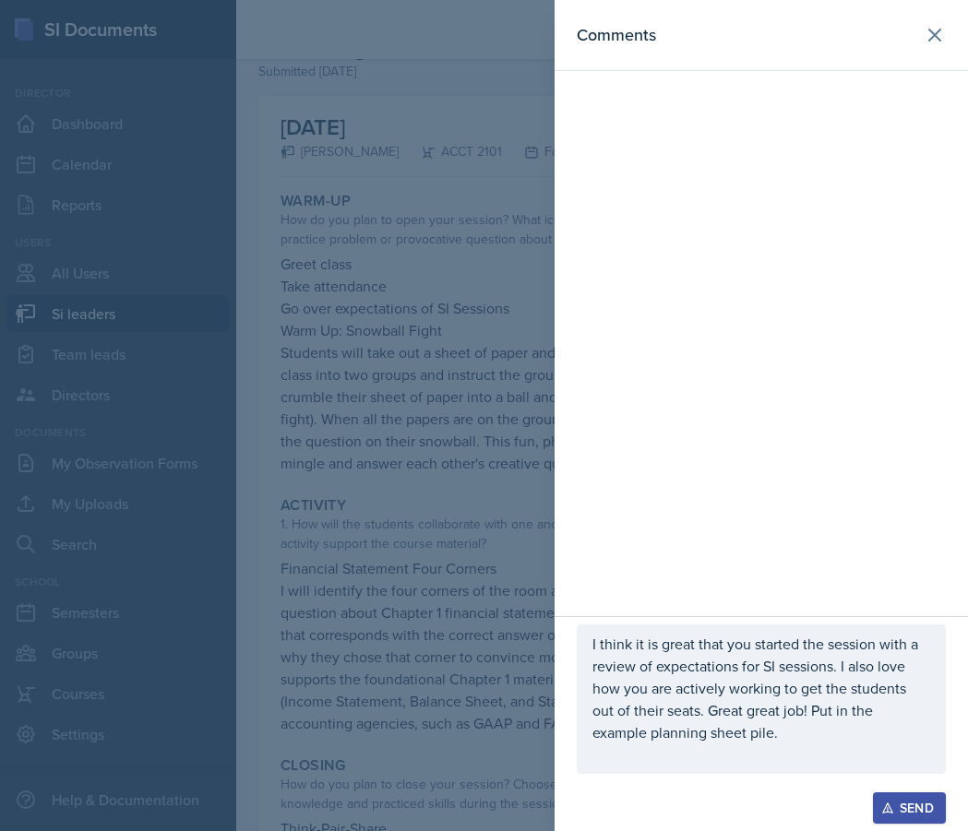
click at [720, 685] on p "I think it is great that you started the session with a review of expectations …" at bounding box center [761, 688] width 338 height 111
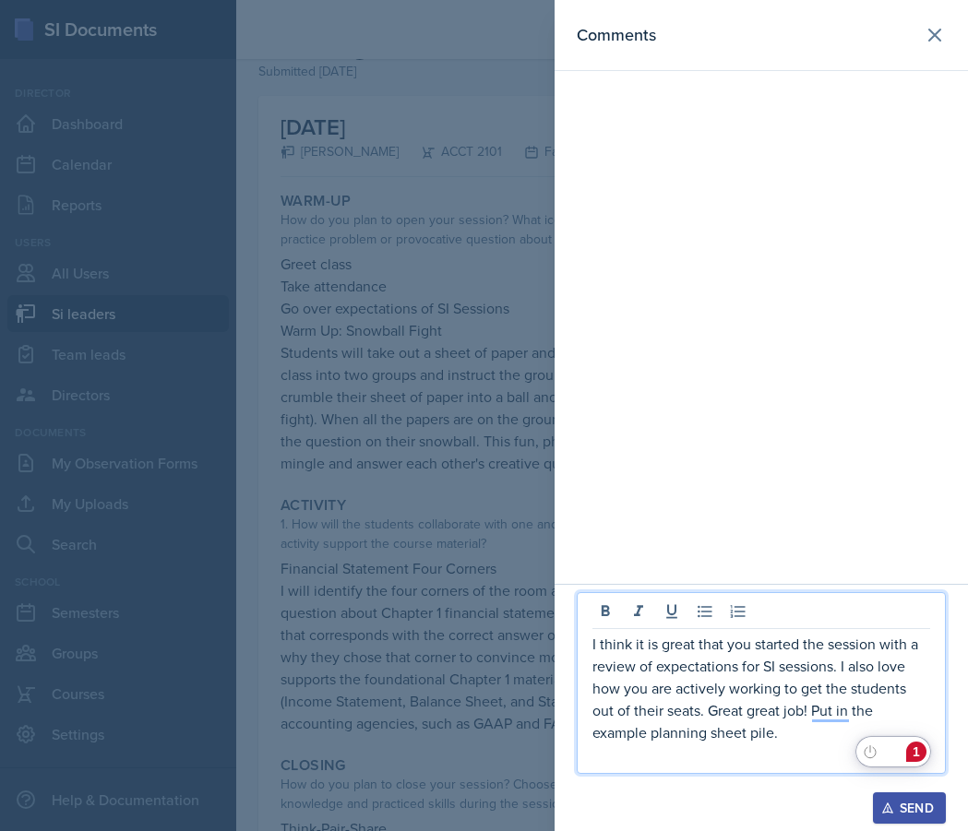
click at [923, 752] on div "1" at bounding box center [916, 752] width 20 height 20
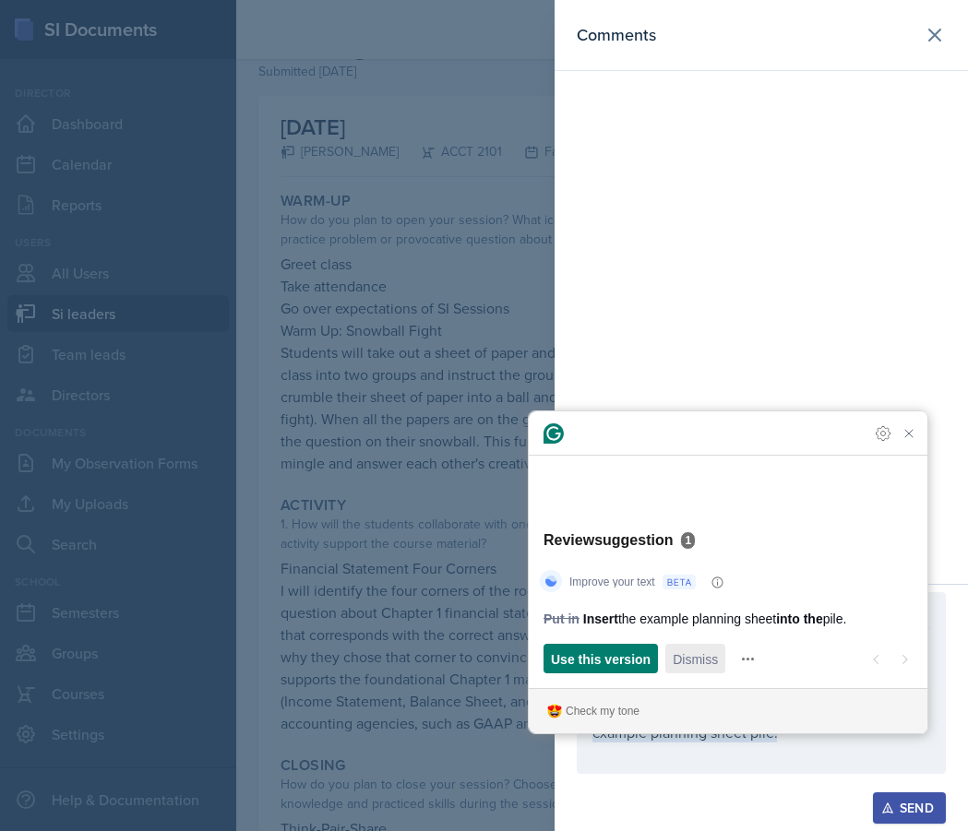
click at [695, 669] on span "Dismiss" at bounding box center [694, 658] width 45 height 19
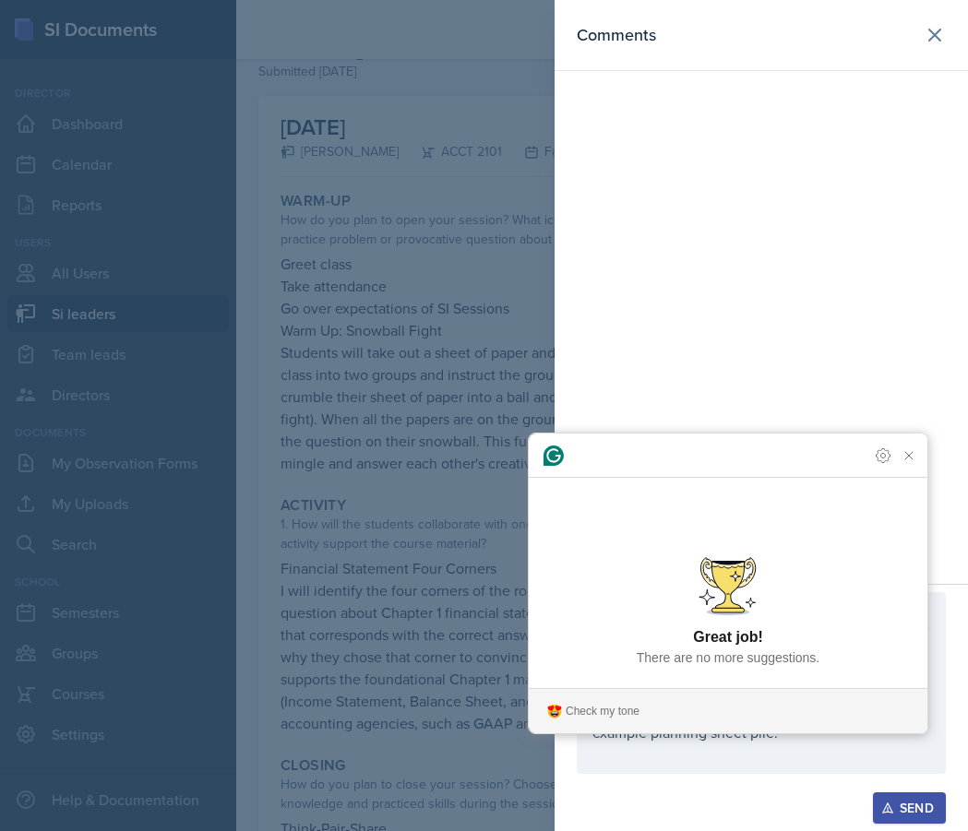
click at [906, 801] on div "Send" at bounding box center [909, 808] width 49 height 15
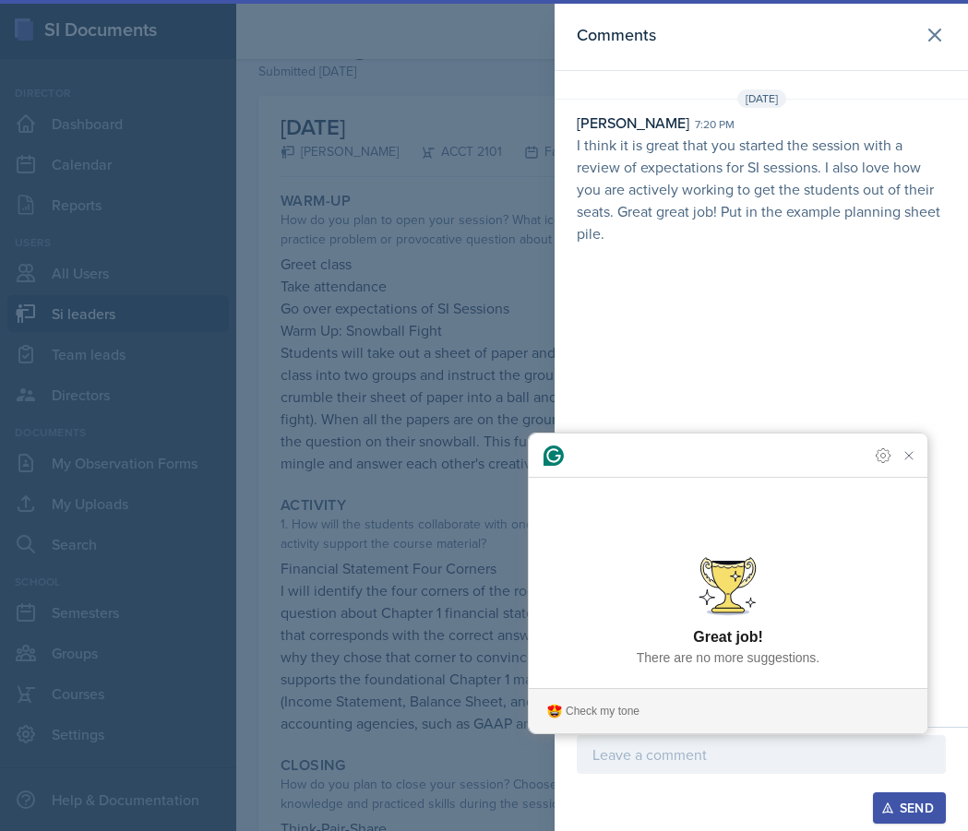
click at [434, 543] on div at bounding box center [484, 415] width 968 height 831
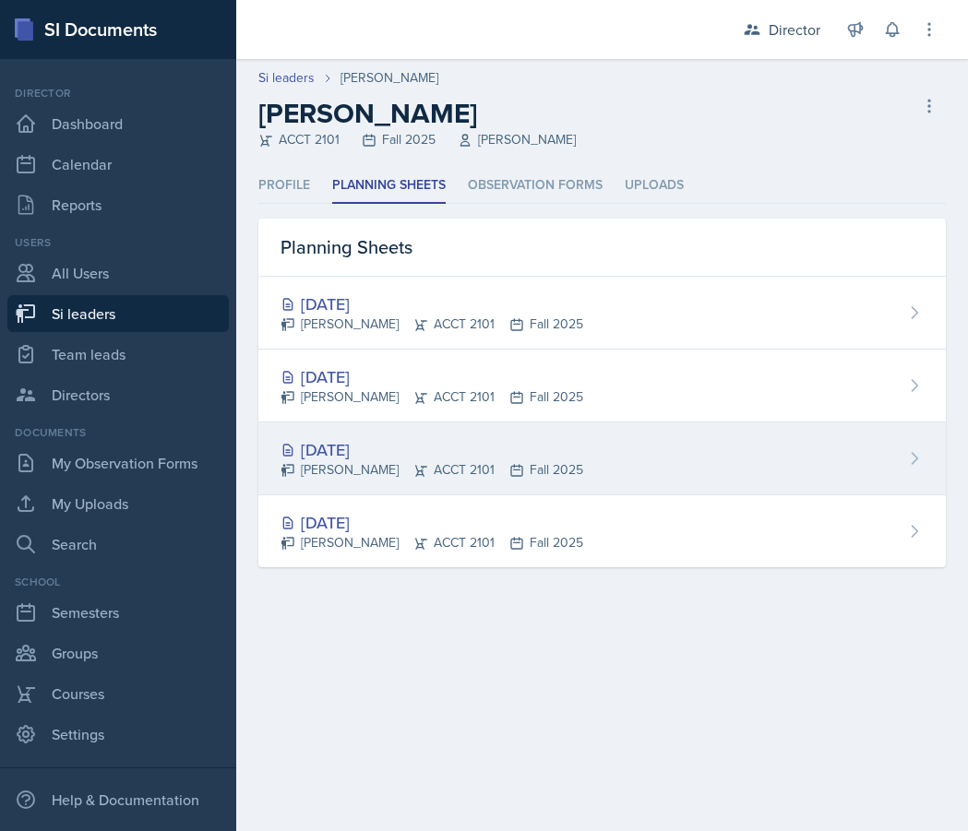
click at [442, 452] on div "[DATE]" at bounding box center [431, 449] width 303 height 25
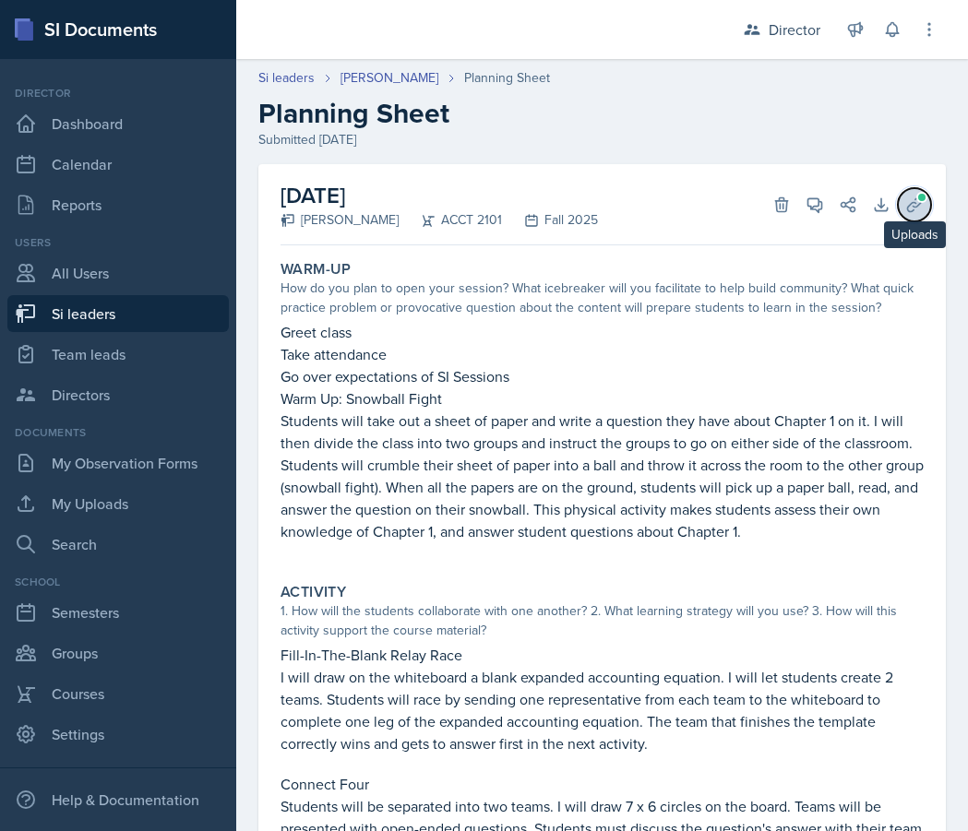
click at [920, 196] on span at bounding box center [921, 197] width 11 height 11
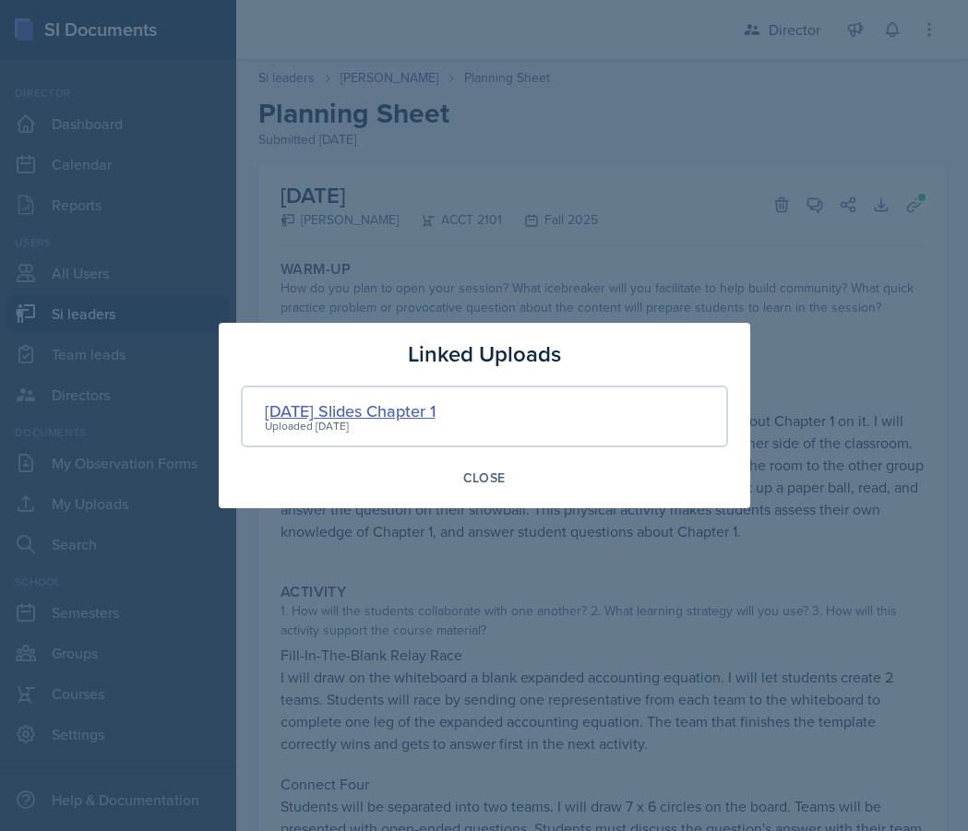
click at [363, 408] on div "[DATE] Slides Chapter 1" at bounding box center [350, 410] width 171 height 25
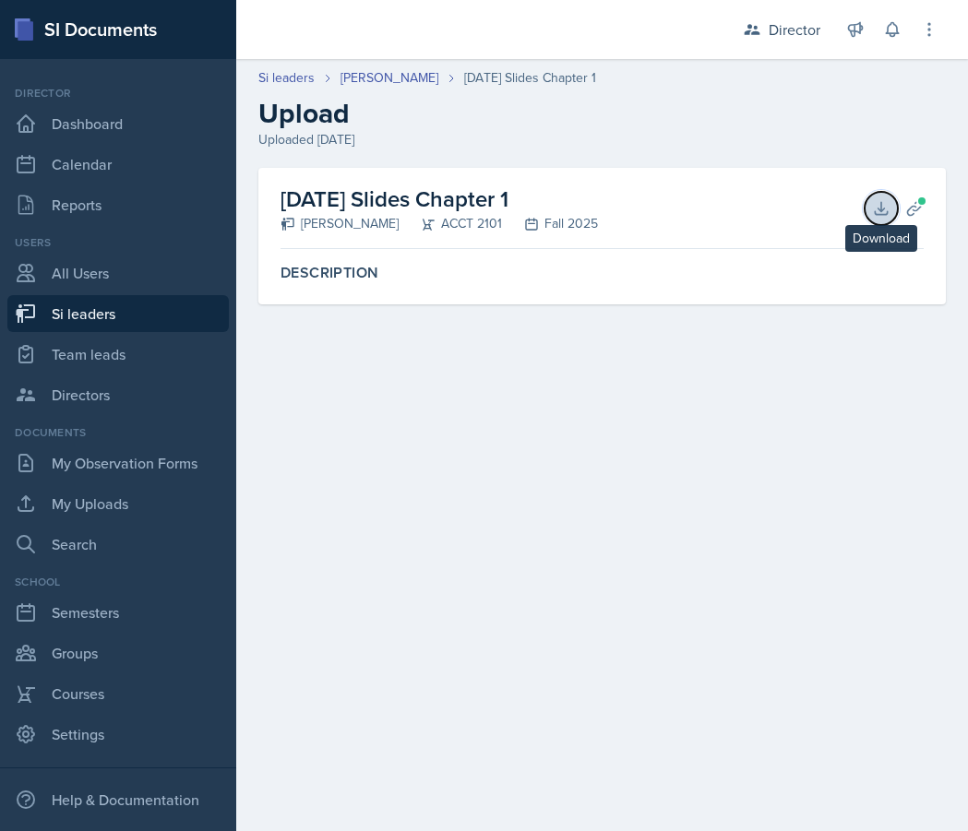
click at [887, 199] on icon at bounding box center [881, 208] width 18 height 18
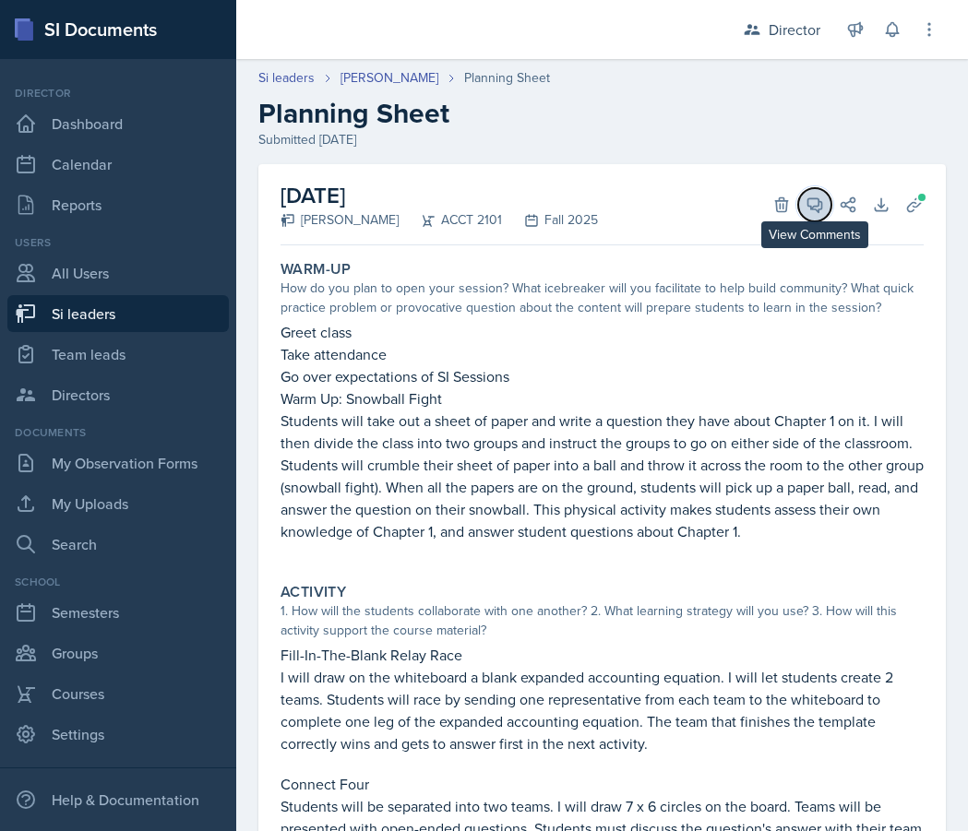
click at [823, 209] on icon at bounding box center [814, 205] width 18 height 18
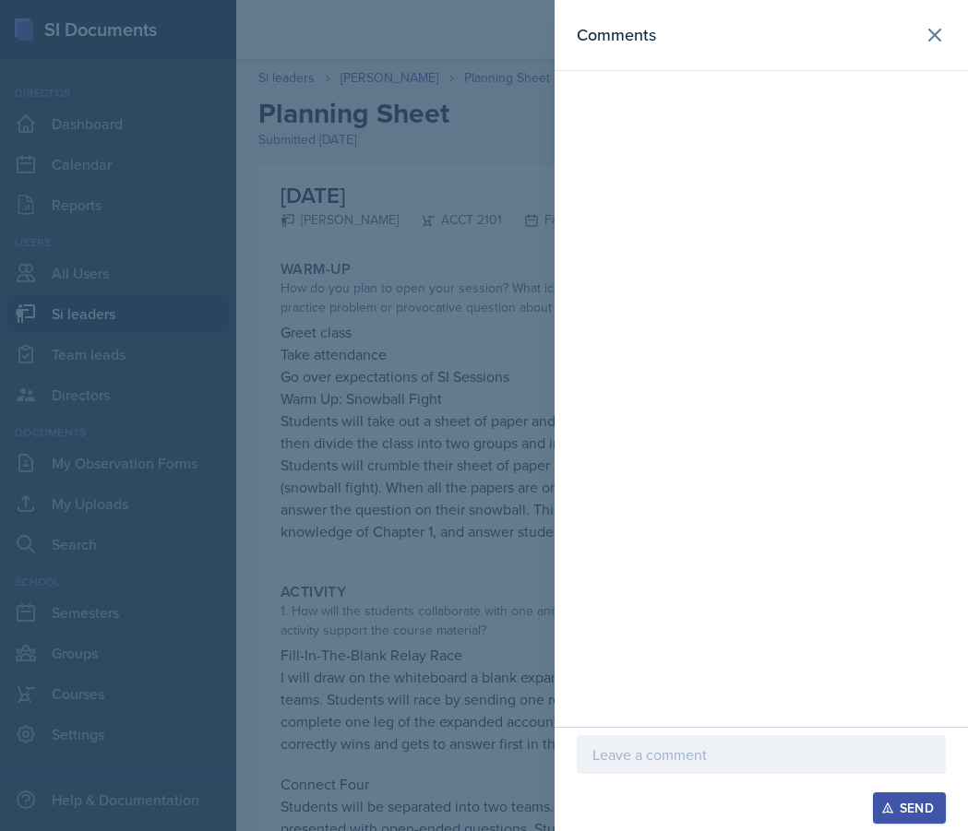
click at [675, 765] on p at bounding box center [761, 754] width 338 height 22
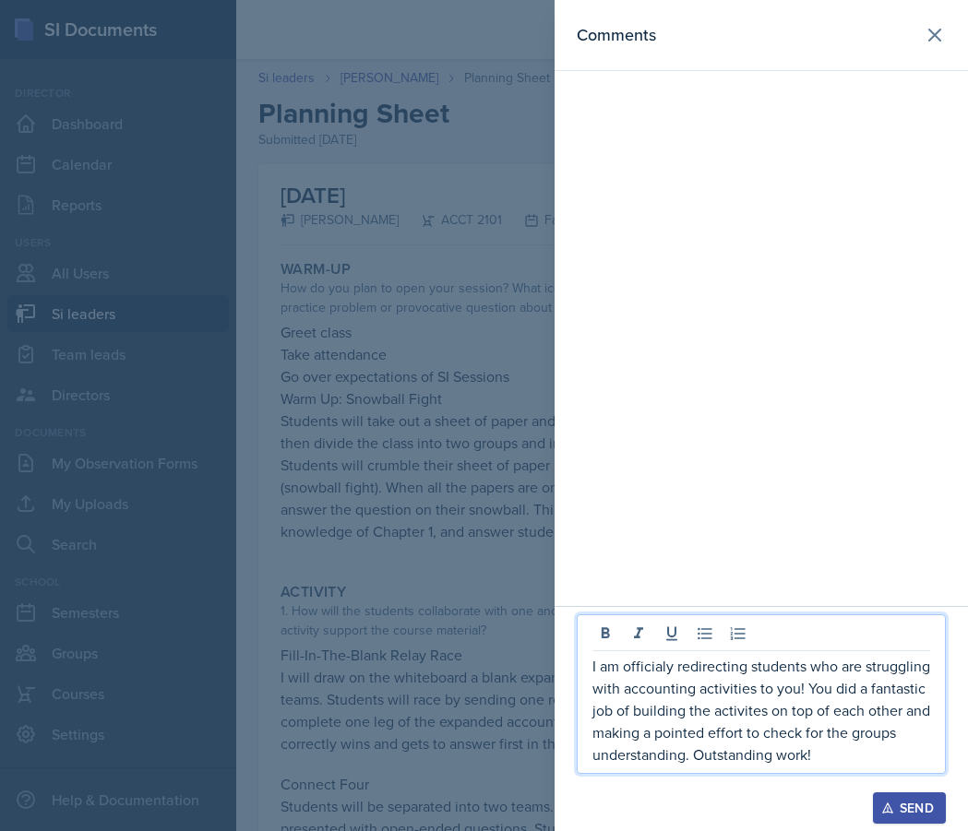
click at [505, 671] on div at bounding box center [484, 415] width 968 height 831
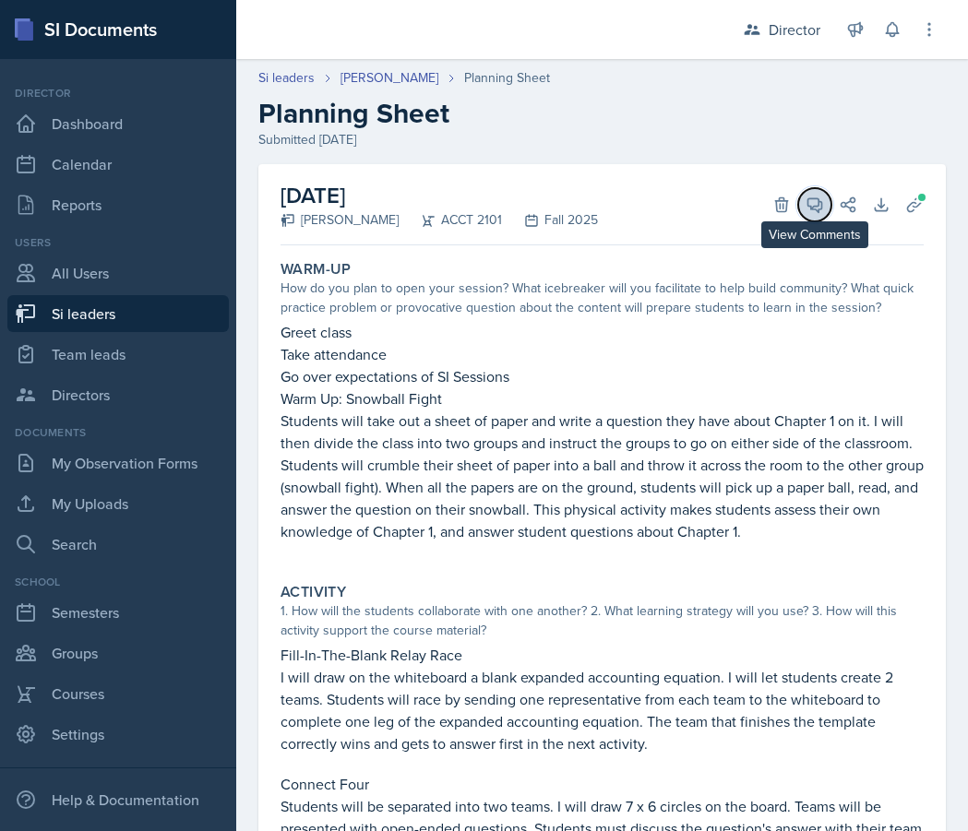
click at [820, 206] on icon at bounding box center [814, 205] width 18 height 18
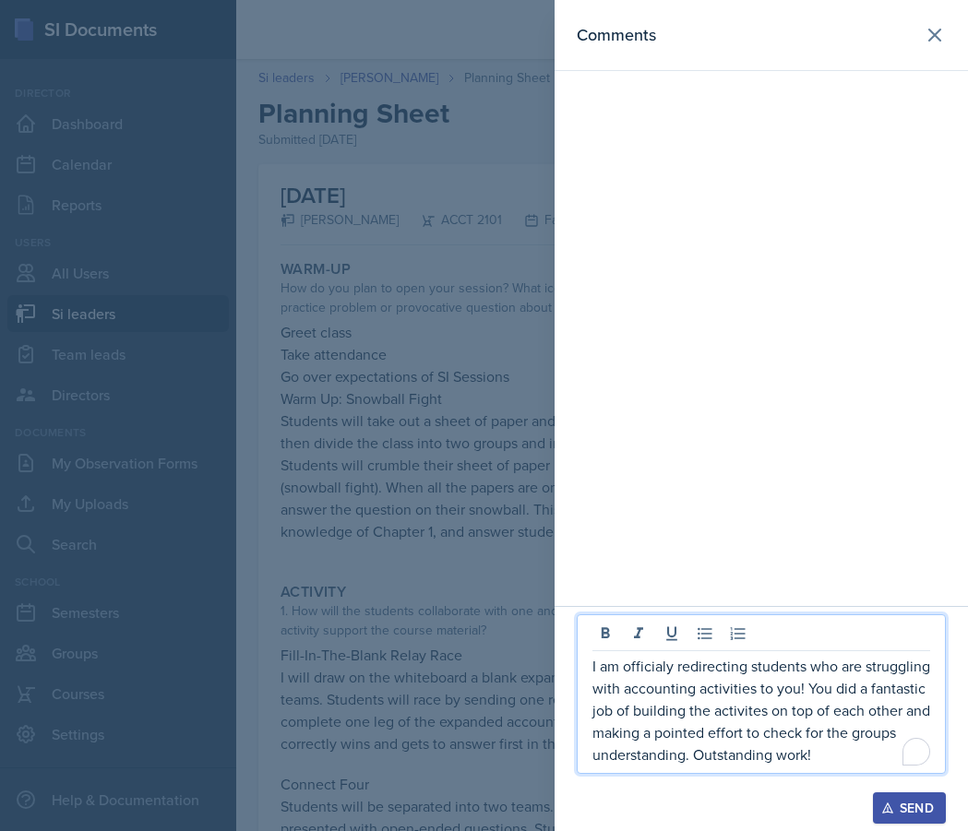
click at [777, 727] on p "I am officialy redirecting students who are struggling with accounting activiti…" at bounding box center [761, 710] width 338 height 111
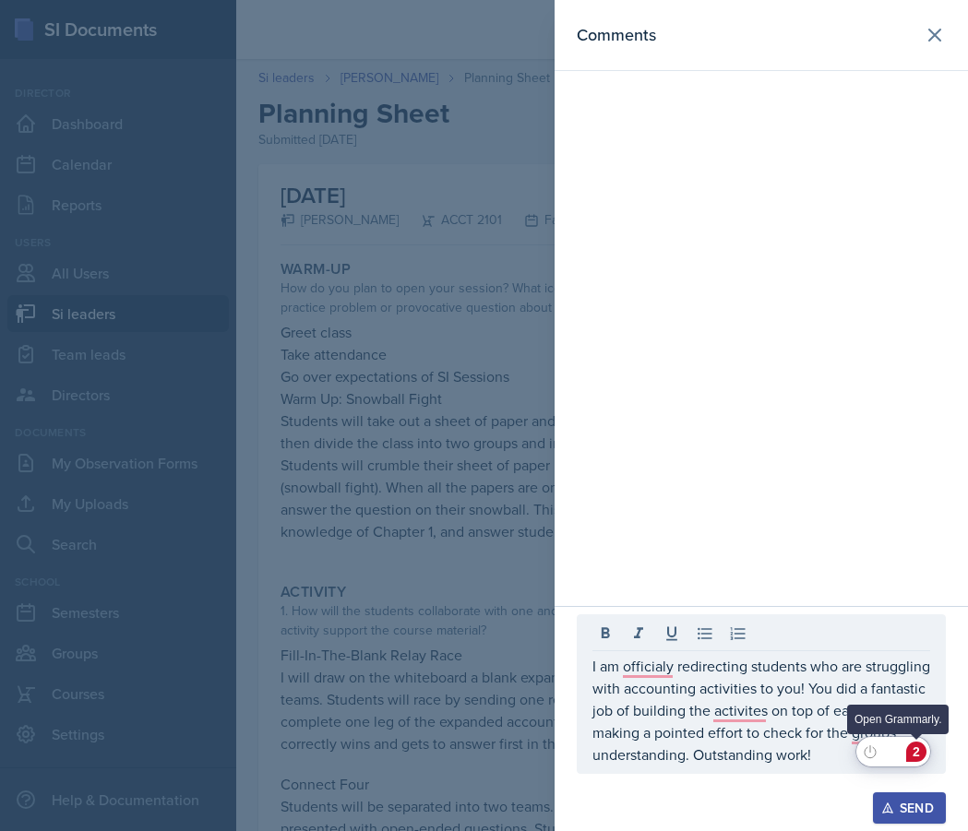
click at [919, 751] on div "2" at bounding box center [916, 752] width 20 height 20
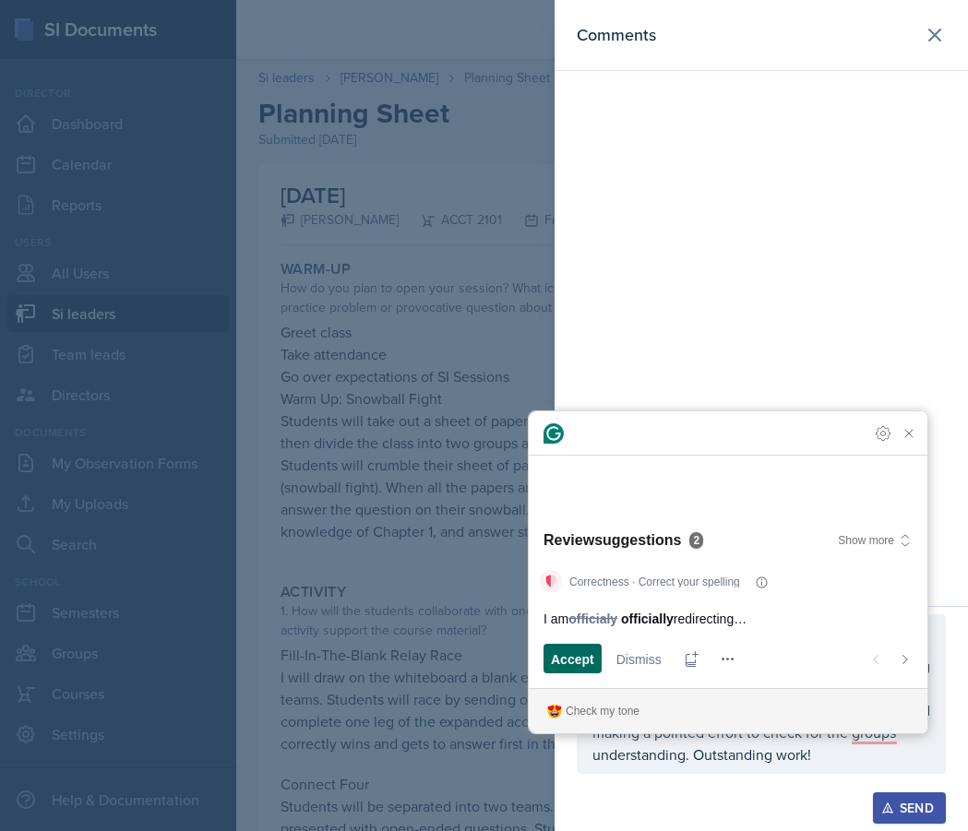
click at [583, 660] on span "Accept" at bounding box center [572, 658] width 43 height 19
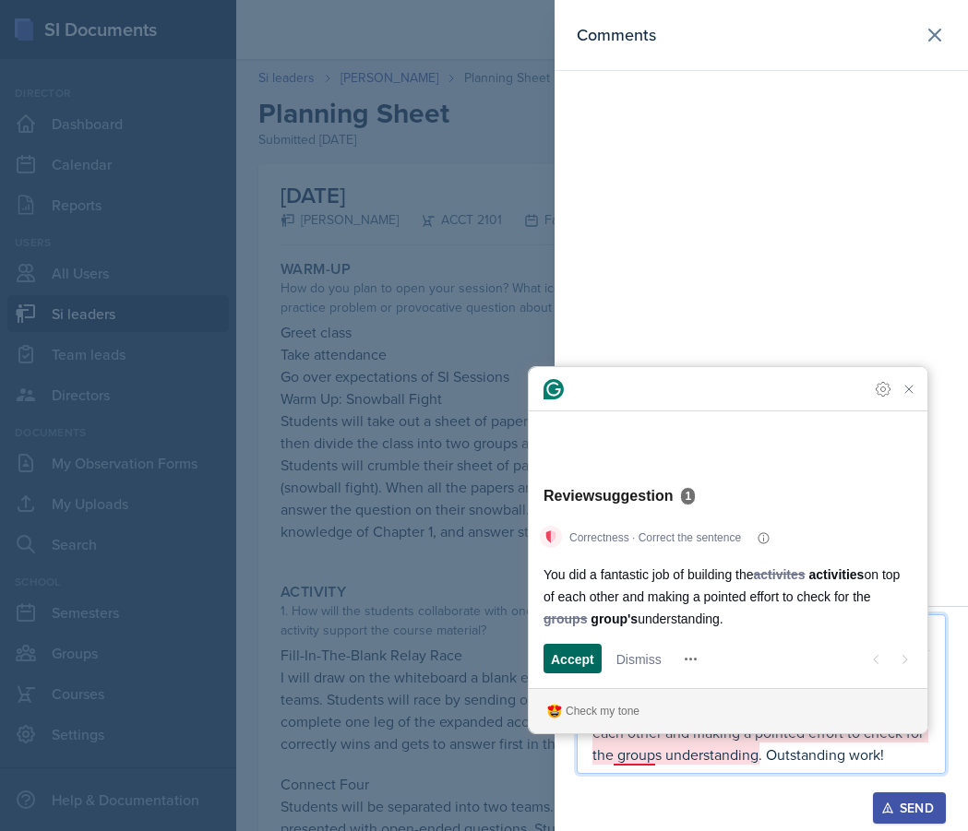
scroll to position [255, 0]
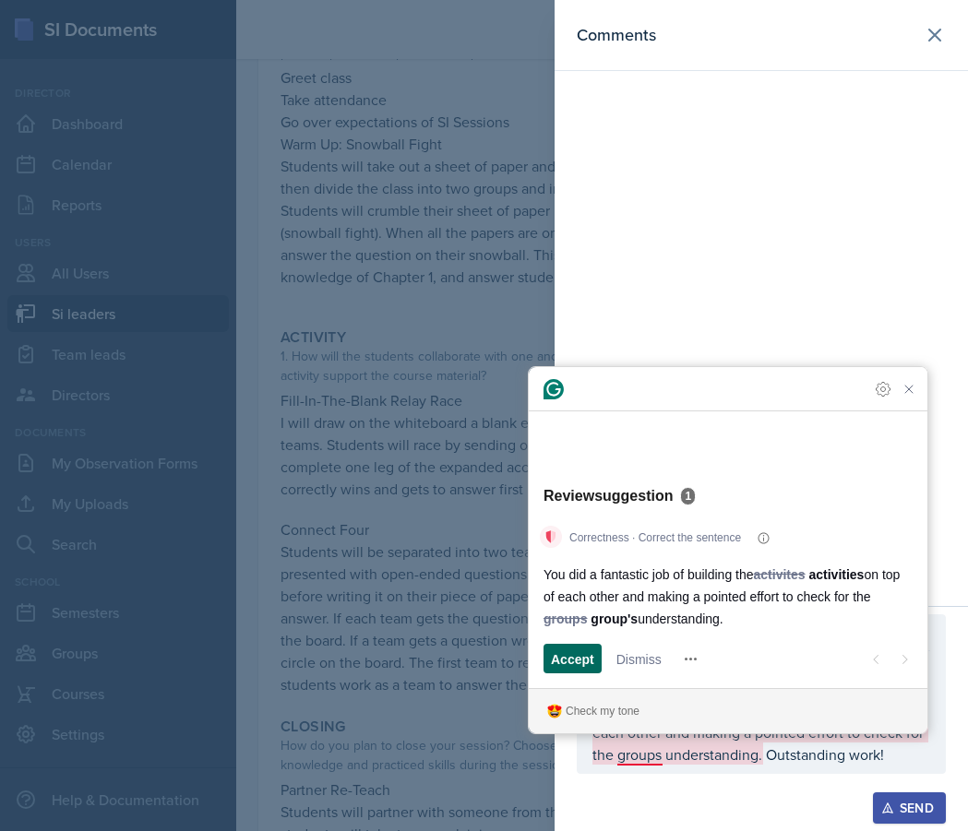
click at [584, 657] on span "Accept" at bounding box center [572, 658] width 43 height 19
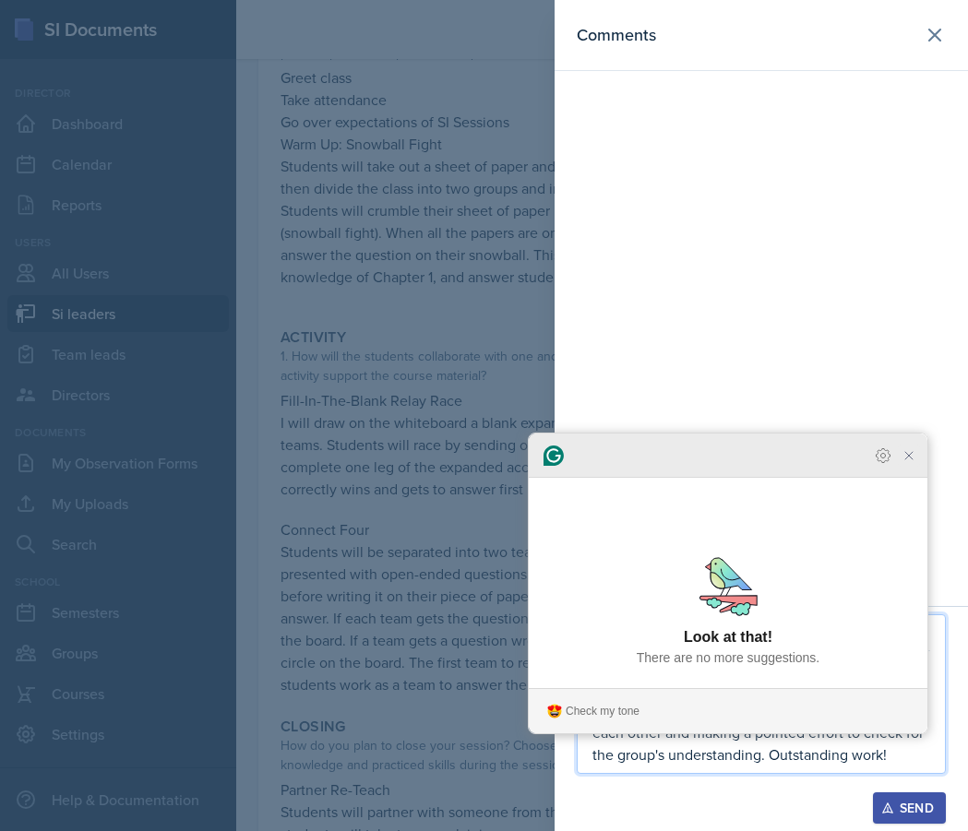
click at [905, 463] on icon "Close Grammarly Assistant" at bounding box center [908, 455] width 15 height 15
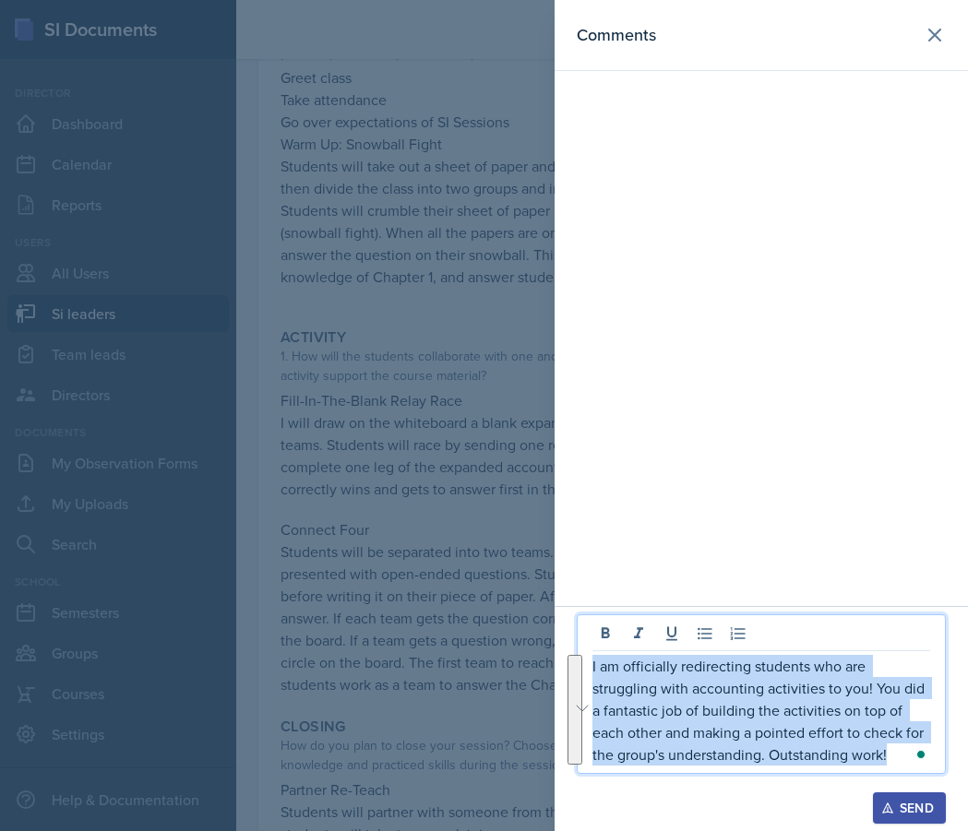
drag, startPoint x: 892, startPoint y: 756, endPoint x: 568, endPoint y: 643, distance: 343.0
click at [568, 643] on div "I am officially redirecting students who are struggling with accounting activit…" at bounding box center [760, 718] width 413 height 225
copy p "I am officially redirecting students who are struggling with accounting activit…"
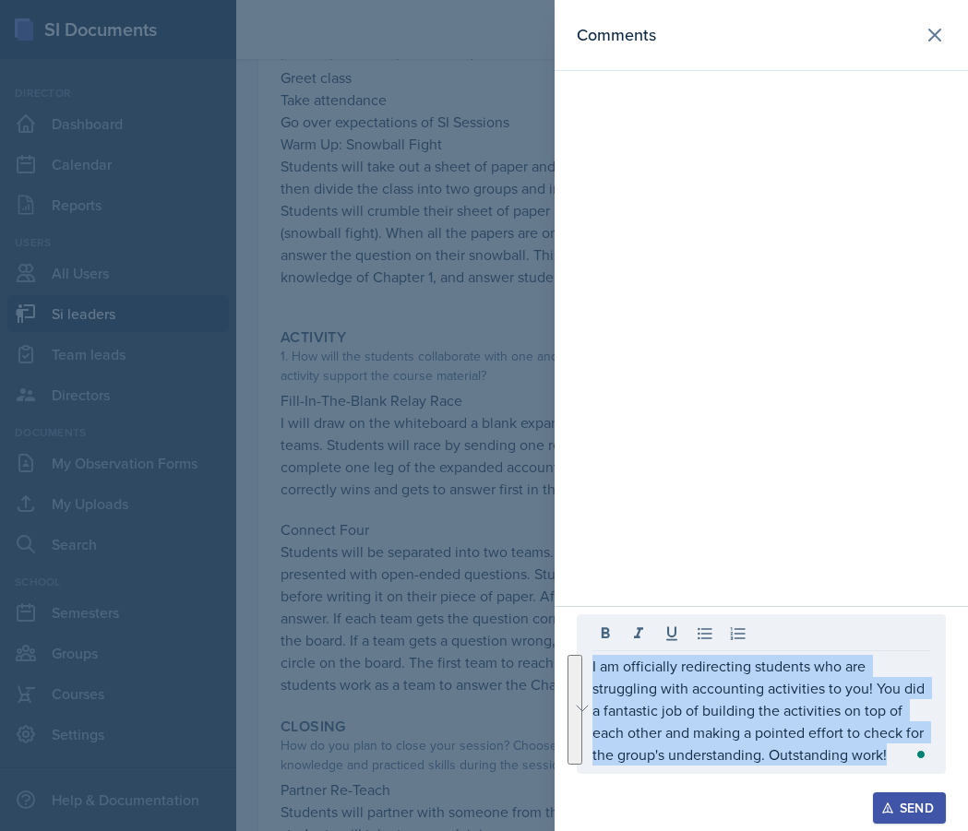
click at [904, 808] on div "Send" at bounding box center [909, 808] width 49 height 15
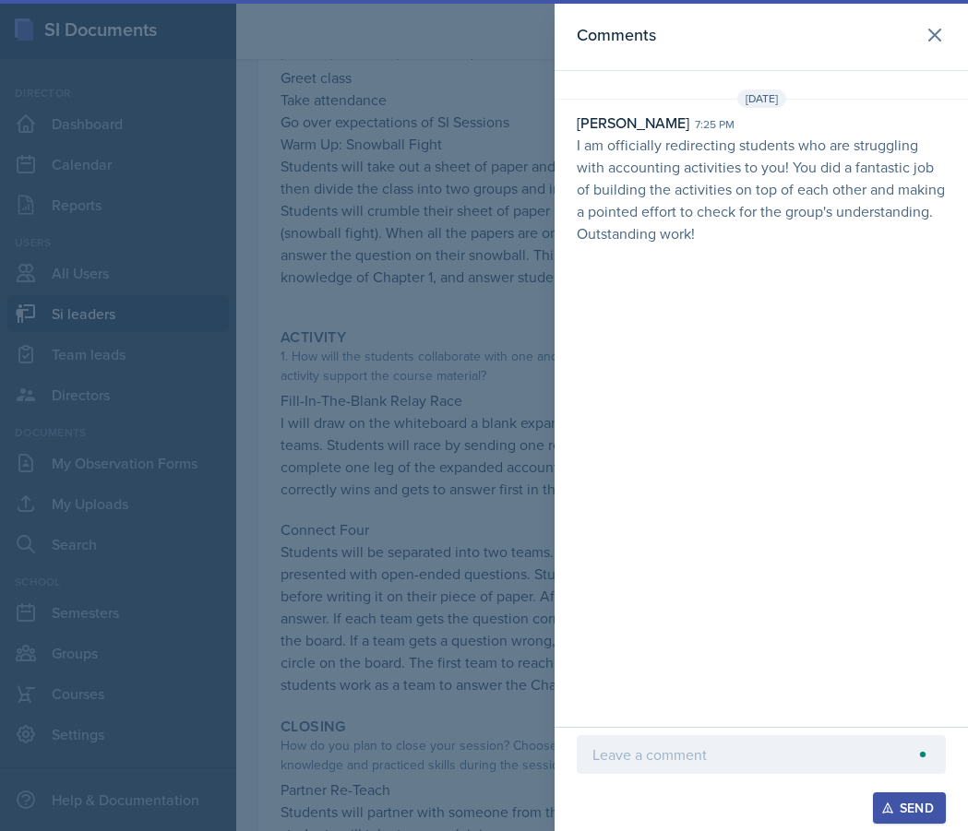
click at [407, 302] on div at bounding box center [484, 415] width 968 height 831
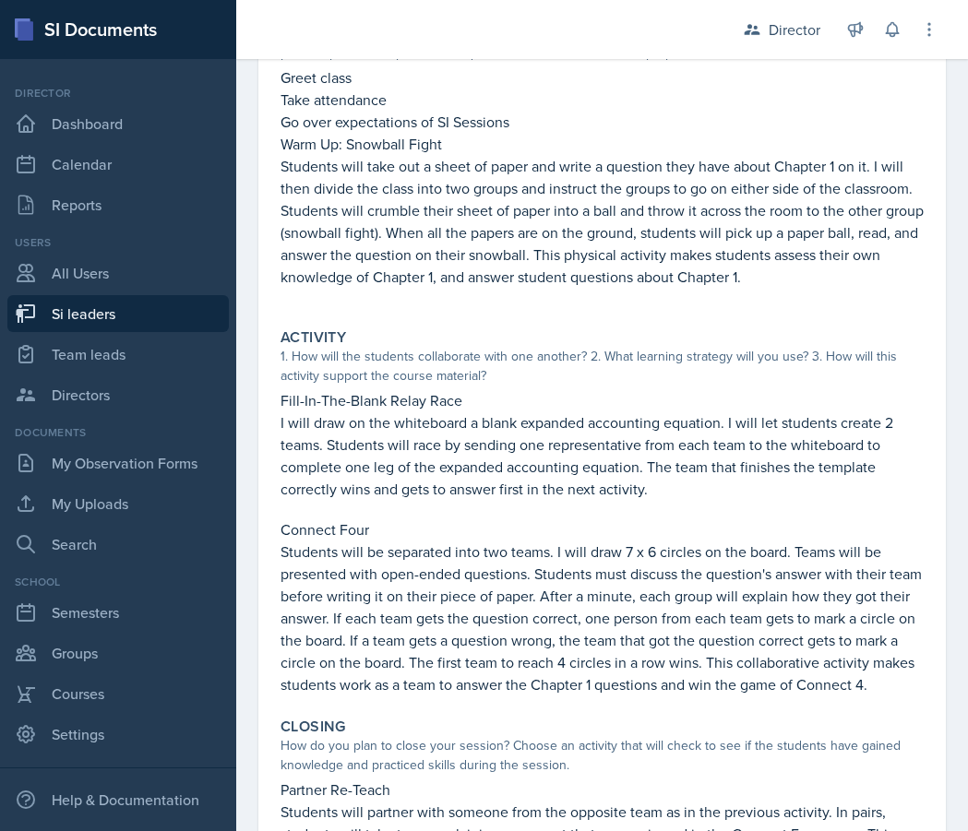
click at [155, 314] on link "Si leaders" at bounding box center [117, 313] width 221 height 37
select select "2bed604d-1099-4043-b1bc-2365e8740244"
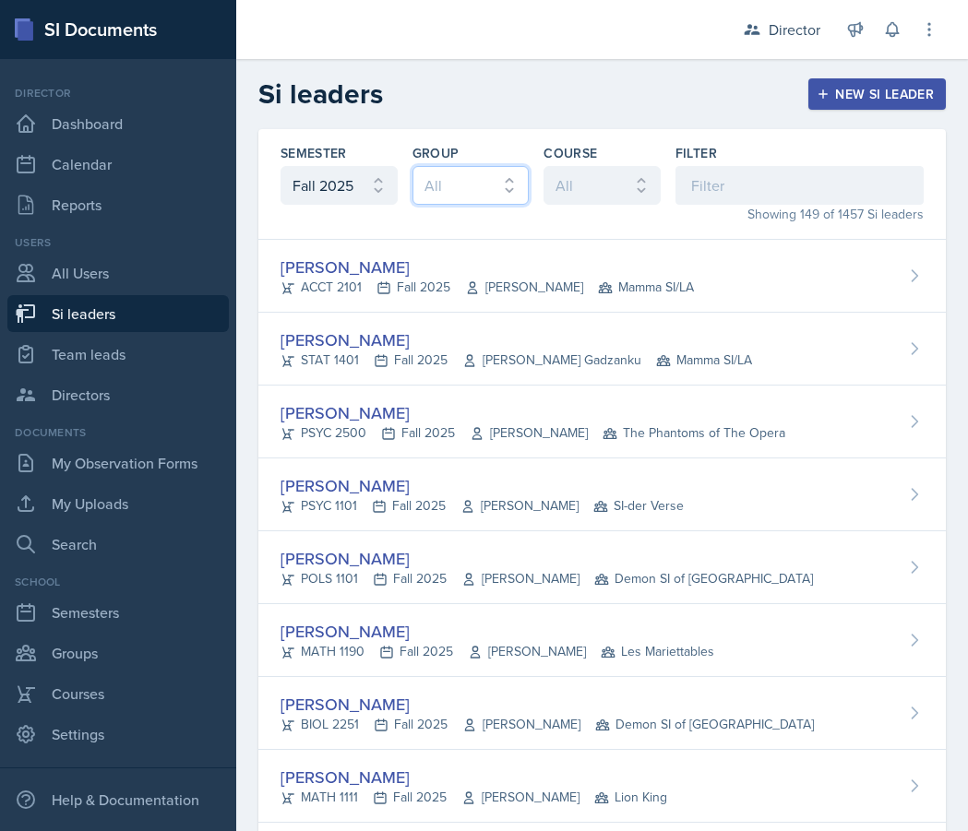
click at [478, 202] on select "All Les Mariettables Lion King Demon SI of Fleet Street Mamma SI/LA SI-der Vers…" at bounding box center [470, 185] width 117 height 39
select select "9642c9bf-76f9-4442-a3b4-36d015a1a667"
click at [412, 166] on select "All Les Mariettables Lion King Demon SI of Fleet Street Mamma SI/LA SI-der Vers…" at bounding box center [470, 185] width 117 height 39
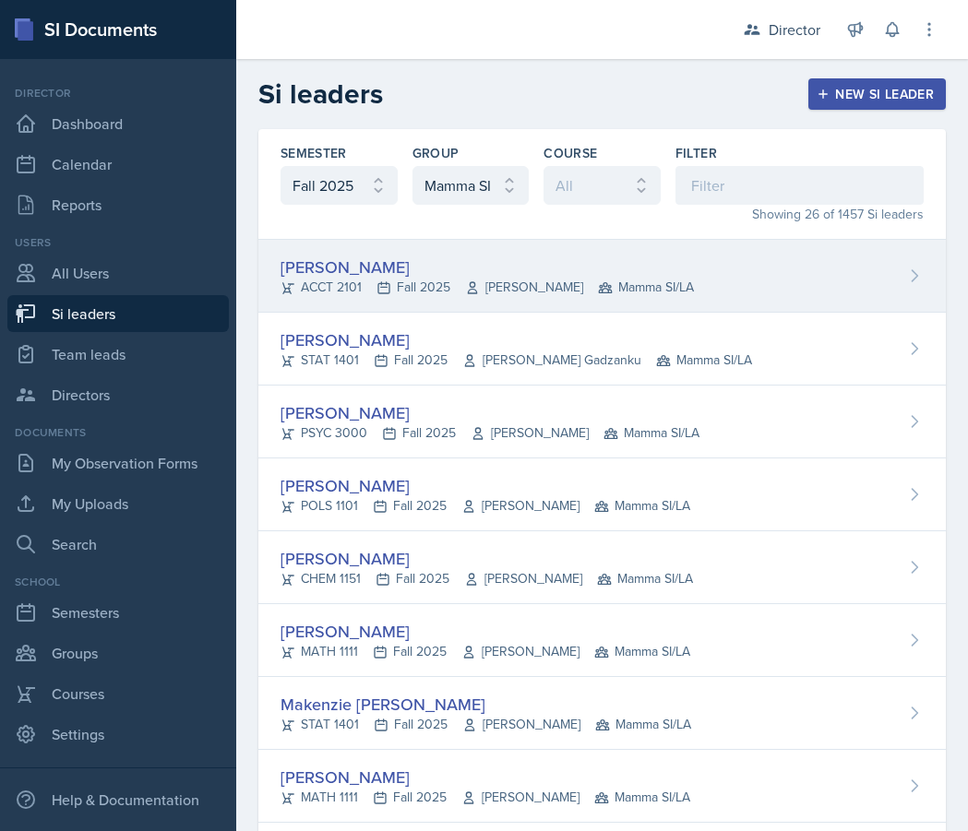
click at [429, 265] on div "[PERSON_NAME]" at bounding box center [486, 267] width 413 height 25
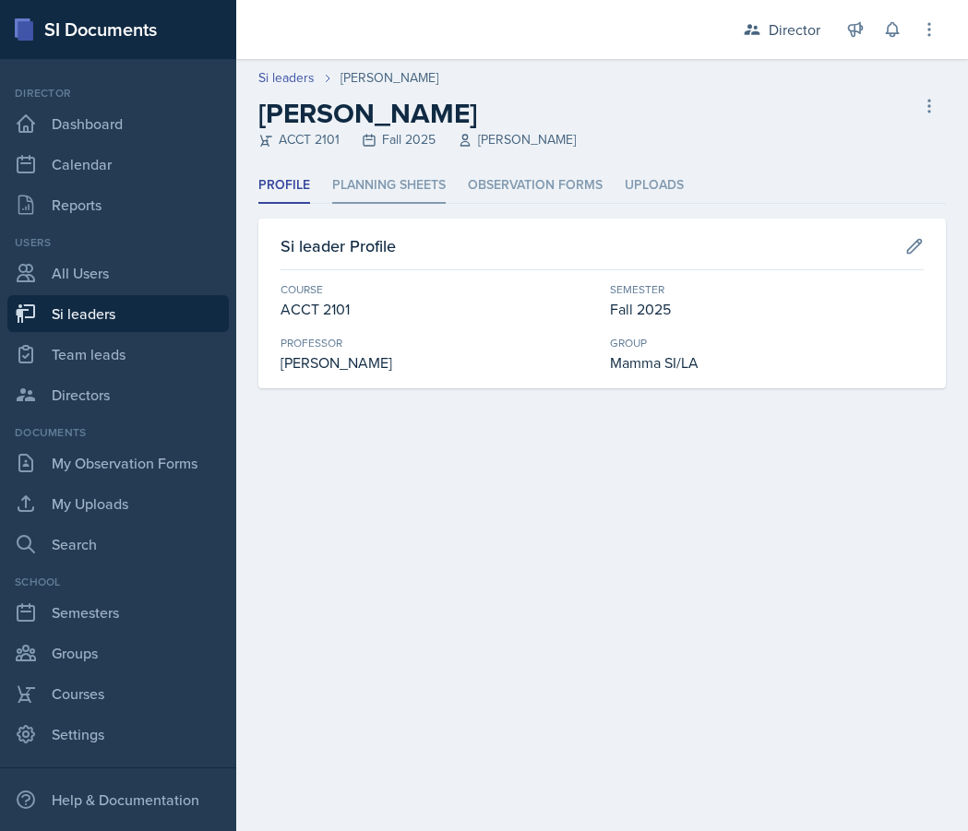
click at [369, 180] on li "Planning Sheets" at bounding box center [388, 186] width 113 height 36
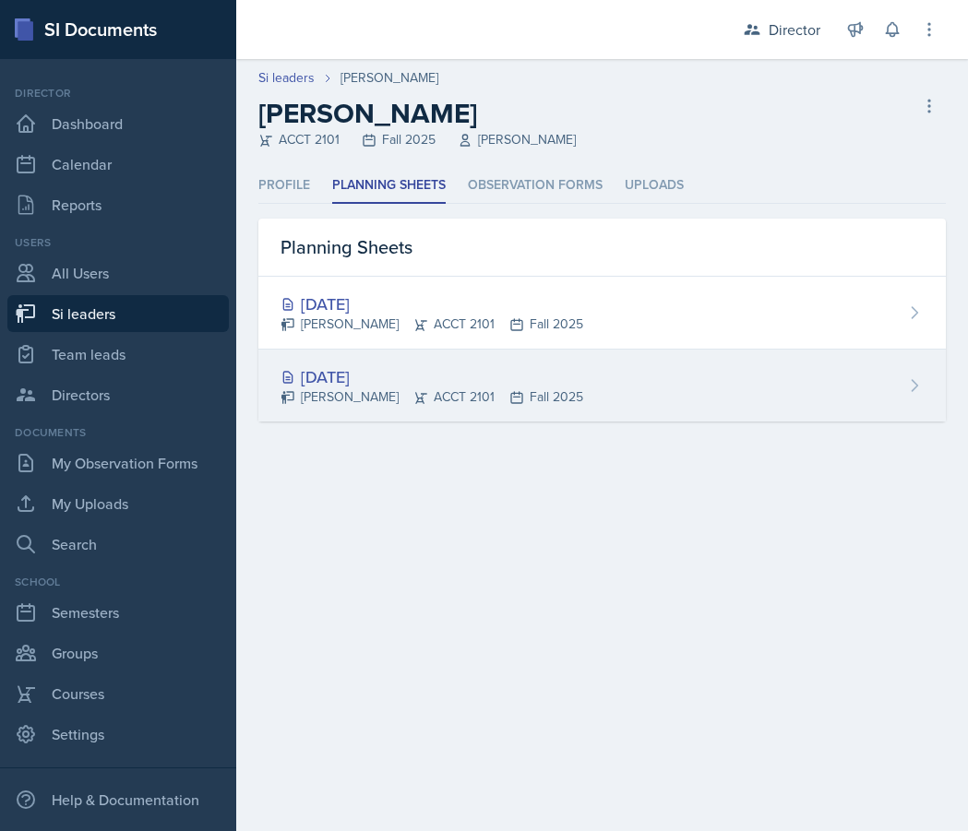
click at [363, 368] on div "[DATE]" at bounding box center [431, 376] width 303 height 25
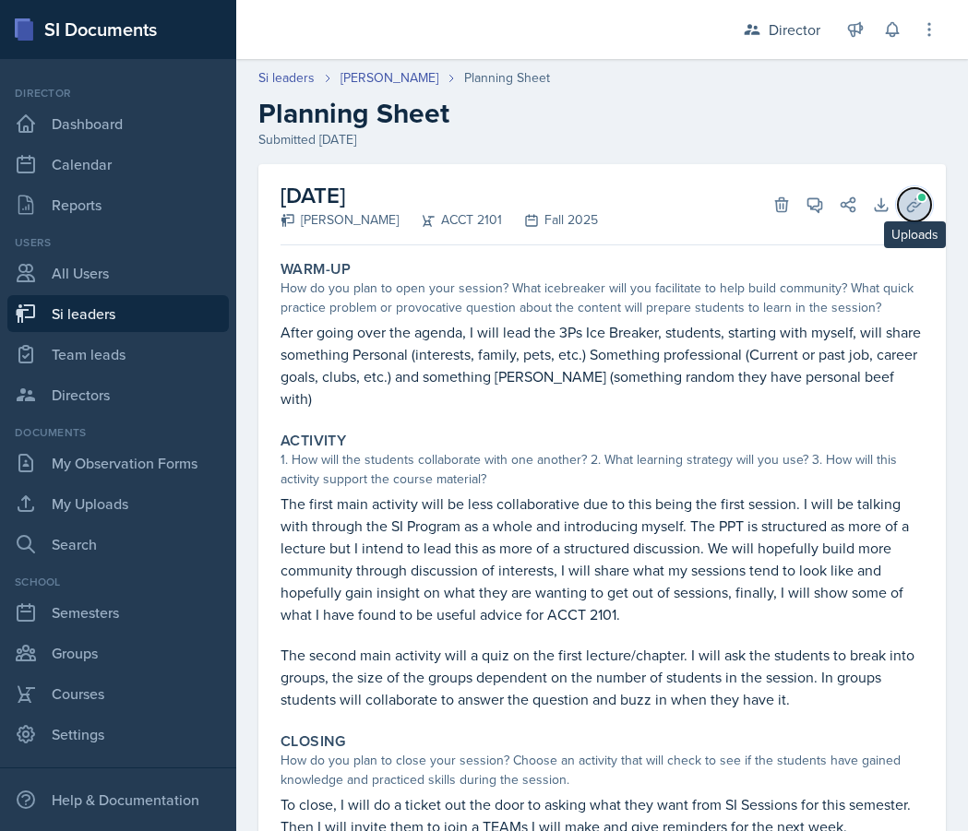
click at [911, 201] on icon at bounding box center [914, 204] width 14 height 14
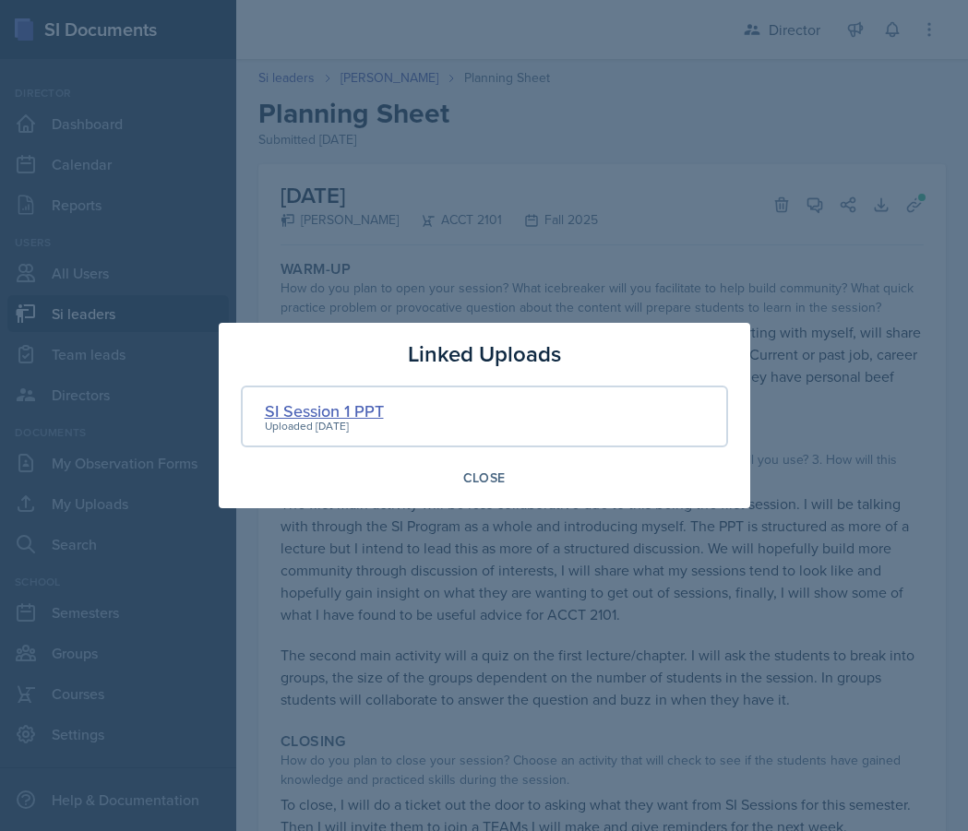
click at [365, 403] on div "SI Session 1 PPT" at bounding box center [324, 410] width 119 height 25
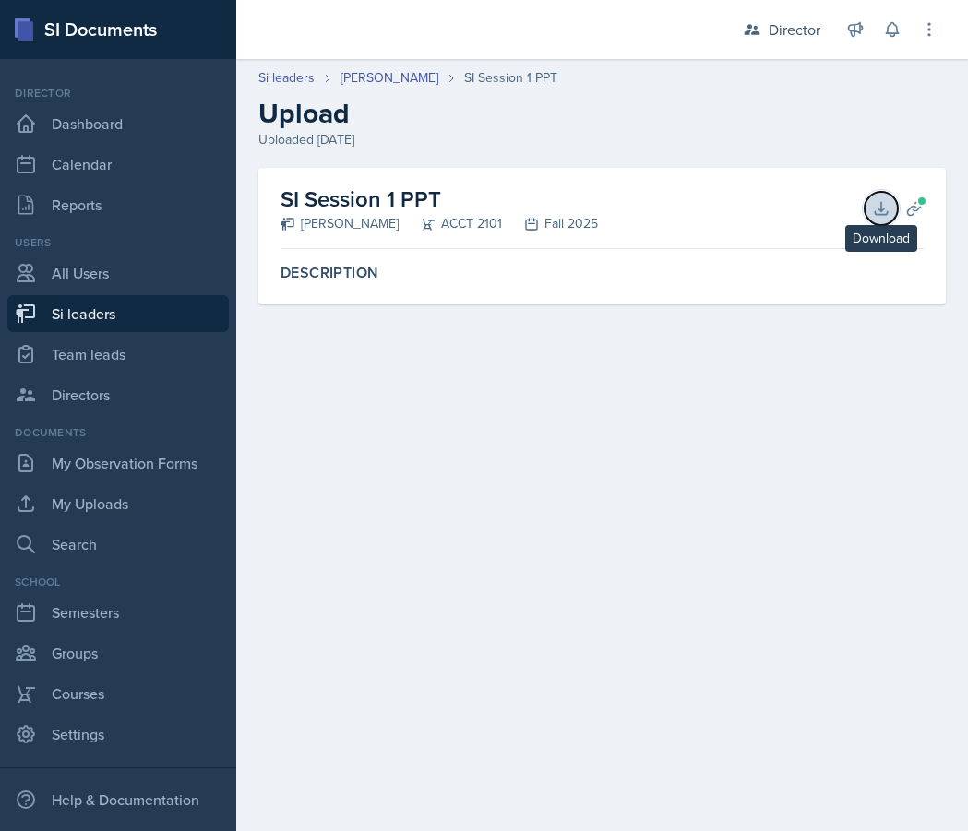
click at [887, 204] on icon at bounding box center [881, 208] width 18 height 18
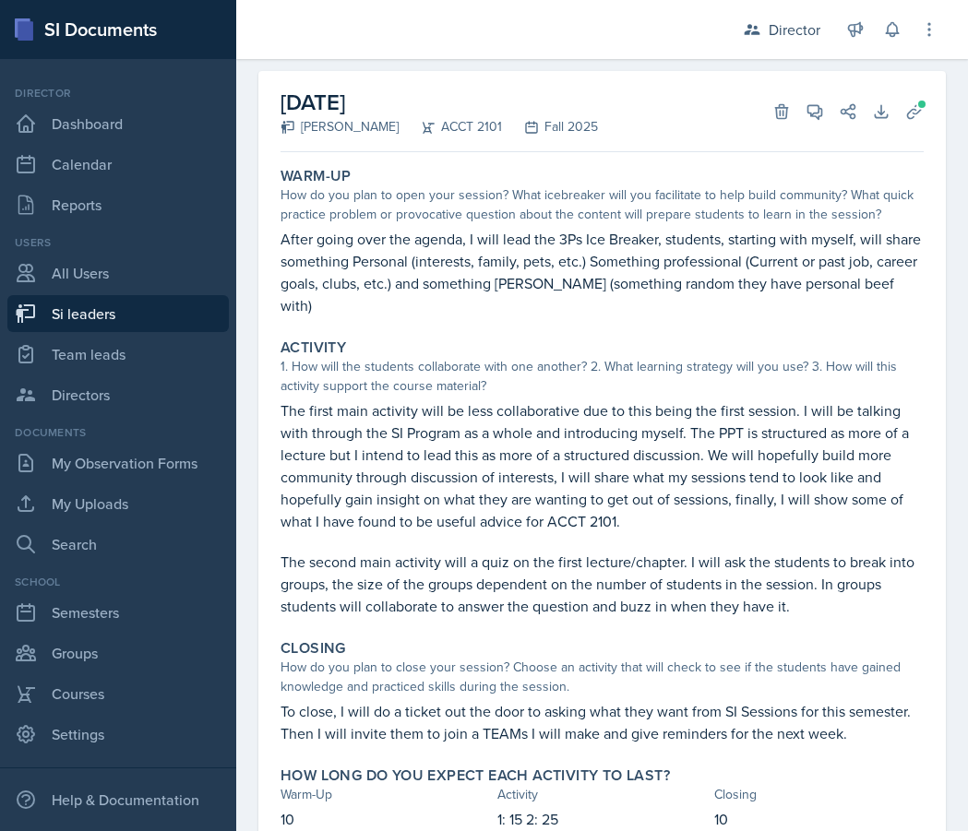
scroll to position [95, 0]
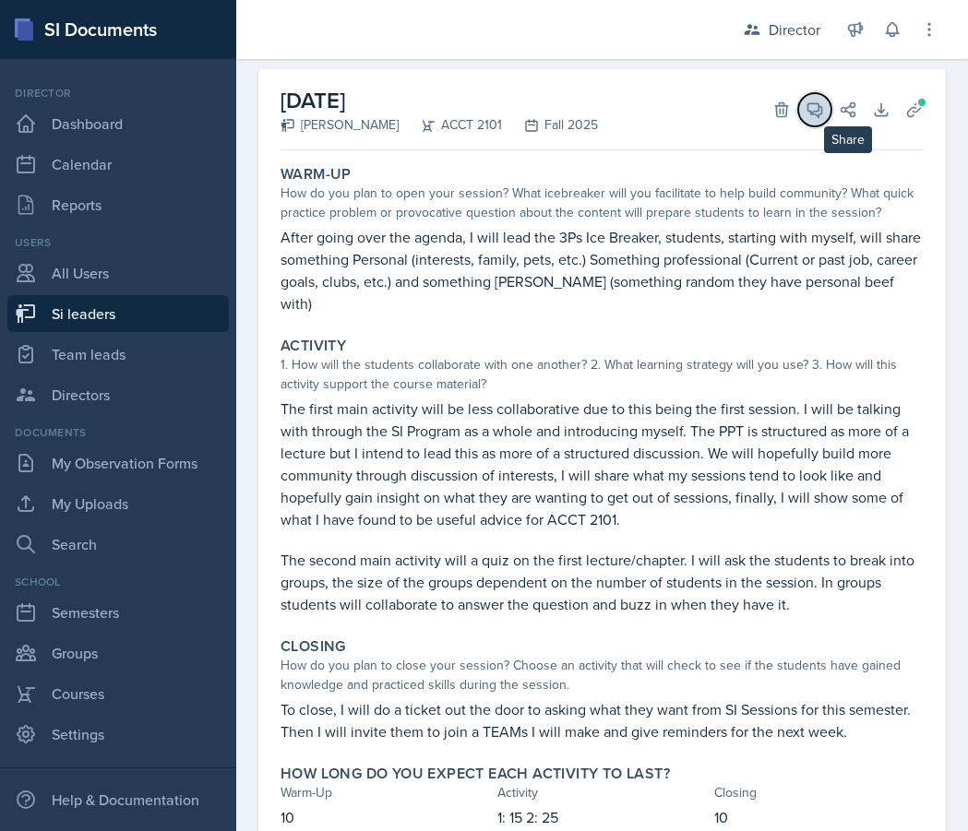
click at [819, 110] on icon at bounding box center [814, 110] width 18 height 18
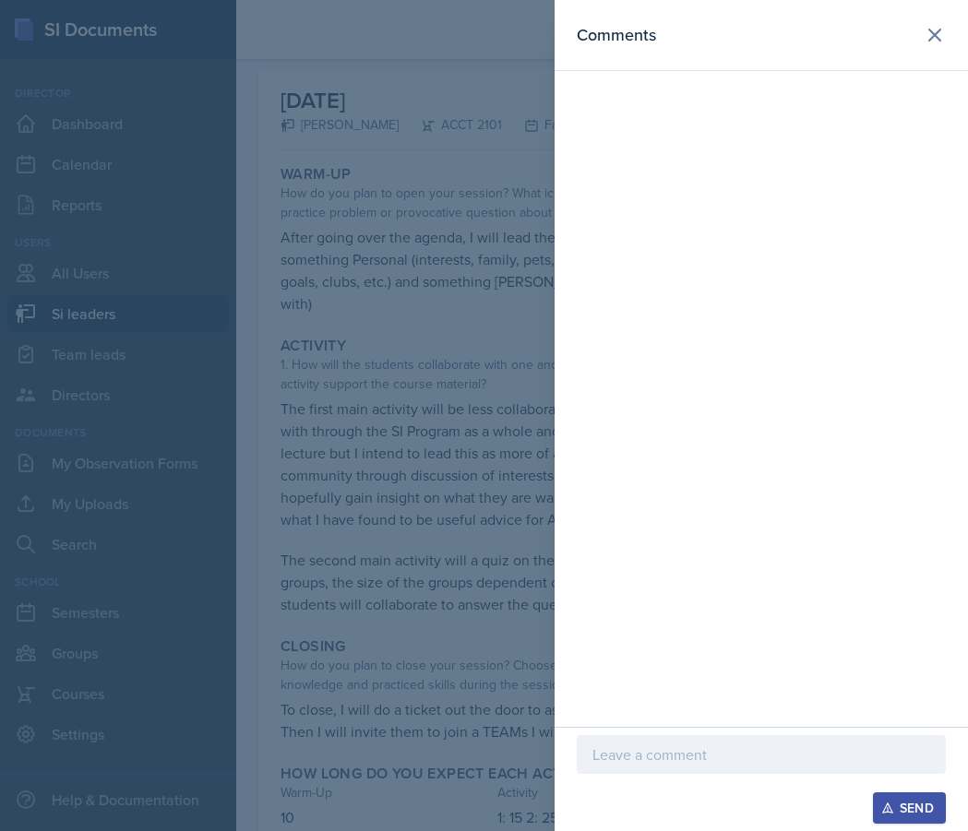
click at [620, 762] on p at bounding box center [761, 754] width 338 height 22
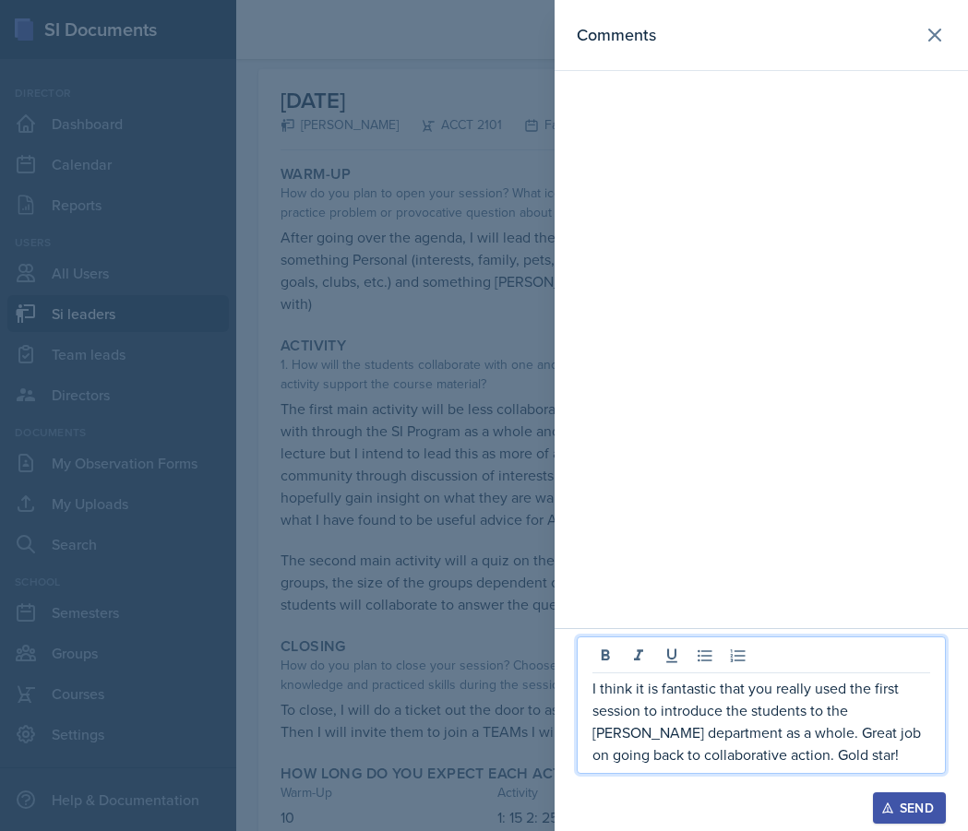
click at [423, 403] on div at bounding box center [484, 415] width 968 height 831
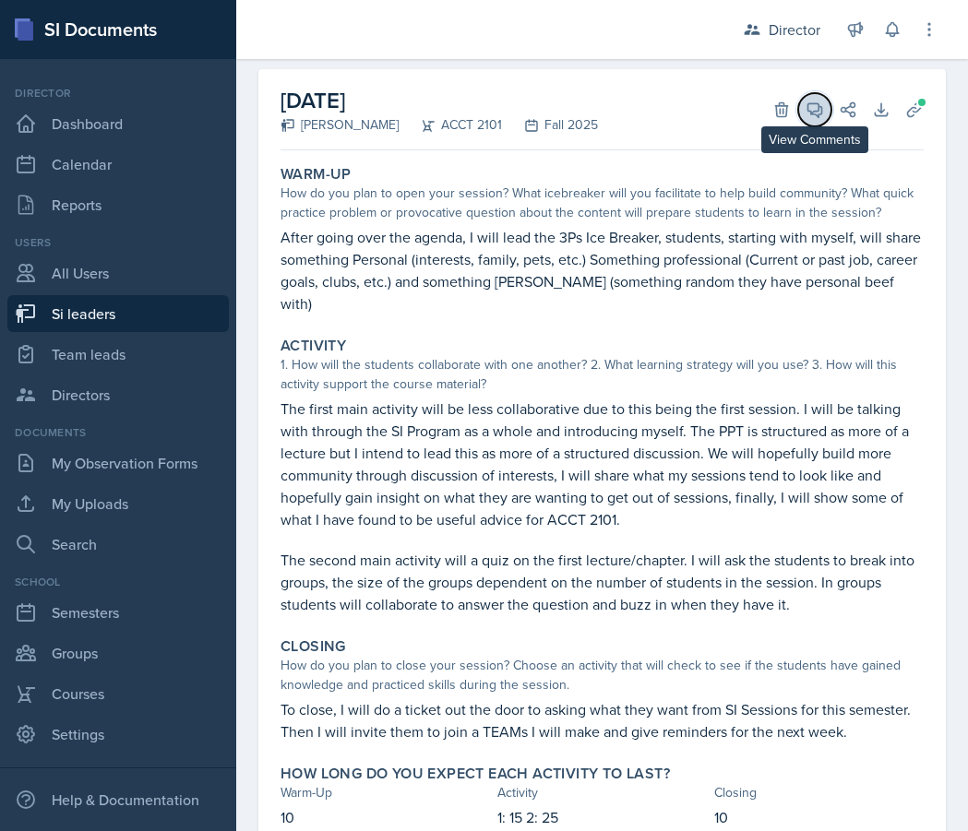
click at [821, 113] on icon at bounding box center [815, 110] width 14 height 14
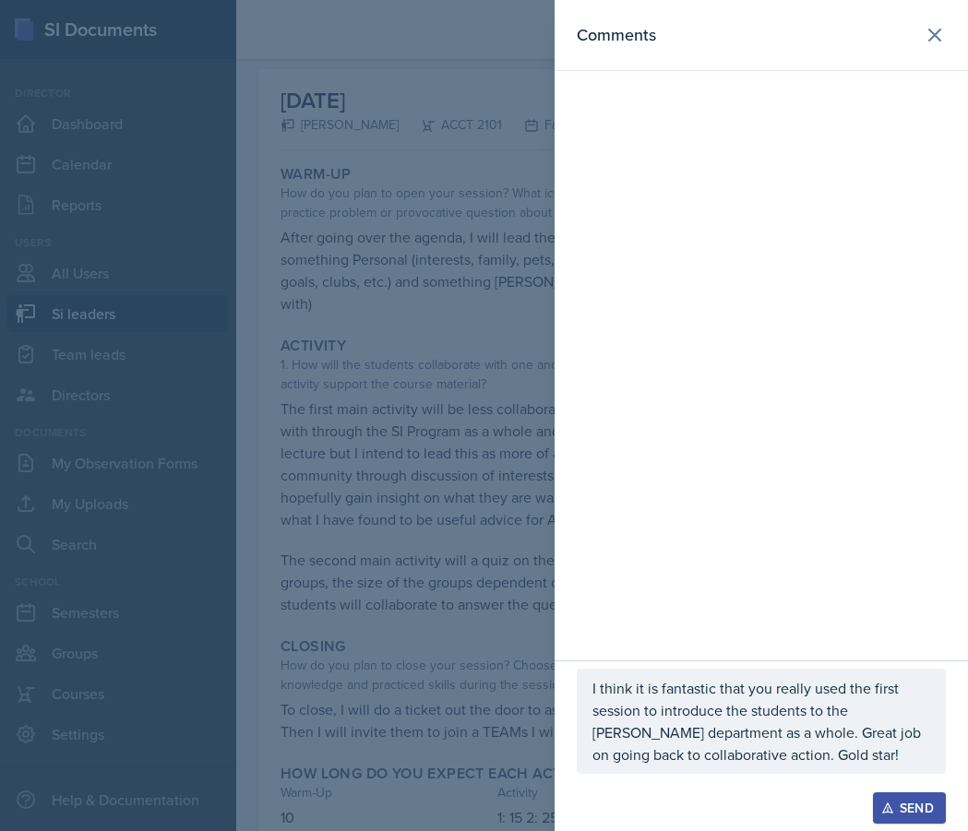
click at [782, 748] on p "I think it is fantastic that you really used the first session to introduce the…" at bounding box center [761, 721] width 338 height 89
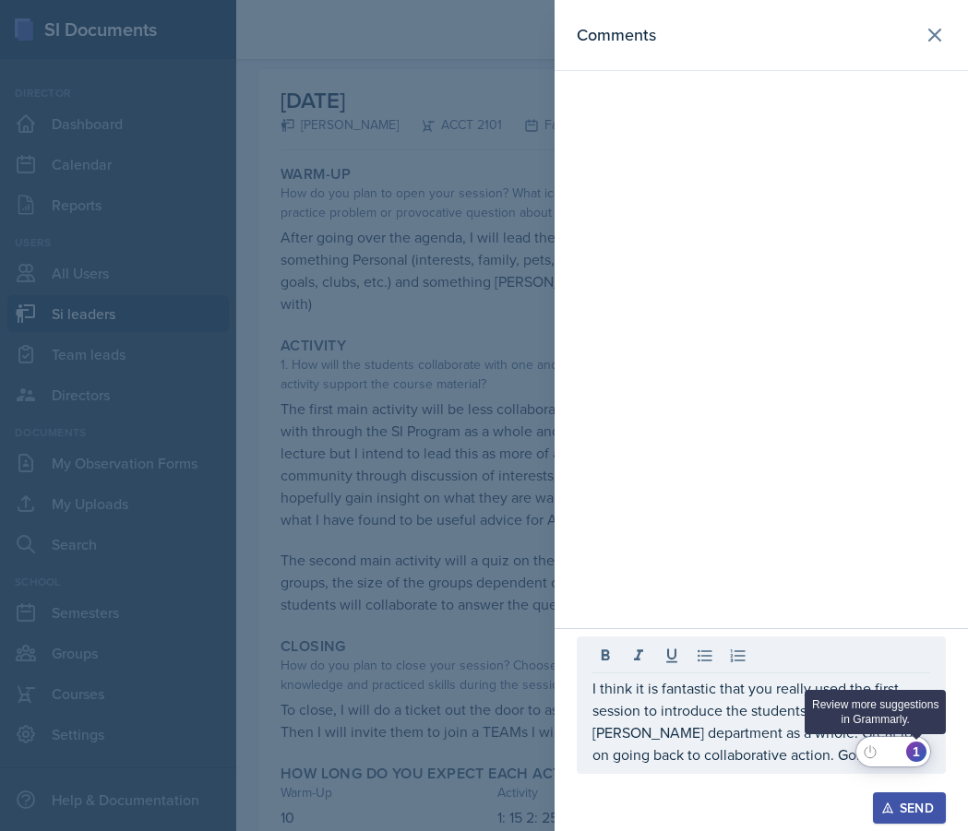
click at [921, 754] on div "1" at bounding box center [916, 752] width 20 height 20
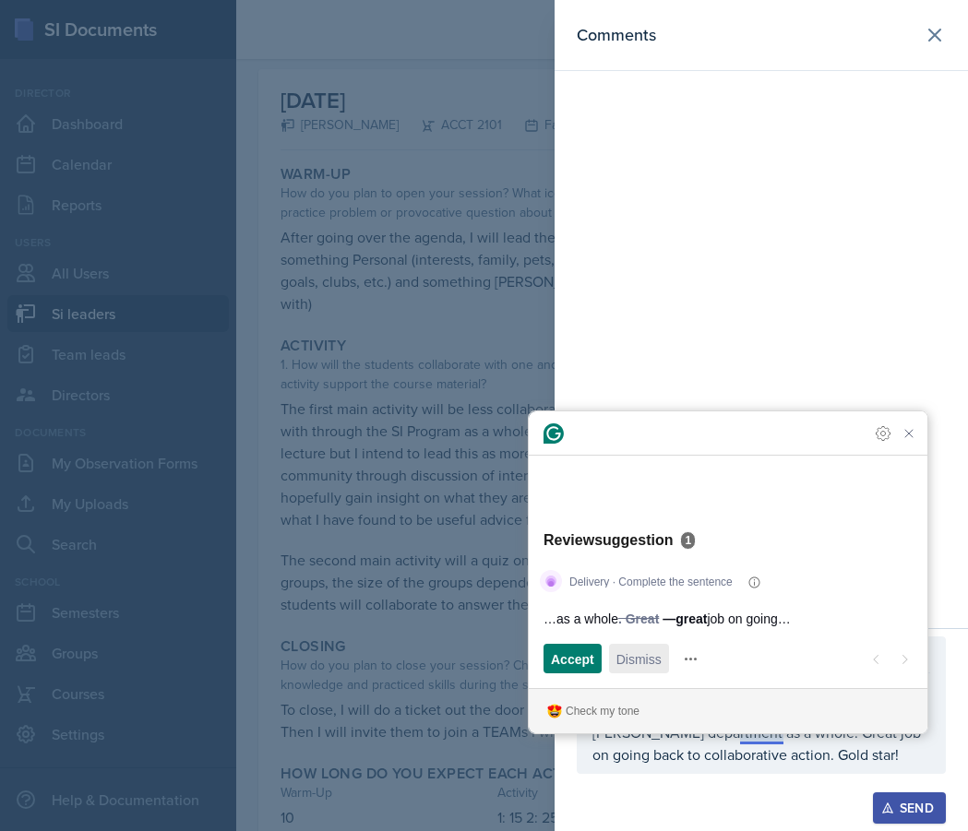
click at [636, 662] on span "Dismiss" at bounding box center [638, 658] width 45 height 19
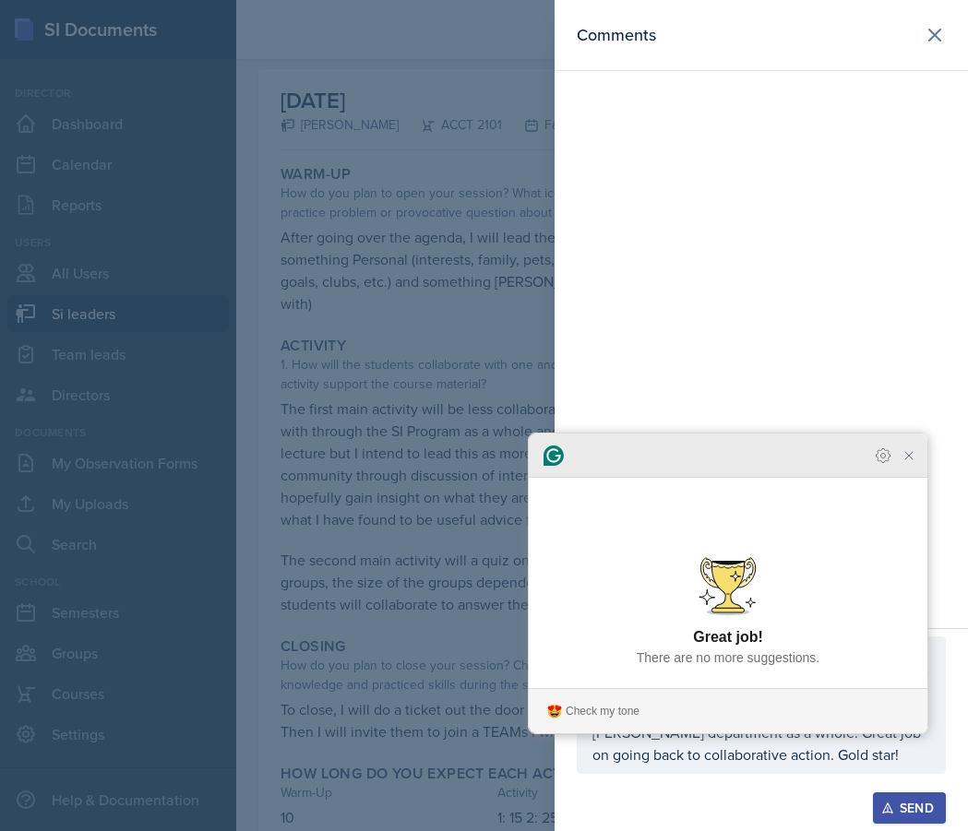
click at [908, 478] on div at bounding box center [728, 456] width 398 height 44
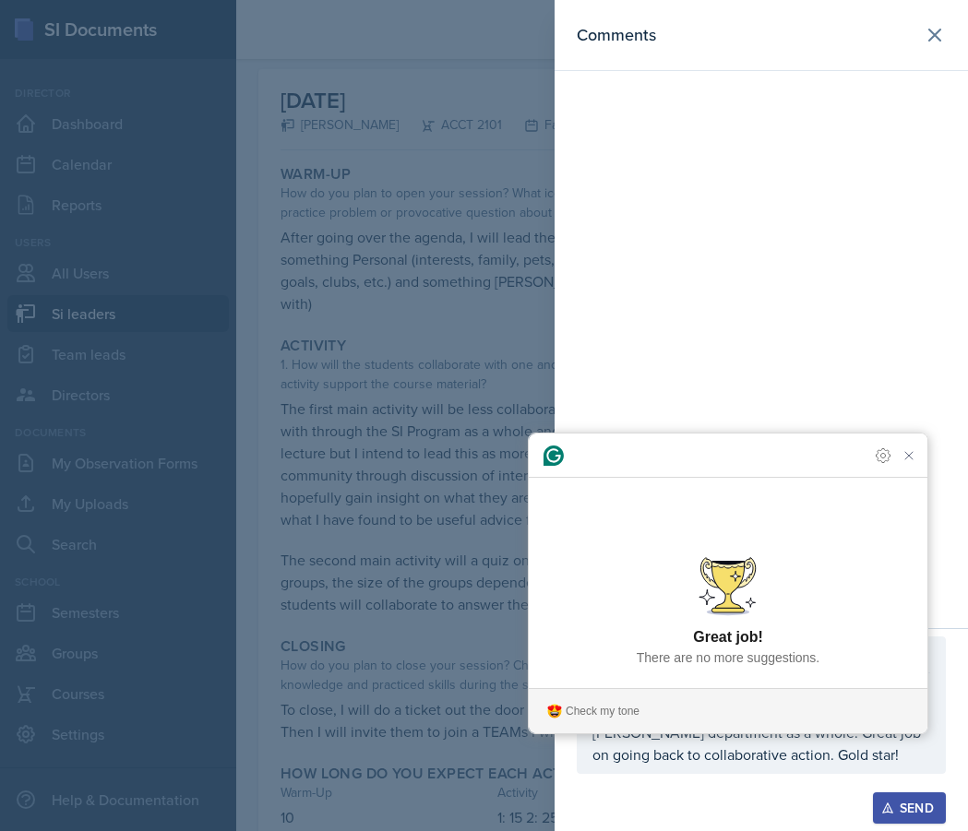
click at [903, 809] on div "Send" at bounding box center [909, 808] width 49 height 15
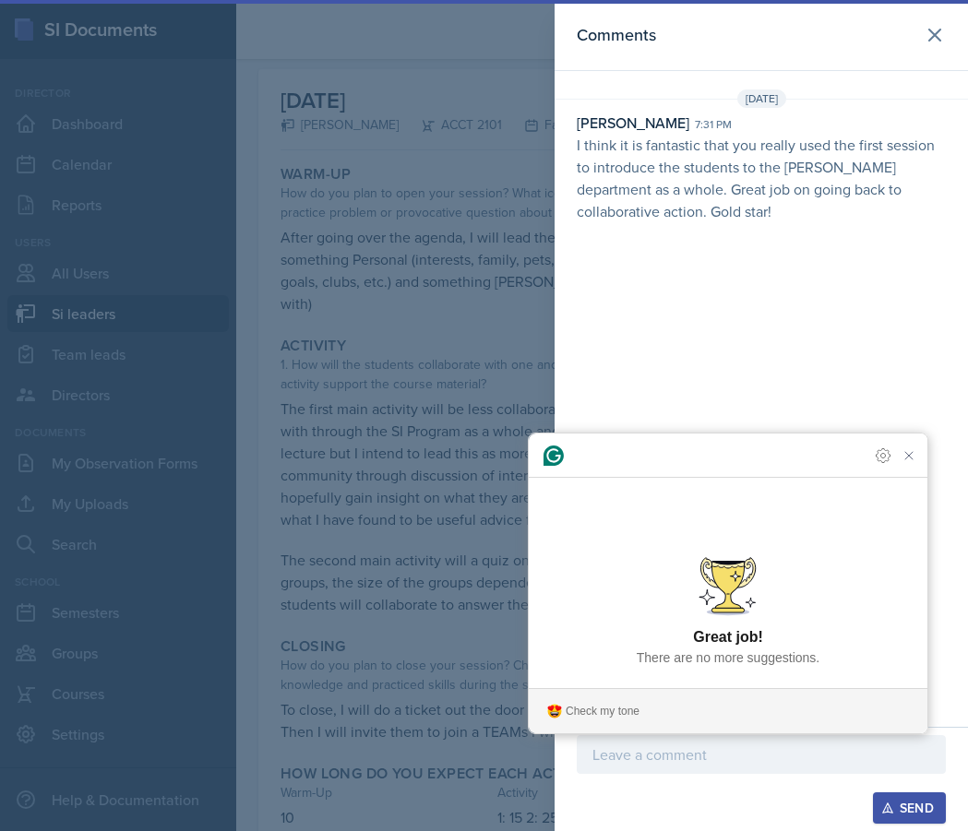
click at [462, 301] on div at bounding box center [484, 415] width 968 height 831
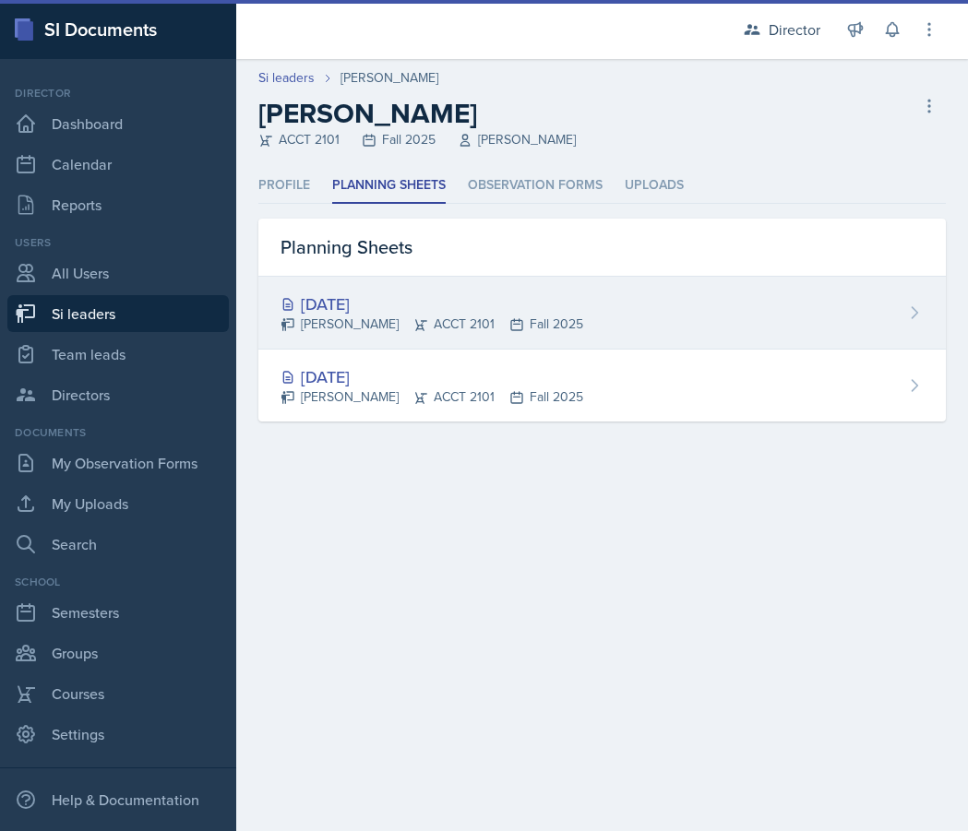
click at [421, 285] on div "Aug 27th, 2025 Becca Adams ACCT 2101 Fall 2025" at bounding box center [601, 313] width 687 height 73
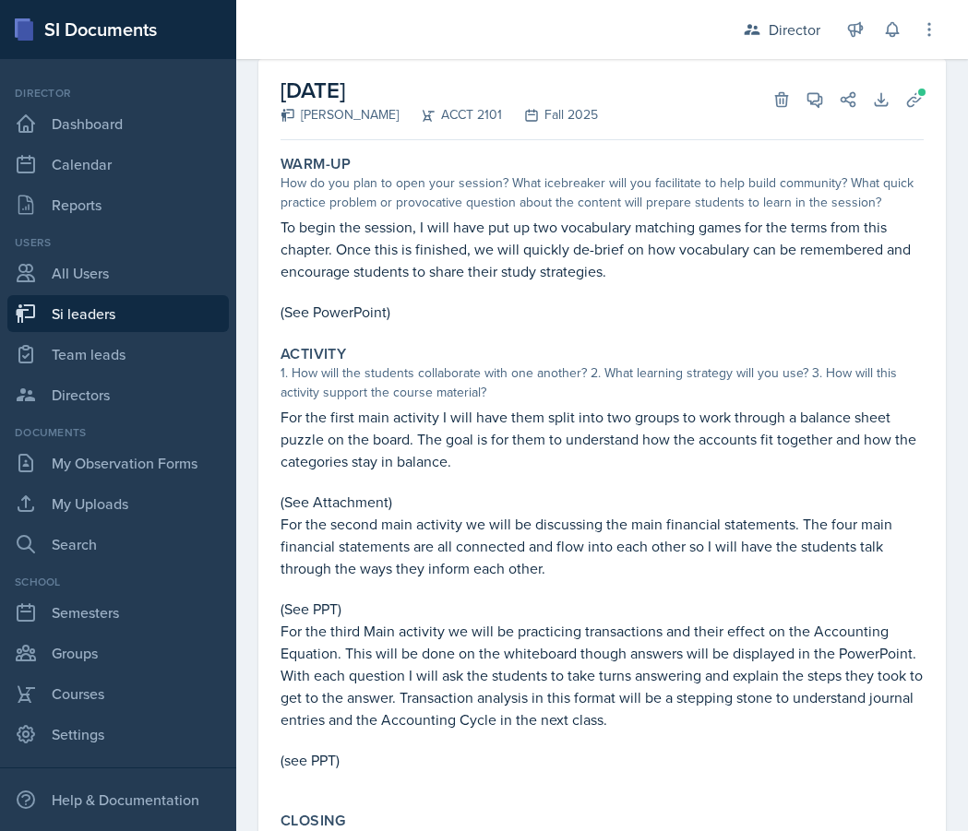
scroll to position [110, 0]
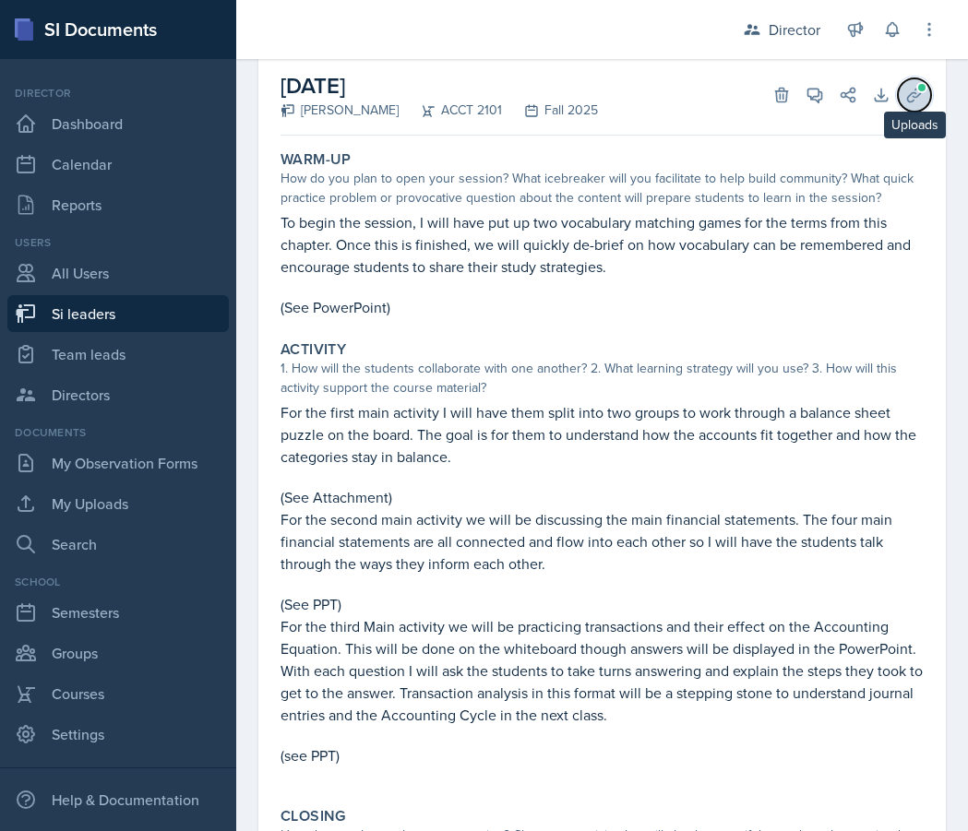
click at [916, 103] on icon at bounding box center [914, 95] width 18 height 18
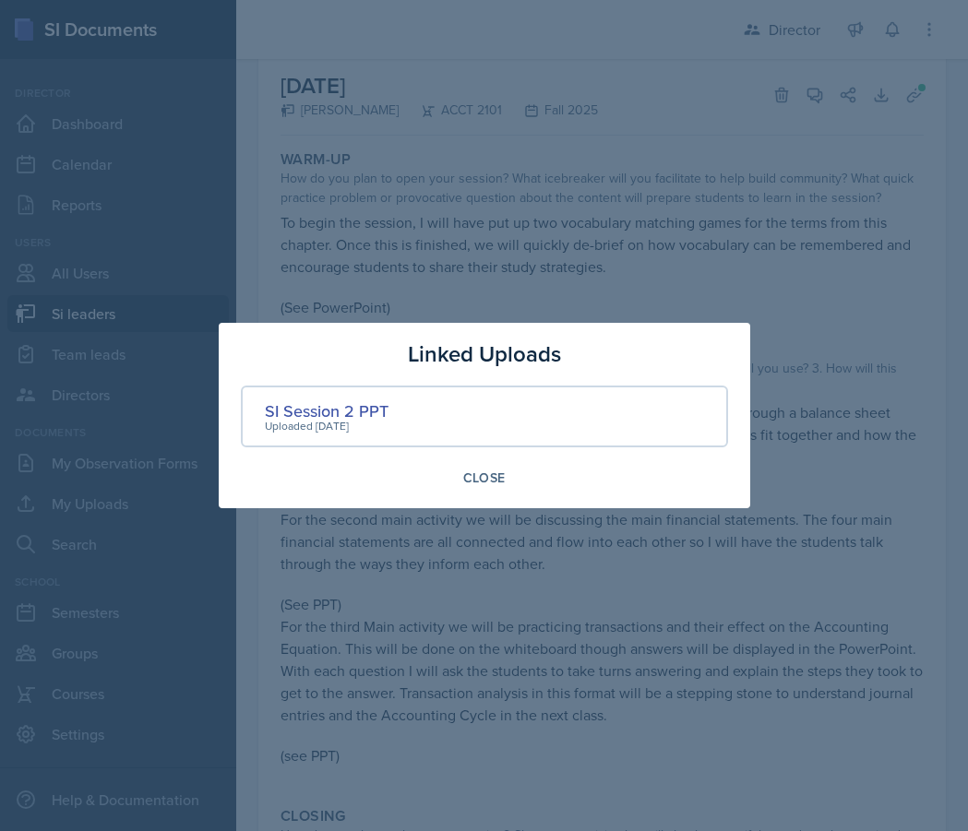
click at [307, 420] on div "Uploaded Aug 23rd, 2025" at bounding box center [327, 426] width 124 height 17
click at [306, 411] on div "SI Session 2 PPT" at bounding box center [327, 410] width 124 height 25
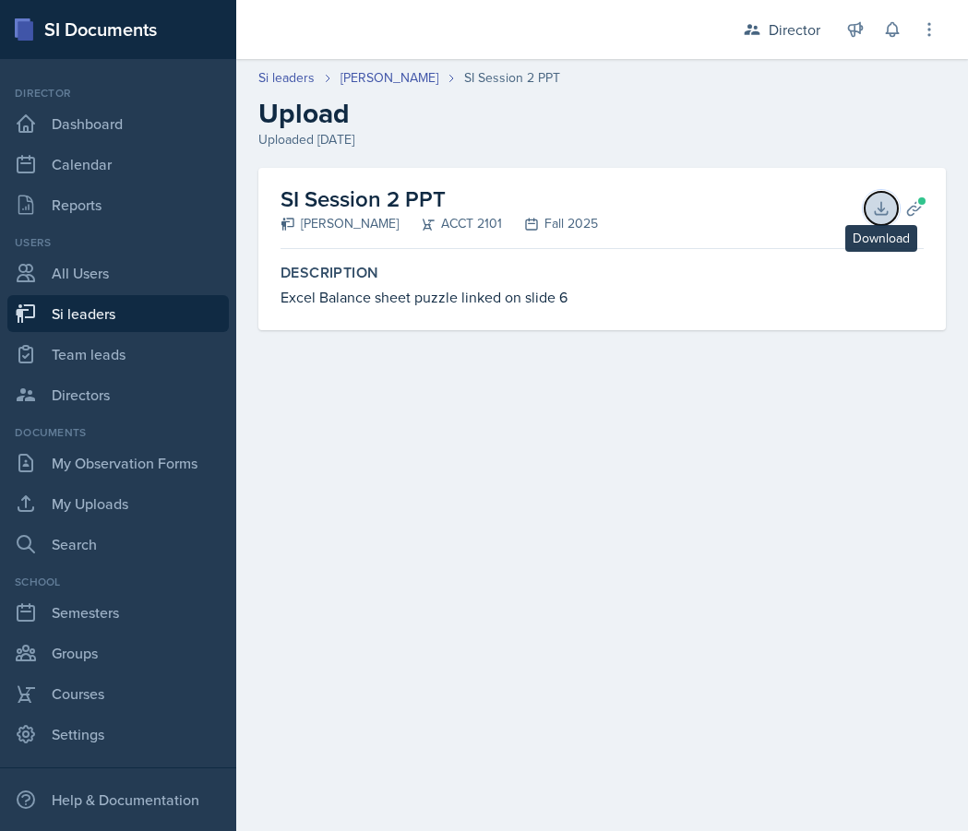
click at [875, 209] on icon at bounding box center [881, 208] width 18 height 18
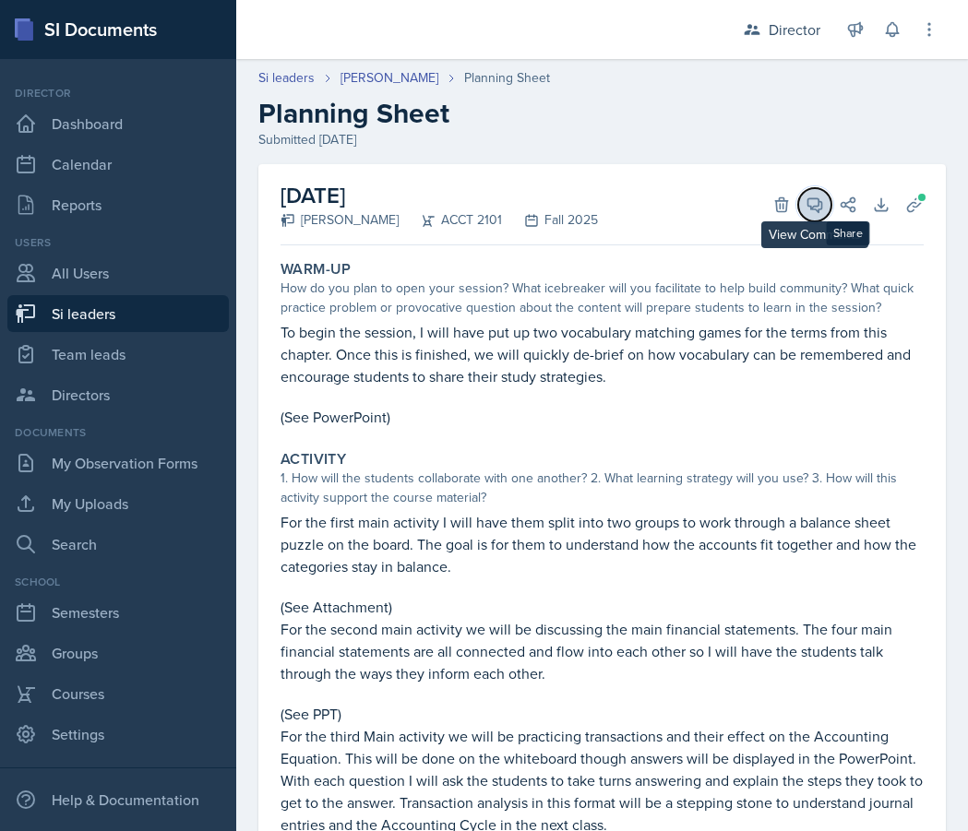
click at [812, 200] on icon at bounding box center [814, 205] width 18 height 18
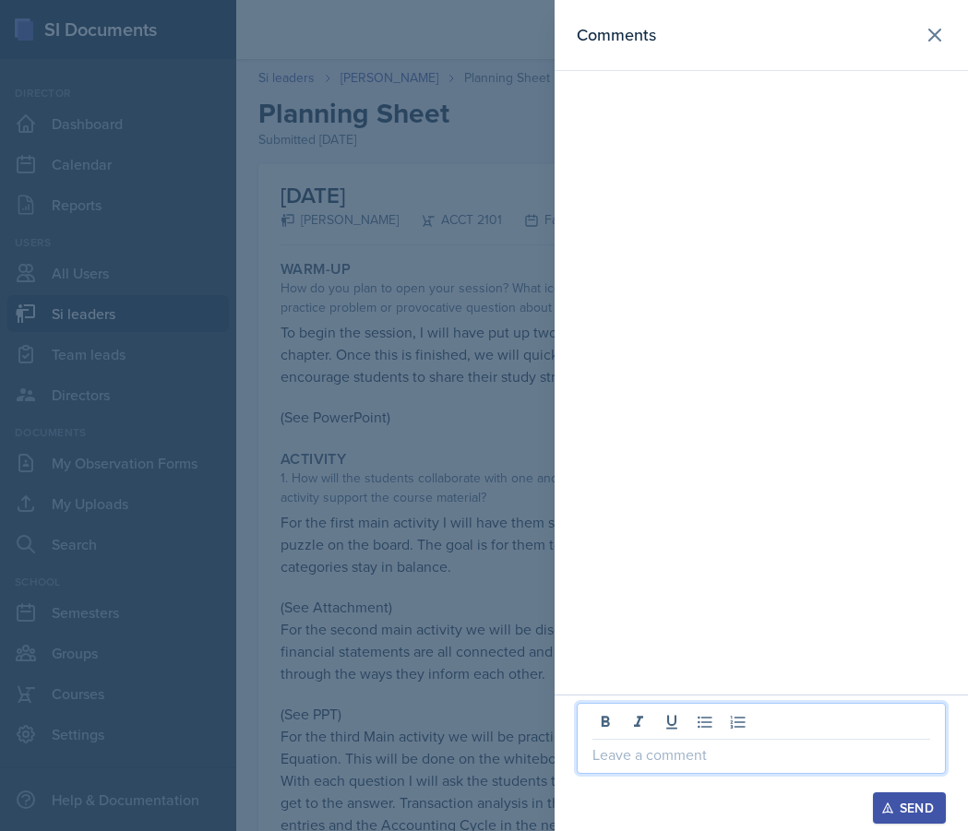
click at [644, 758] on p at bounding box center [761, 754] width 338 height 22
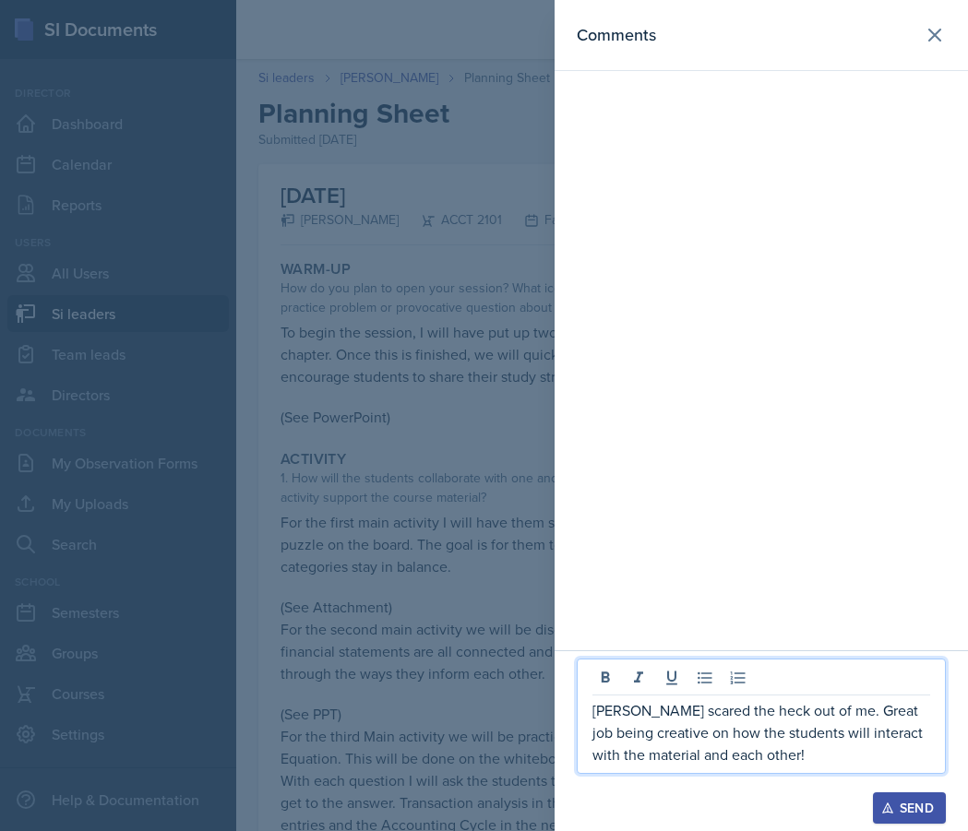
click at [889, 808] on icon "button" at bounding box center [887, 808] width 13 height 13
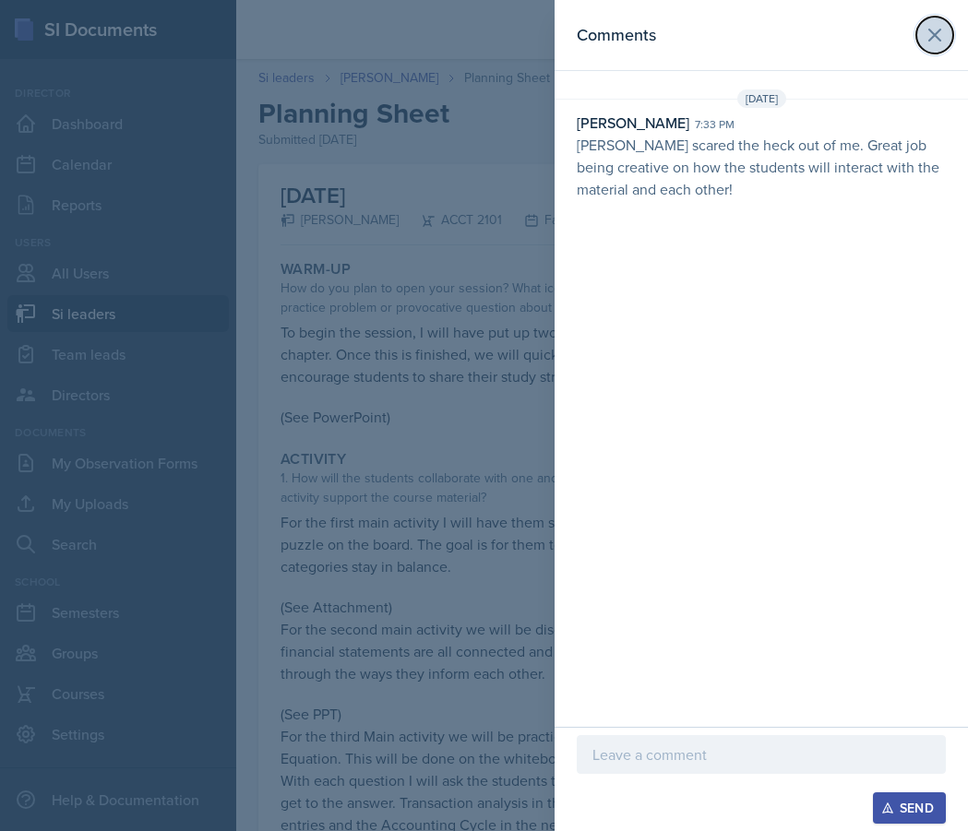
click at [932, 28] on icon at bounding box center [934, 35] width 22 height 22
